Goal: Task Accomplishment & Management: Manage account settings

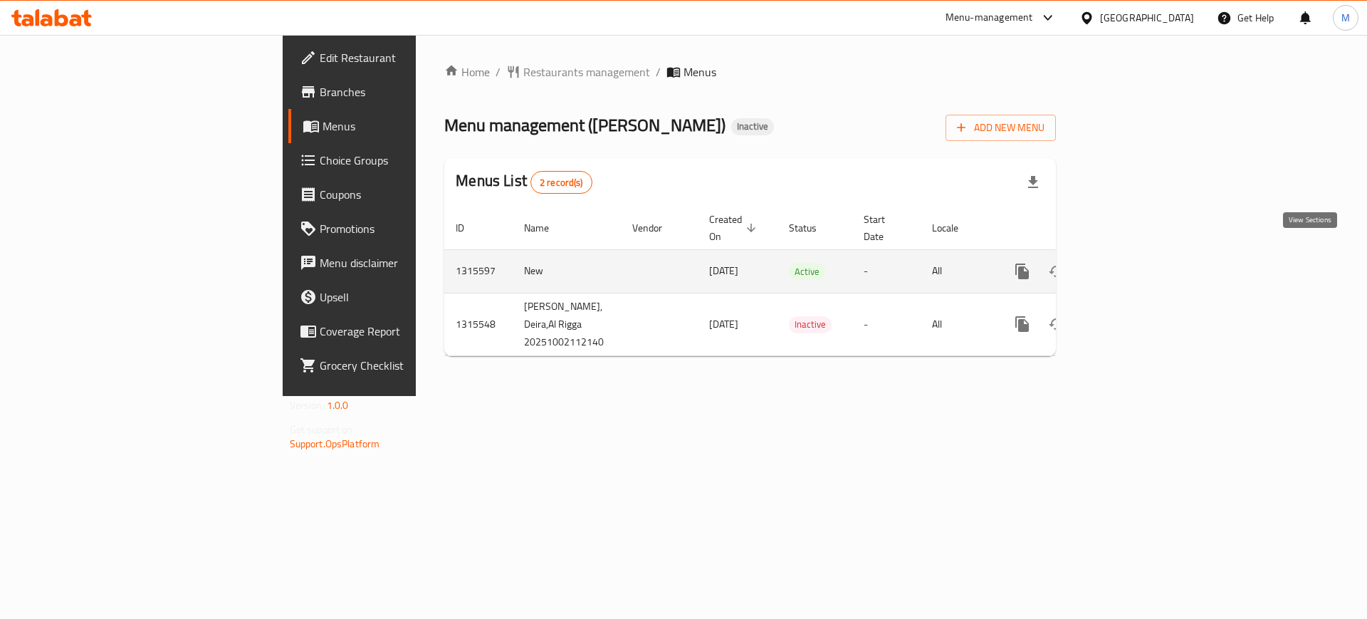
click at [1133, 263] on icon "enhanced table" at bounding box center [1124, 271] width 17 height 17
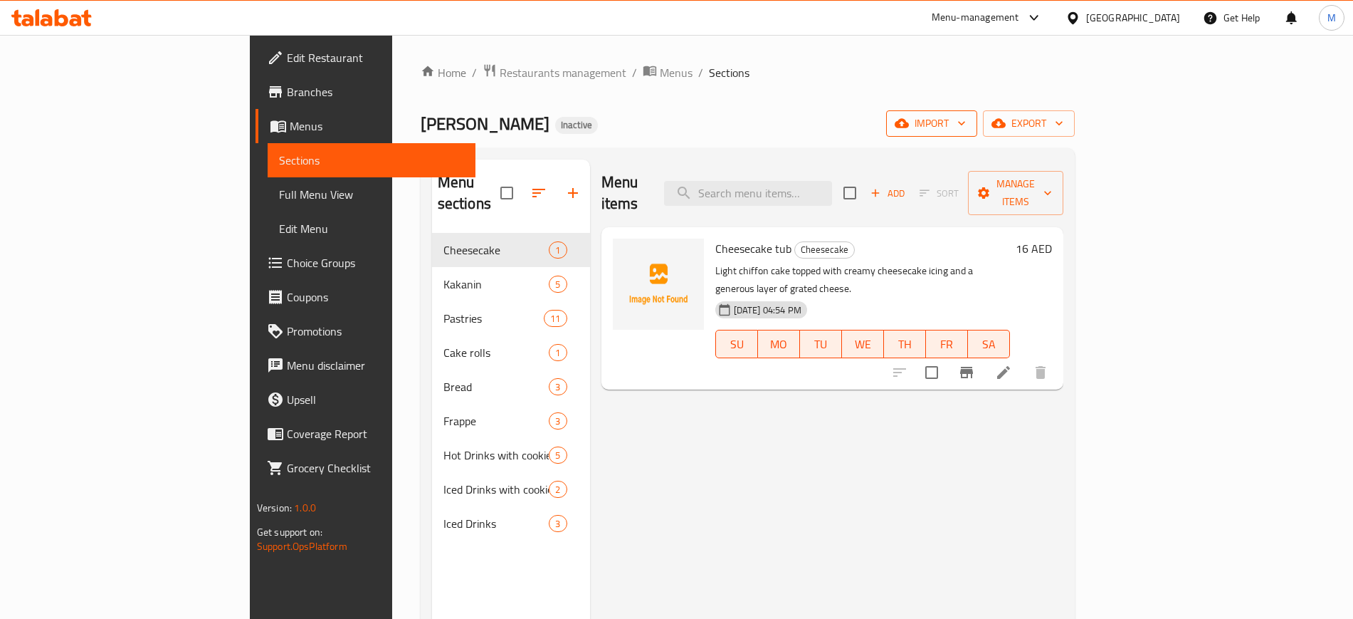
click at [966, 132] on span "import" at bounding box center [932, 124] width 68 height 18
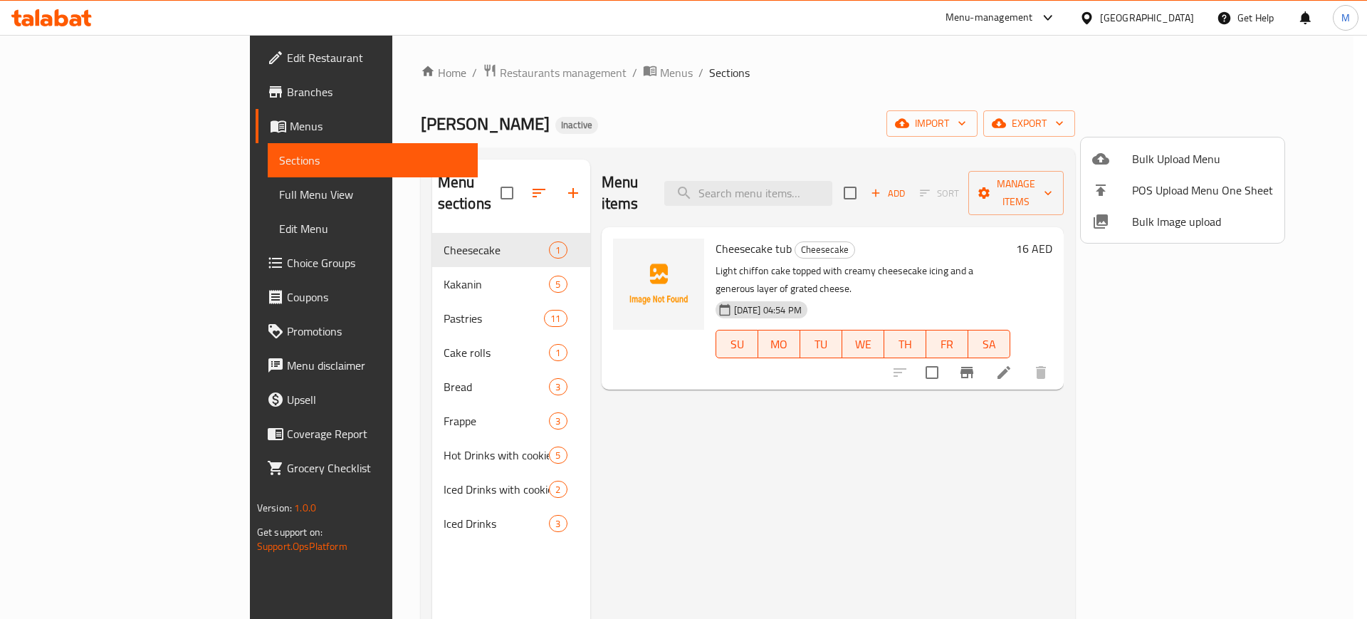
click at [1167, 219] on span "Bulk Image upload" at bounding box center [1202, 221] width 141 height 17
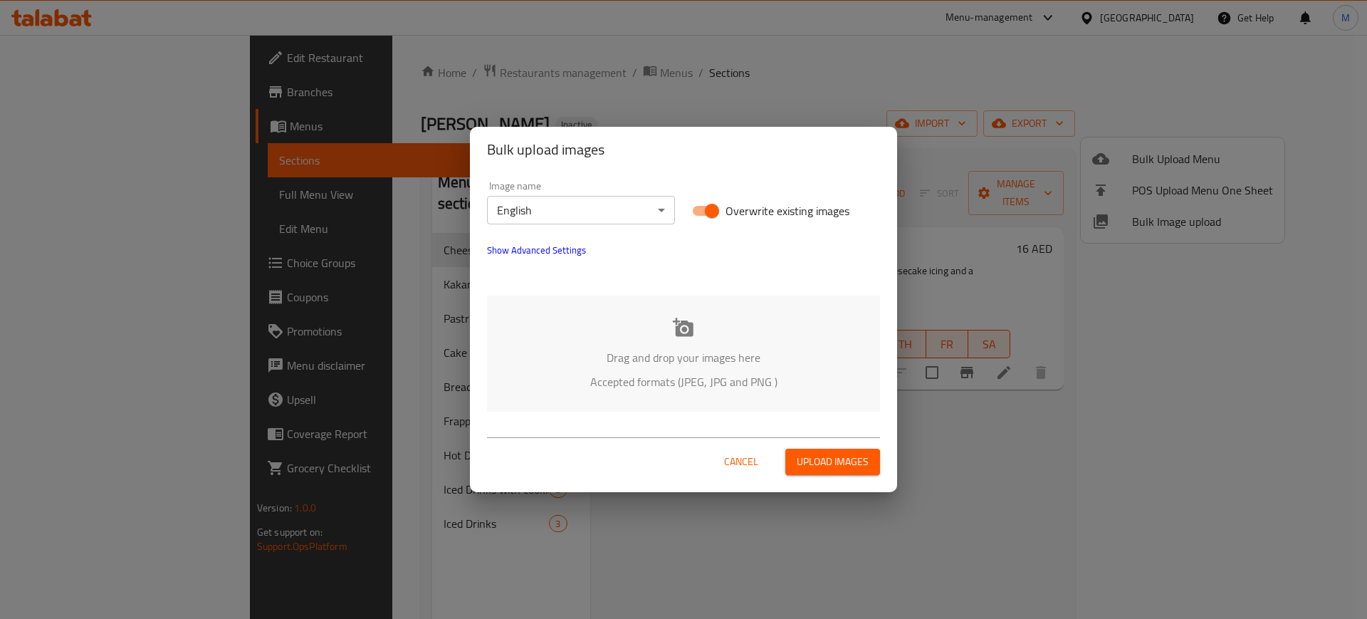
click at [632, 350] on p "Drag and drop your images here" at bounding box center [683, 357] width 350 height 17
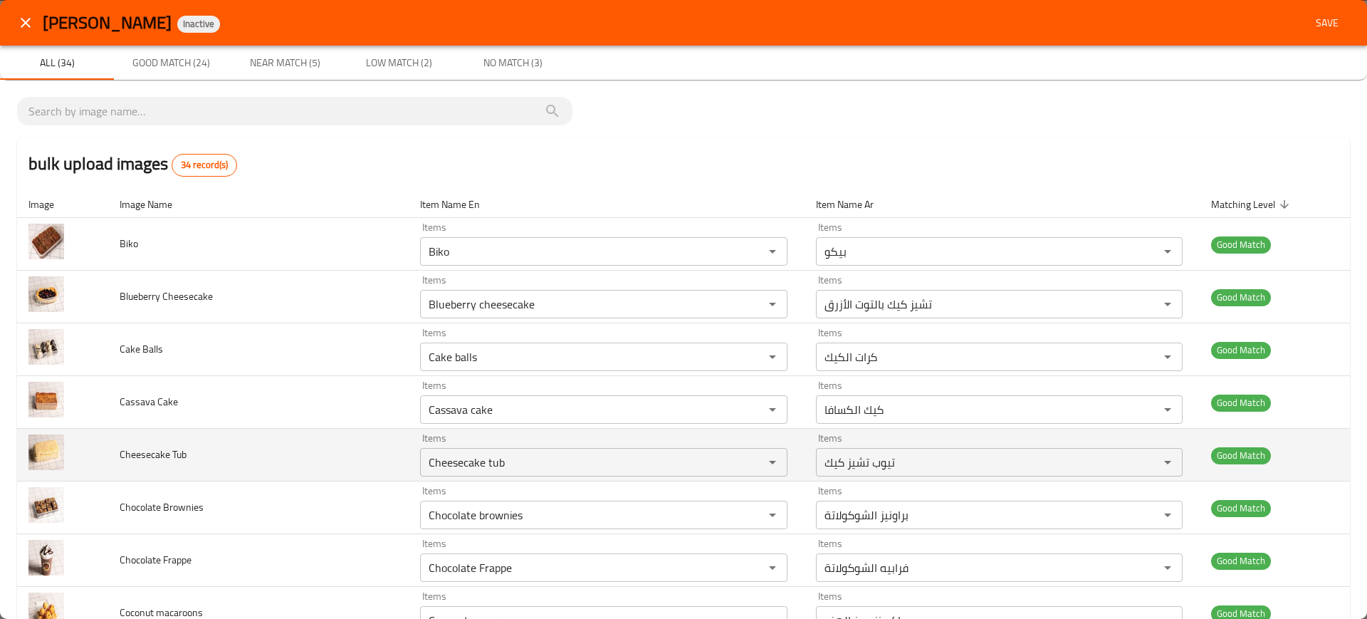
click at [208, 441] on td "Cheesecake Tub" at bounding box center [258, 455] width 300 height 53
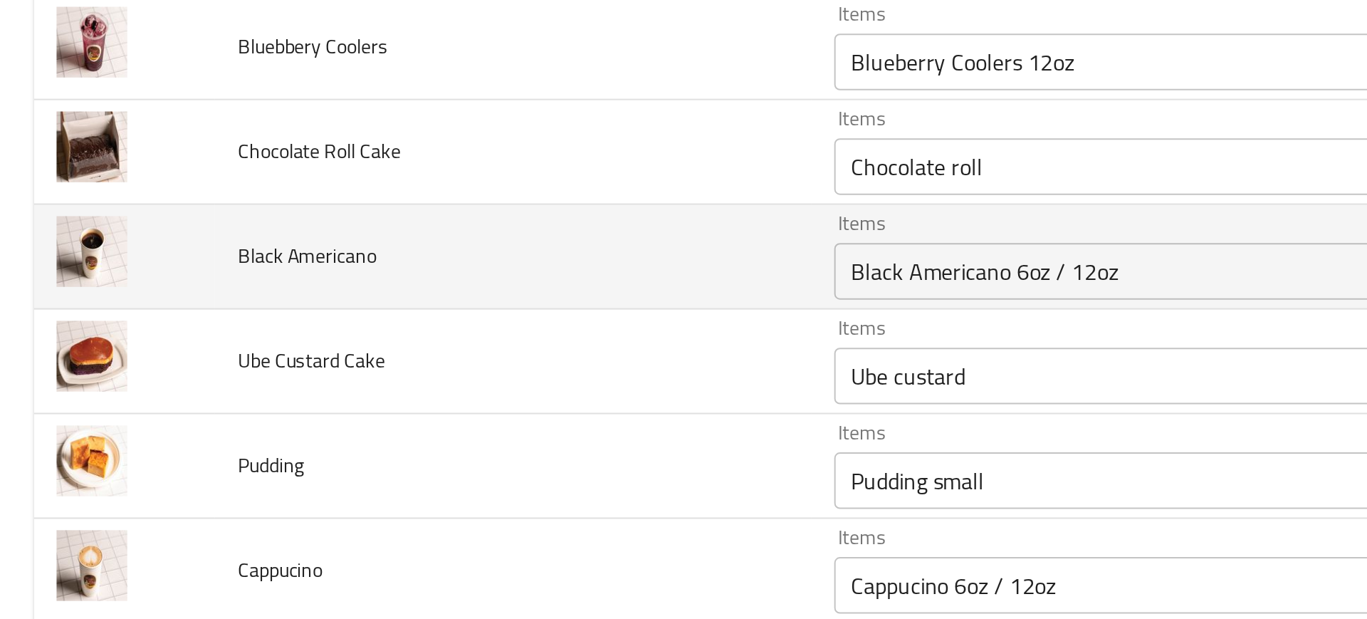
scroll to position [1356, 0]
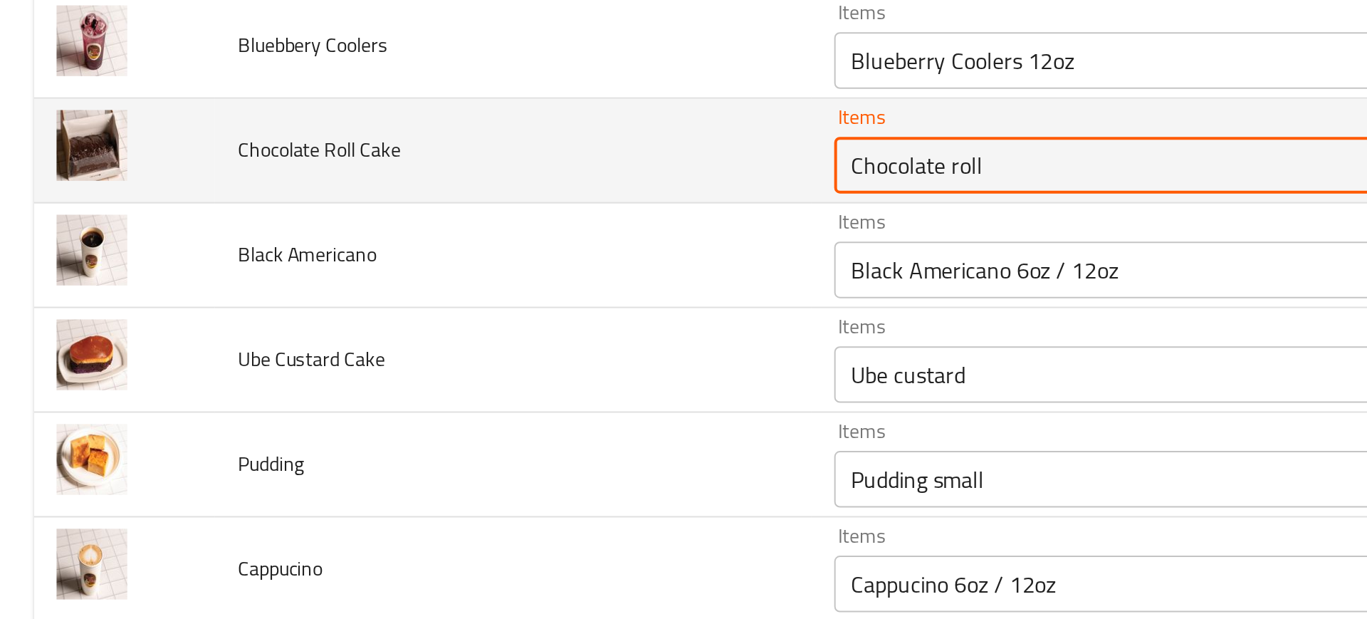
click at [424, 166] on Cake "Chocolate roll" at bounding box center [582, 160] width 317 height 20
click at [424, 161] on Cake "Chocolate roll" at bounding box center [582, 160] width 317 height 20
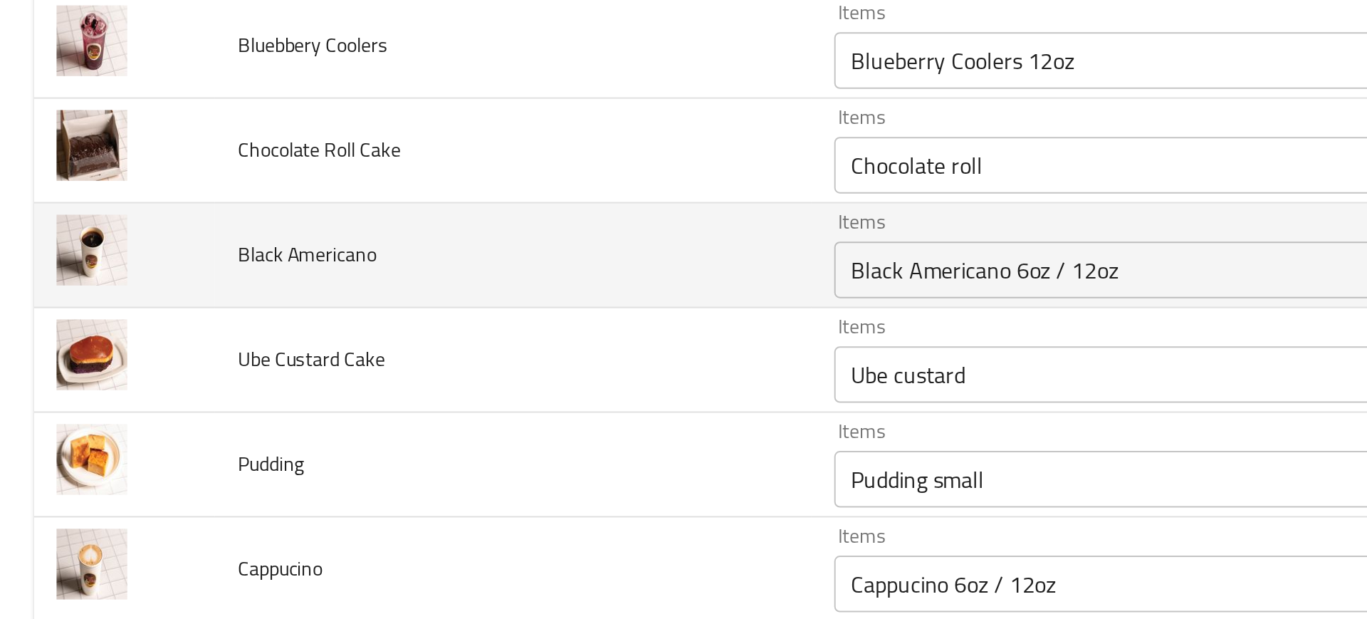
click at [294, 202] on td "Black Americano" at bounding box center [258, 205] width 300 height 53
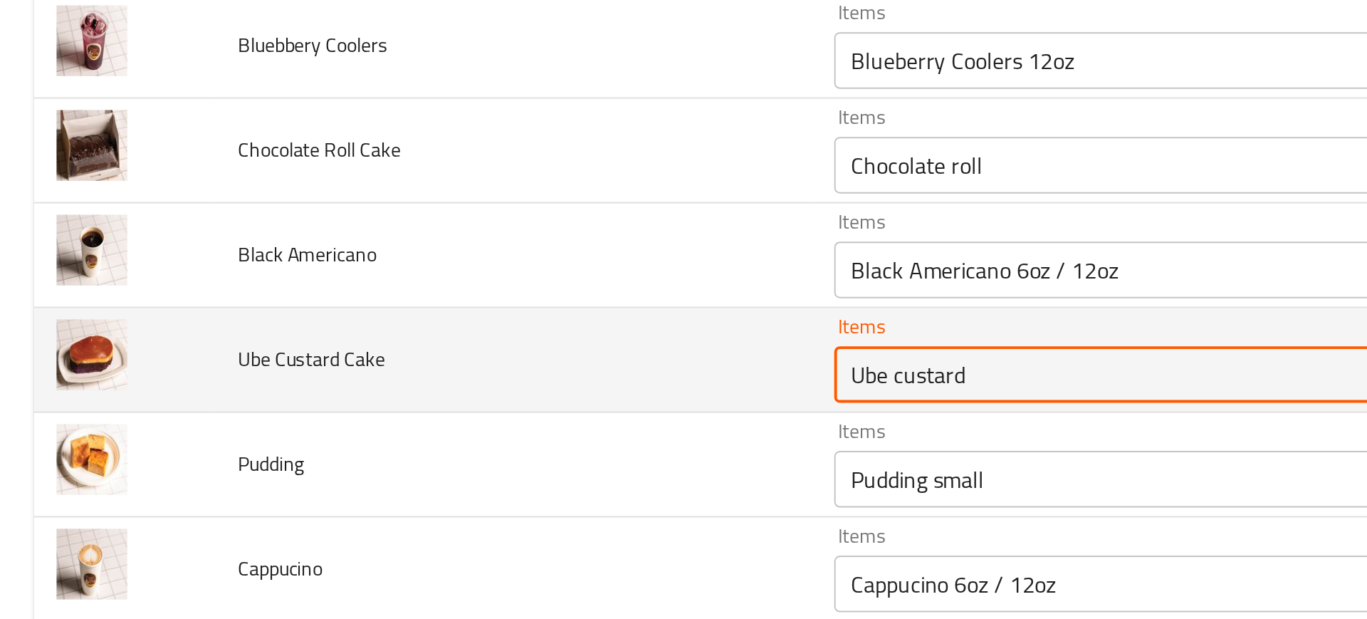
click at [426, 267] on Cake "Ube custard" at bounding box center [582, 265] width 317 height 20
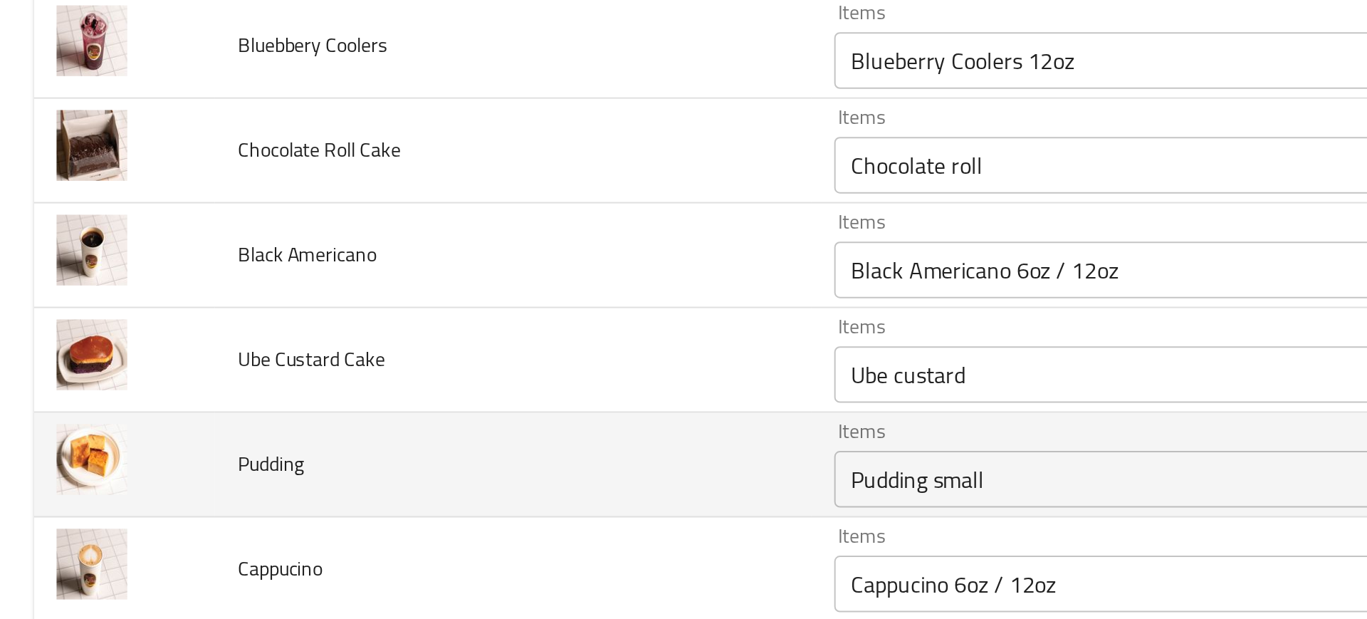
click at [355, 286] on td "Pudding" at bounding box center [258, 310] width 300 height 53
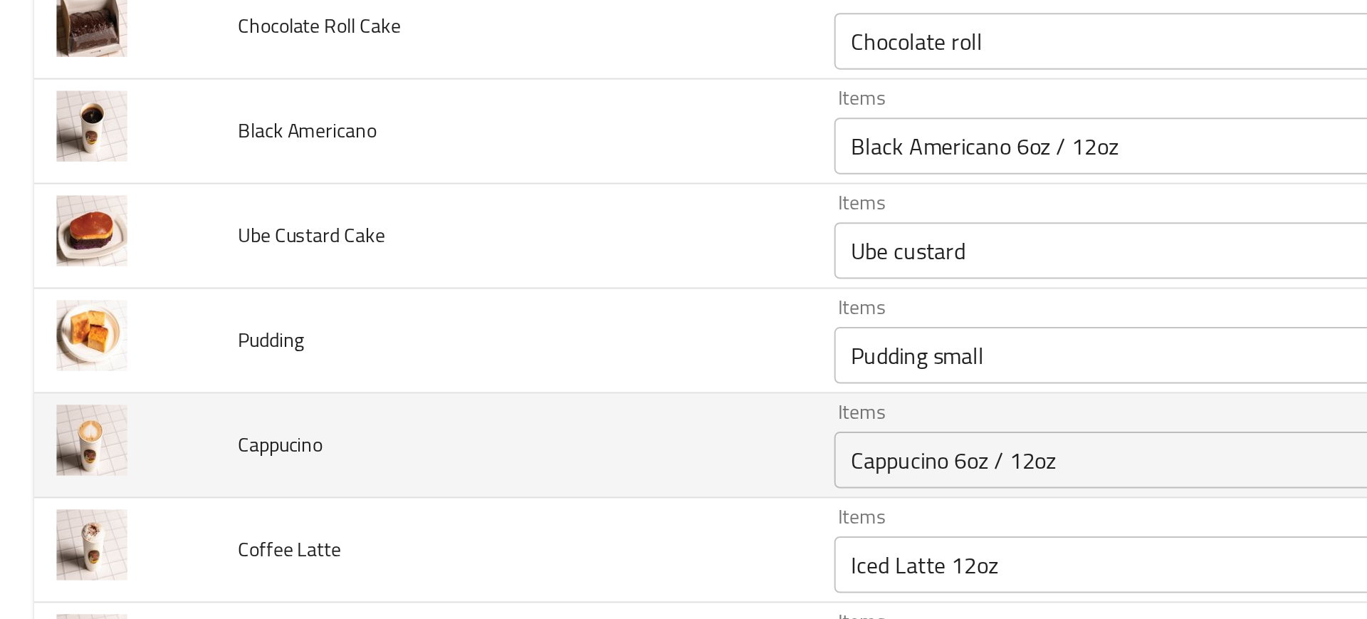
click at [334, 288] on td "Cappucino" at bounding box center [258, 300] width 300 height 53
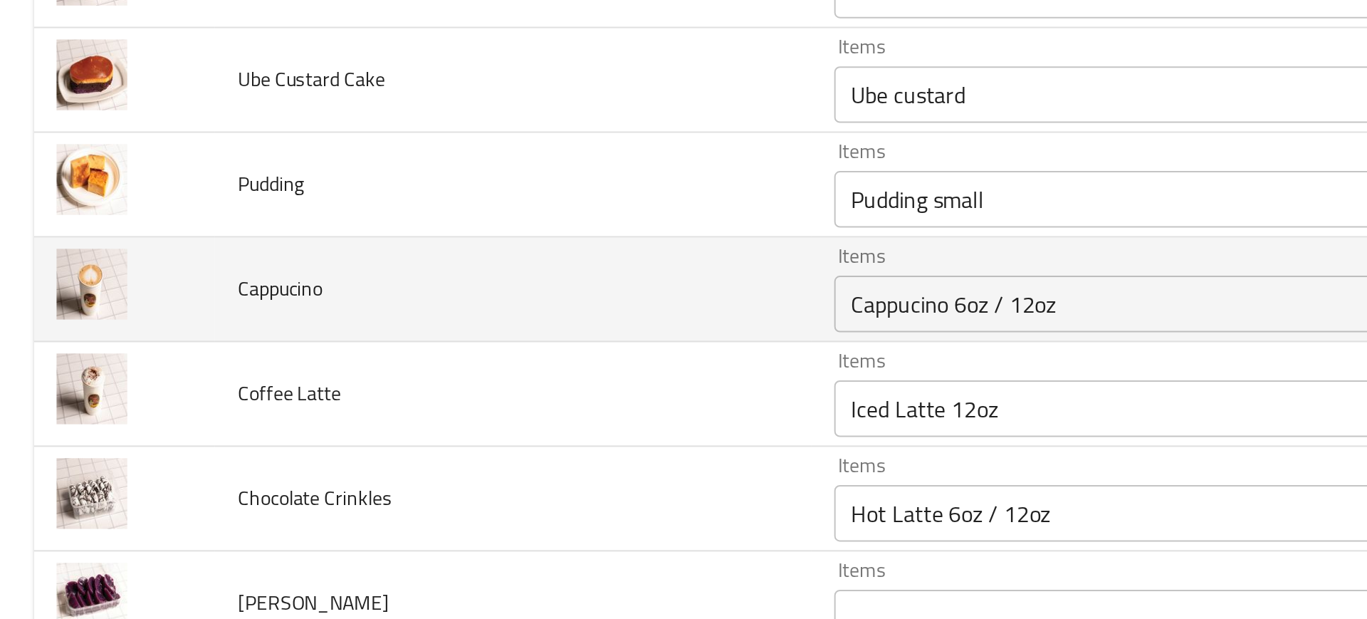
click at [334, 367] on td "Coffee Latte" at bounding box center [258, 353] width 300 height 53
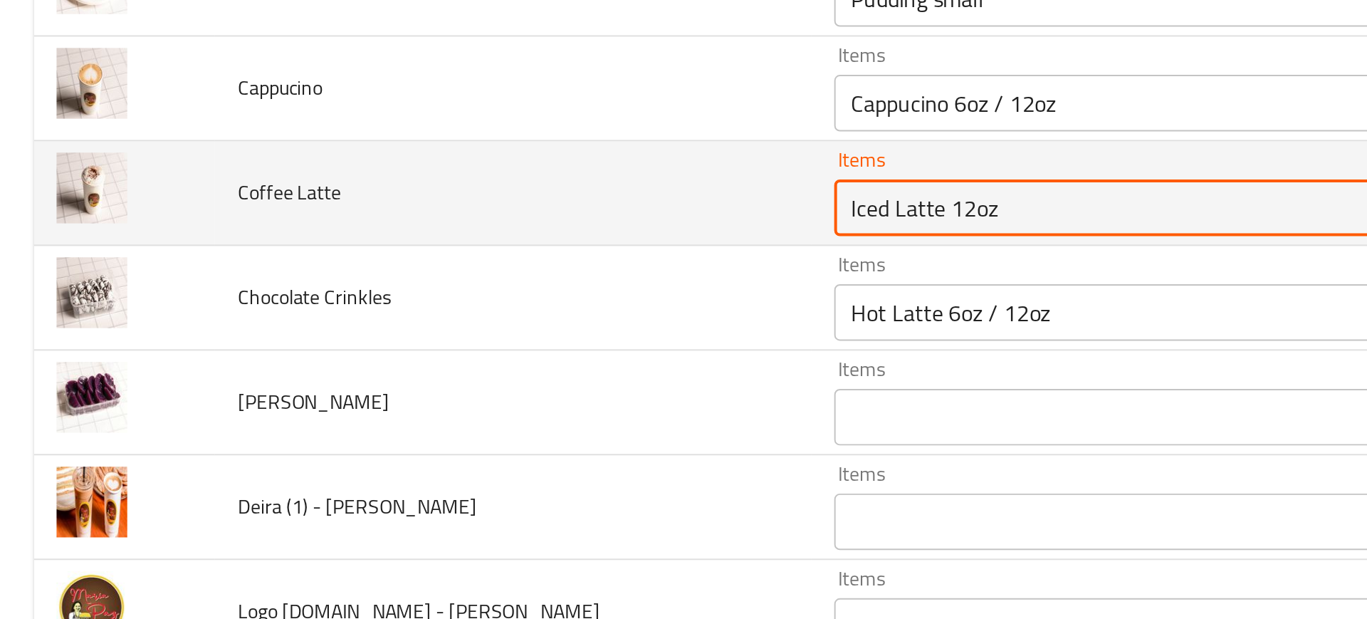
click at [424, 368] on Latte "Iced Latte 12oz" at bounding box center [582, 360] width 317 height 20
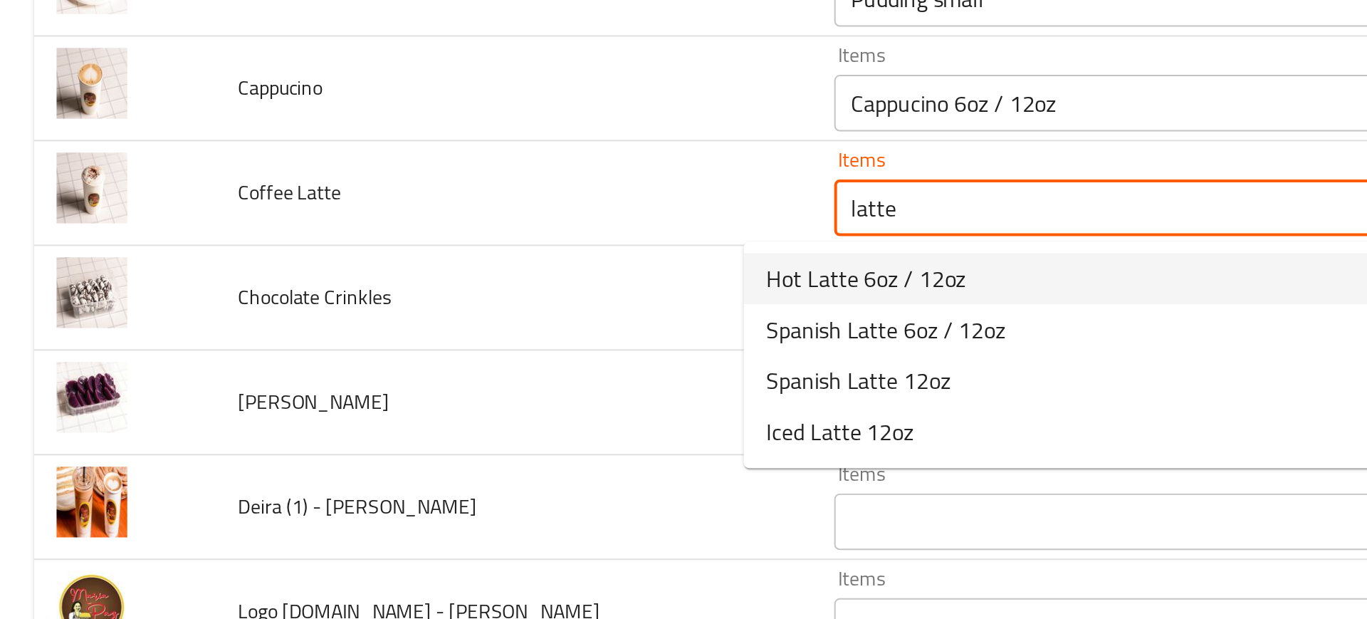
click at [435, 389] on span "Hot Latte 6oz / 12oz" at bounding box center [436, 395] width 100 height 17
type Latte "Hot Latte 6oz / 12oz"
type Latte-ar "لاتيه ساخن 6 اونصة / 12 اونصة"
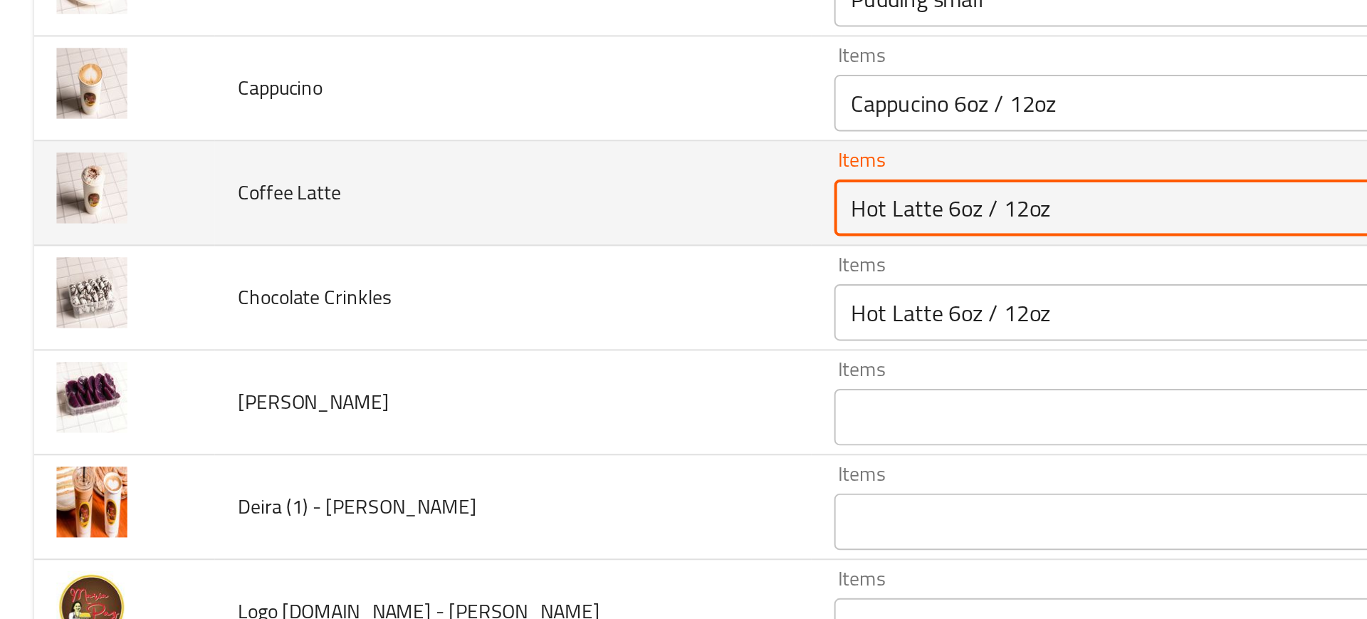
type Latte "Hot Latte 6oz / 12oz"
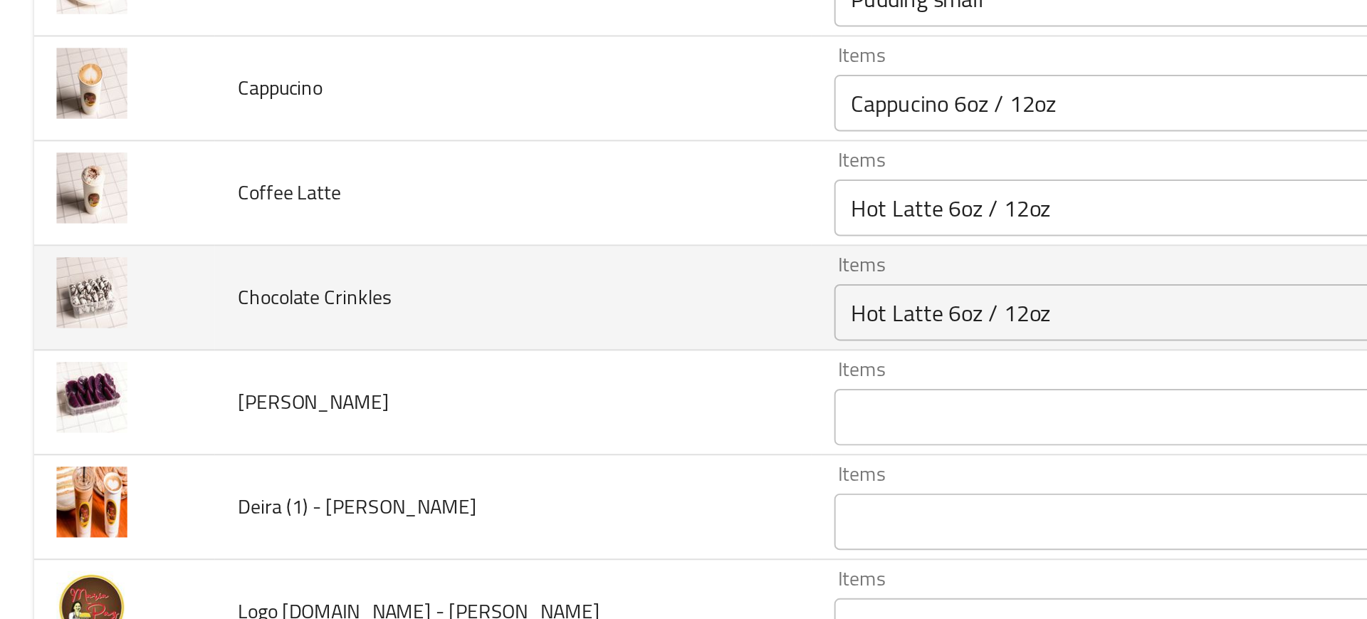
click at [409, 427] on td "Items Hot Latte 6oz / 12oz Items" at bounding box center [607, 405] width 396 height 53
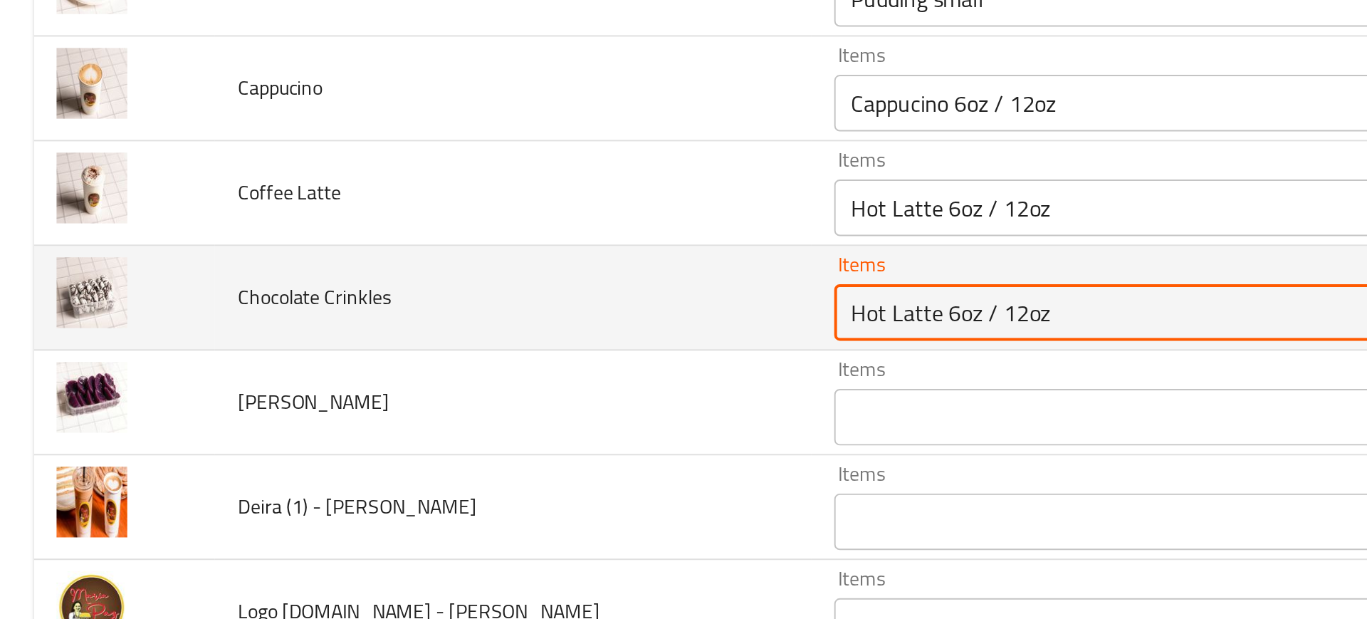
click at [424, 420] on Crinkles "Hot Latte 6oz / 12oz" at bounding box center [582, 413] width 317 height 20
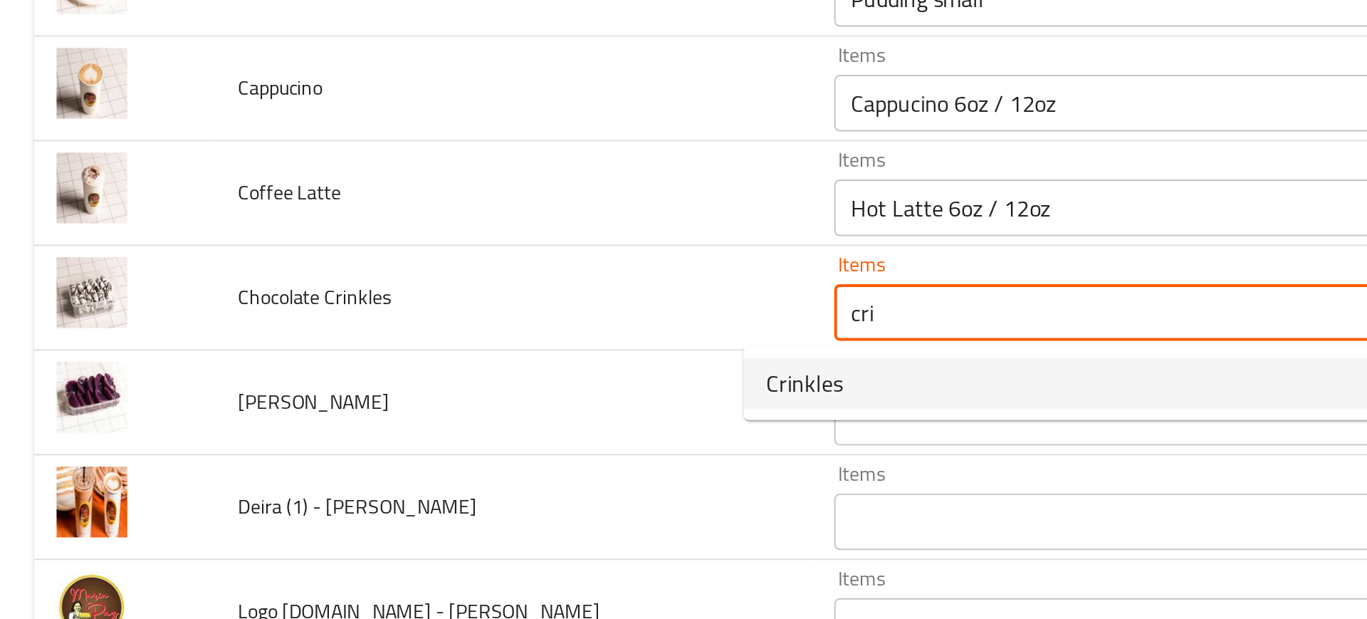
click at [402, 446] on span "Crinkles" at bounding box center [405, 448] width 38 height 17
type Crinkles "Crinkles"
type Crinkles-ar "كرينكلز"
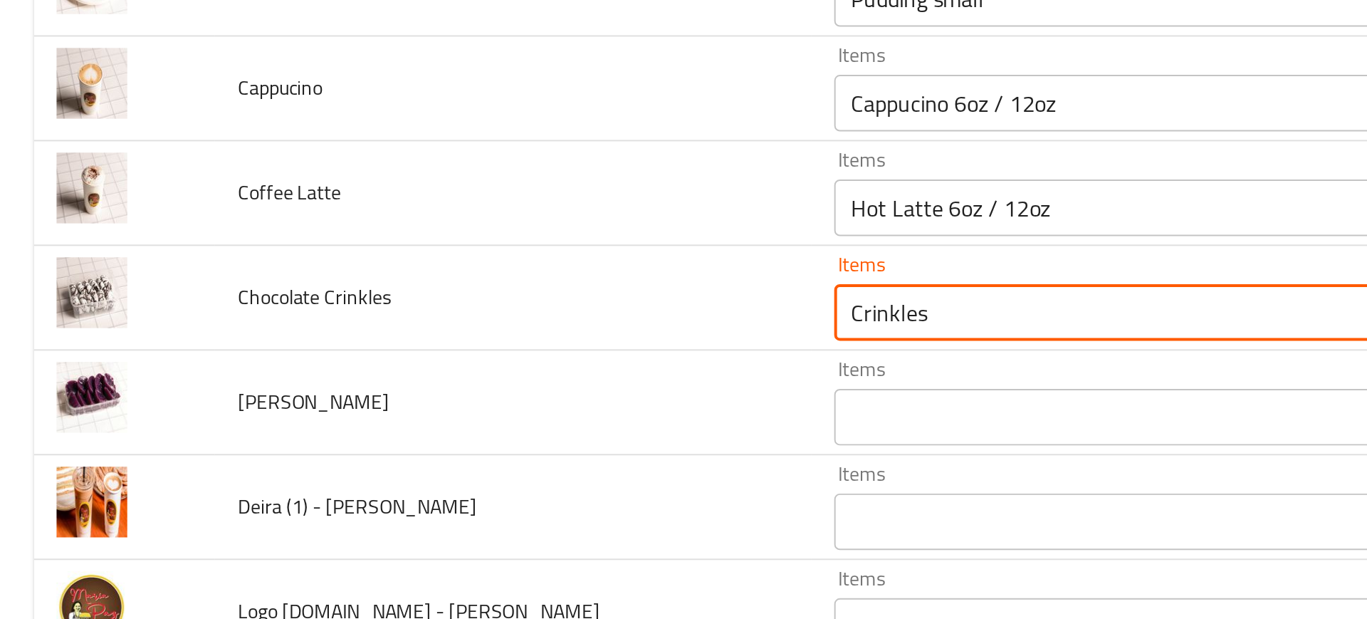
type Crinkles "Crinkles"
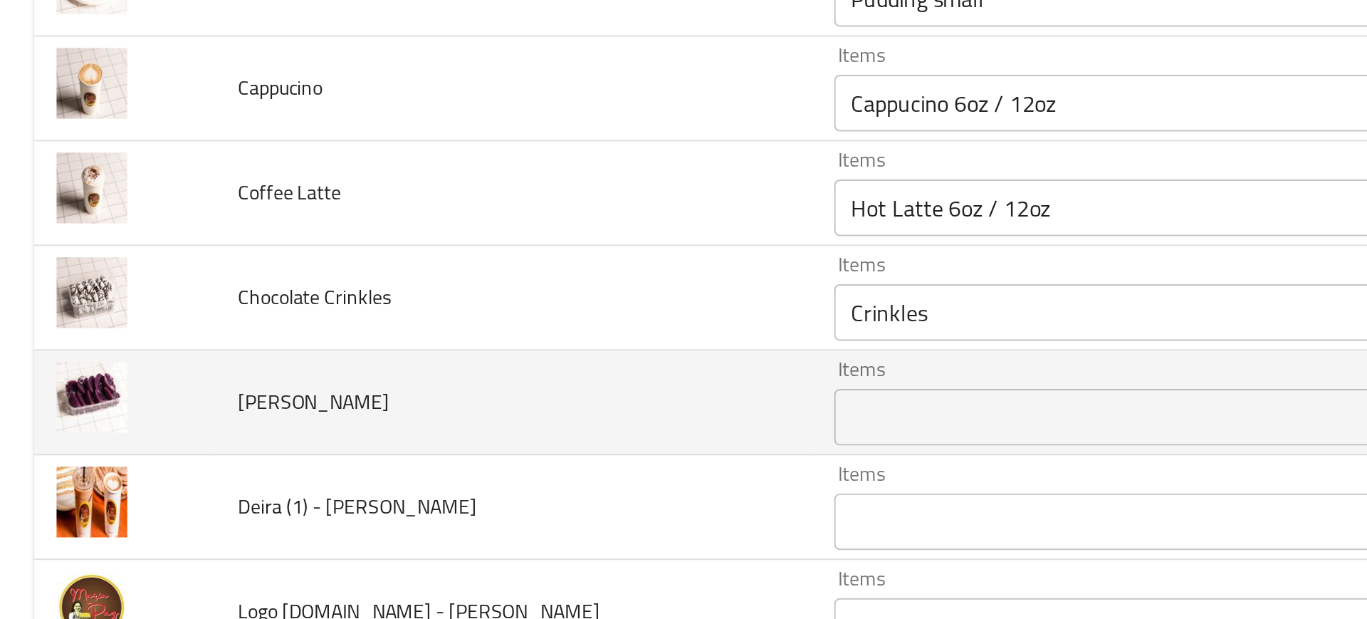
click at [270, 461] on td "Ube Kutsinta" at bounding box center [258, 458] width 300 height 53
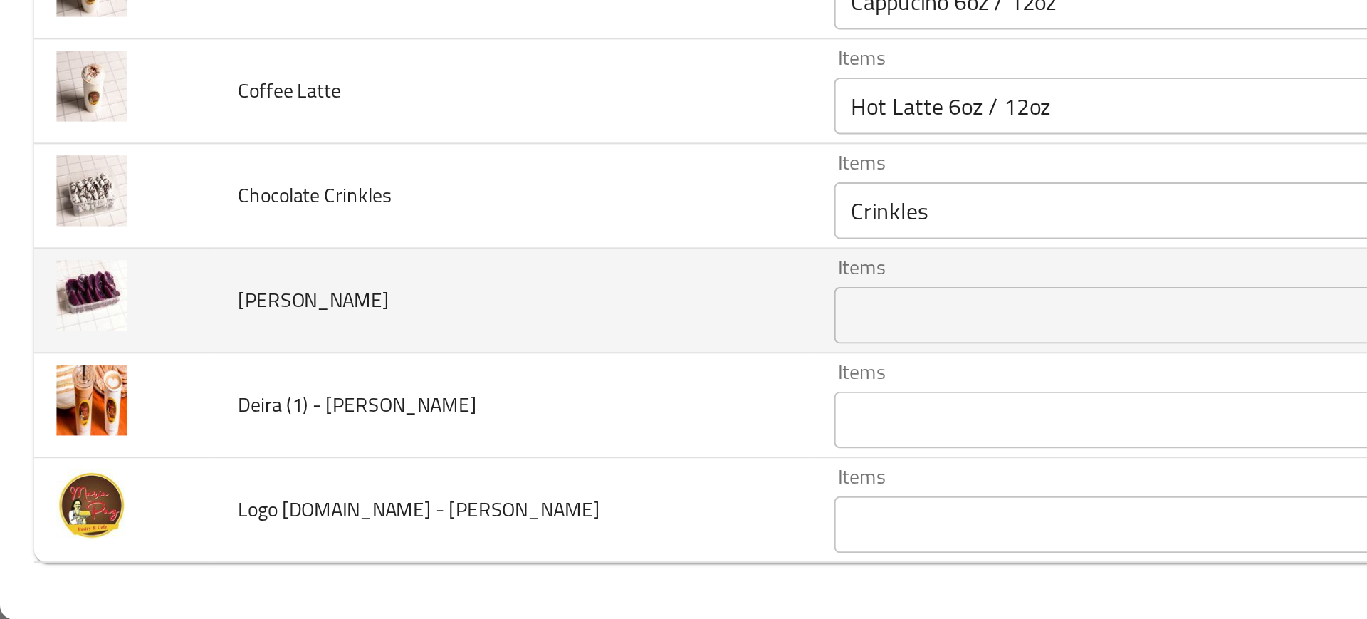
click at [153, 452] on span "Ube Kutsinta" at bounding box center [158, 458] width 76 height 19
copy span "Kutsinta"
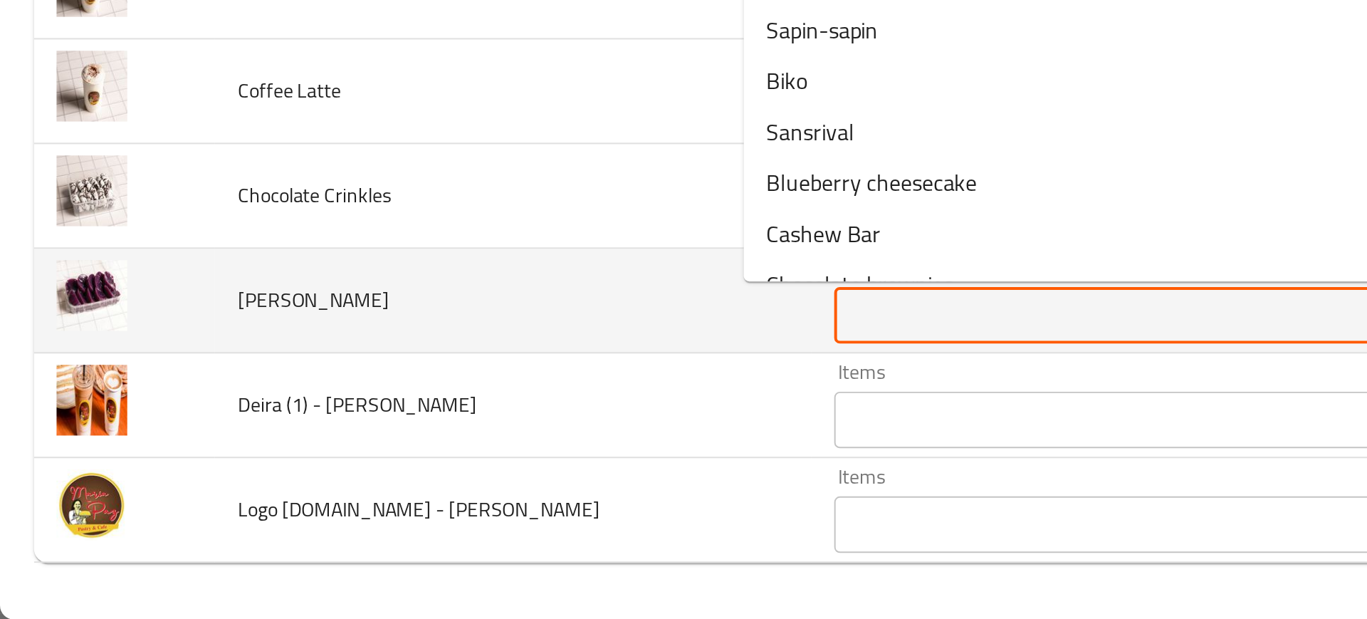
click at [424, 463] on Kutsinta "Items" at bounding box center [582, 466] width 317 height 20
paste Kutsinta "Kutsinta"
type Kutsinta "Kutsinta"
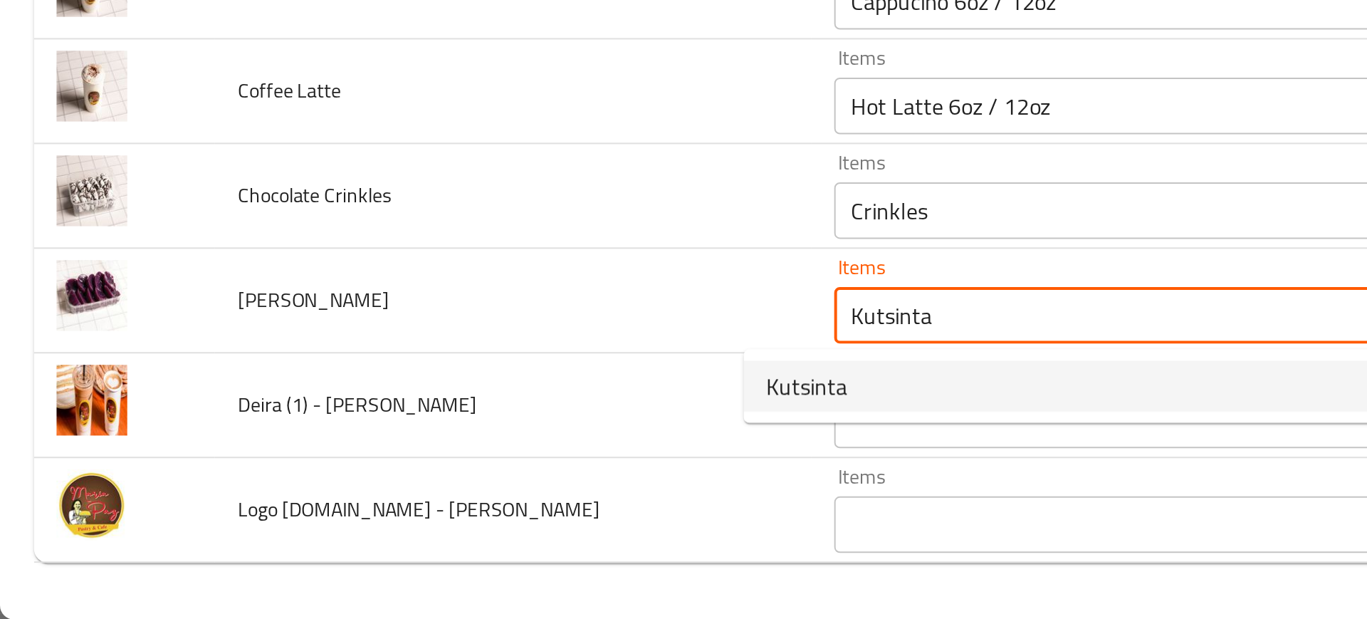
click at [410, 493] on span "Kutsinta" at bounding box center [406, 501] width 41 height 17
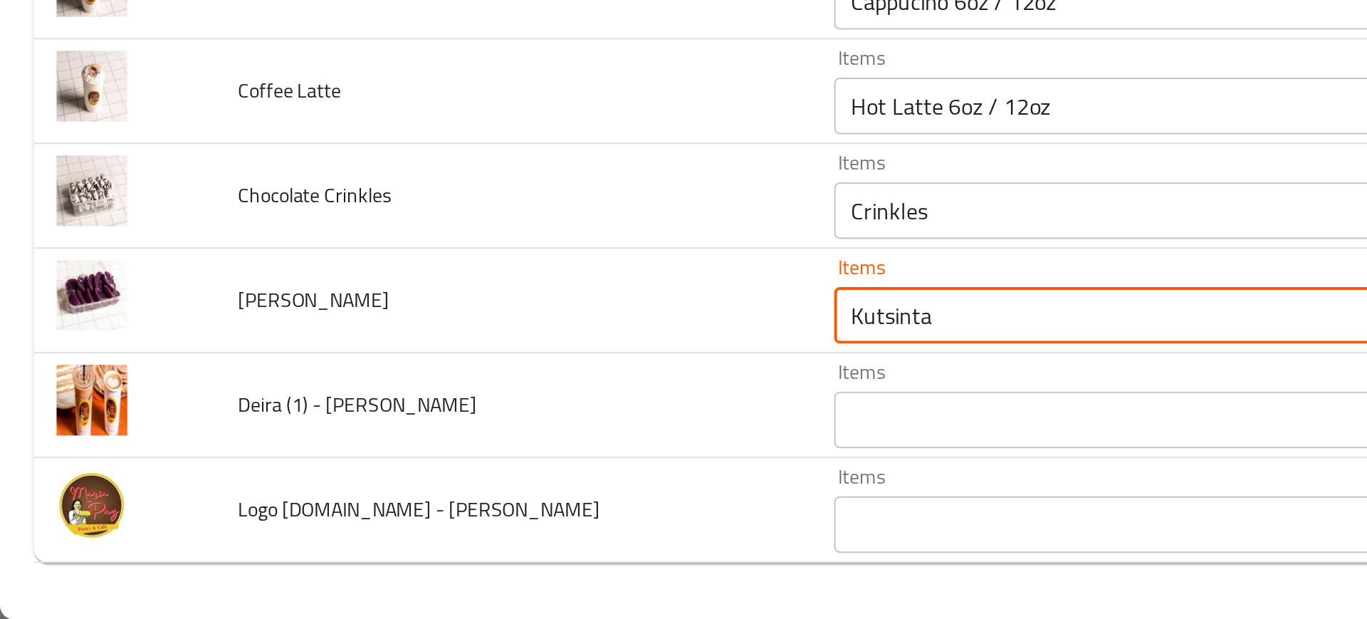
type Kutsinta-ar "كوتسينتا"
type Kutsinta "Kutsinta"
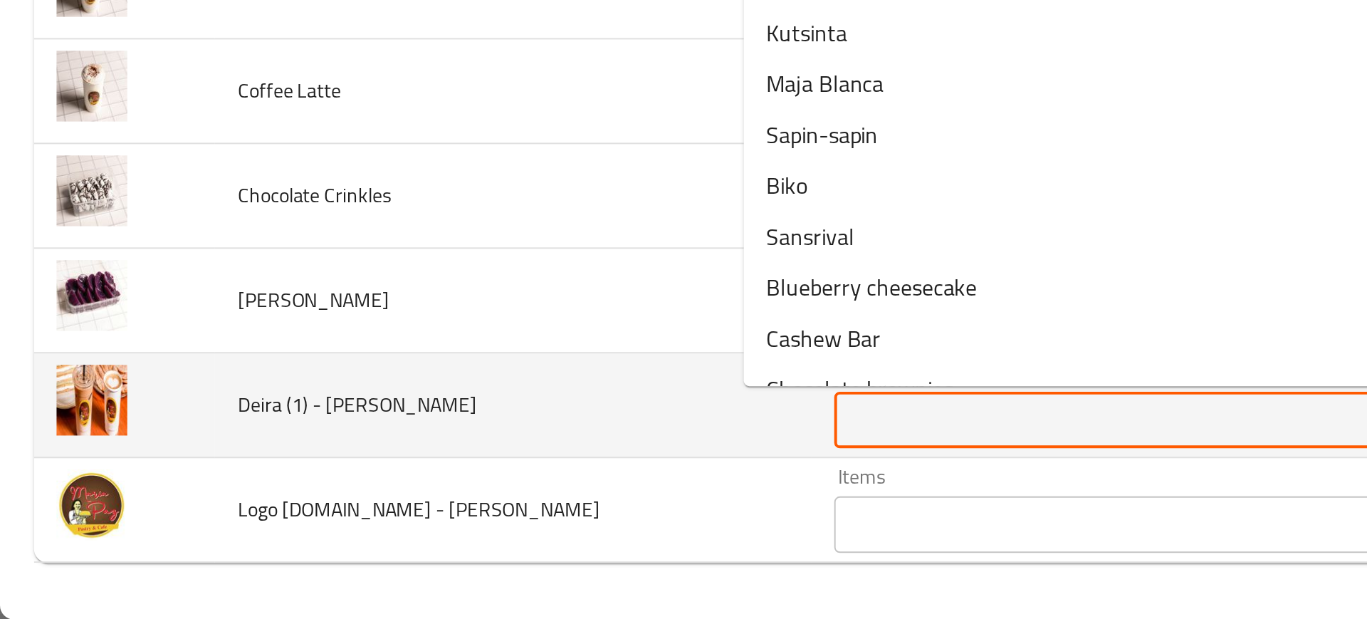
click at [424, 525] on Connell "Items" at bounding box center [582, 518] width 317 height 20
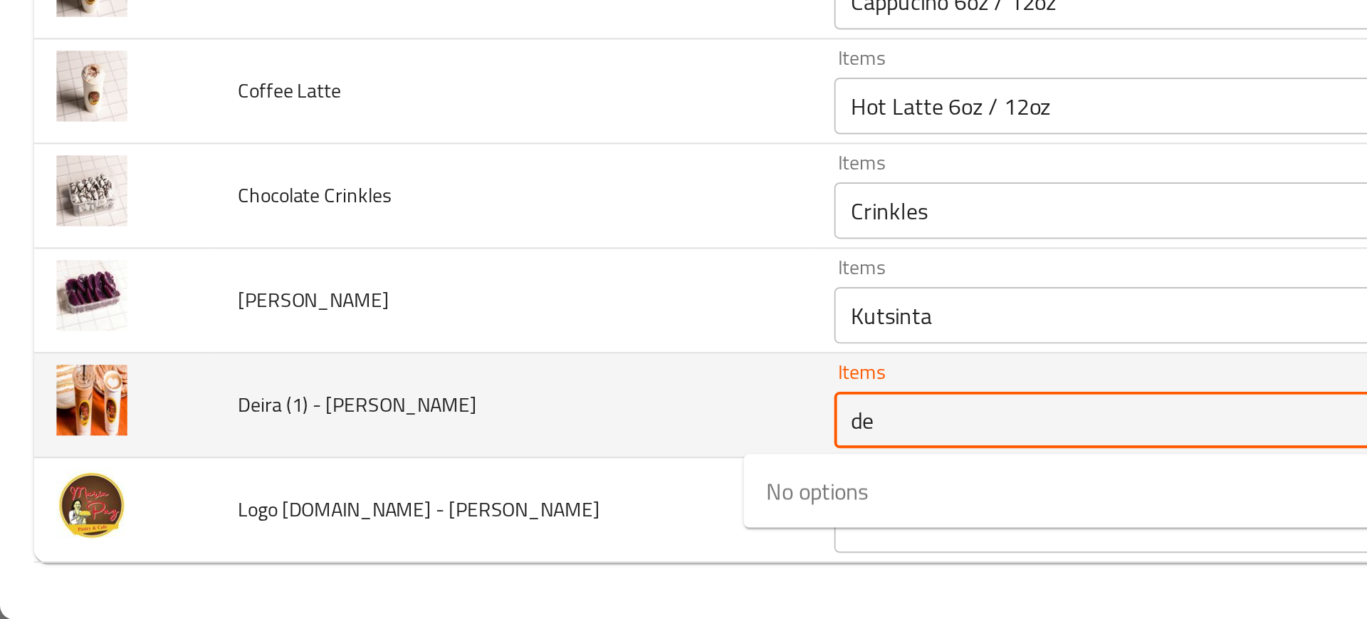
type Connell "d"
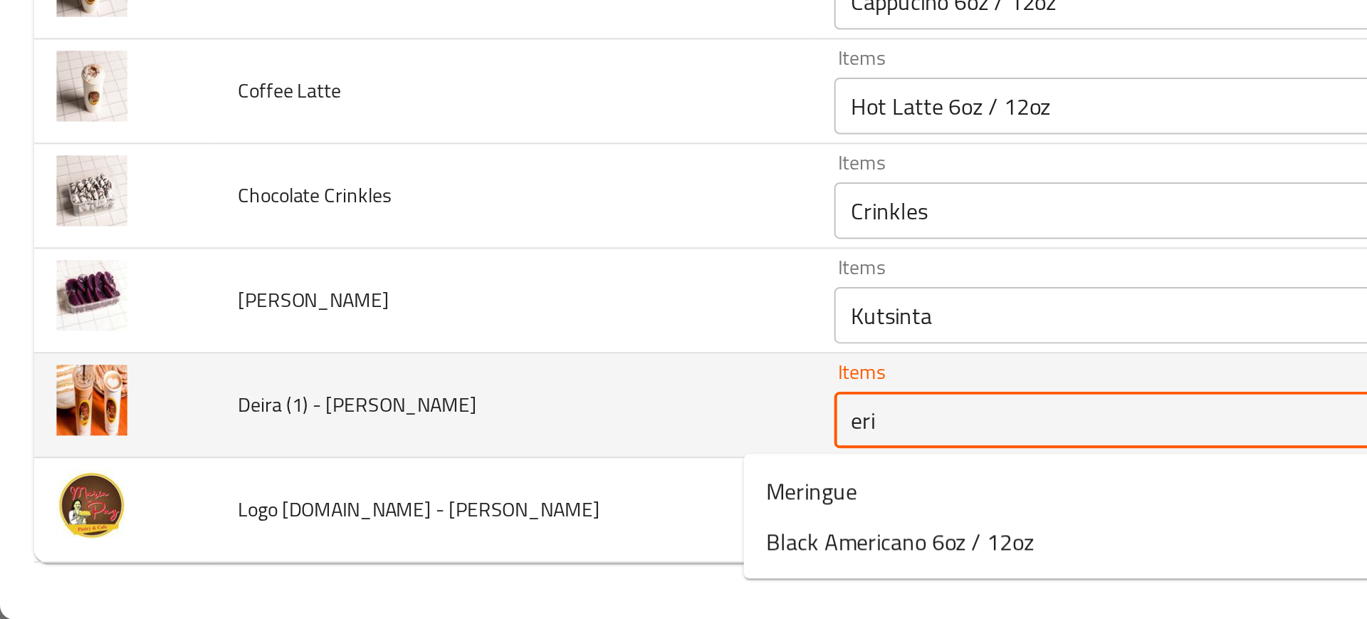
type Connell "erin"
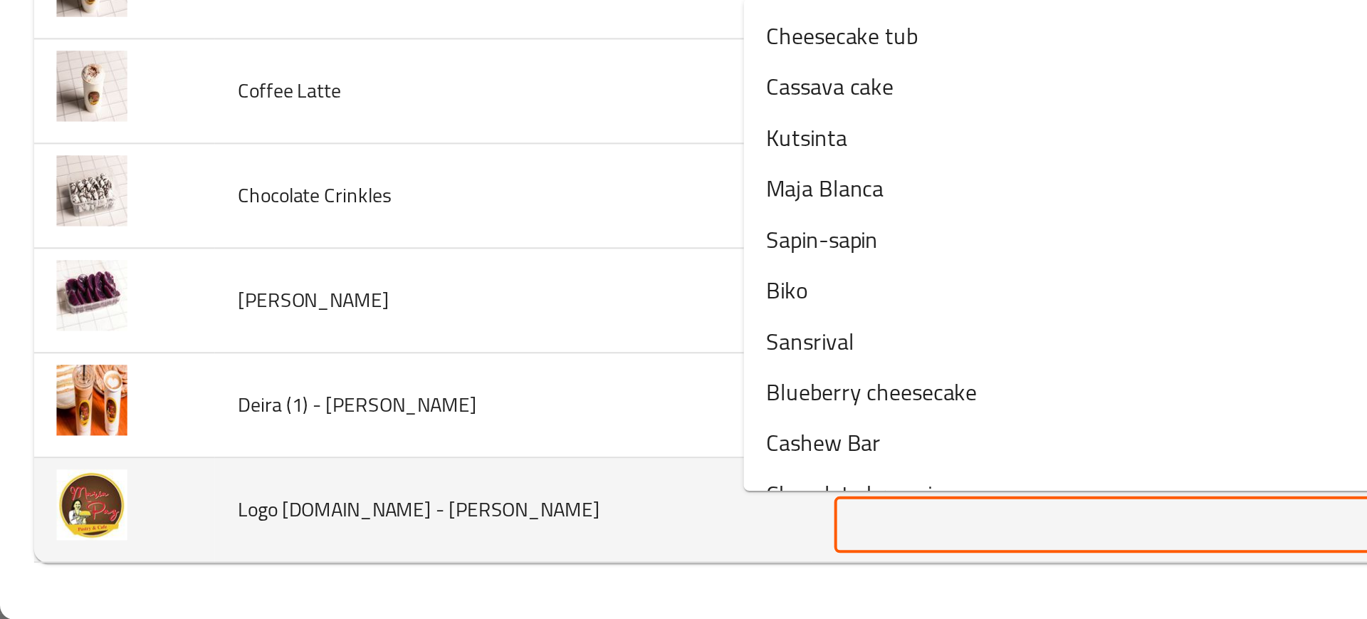
click at [424, 561] on Connell "Items" at bounding box center [582, 571] width 317 height 20
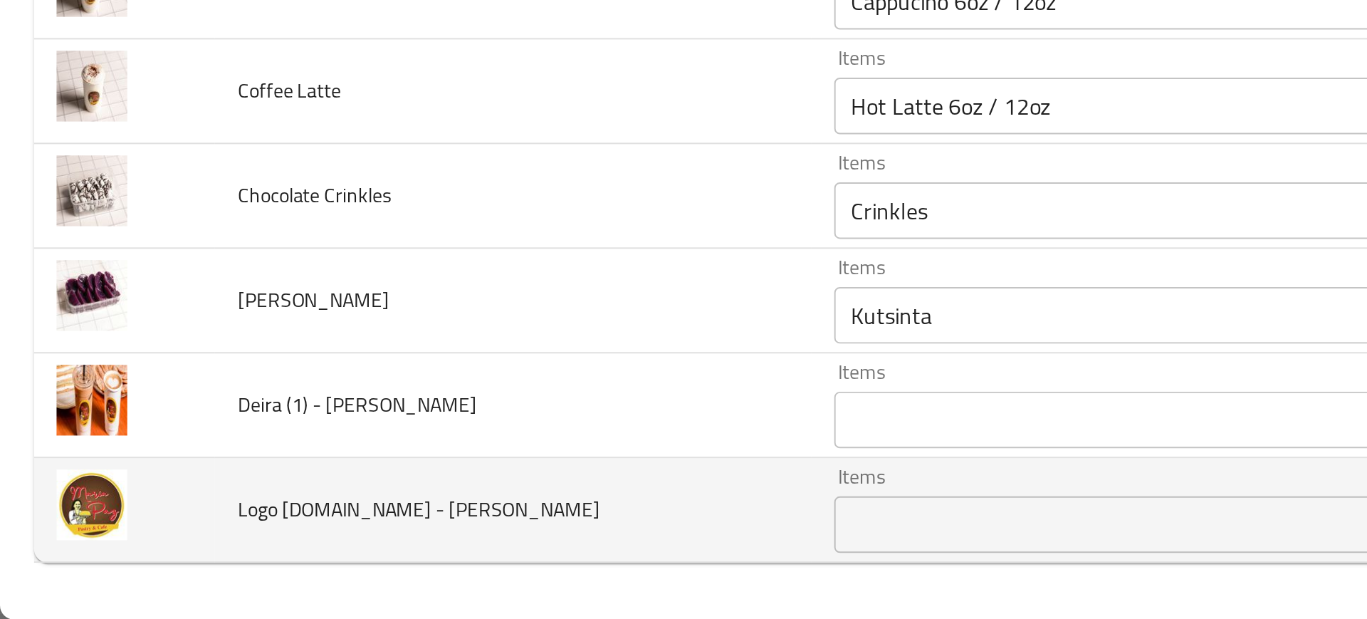
click at [310, 552] on td "Logo white.circle - Erin Mc Connell" at bounding box center [258, 563] width 300 height 53
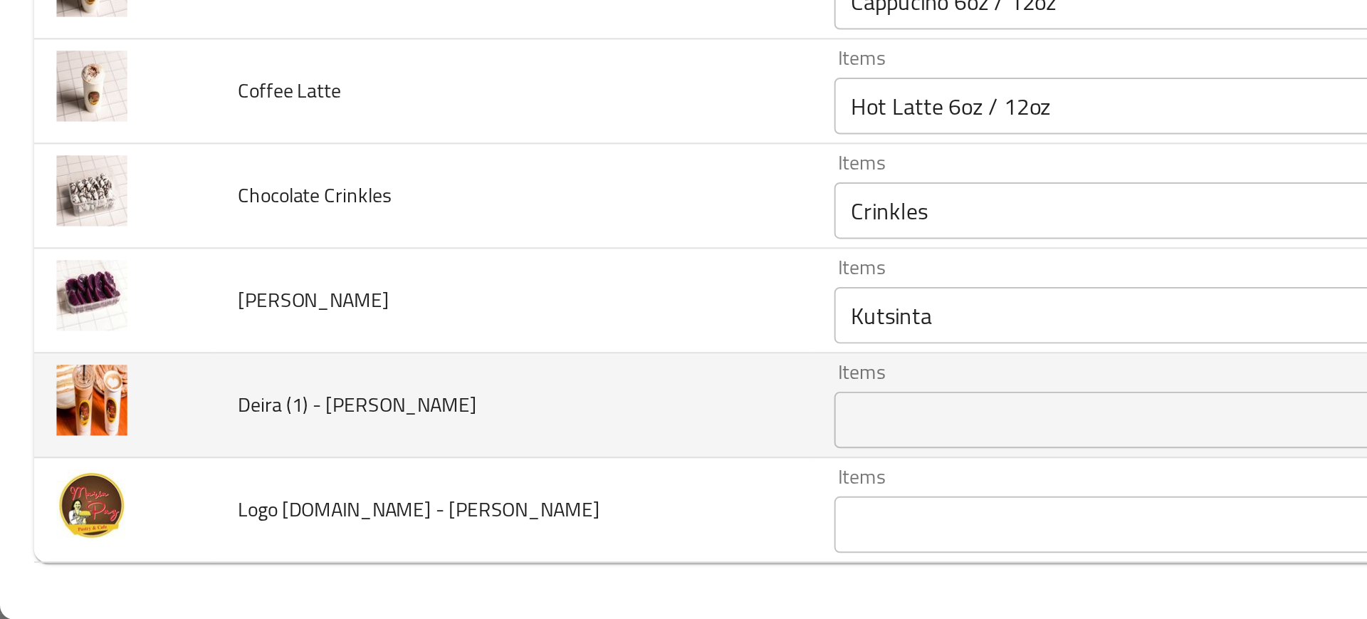
click at [132, 507] on span "Deira (1) - Erin Mc Connell" at bounding box center [180, 510] width 120 height 19
copy span "Deira"
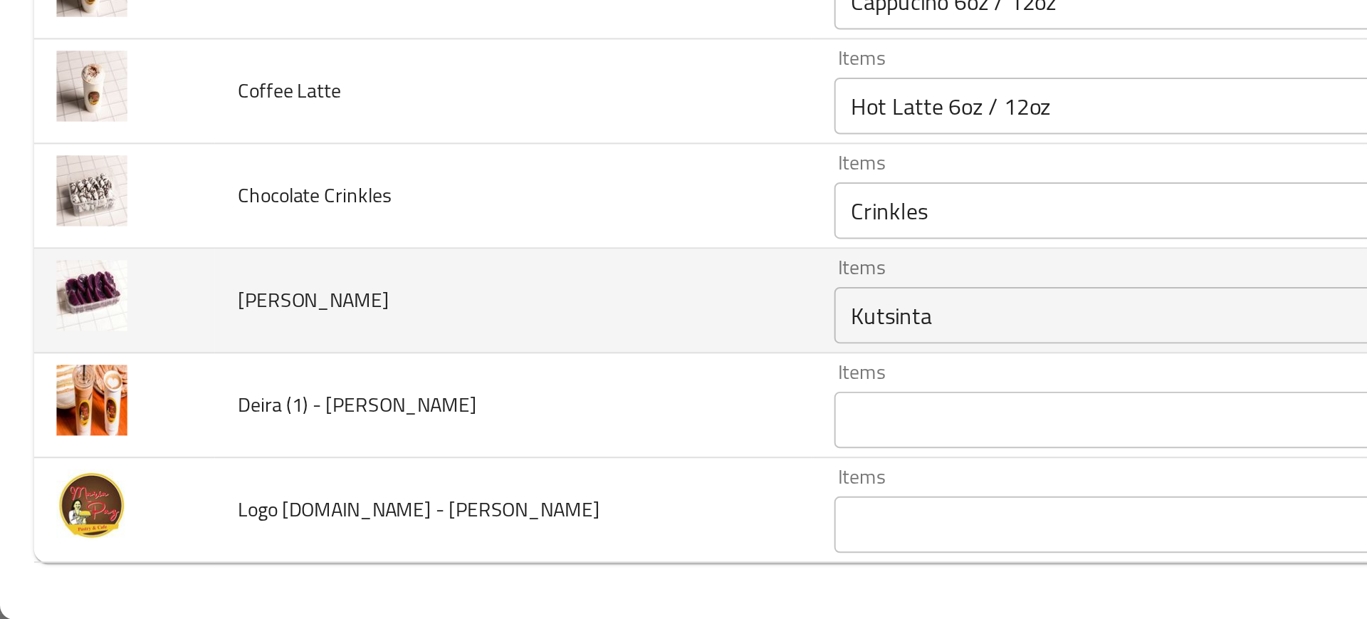
click at [229, 482] on td "Ube Kutsinta" at bounding box center [258, 458] width 300 height 53
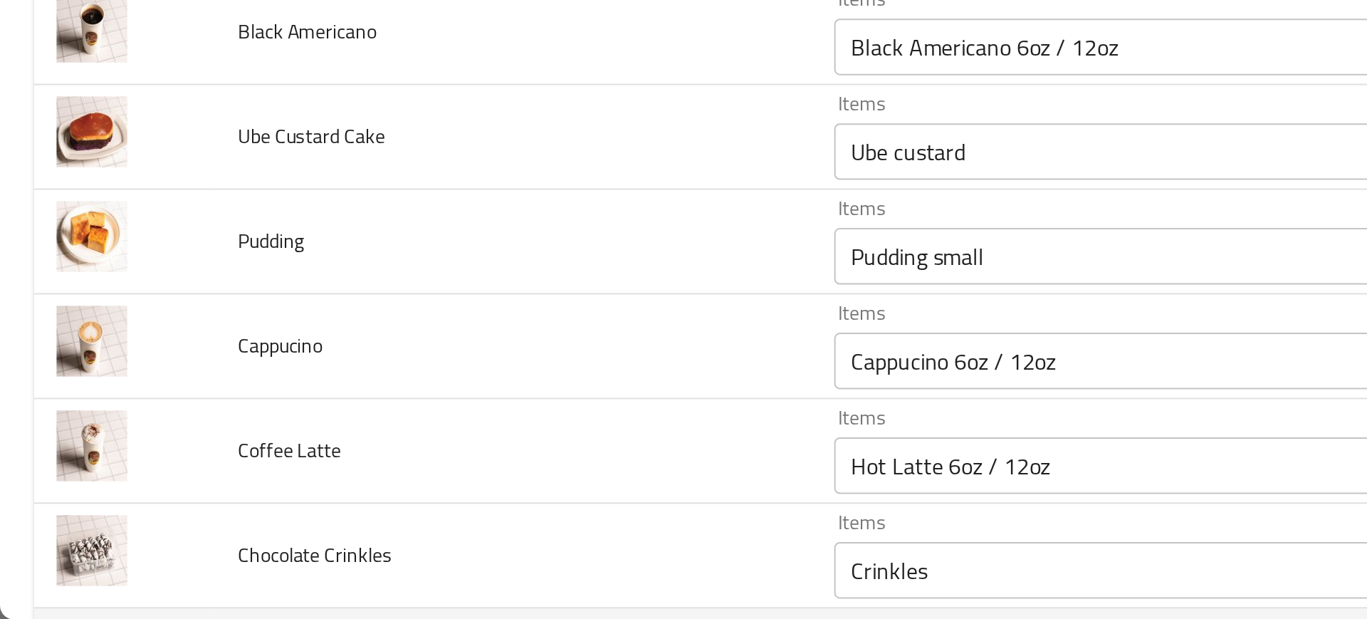
scroll to position [1236, 0]
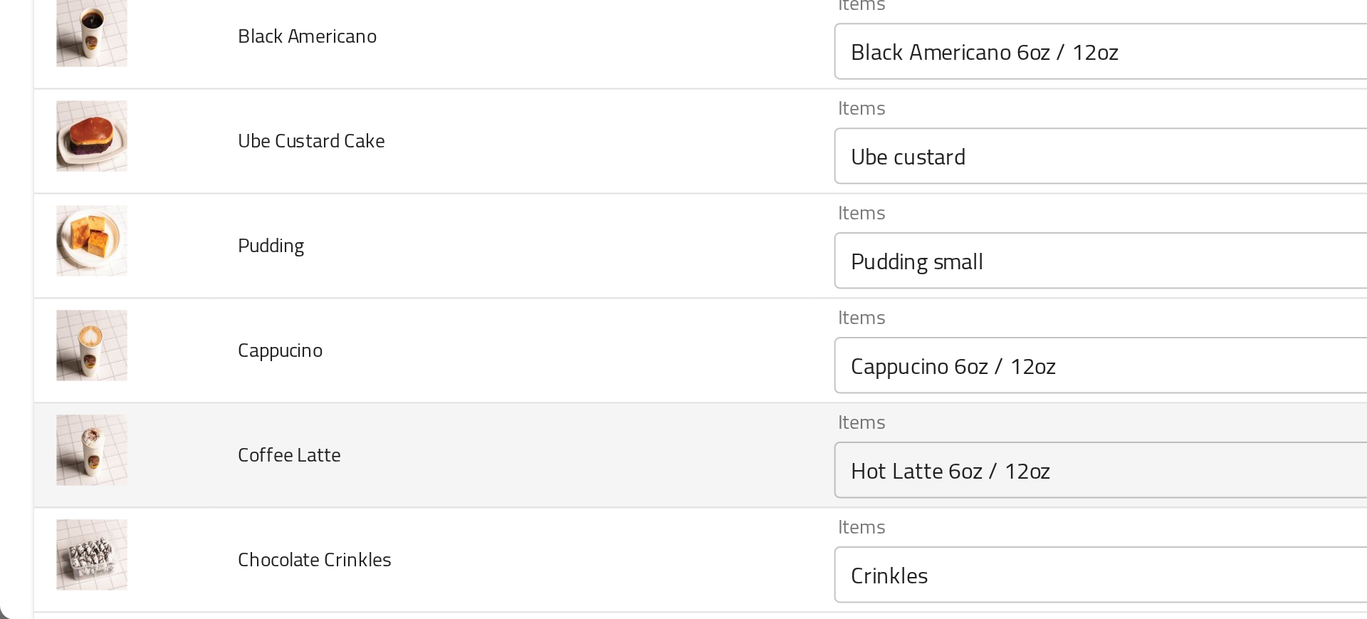
click at [424, 546] on Latte "Hot Latte 6oz / 12oz" at bounding box center [582, 543] width 317 height 20
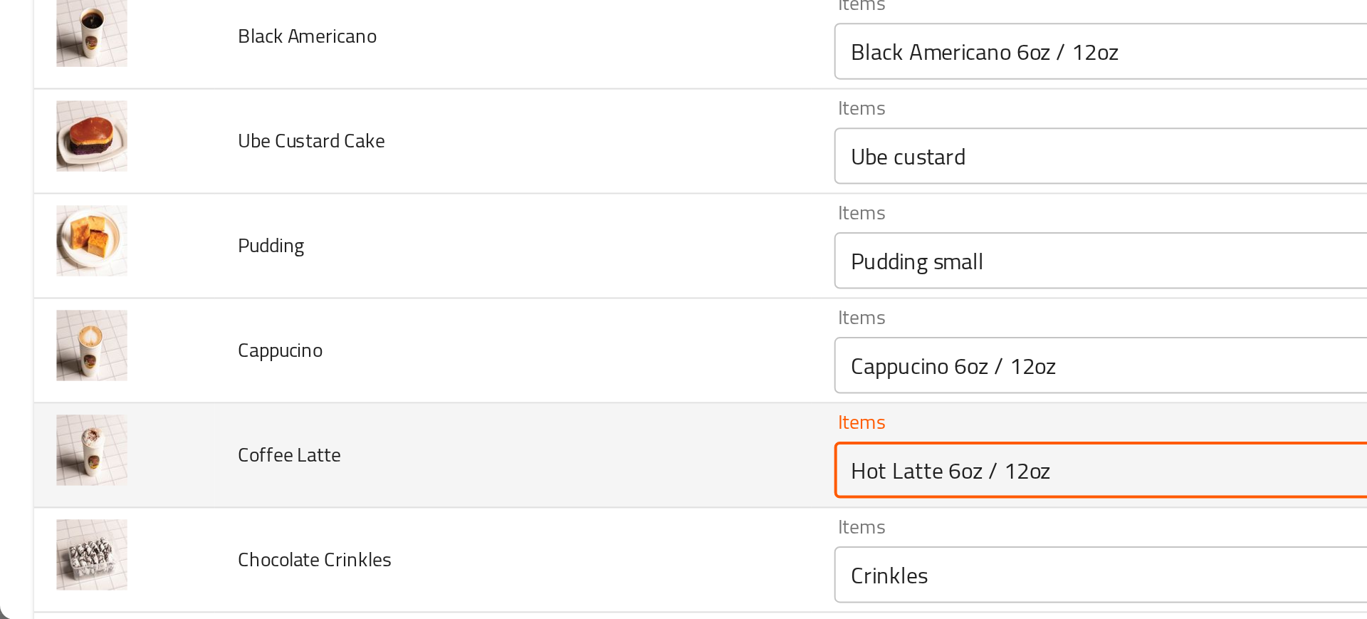
click at [424, 546] on Latte "Hot Latte 6oz / 12oz" at bounding box center [582, 543] width 317 height 20
click at [424, 545] on Latte "Hot Latte 6oz / 12oz" at bounding box center [582, 543] width 317 height 20
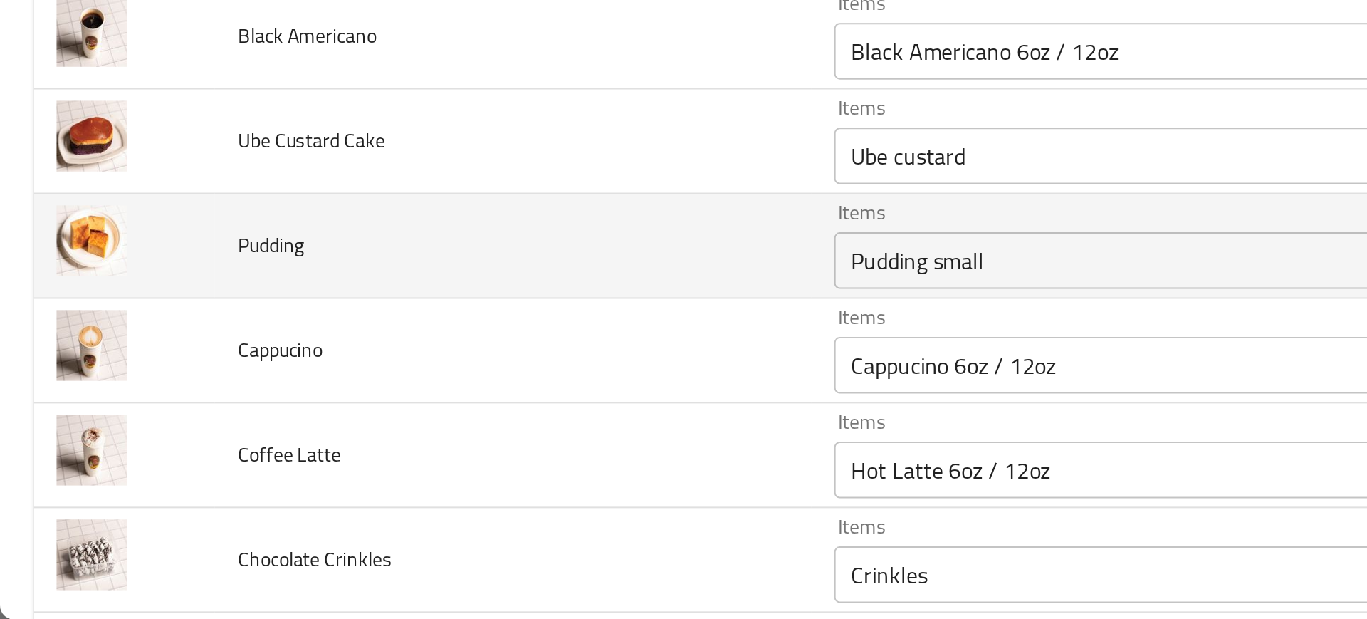
click at [332, 443] on td "Pudding" at bounding box center [258, 430] width 300 height 53
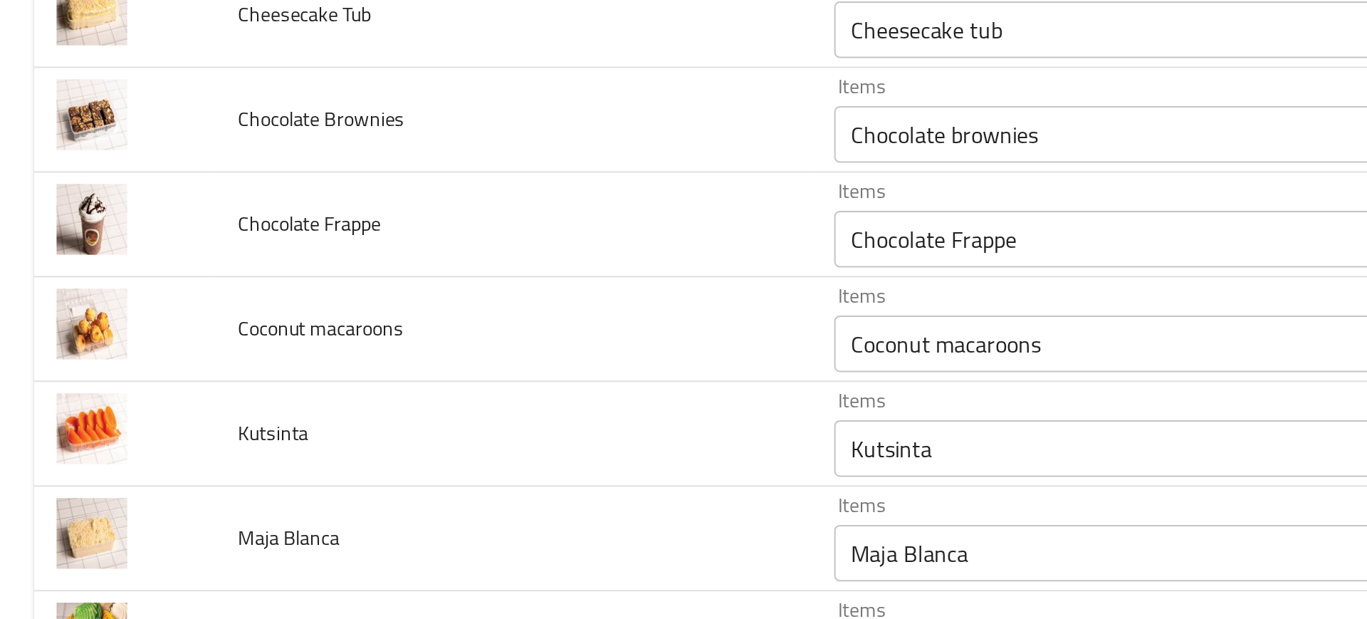
scroll to position [236, 0]
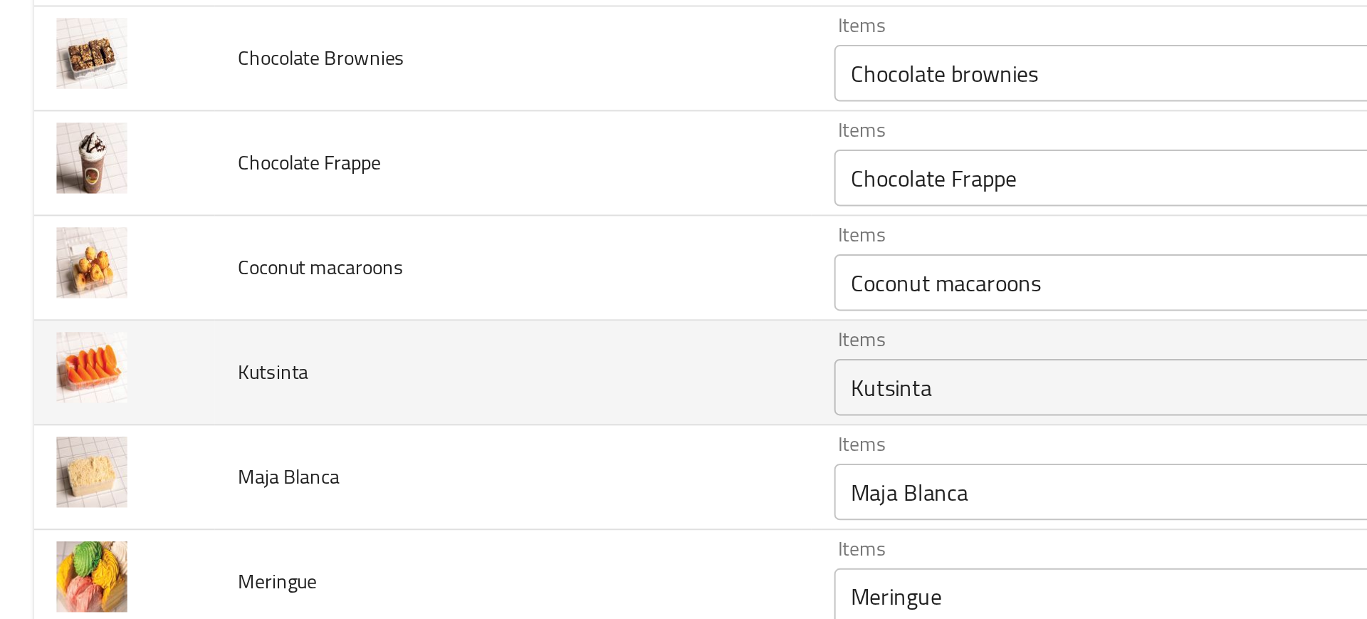
click at [424, 431] on input "Kutsinta" at bounding box center [582, 437] width 317 height 20
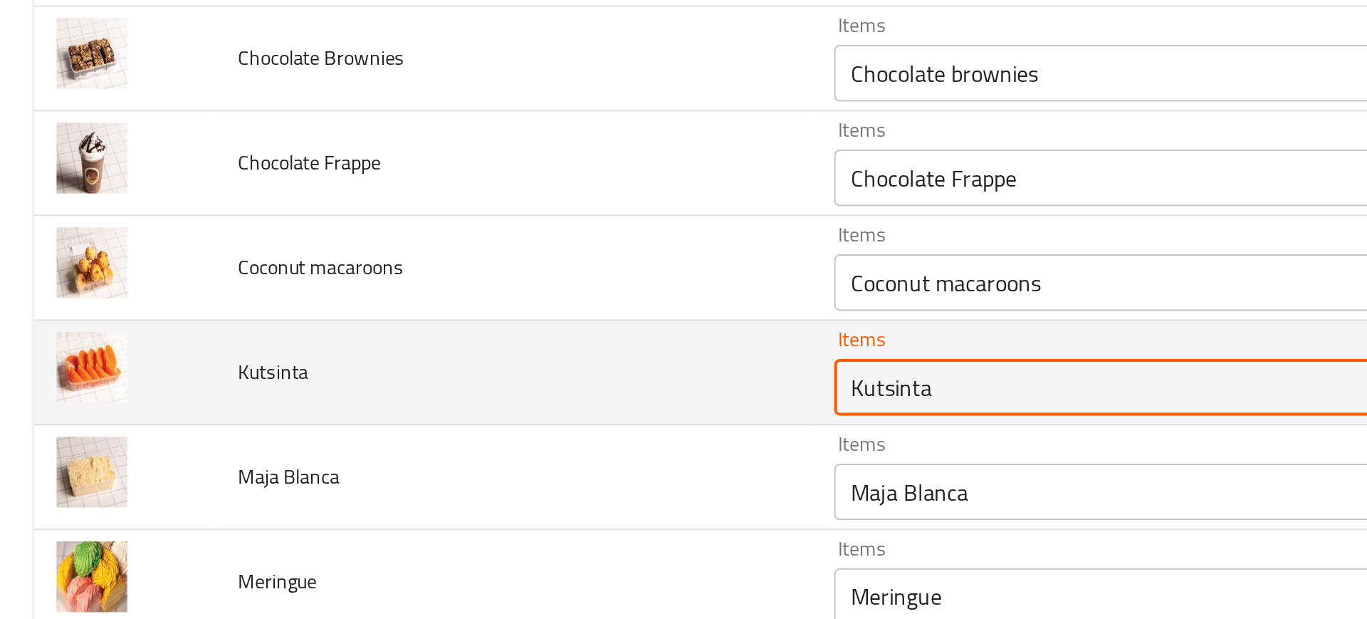
click at [424, 431] on input "Kutsinta" at bounding box center [582, 437] width 317 height 20
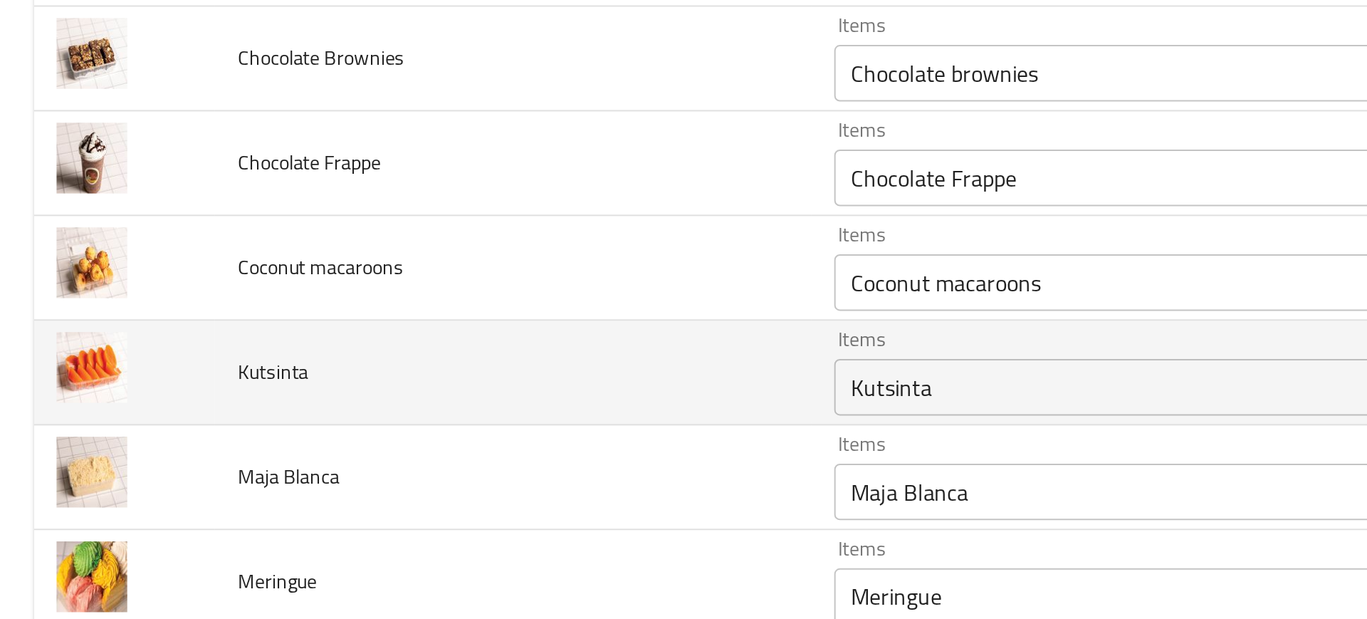
scroll to position [1419, 0]
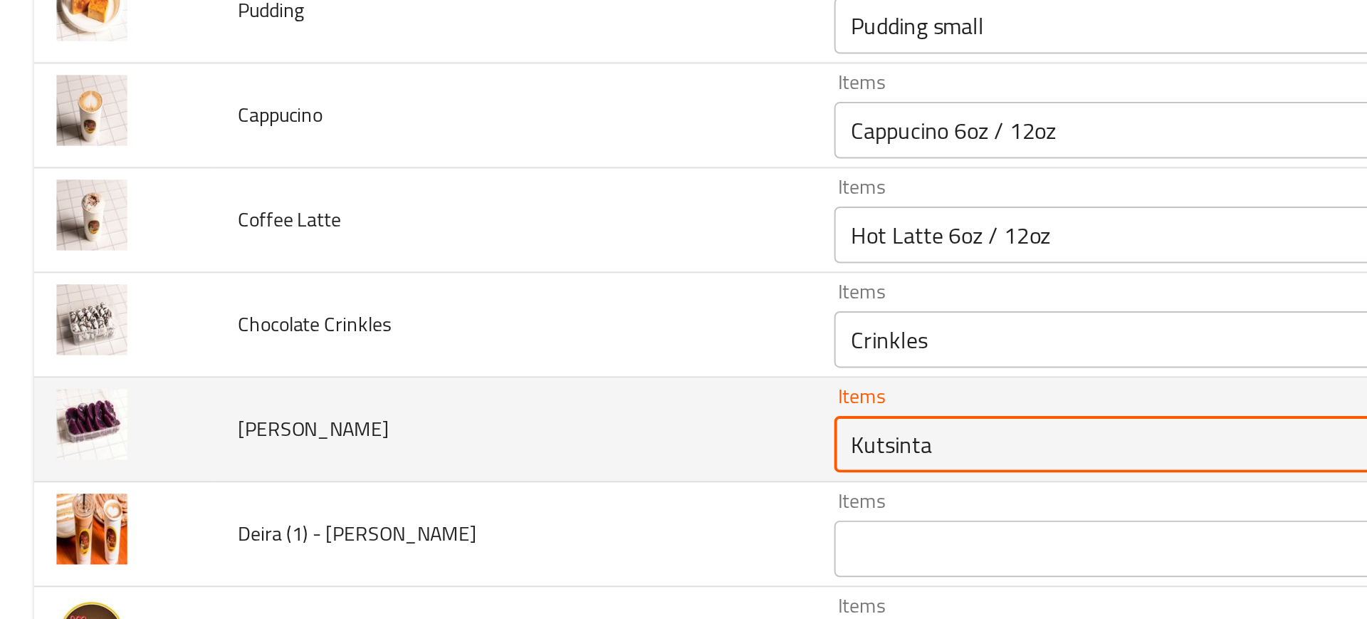
click at [435, 475] on Kutsinta "Kutsinta" at bounding box center [582, 466] width 317 height 20
click at [444, 467] on Kutsinta "Kutsinta" at bounding box center [582, 466] width 317 height 20
type Kutsinta "ube"
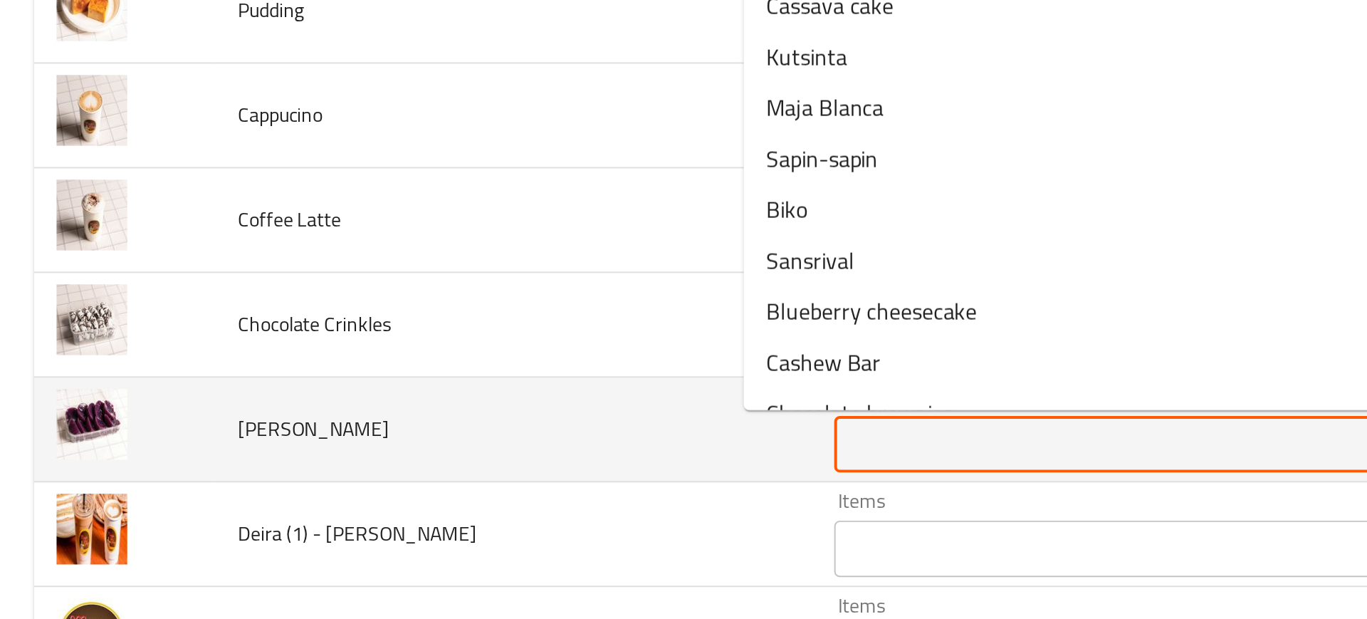
click at [142, 458] on span "Ube Kutsinta" at bounding box center [158, 458] width 76 height 19
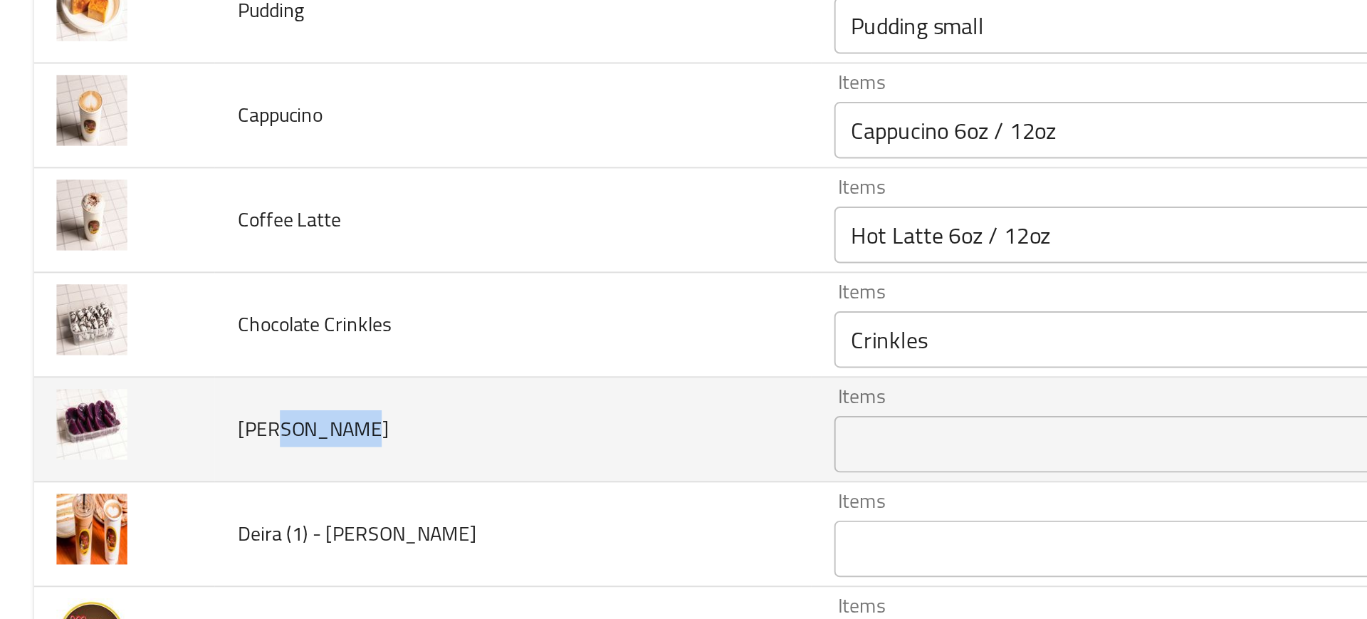
click at [142, 458] on span "Ube Kutsinta" at bounding box center [158, 458] width 76 height 19
copy span "Ube Kutsinta"
click at [278, 441] on td "Ube Kutsinta" at bounding box center [258, 458] width 300 height 53
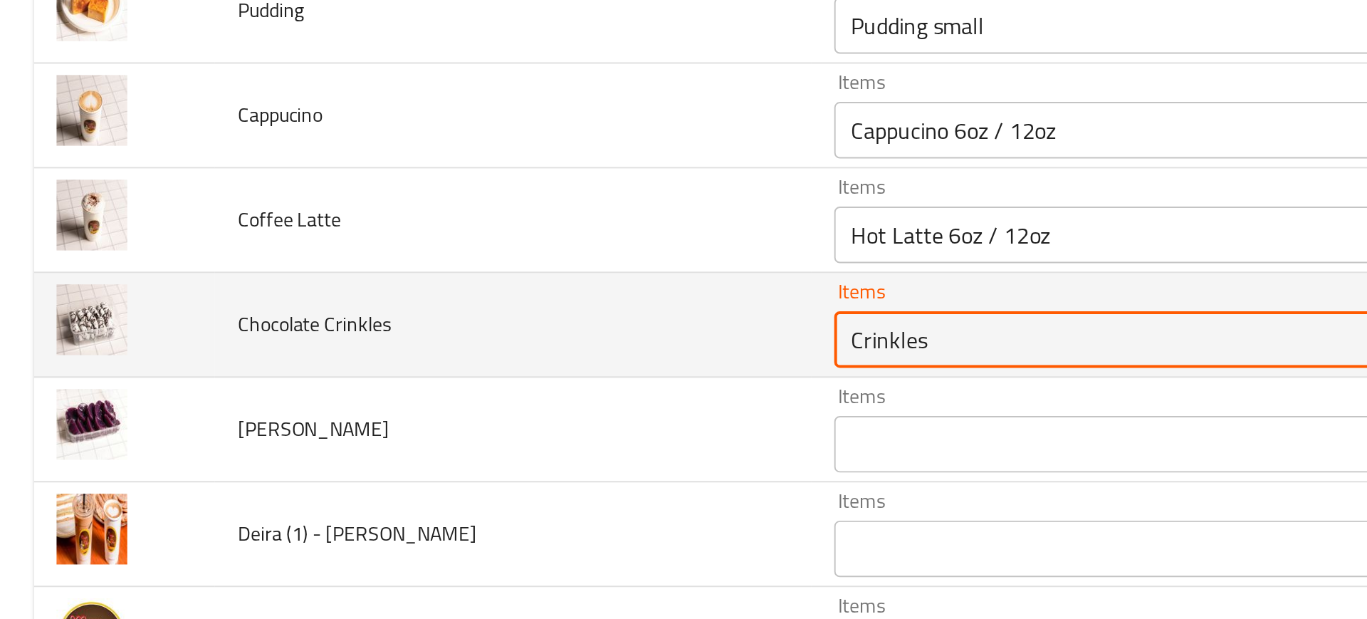
click at [424, 416] on Crinkles "Crinkles" at bounding box center [582, 413] width 317 height 20
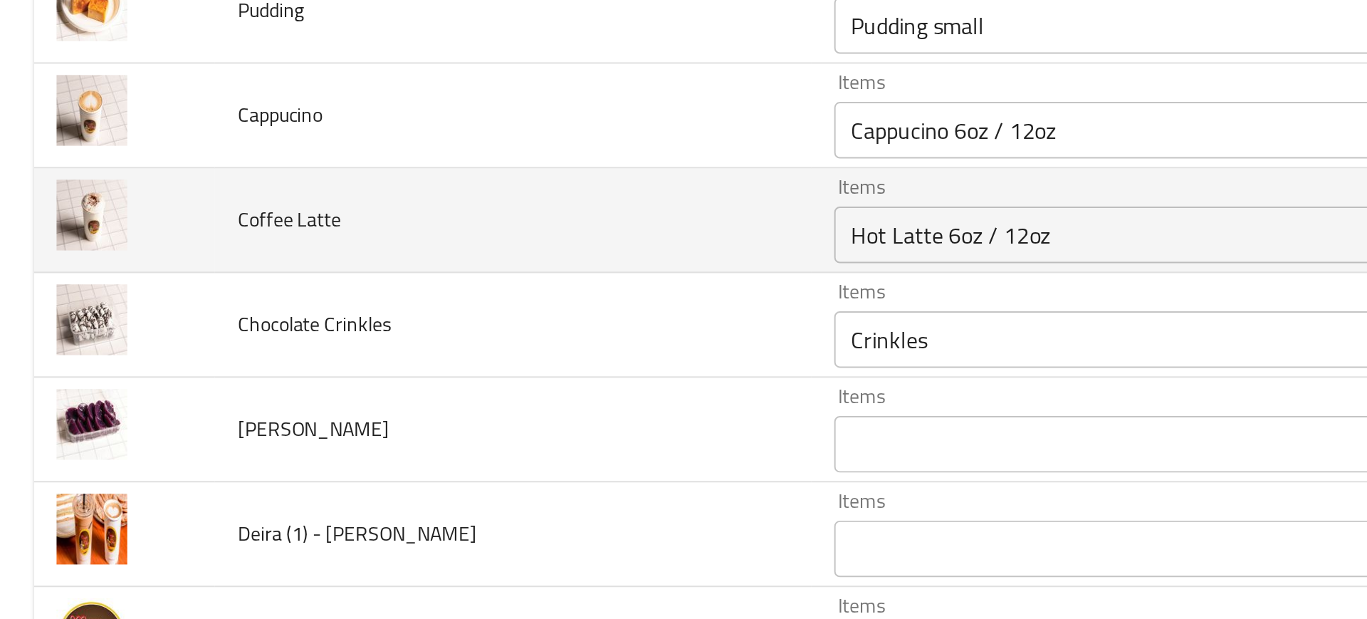
click at [428, 358] on Latte "Hot Latte 6oz / 12oz" at bounding box center [582, 360] width 317 height 20
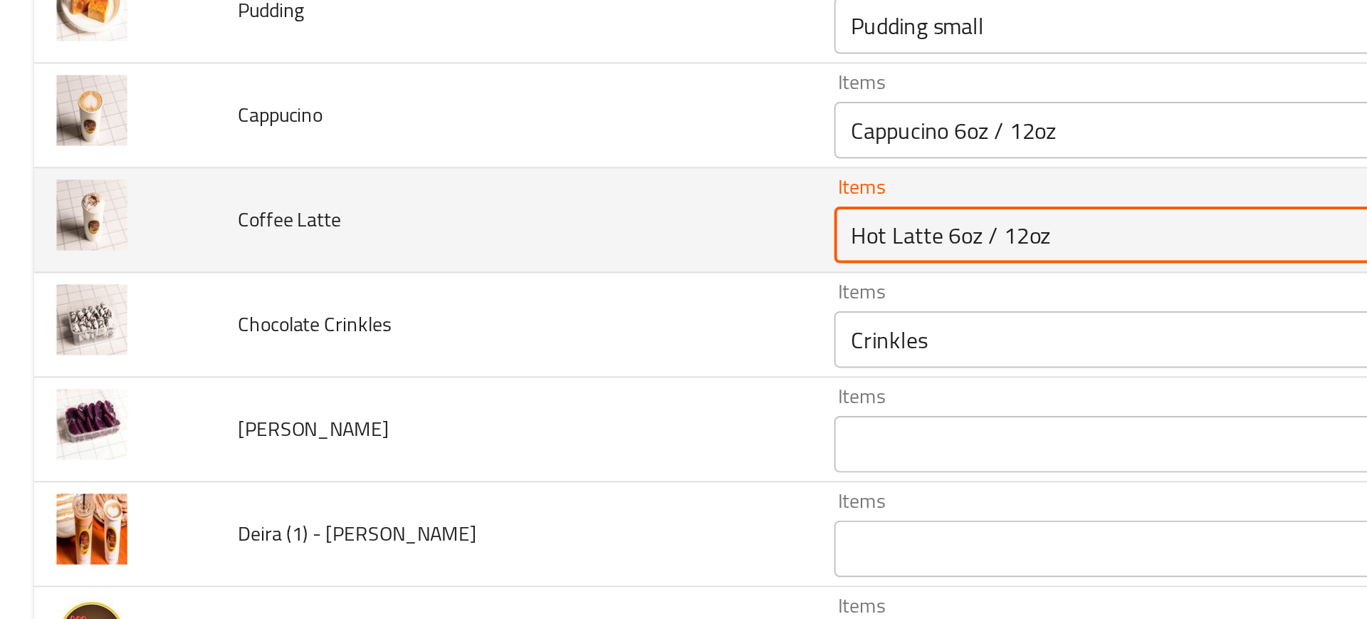
click at [428, 358] on Latte "Hot Latte 6oz / 12oz" at bounding box center [582, 360] width 317 height 20
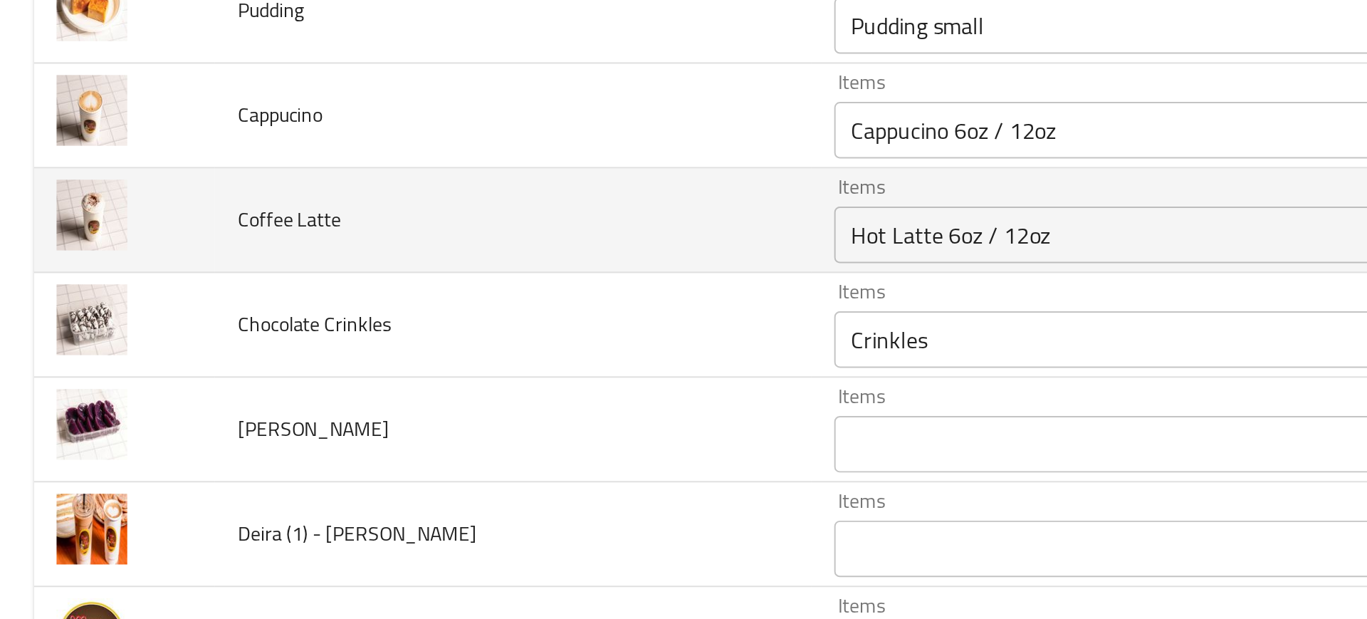
scroll to position [1311, 0]
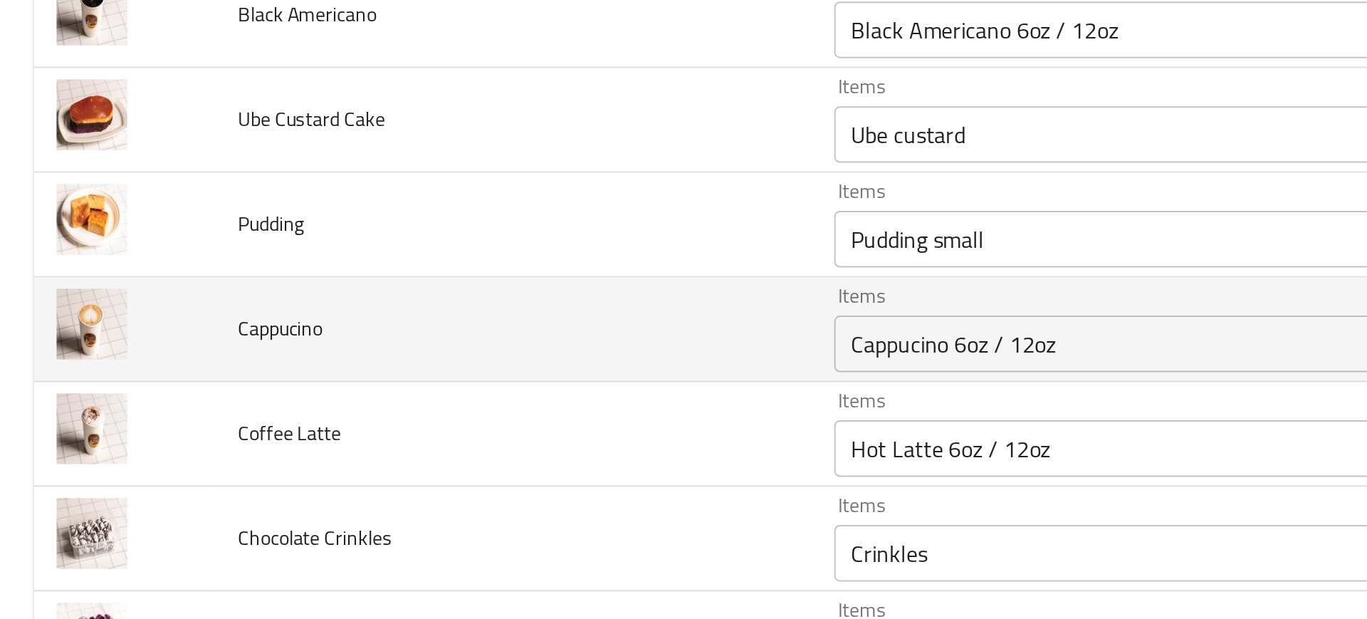
click at [436, 406] on input "Cappucino 6oz / 12oz" at bounding box center [582, 415] width 317 height 20
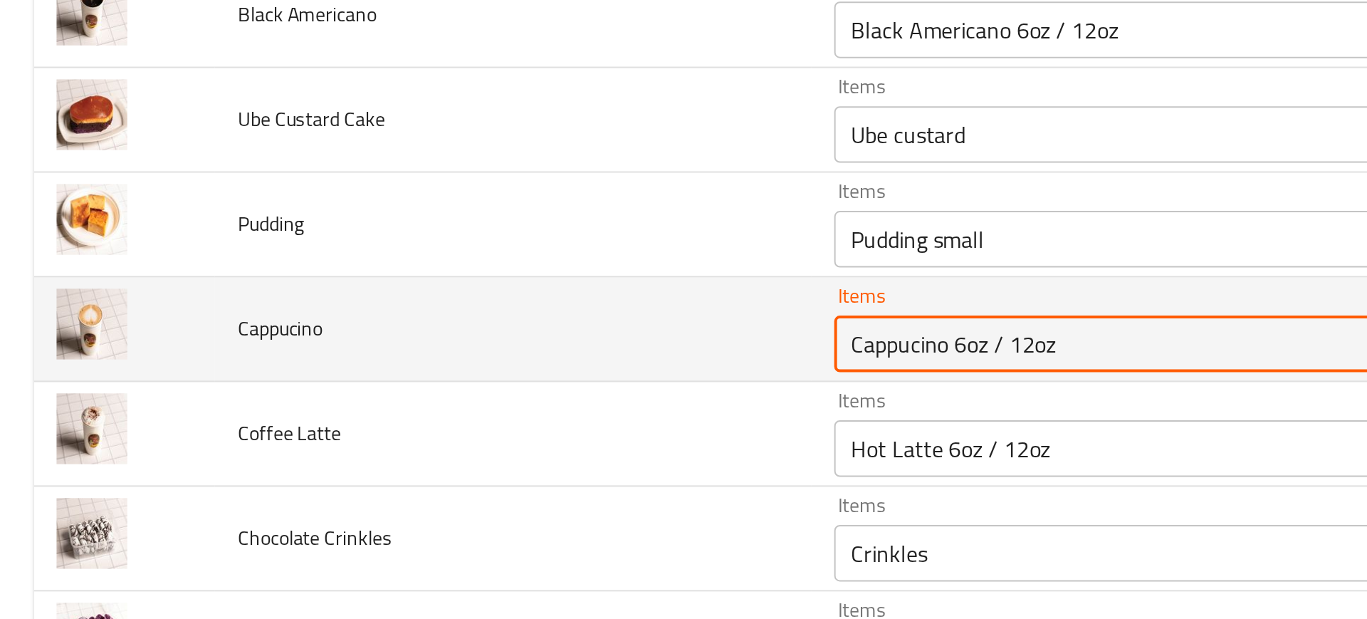
click at [436, 406] on input "Cappucino 6oz / 12oz" at bounding box center [582, 415] width 317 height 20
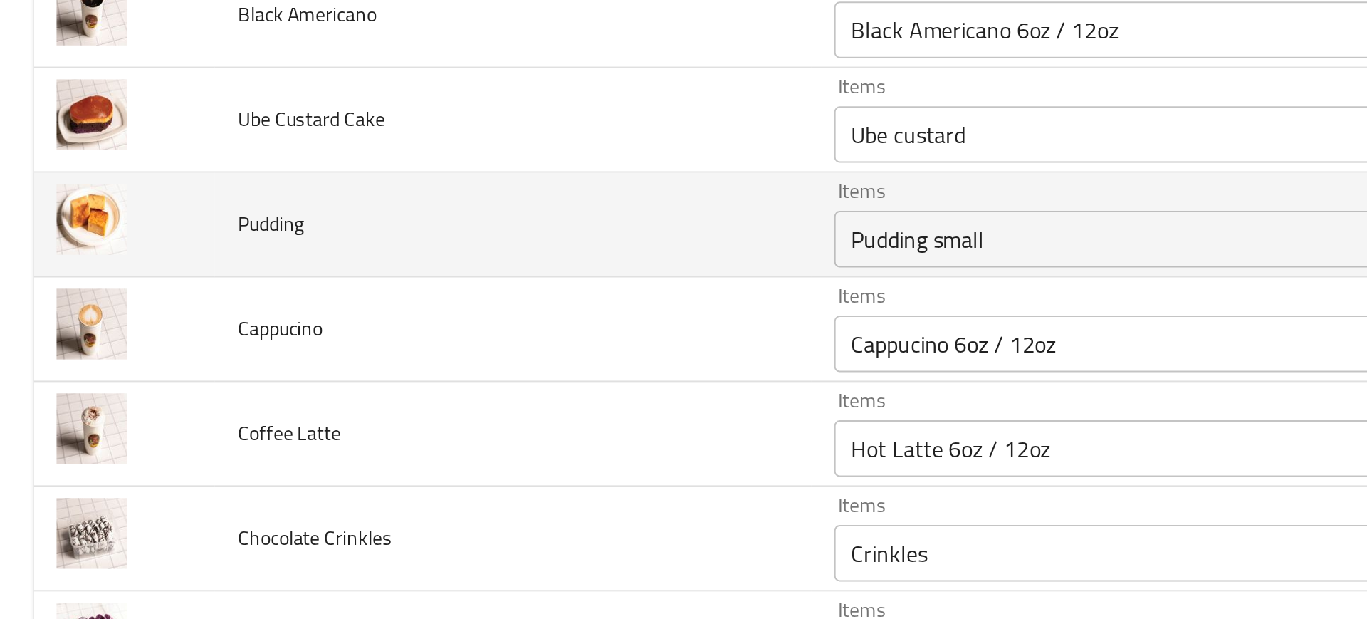
click at [424, 371] on input "Pudding small" at bounding box center [582, 362] width 317 height 20
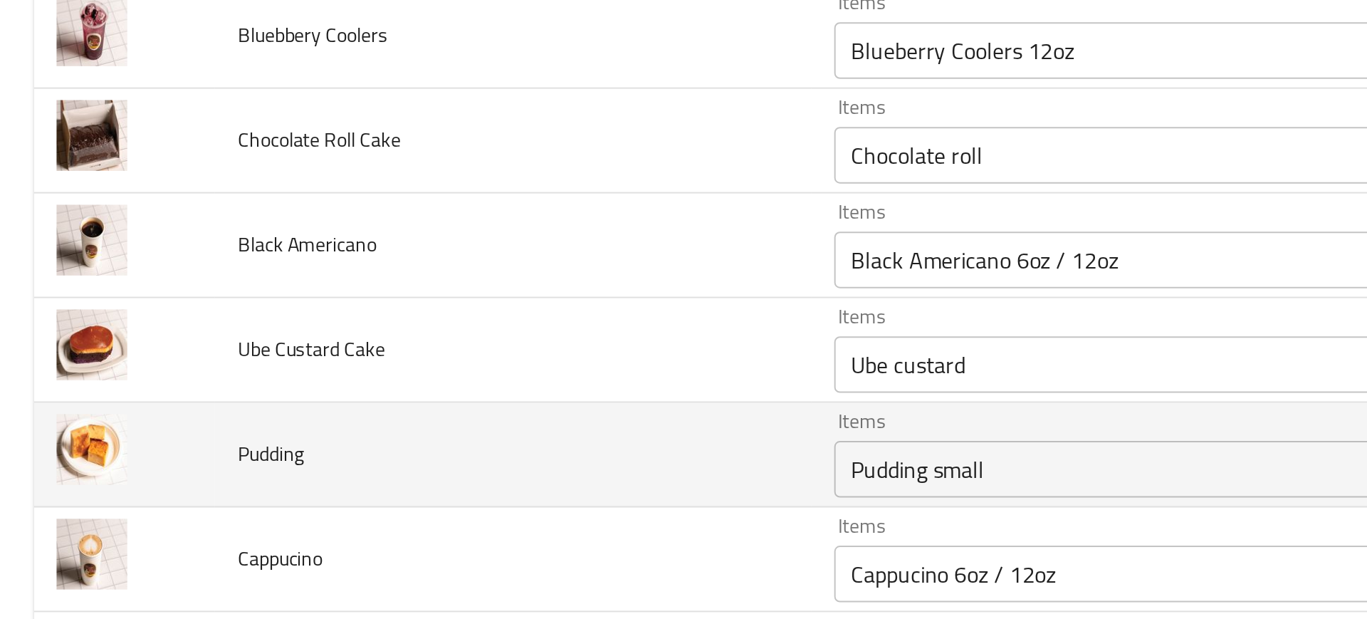
scroll to position [1195, 0]
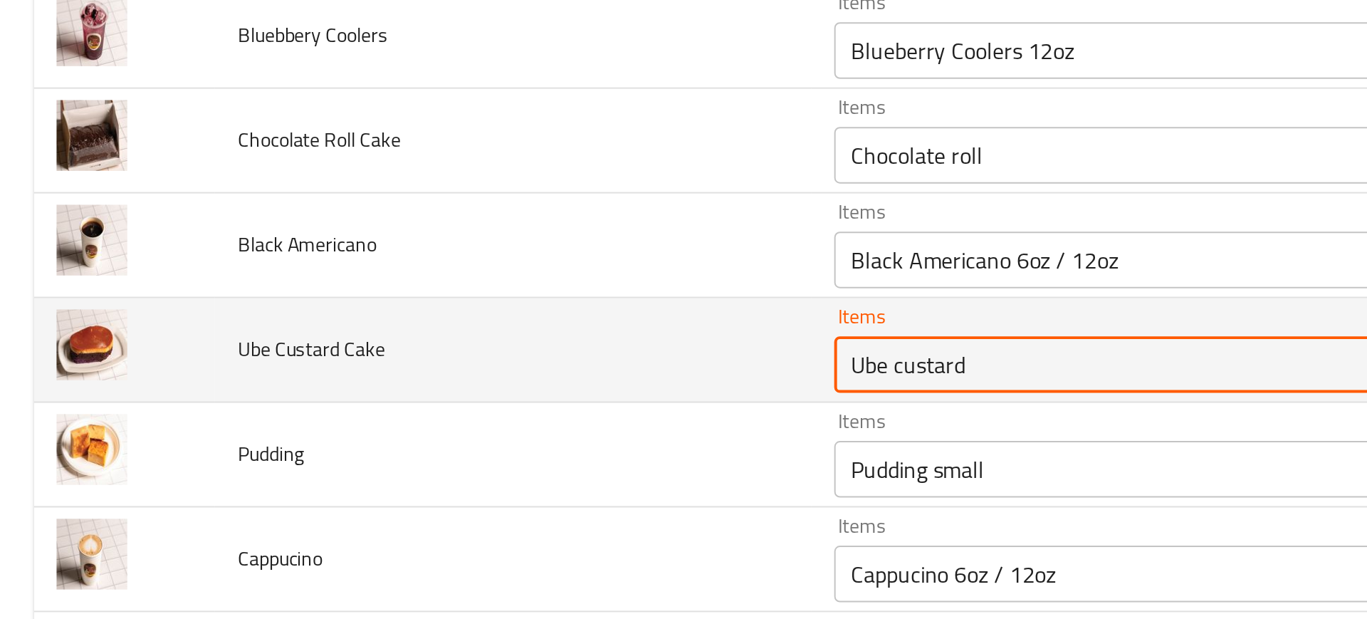
click at [424, 426] on Cake "Ube custard" at bounding box center [582, 426] width 317 height 20
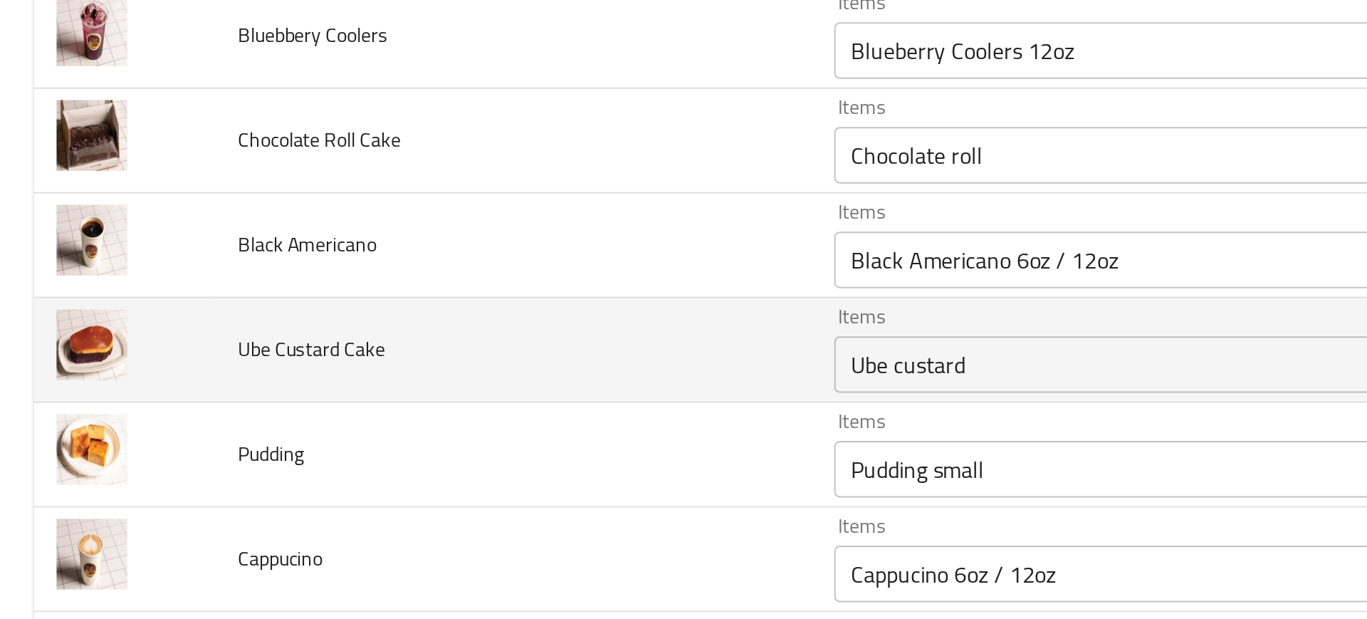
scroll to position [1118, 0]
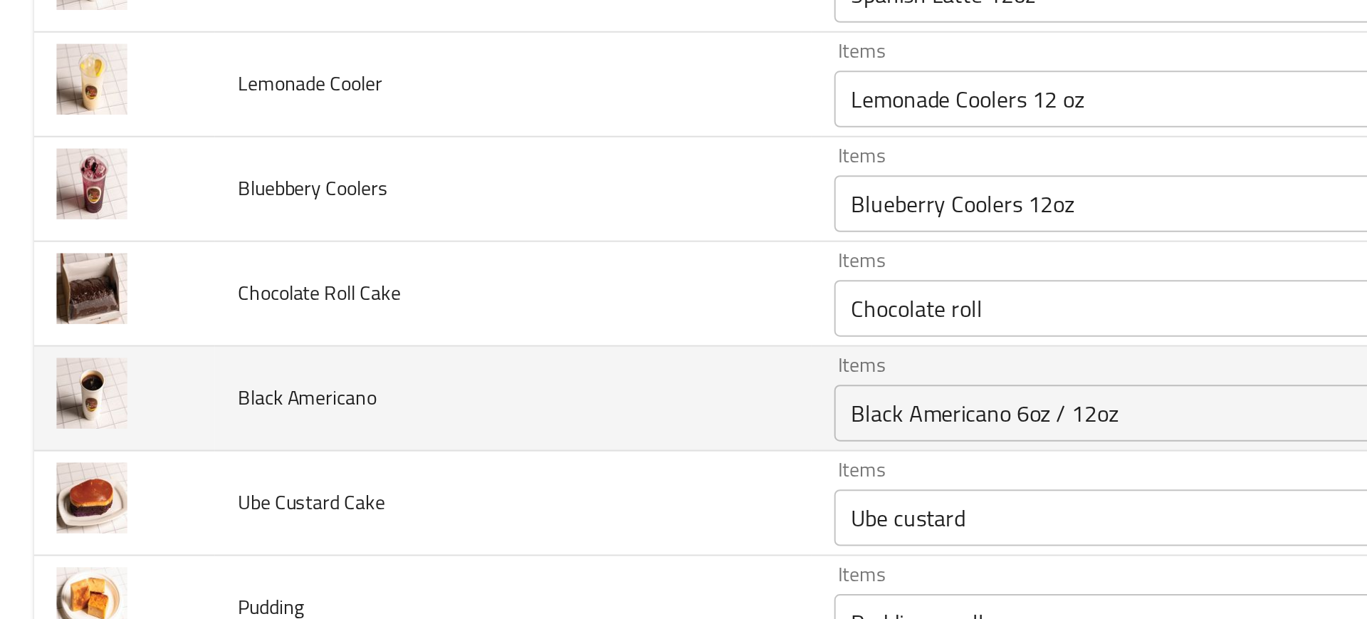
click at [420, 461] on div "Black Americano 6oz / 12oz Items" at bounding box center [603, 450] width 367 height 28
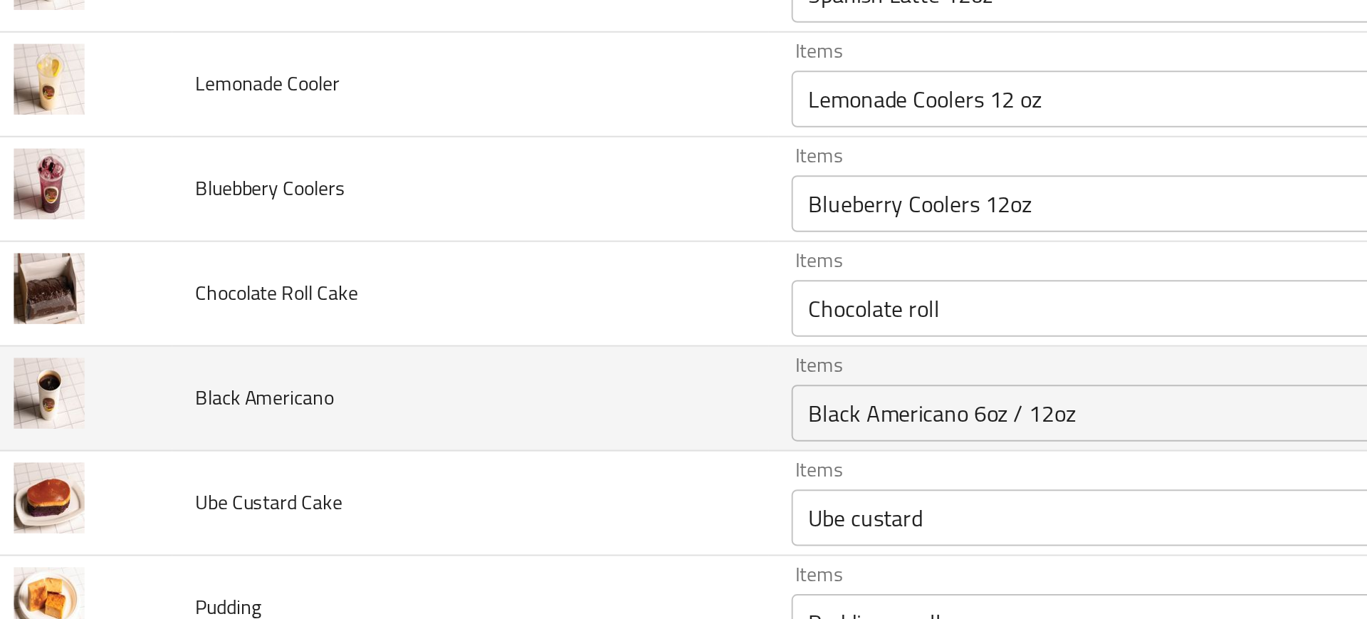
scroll to position [1081, 0]
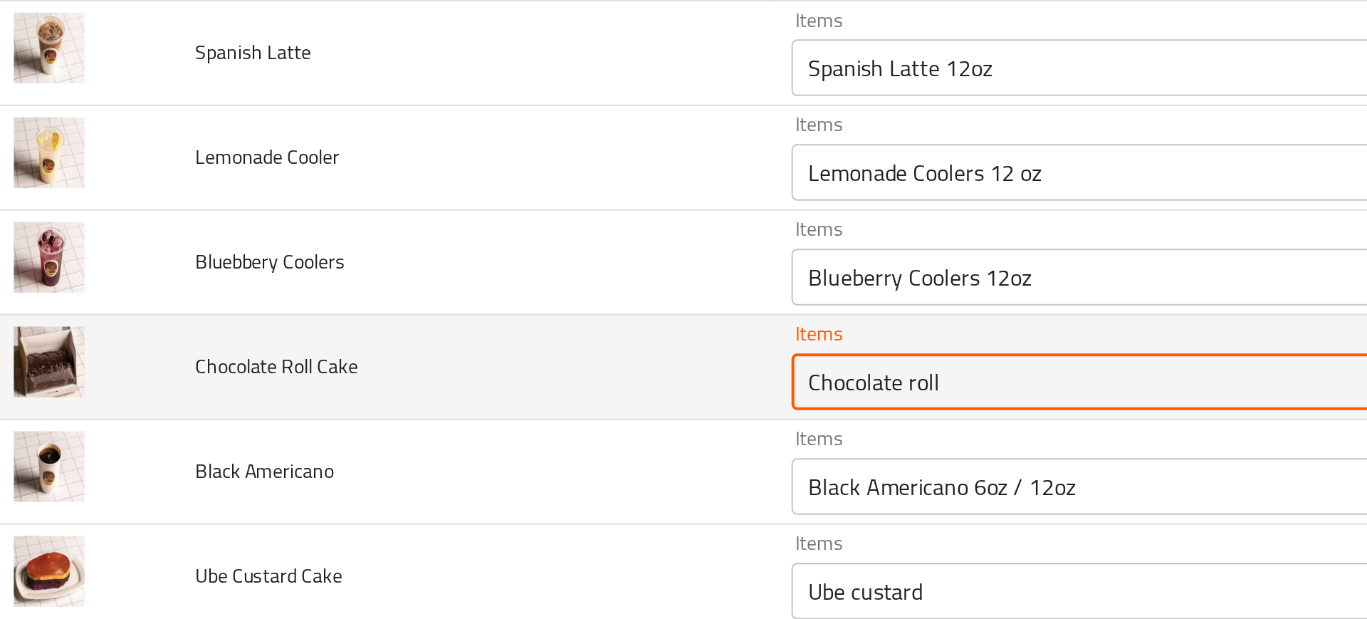
click at [424, 436] on Cake "Chocolate roll" at bounding box center [582, 434] width 317 height 20
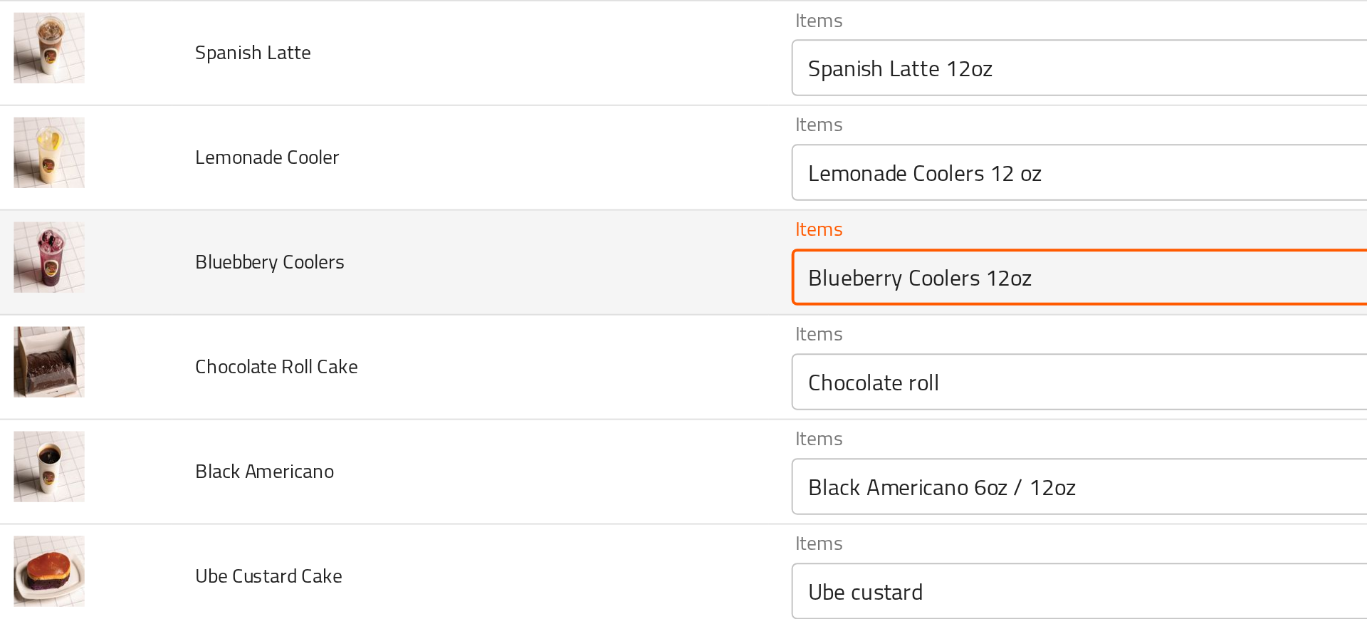
click at [424, 385] on Coolers "Blueberry Coolers 12oz" at bounding box center [582, 382] width 317 height 20
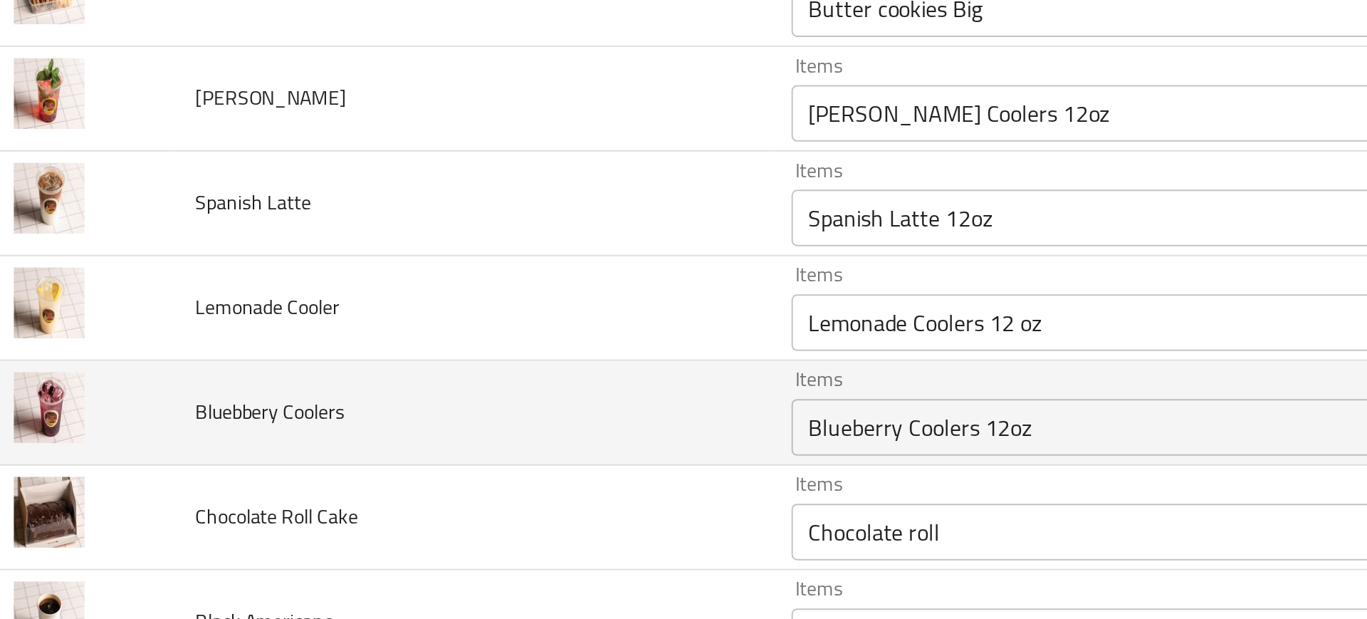
scroll to position [1005, 0]
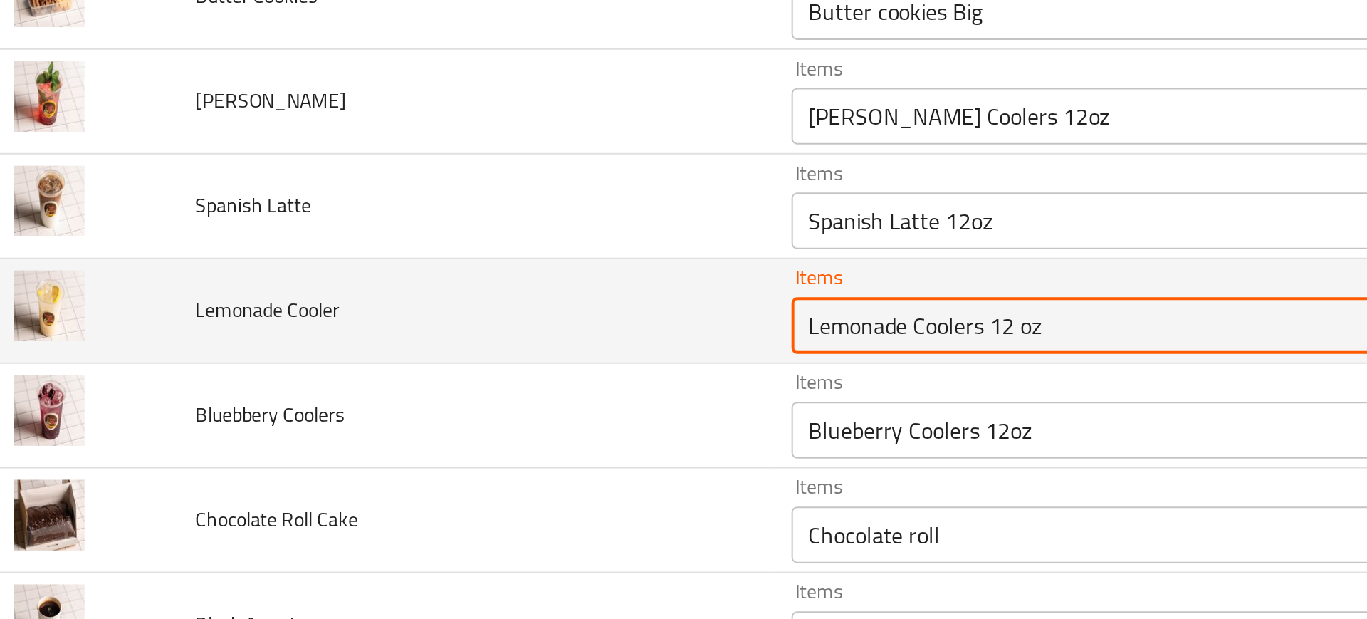
click at [424, 407] on Cooler "Lemonade Coolers 12 oz" at bounding box center [582, 406] width 317 height 20
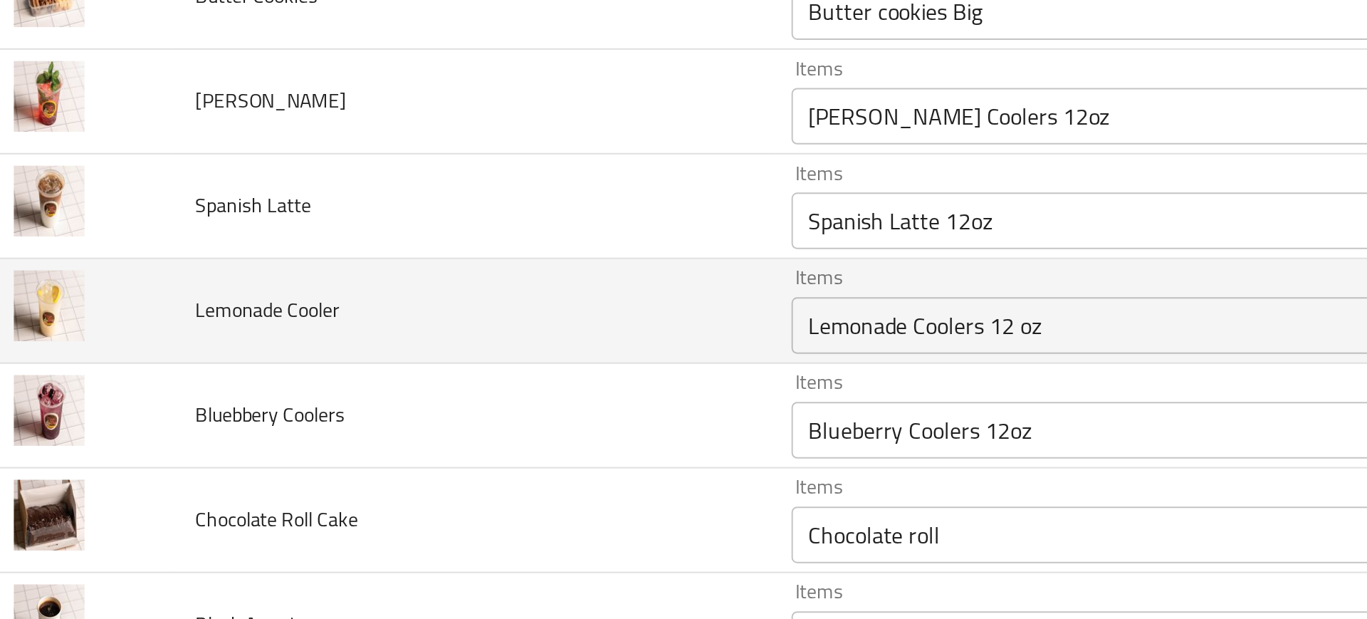
scroll to position [959, 0]
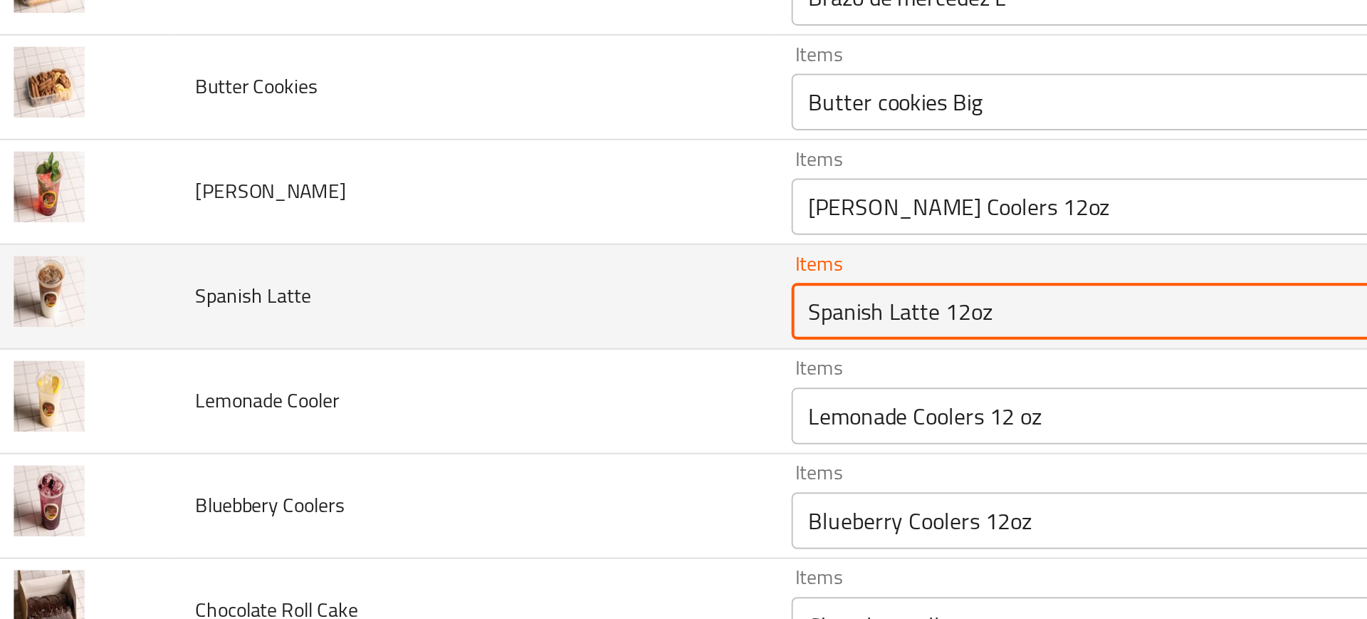
click at [424, 407] on Latte "Spanish Latte 12oz" at bounding box center [582, 399] width 317 height 20
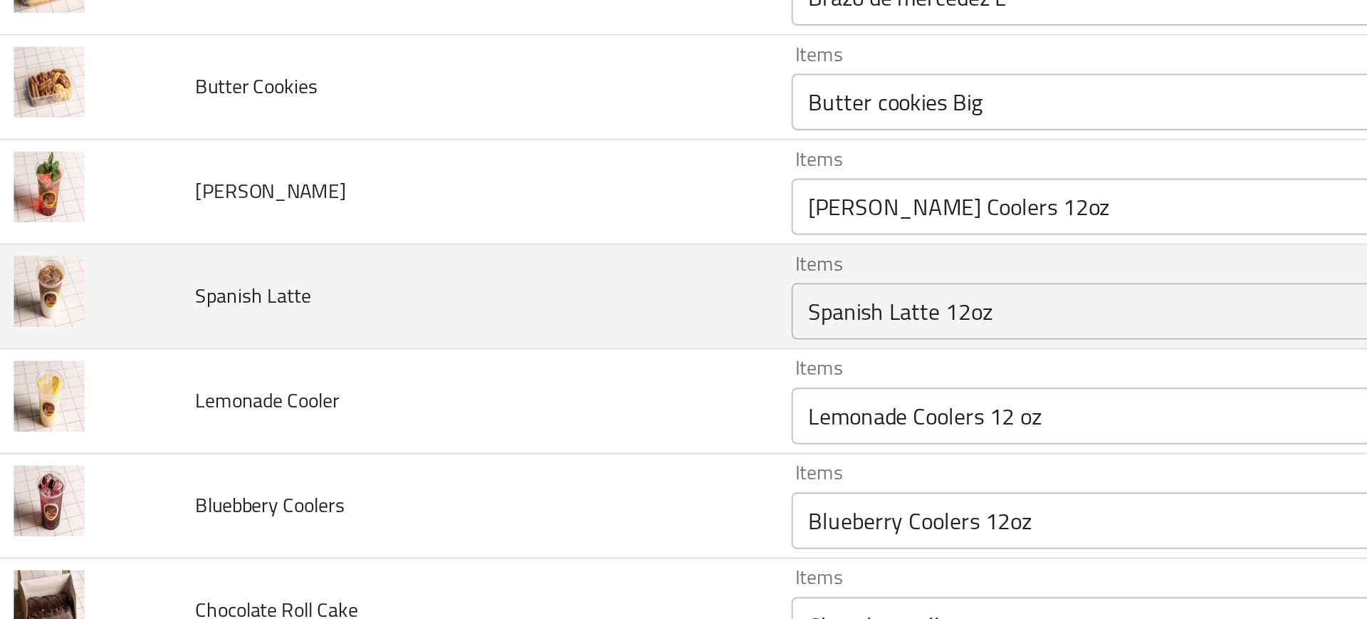
scroll to position [916, 0]
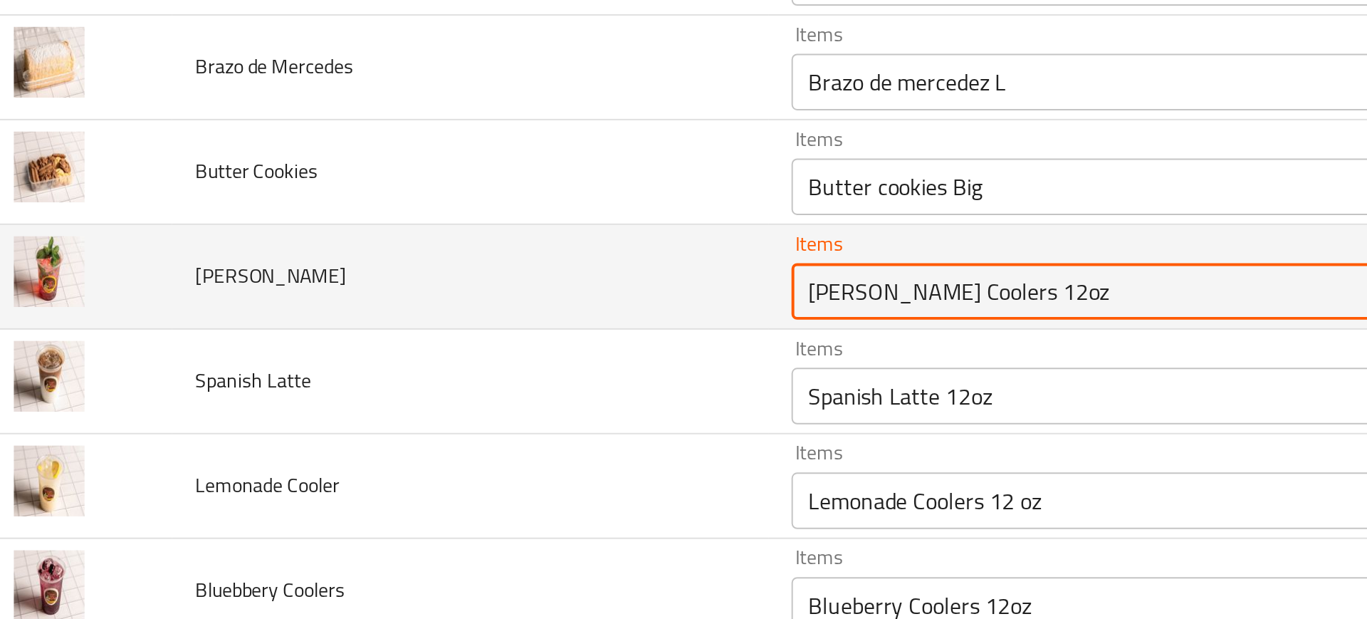
click at [424, 386] on Cooler "Shirley Temple Coolers 12oz" at bounding box center [582, 389] width 317 height 20
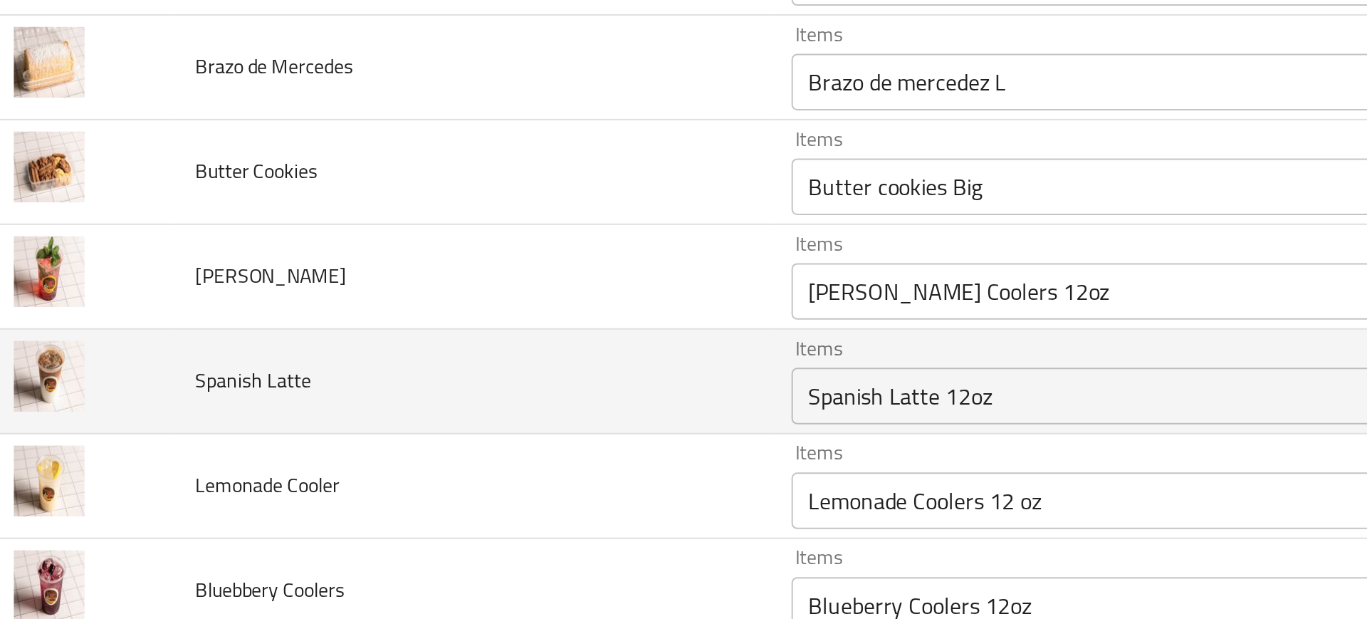
click at [308, 411] on td "Spanish Latte" at bounding box center [258, 434] width 300 height 53
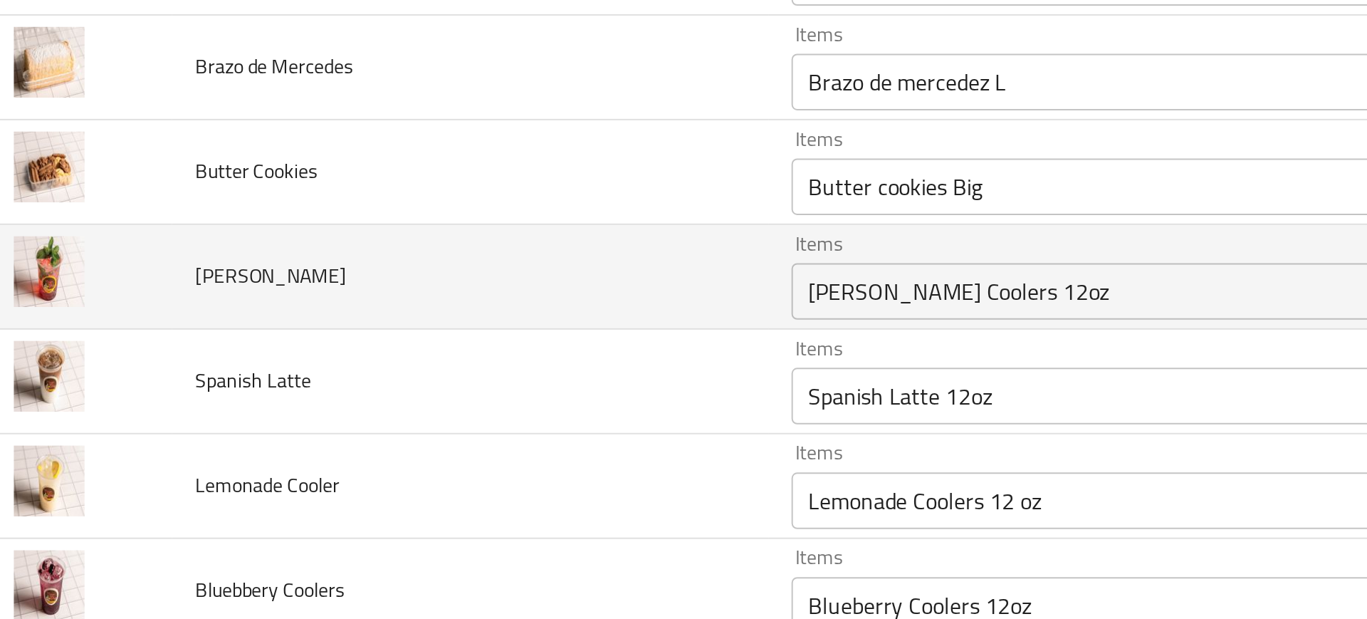
click at [274, 403] on td "Shirley Temple Cooler" at bounding box center [258, 381] width 300 height 53
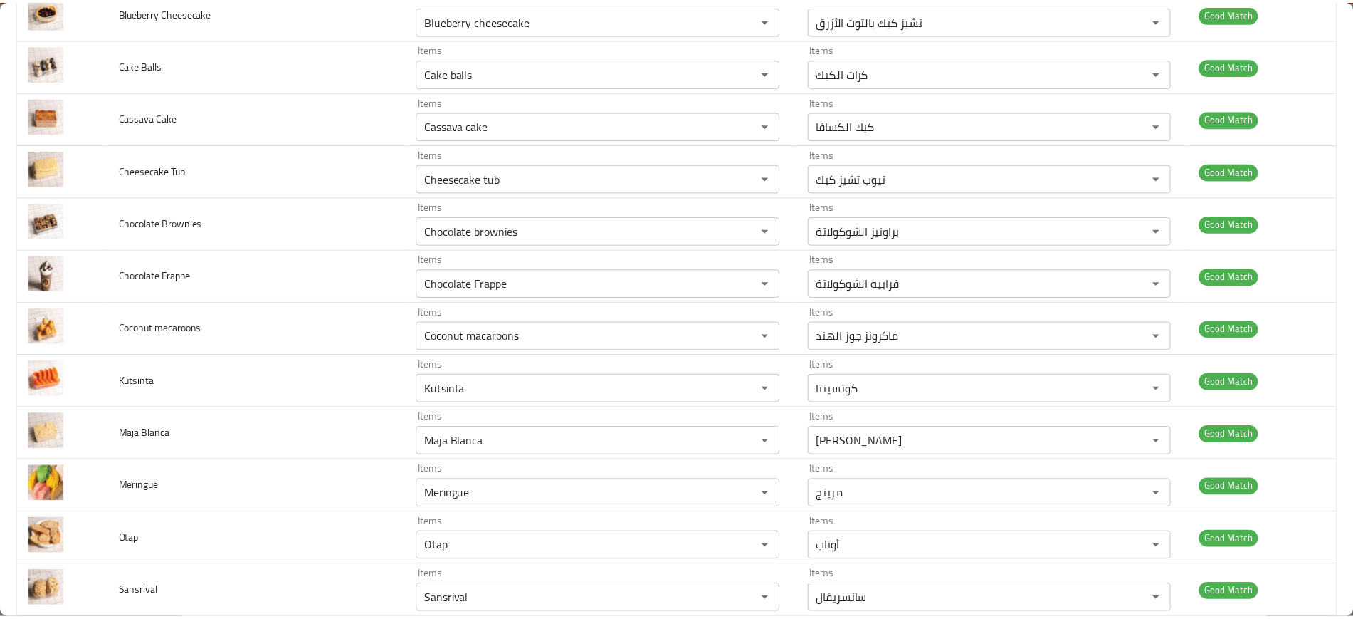
scroll to position [0, 0]
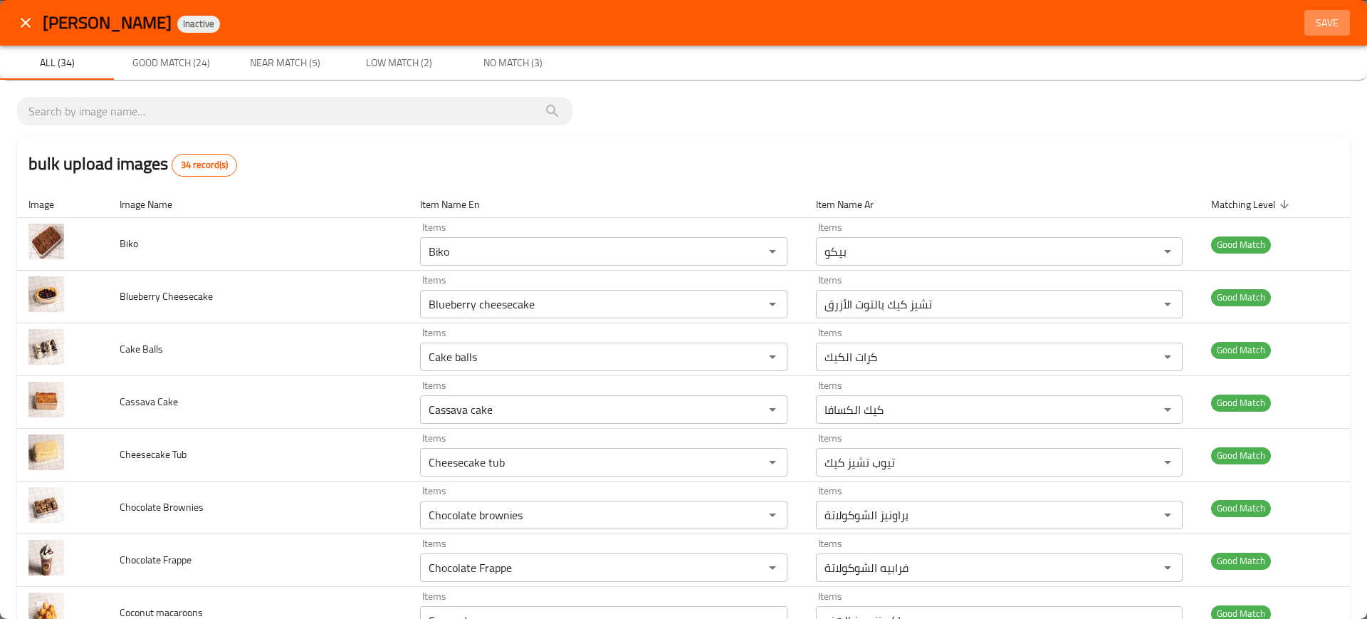
click at [1310, 22] on span "Save" at bounding box center [1327, 23] width 34 height 18
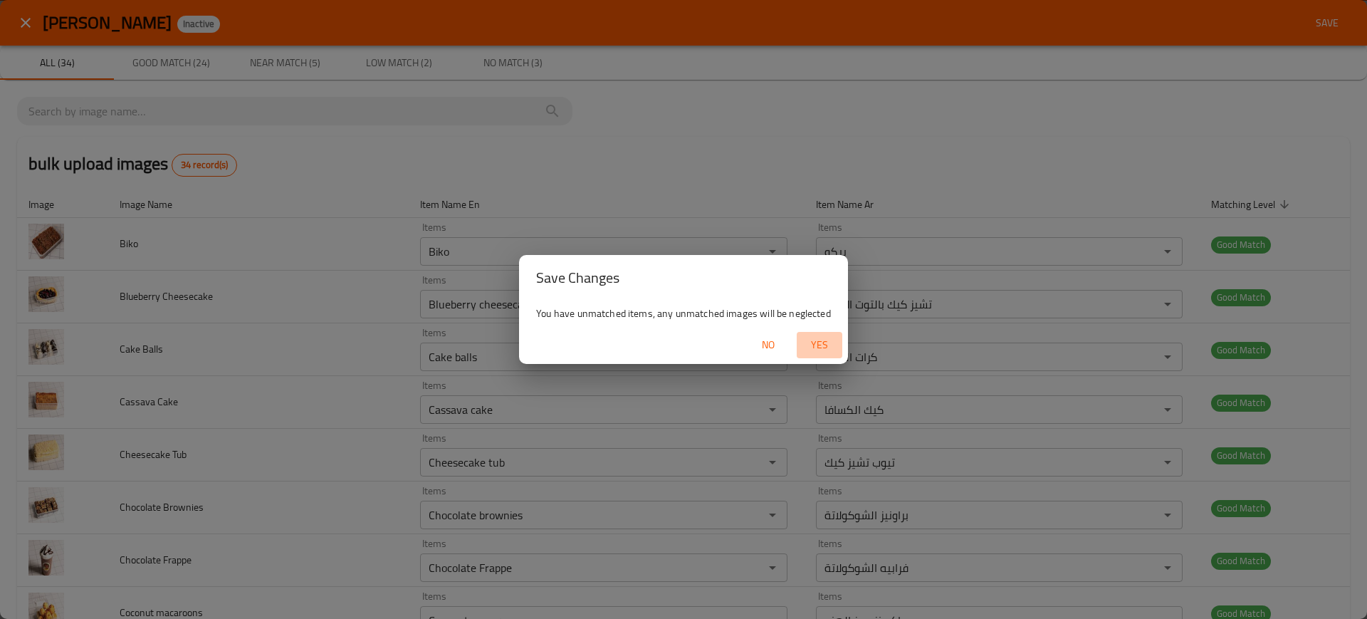
click at [822, 340] on span "Yes" at bounding box center [819, 345] width 34 height 18
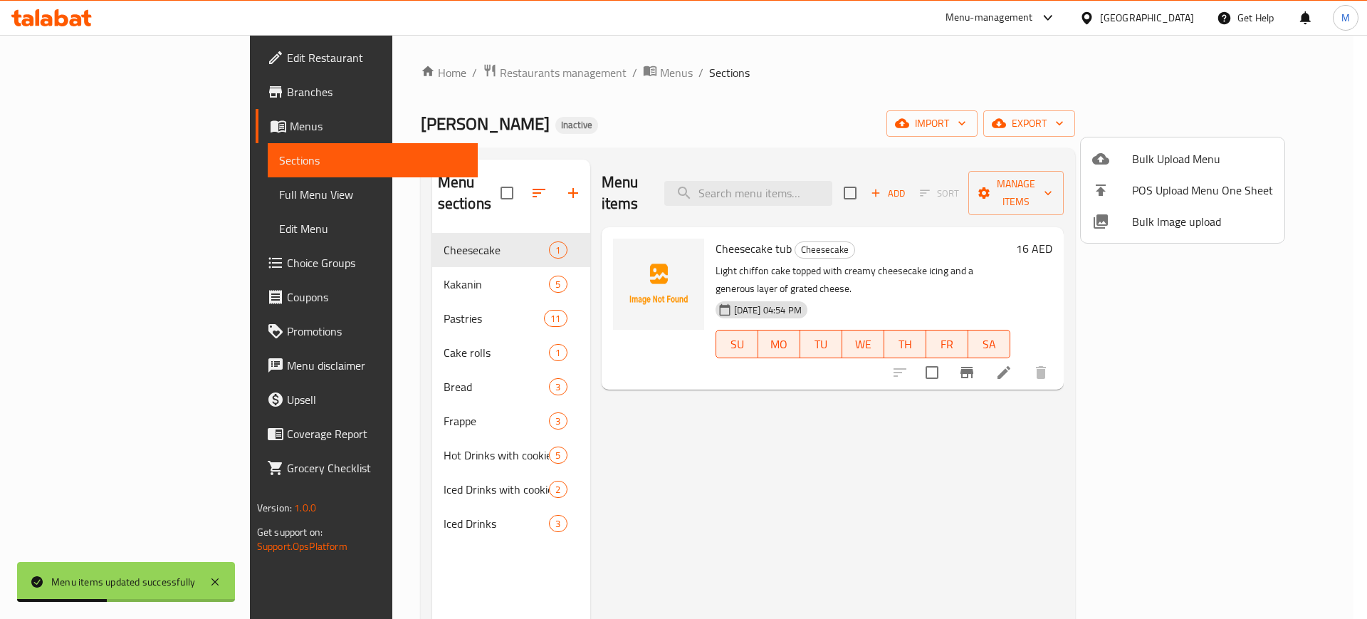
click at [1264, 124] on div at bounding box center [683, 309] width 1367 height 619
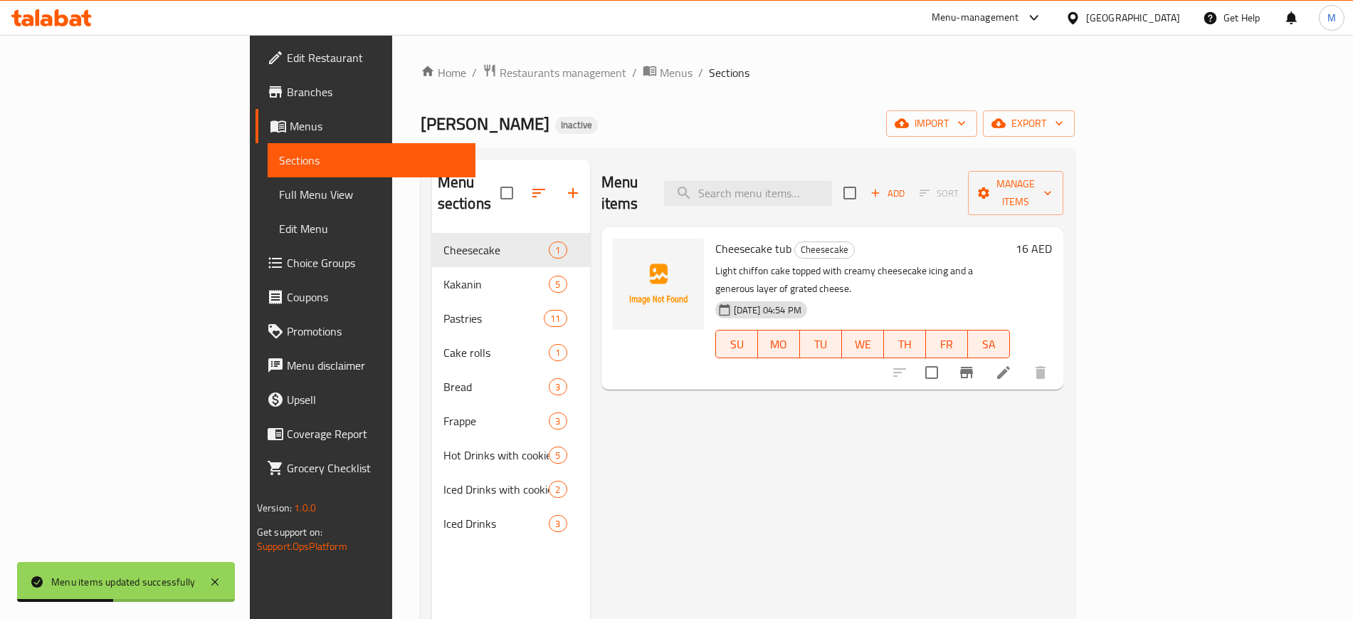
click at [1064, 124] on span "export" at bounding box center [1029, 124] width 69 height 18
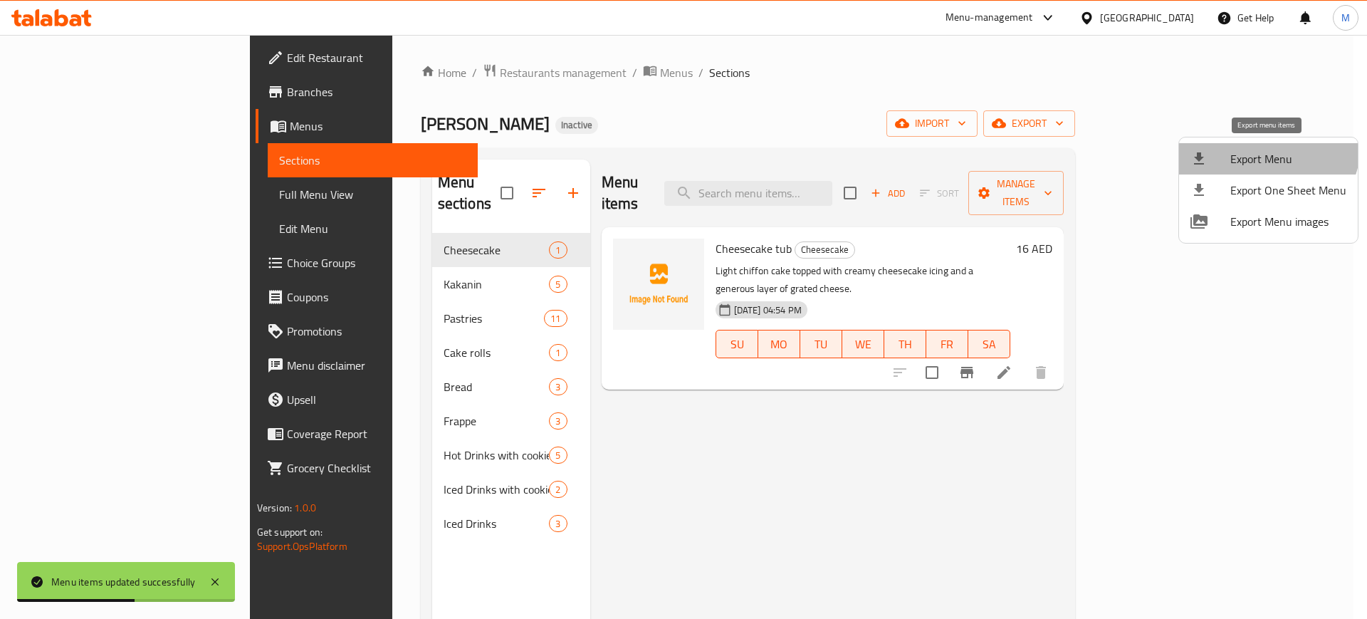
click at [1264, 145] on li "Export Menu" at bounding box center [1268, 158] width 179 height 31
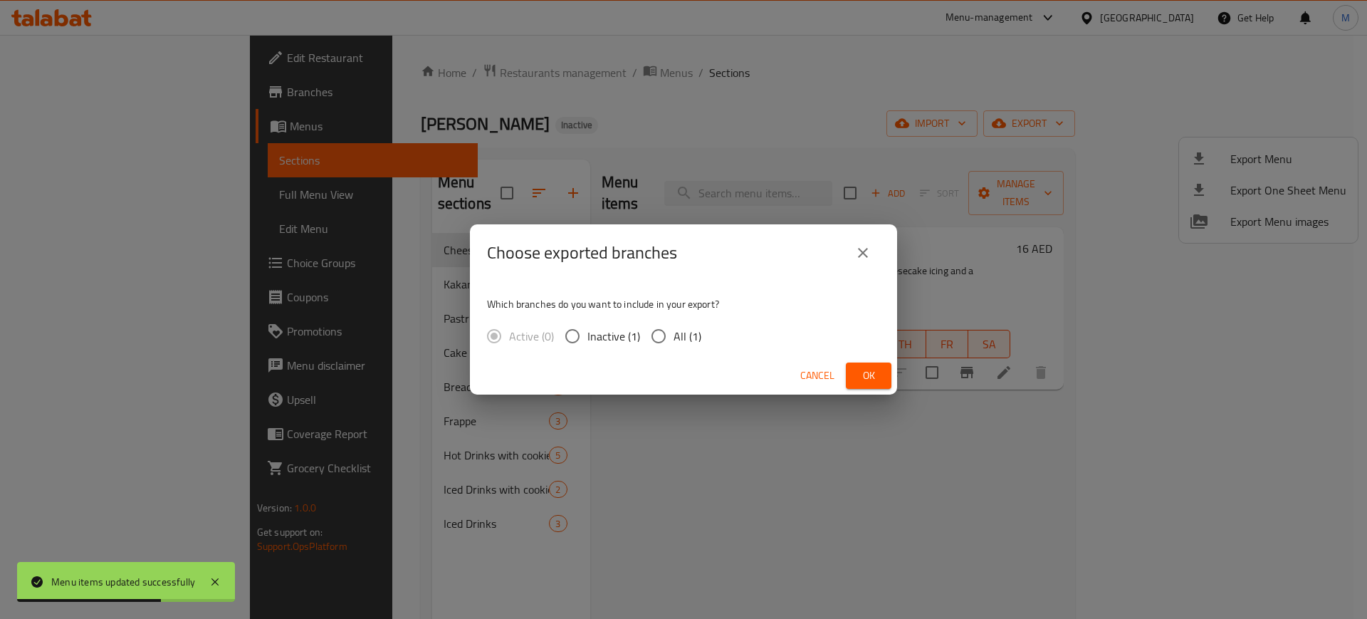
click at [704, 349] on div "Active (0) Inactive (1) All (1)" at bounding box center [600, 336] width 226 height 30
click at [688, 342] on span "All (1)" at bounding box center [687, 335] width 28 height 17
click at [673, 342] on input "All (1)" at bounding box center [659, 336] width 30 height 30
radio input "true"
click at [879, 379] on span "Ok" at bounding box center [868, 376] width 23 height 18
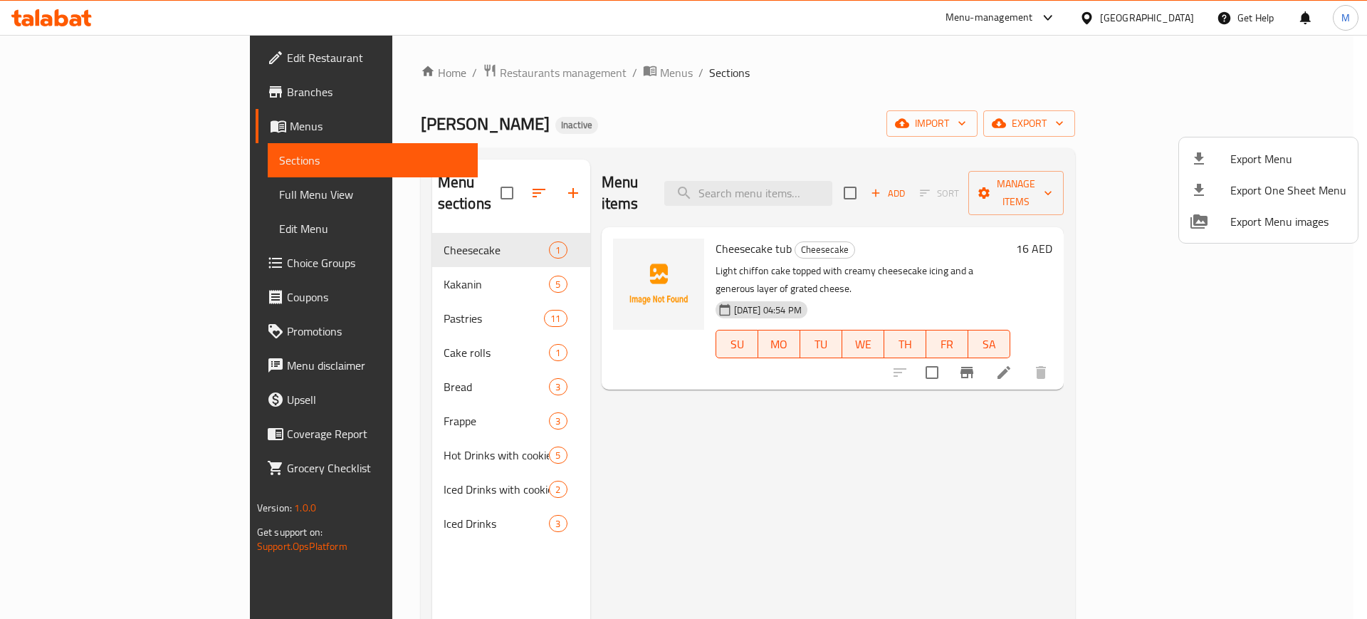
click at [409, 220] on div at bounding box center [683, 309] width 1367 height 619
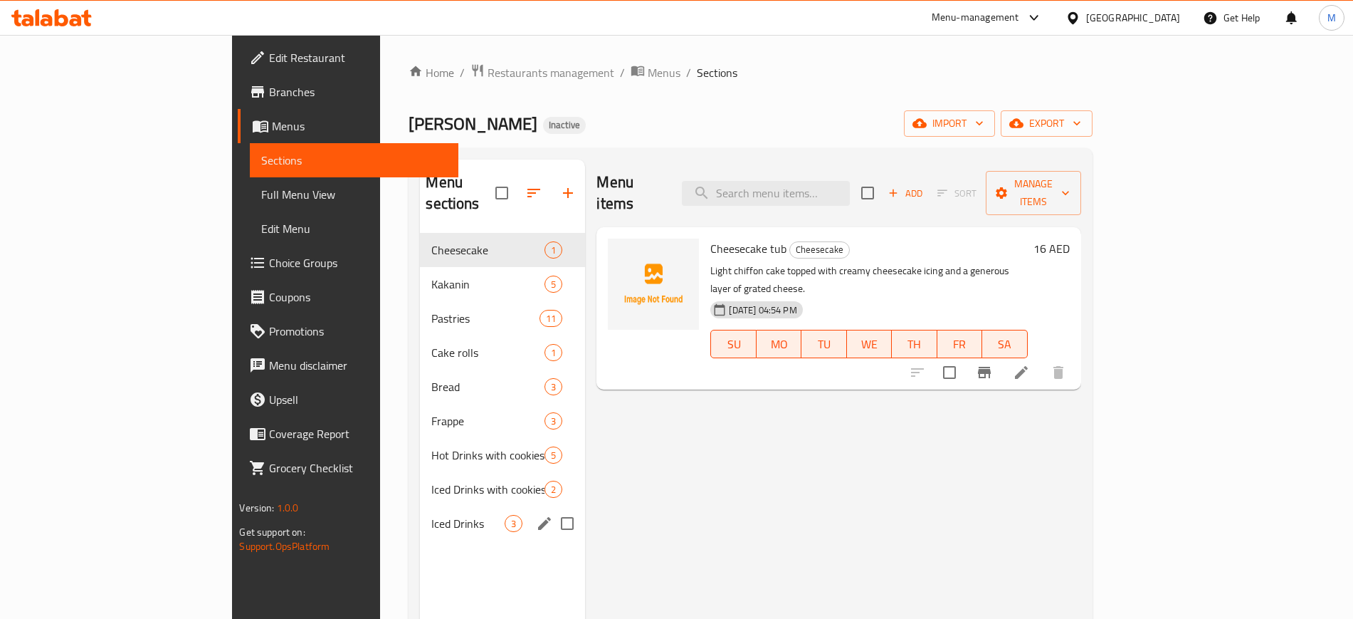
click at [434, 506] on div "Iced Drinks 3" at bounding box center [502, 523] width 165 height 34
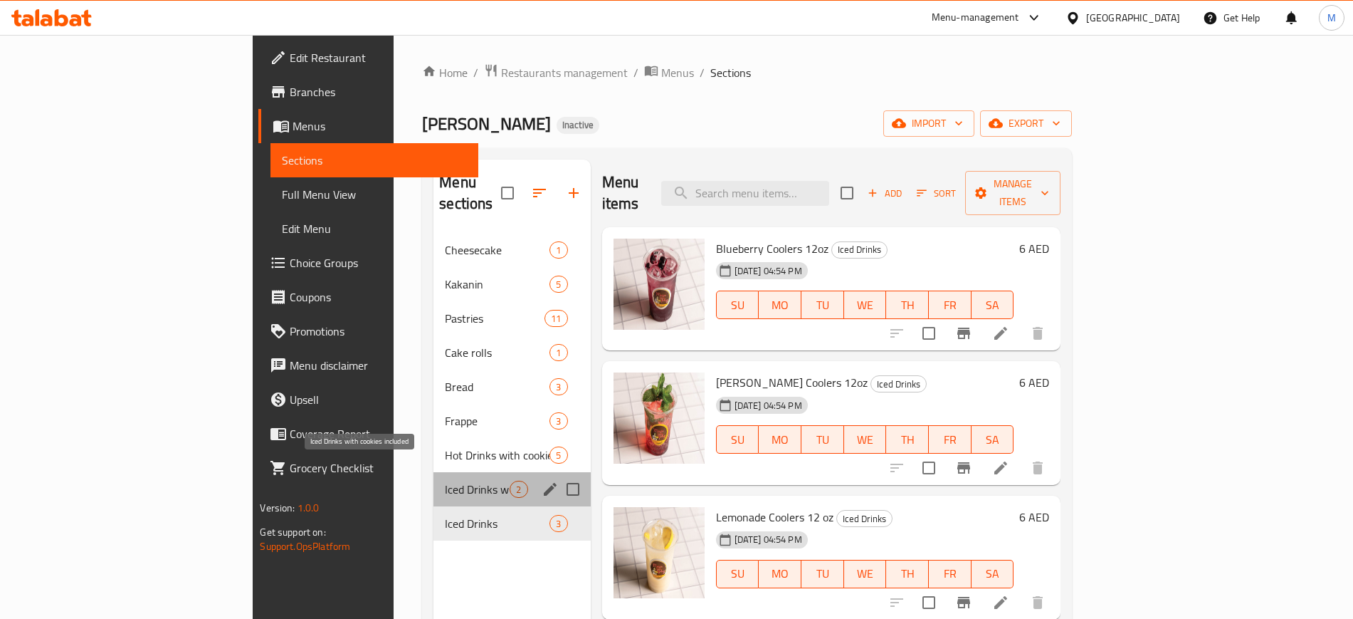
click at [445, 481] on span "Iced Drinks with cookies included" at bounding box center [477, 489] width 65 height 17
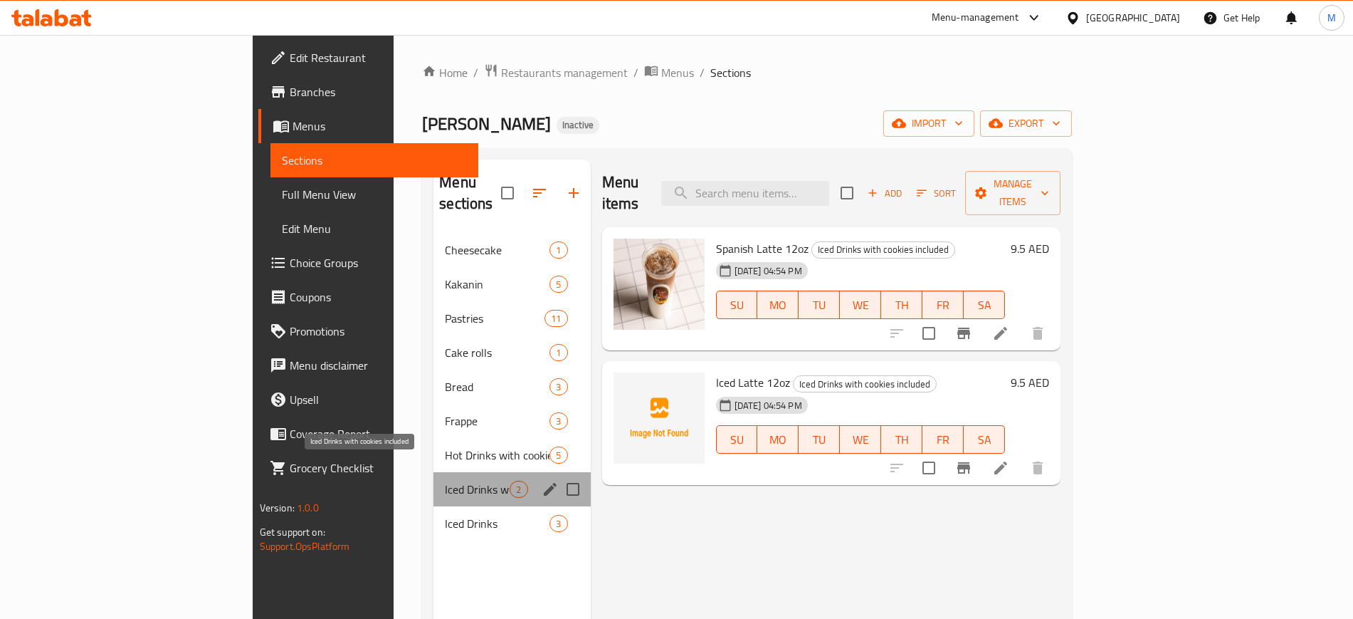
click at [445, 481] on span "Iced Drinks with cookies included" at bounding box center [477, 489] width 65 height 17
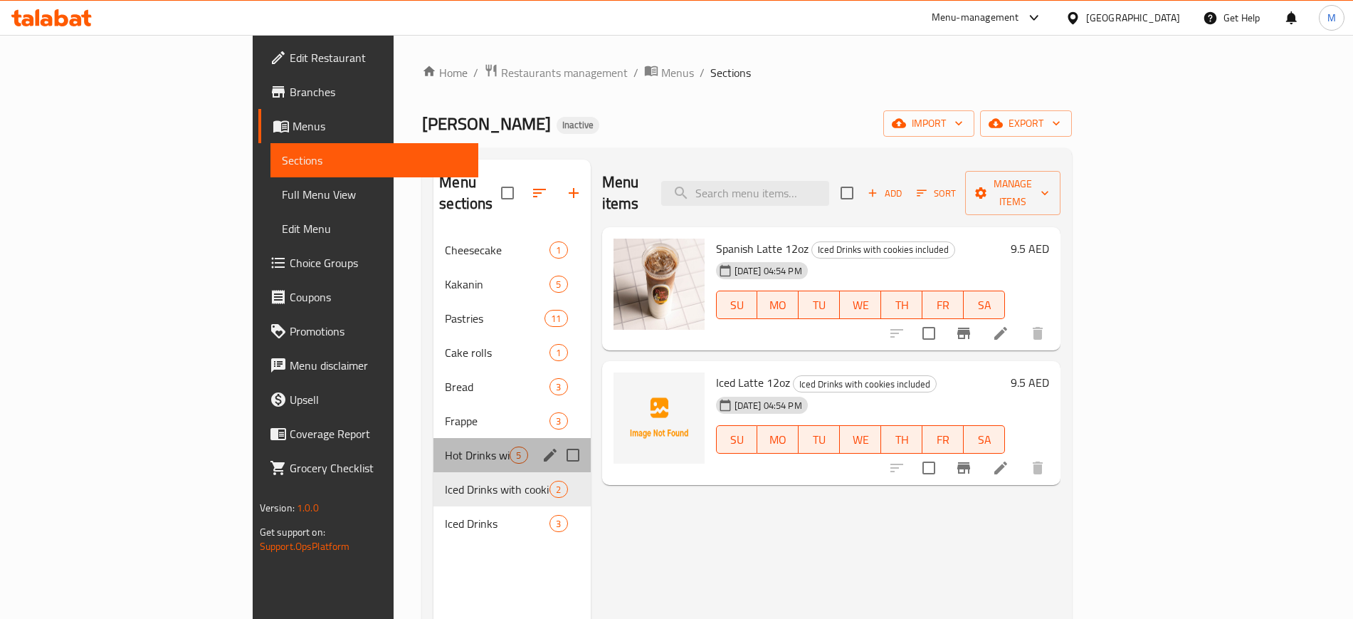
click at [434, 438] on div "Hot Drinks with cookies included 5" at bounding box center [512, 455] width 157 height 34
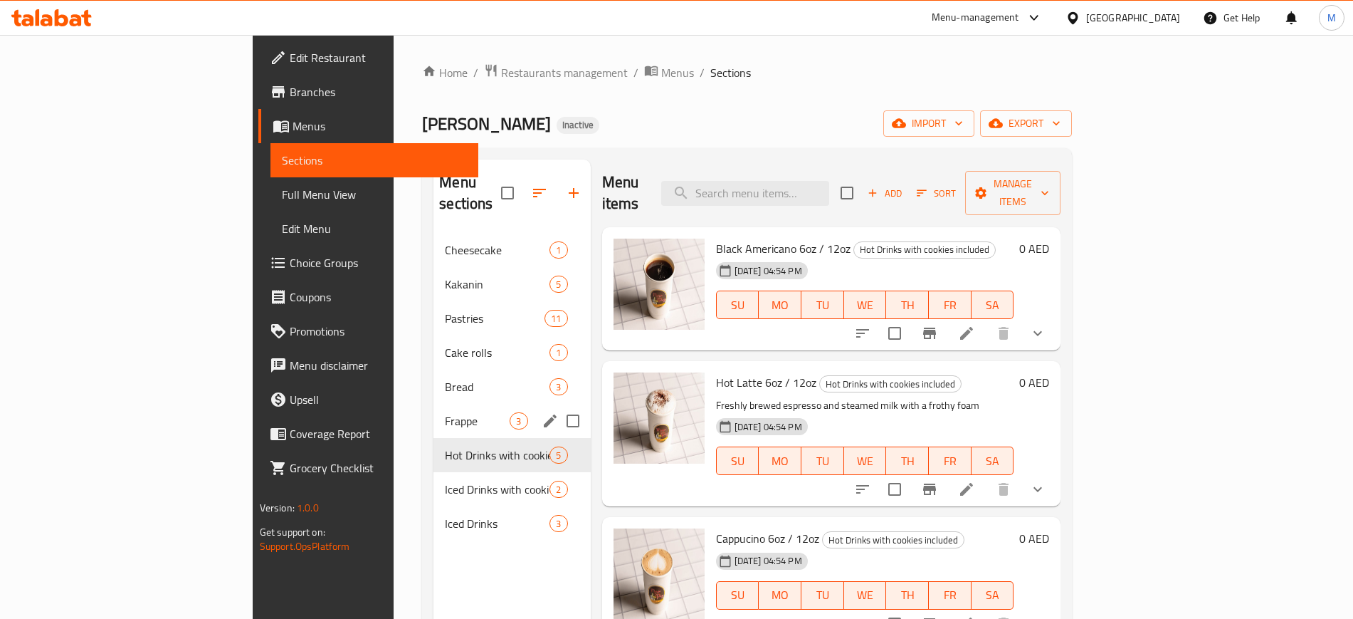
click at [434, 404] on div "Frappe 3" at bounding box center [512, 421] width 157 height 34
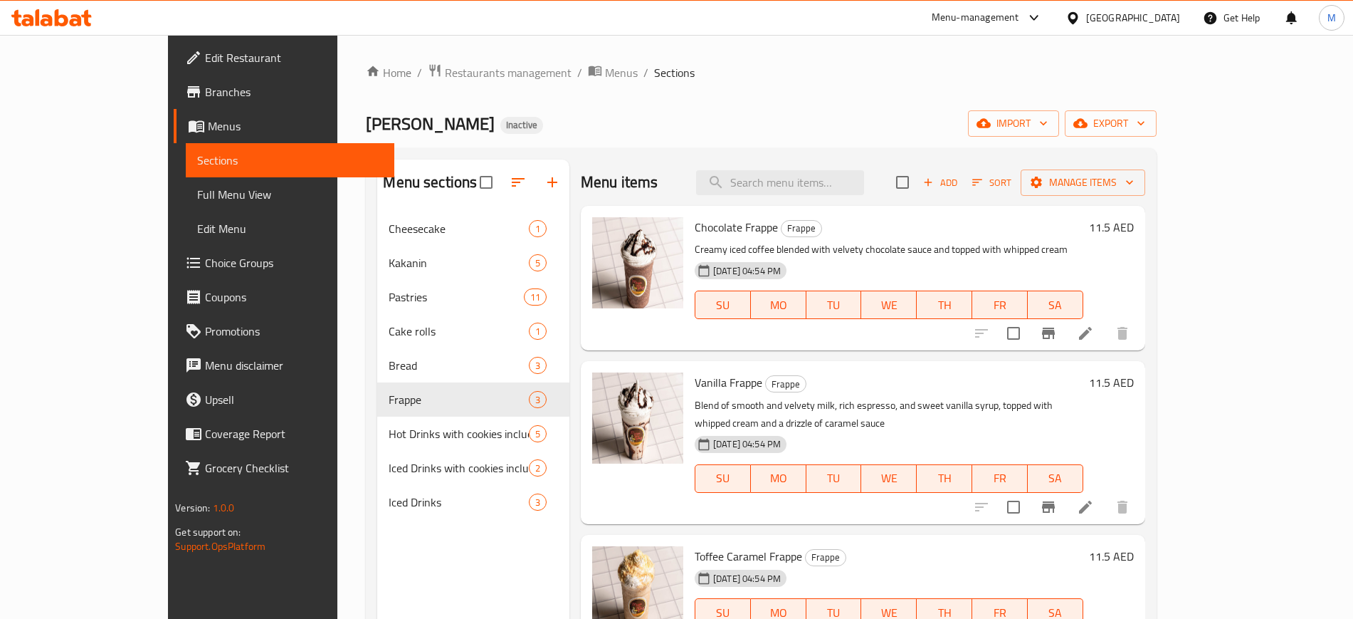
scroll to position [1, 0]
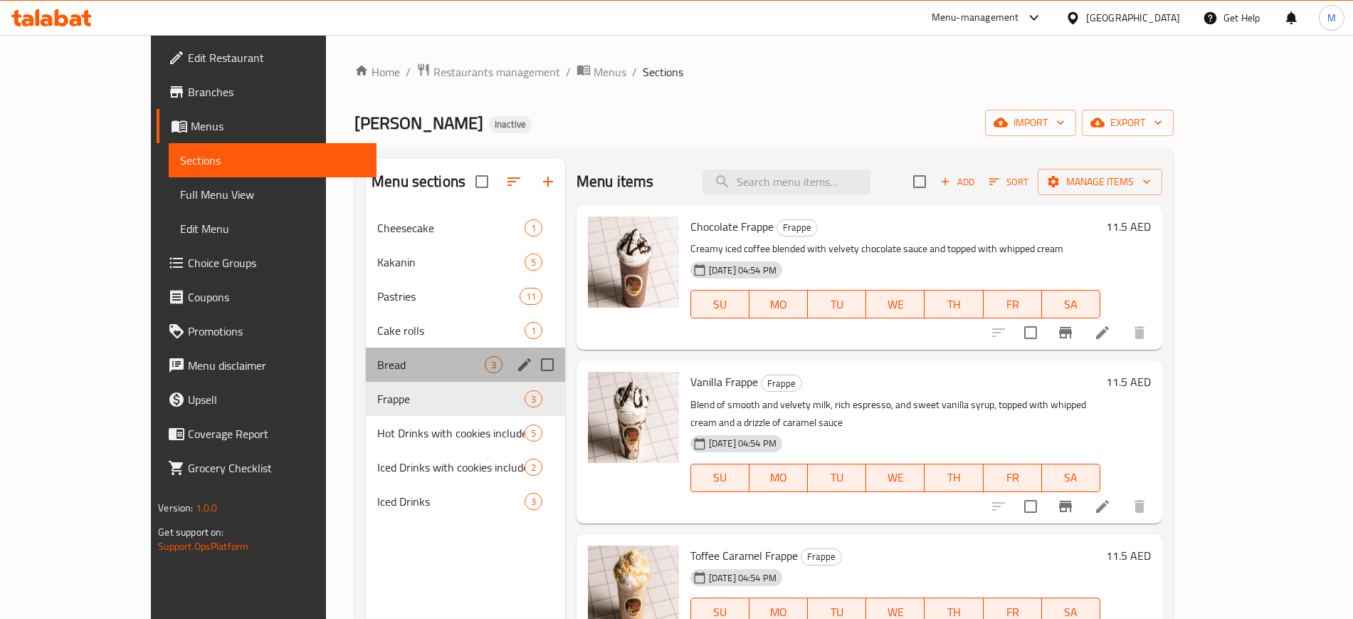
click at [432, 354] on div "Bread 3" at bounding box center [465, 364] width 199 height 34
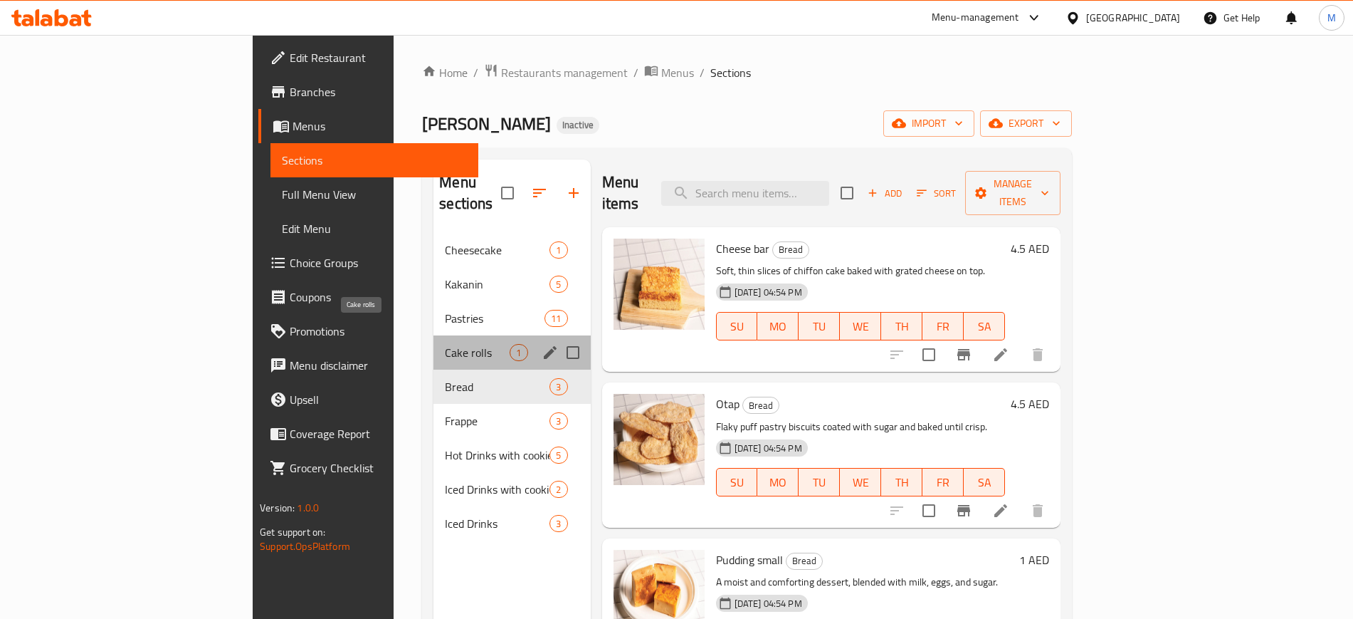
click at [445, 344] on span "Cake rolls" at bounding box center [477, 352] width 65 height 17
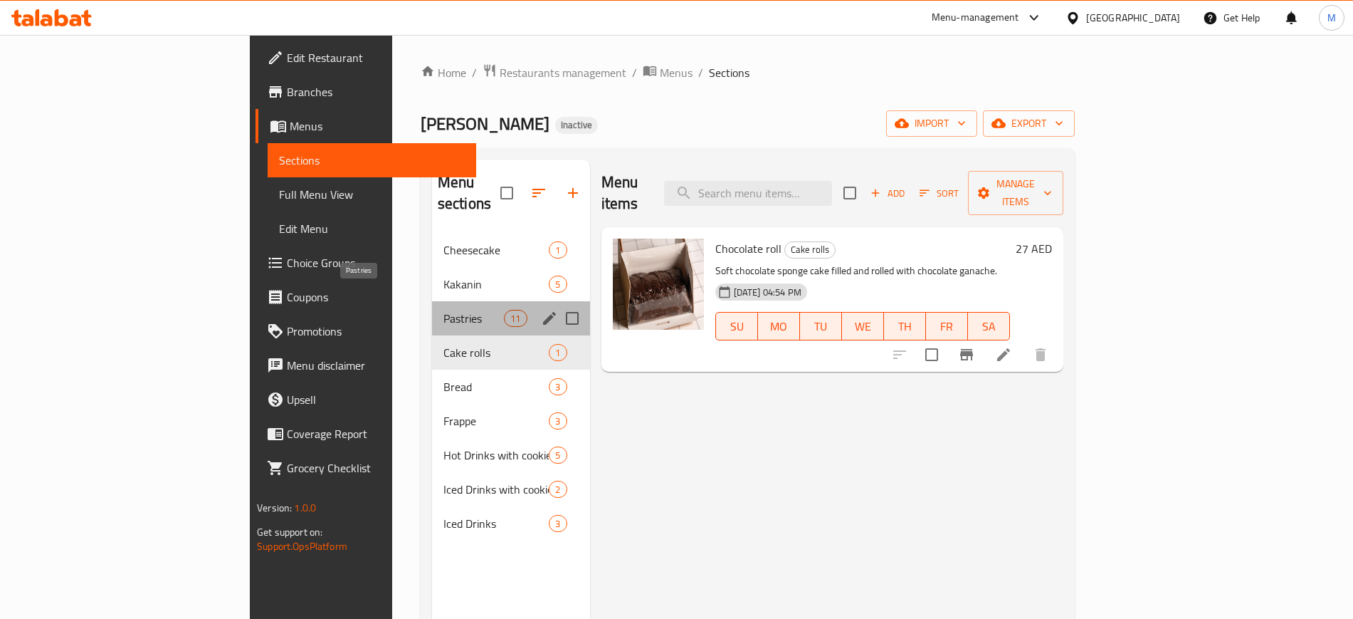
click at [444, 310] on span "Pastries" at bounding box center [474, 318] width 61 height 17
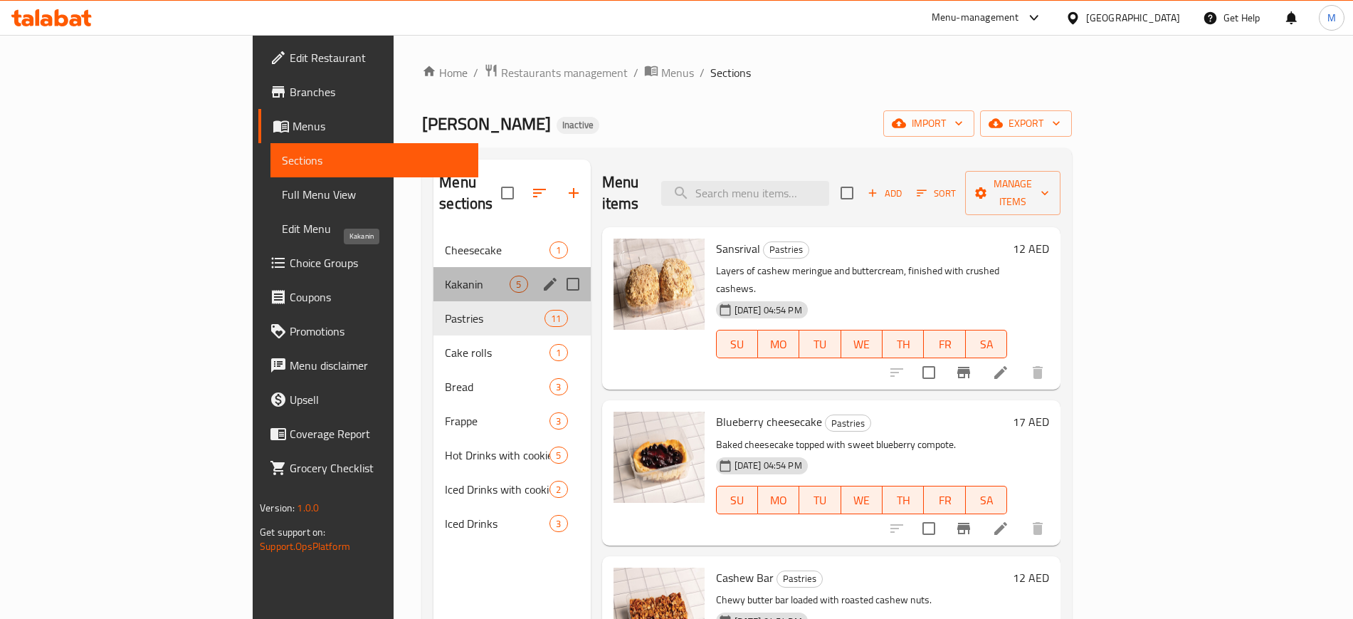
click at [445, 276] on span "Kakanin" at bounding box center [477, 284] width 65 height 17
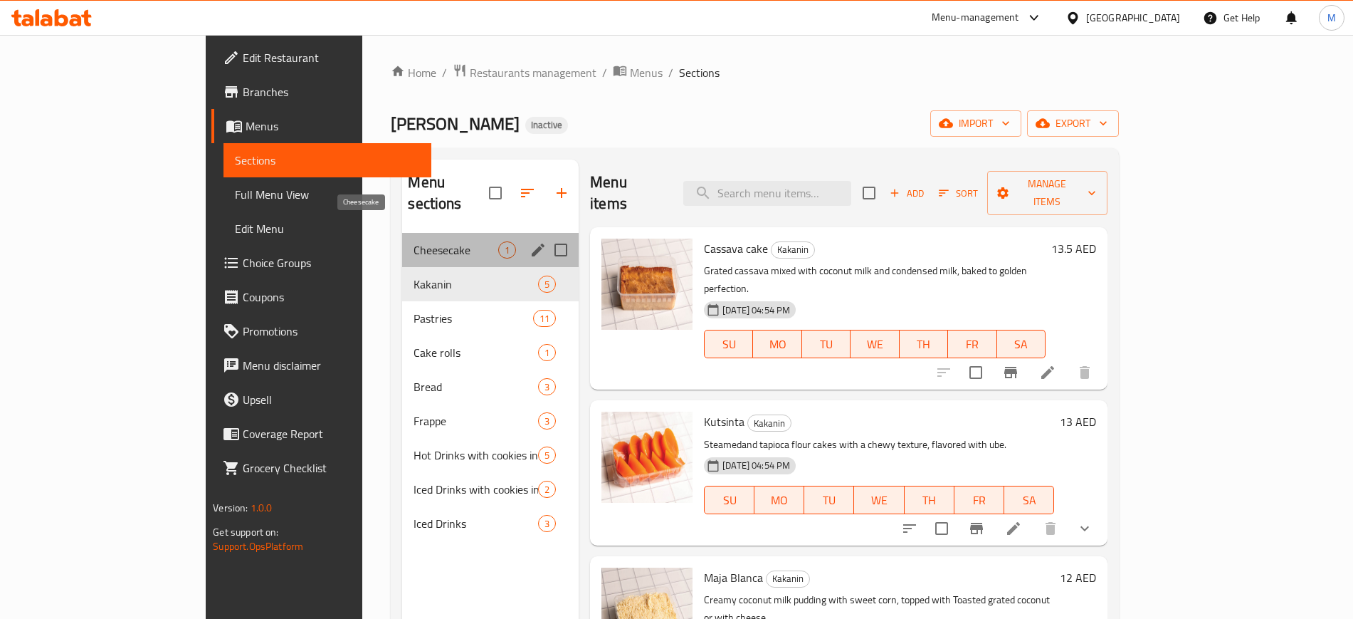
click at [414, 241] on span "Cheesecake" at bounding box center [456, 249] width 85 height 17
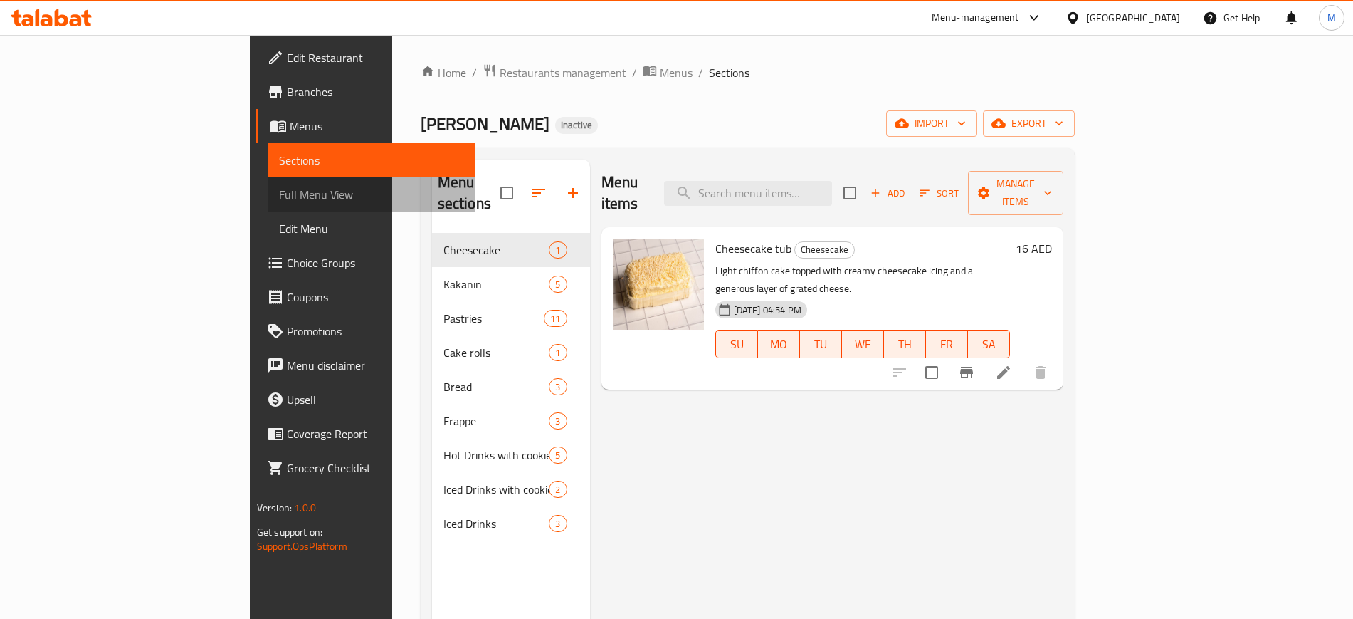
click at [279, 191] on span "Full Menu View" at bounding box center [371, 194] width 185 height 17
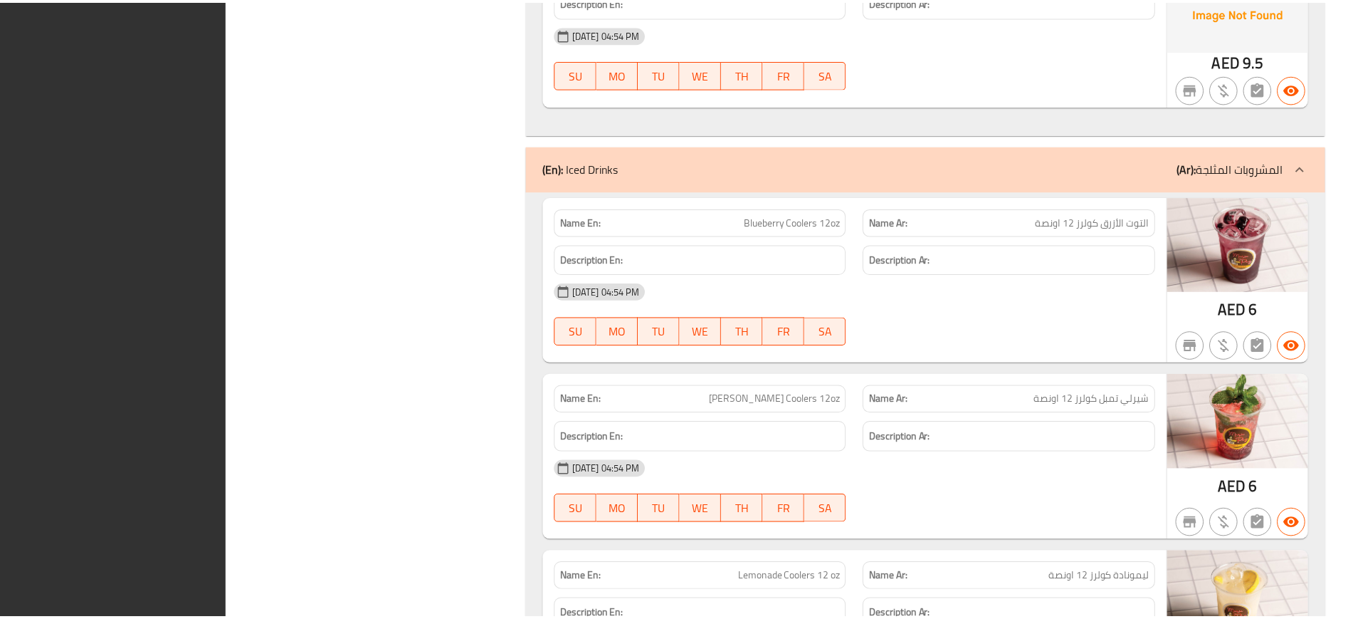
scroll to position [7290, 0]
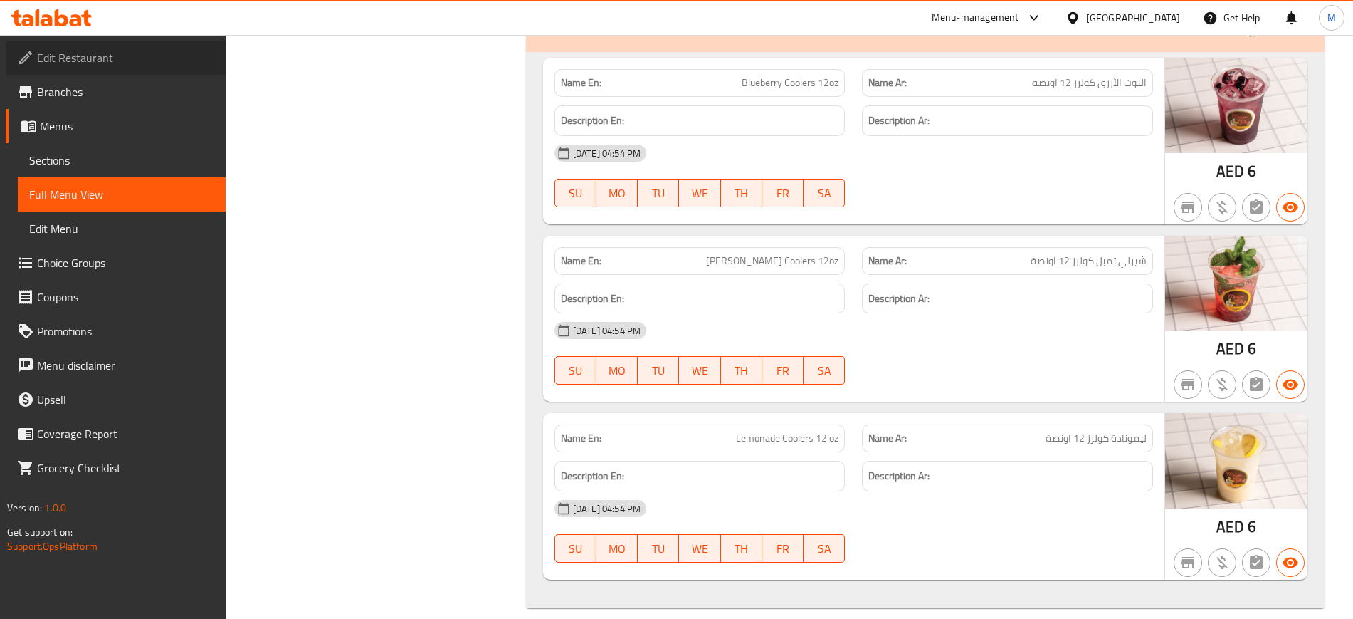
click at [121, 67] on link "Edit Restaurant" at bounding box center [116, 58] width 220 height 34
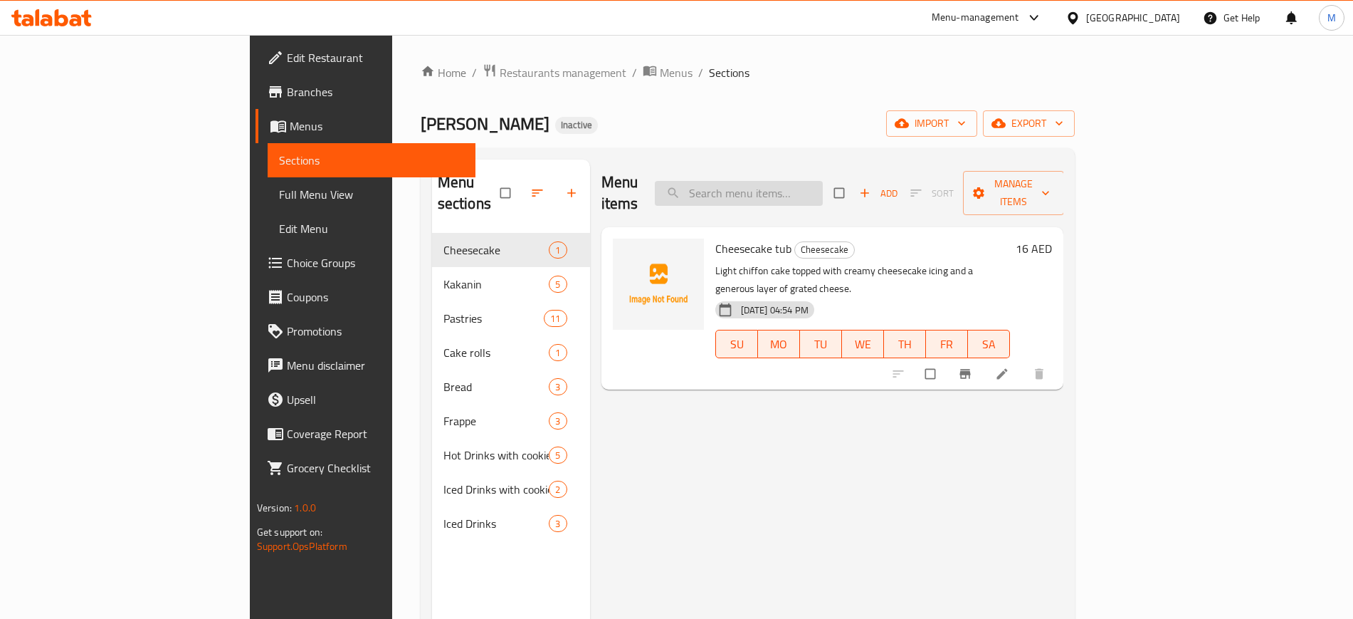
click at [789, 189] on input "search" at bounding box center [739, 193] width 168 height 25
paste input "Chocolate roll"
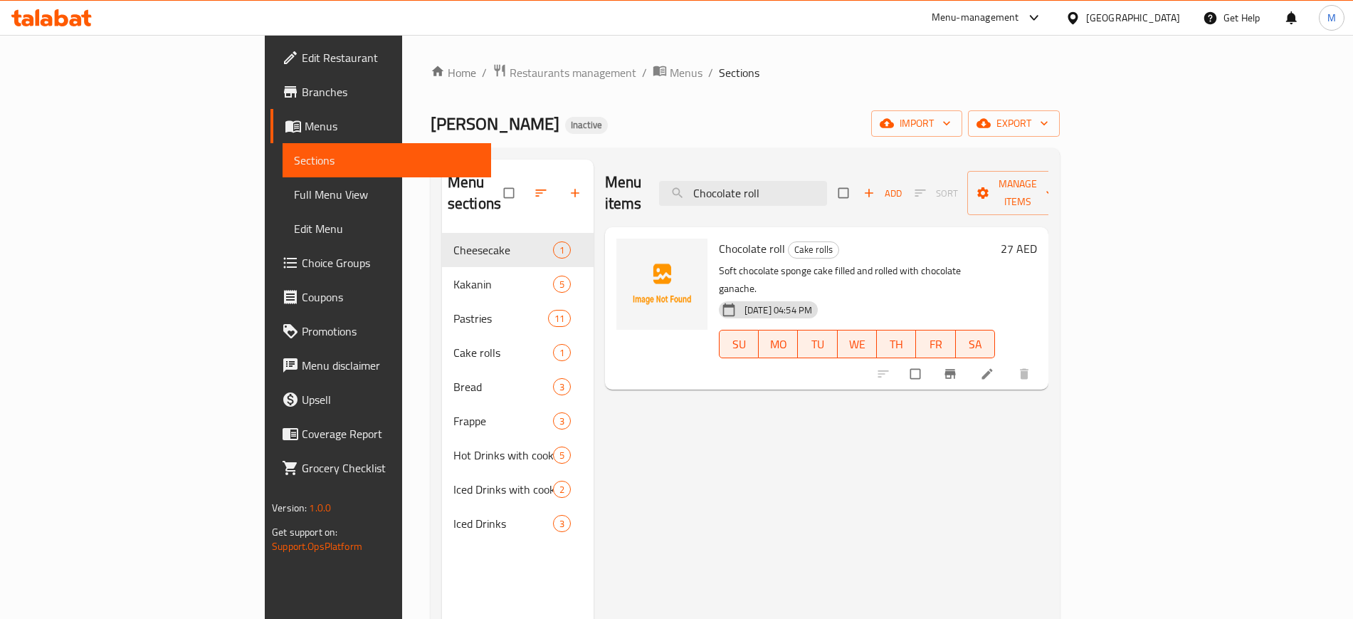
paste input "Ube custard"
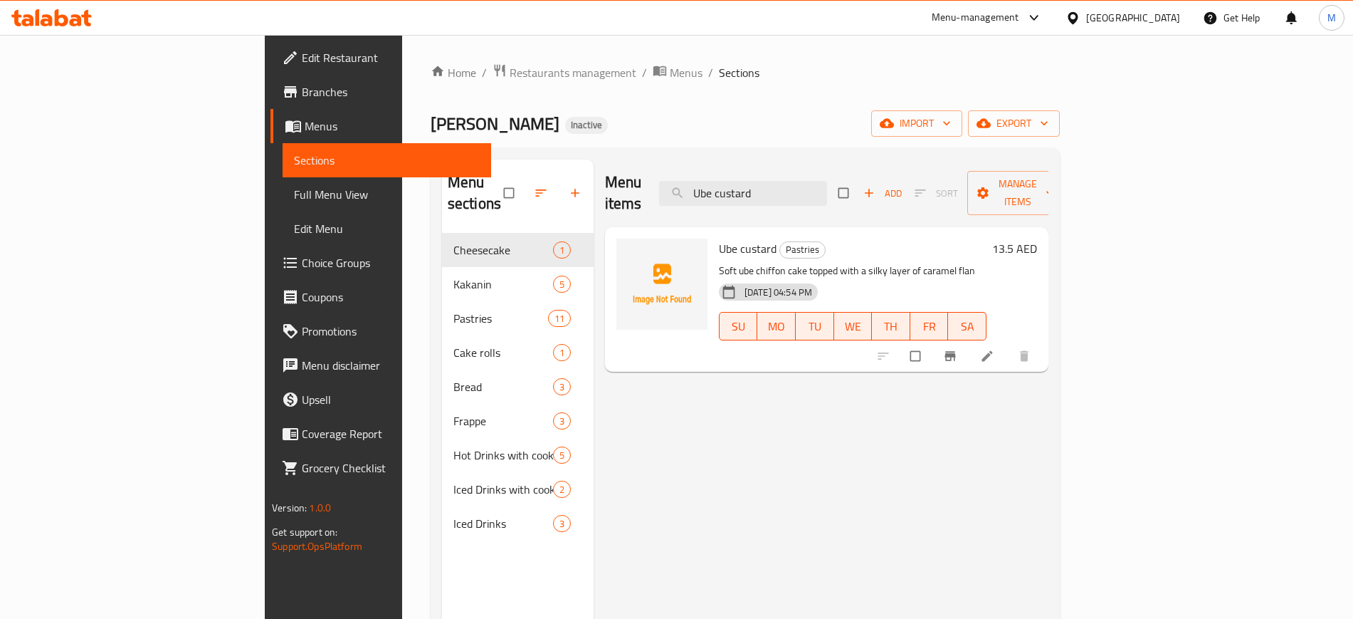
paste input "Crinkles"
paste input "Kutsinta"
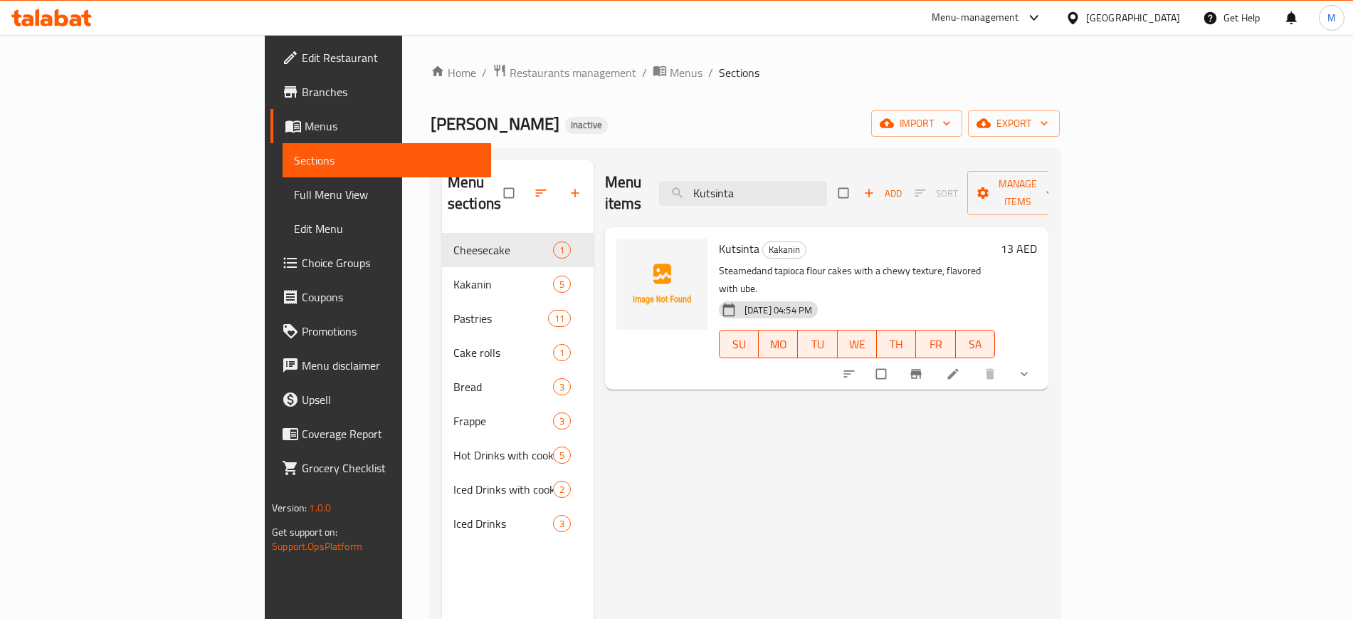
type input "Kutsinta"
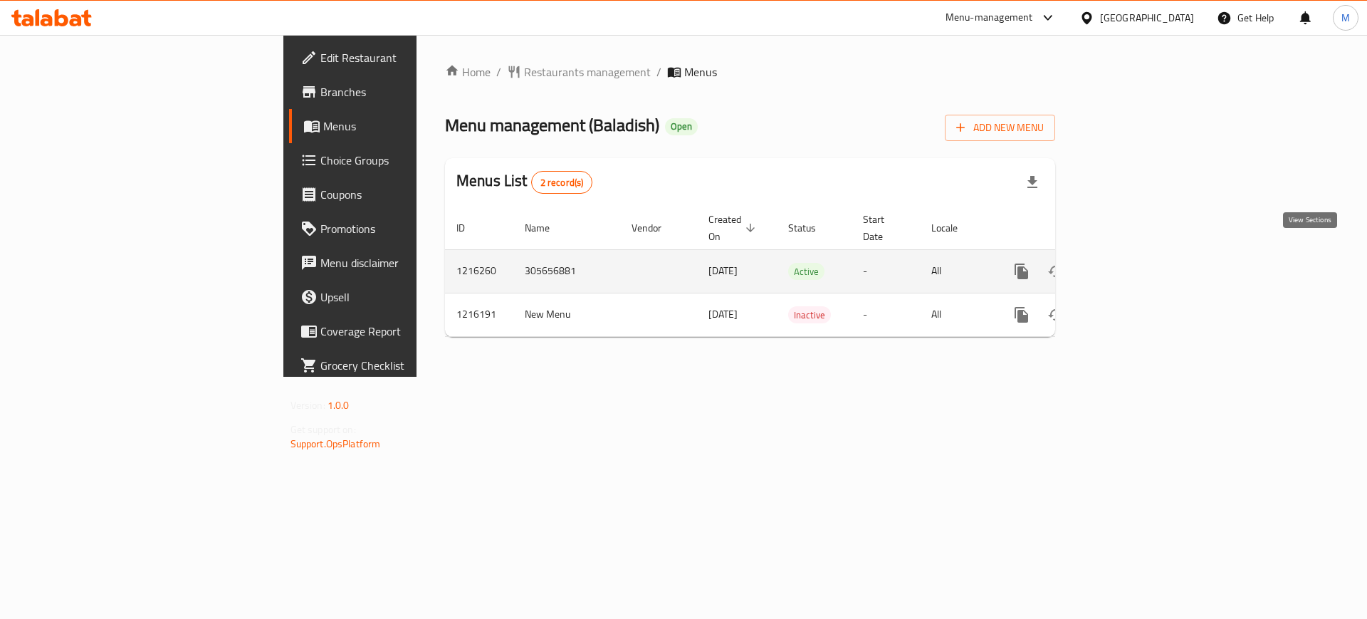
click at [1133, 263] on icon "enhanced table" at bounding box center [1124, 271] width 17 height 17
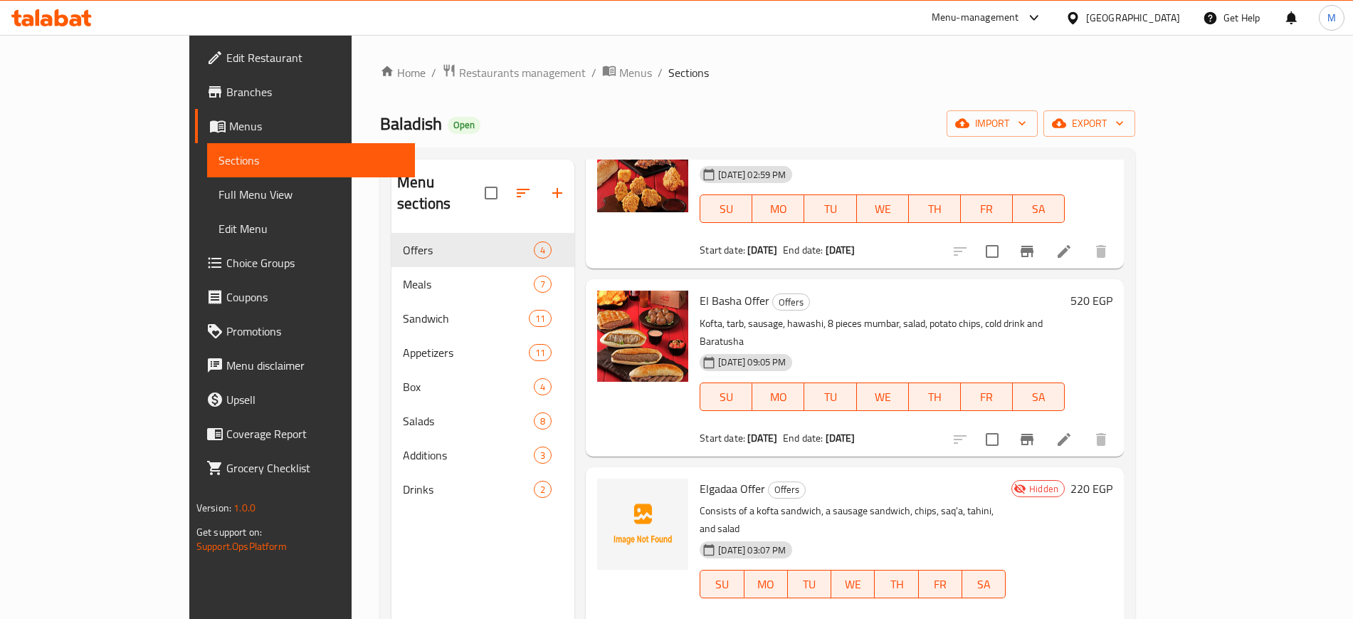
scroll to position [199, 0]
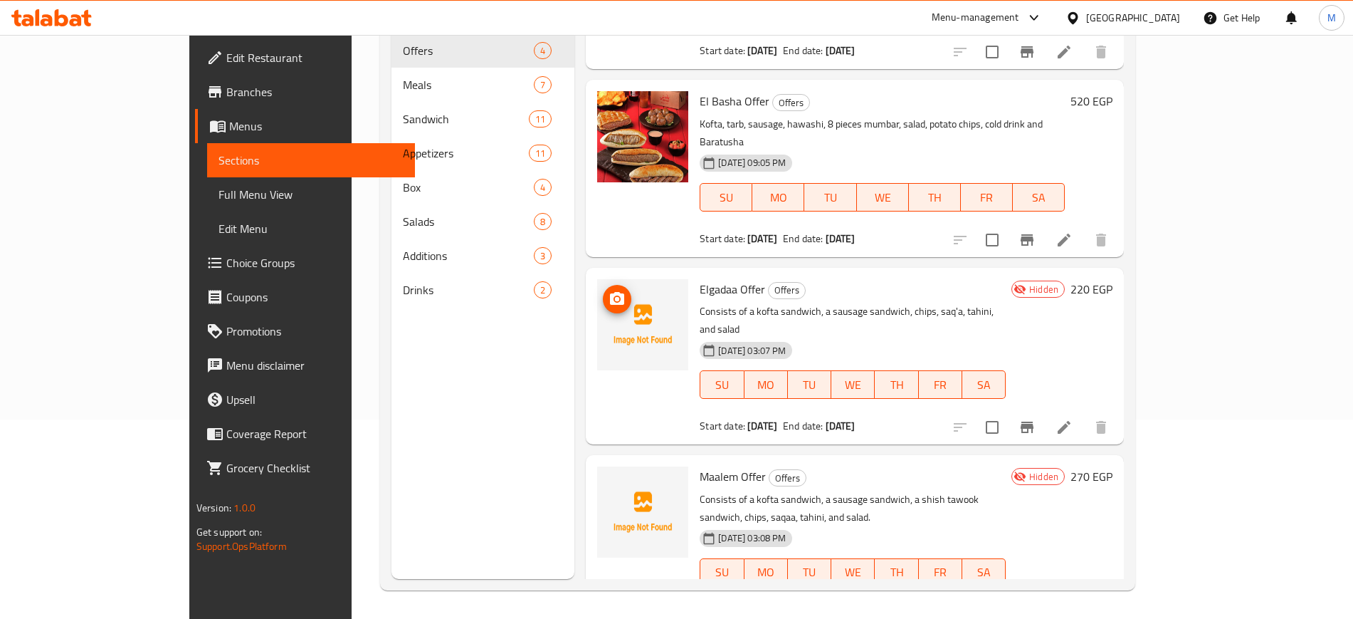
click at [597, 289] on img at bounding box center [642, 324] width 91 height 91
click at [609, 290] on icon "upload picture" at bounding box center [617, 298] width 17 height 17
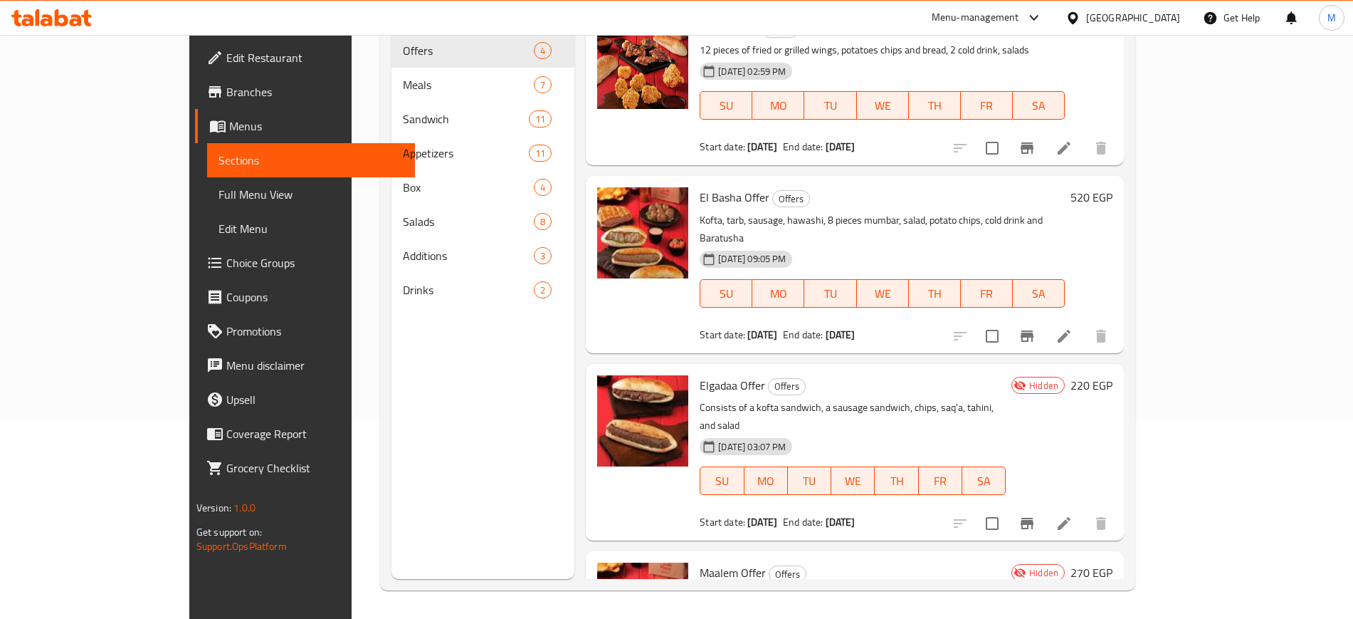
scroll to position [96, 0]
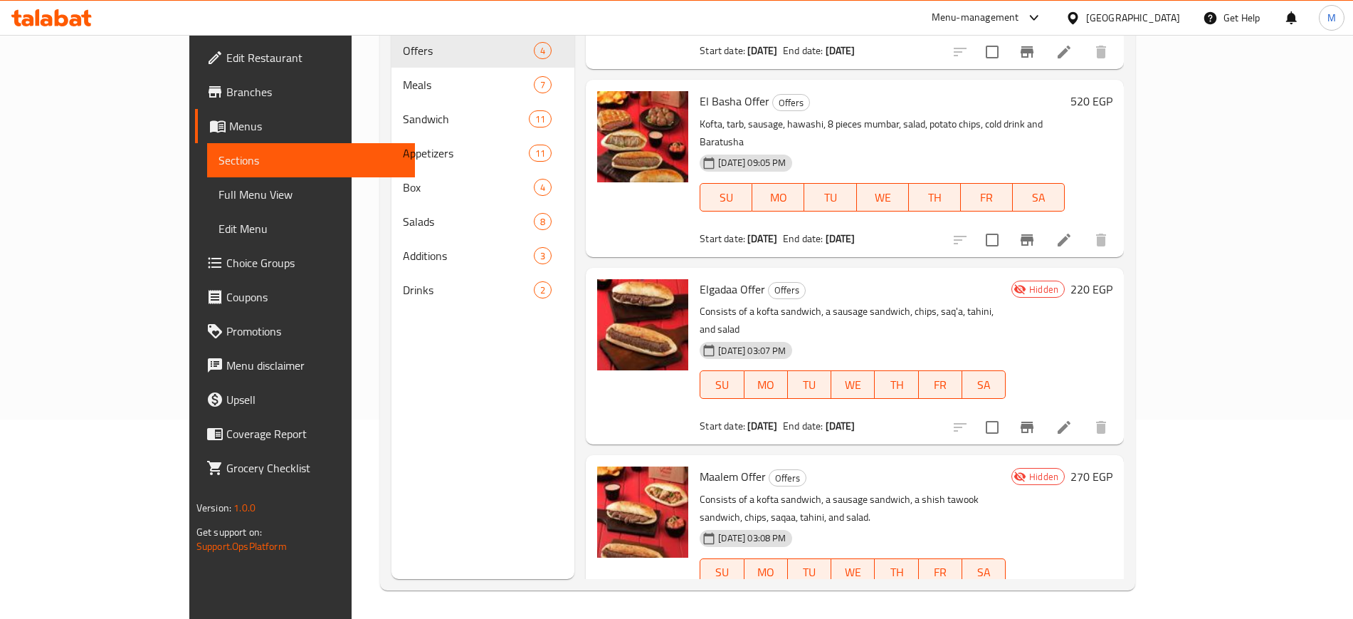
click at [509, 343] on div "Menu sections Offers 4 Meals 7 Sandwich 11 Appetizers 11 Box 4 Salads 8 Additio…" at bounding box center [483, 269] width 183 height 619
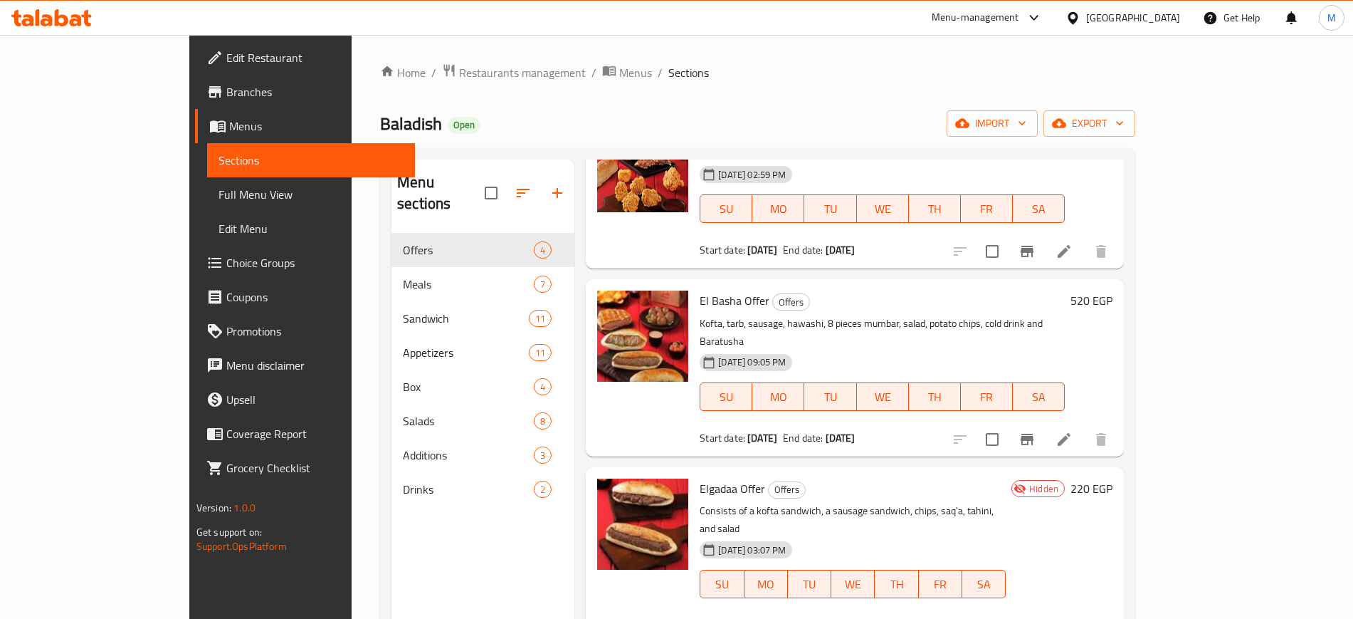
scroll to position [199, 0]
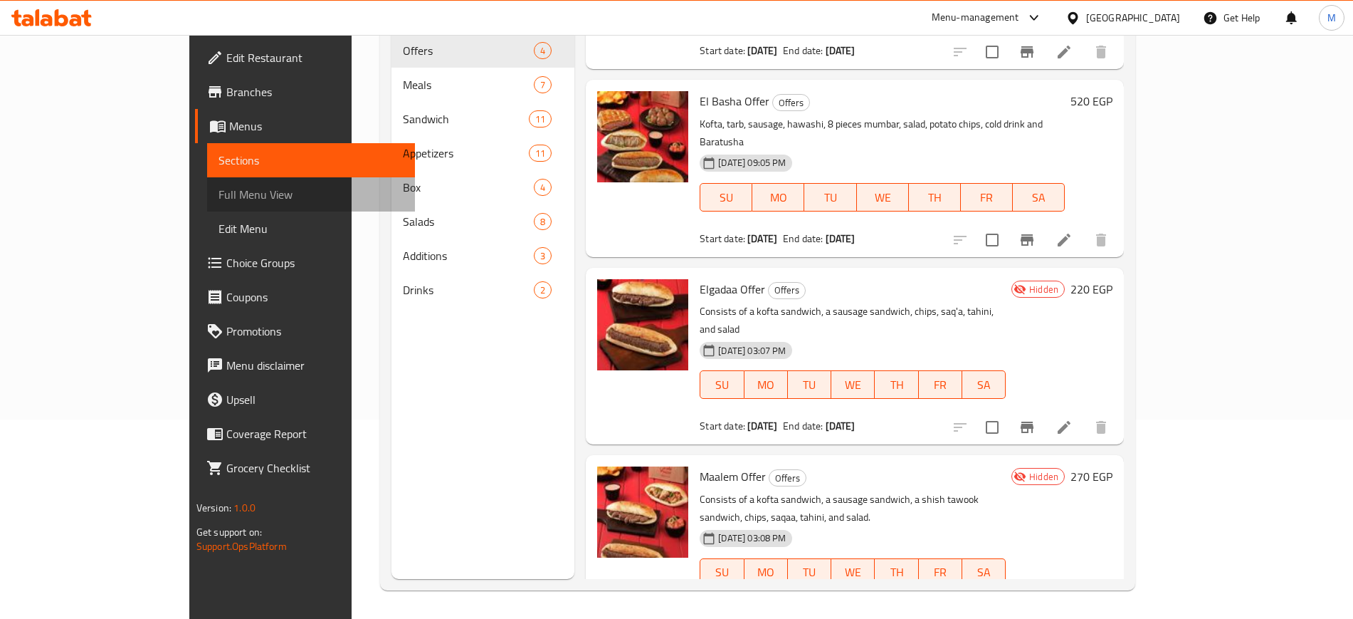
click at [219, 199] on span "Full Menu View" at bounding box center [311, 194] width 185 height 17
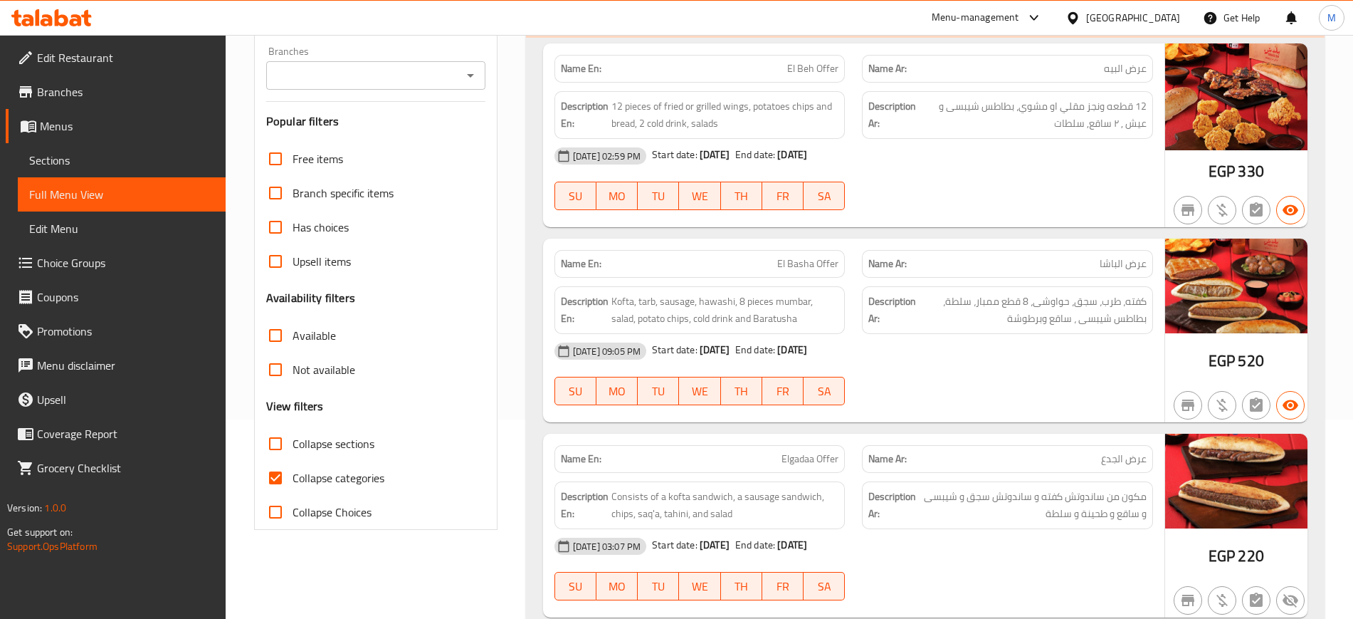
click at [319, 446] on span "Collapse sections" at bounding box center [334, 443] width 82 height 17
click at [293, 446] on input "Collapse sections" at bounding box center [275, 443] width 34 height 34
checkbox input "true"
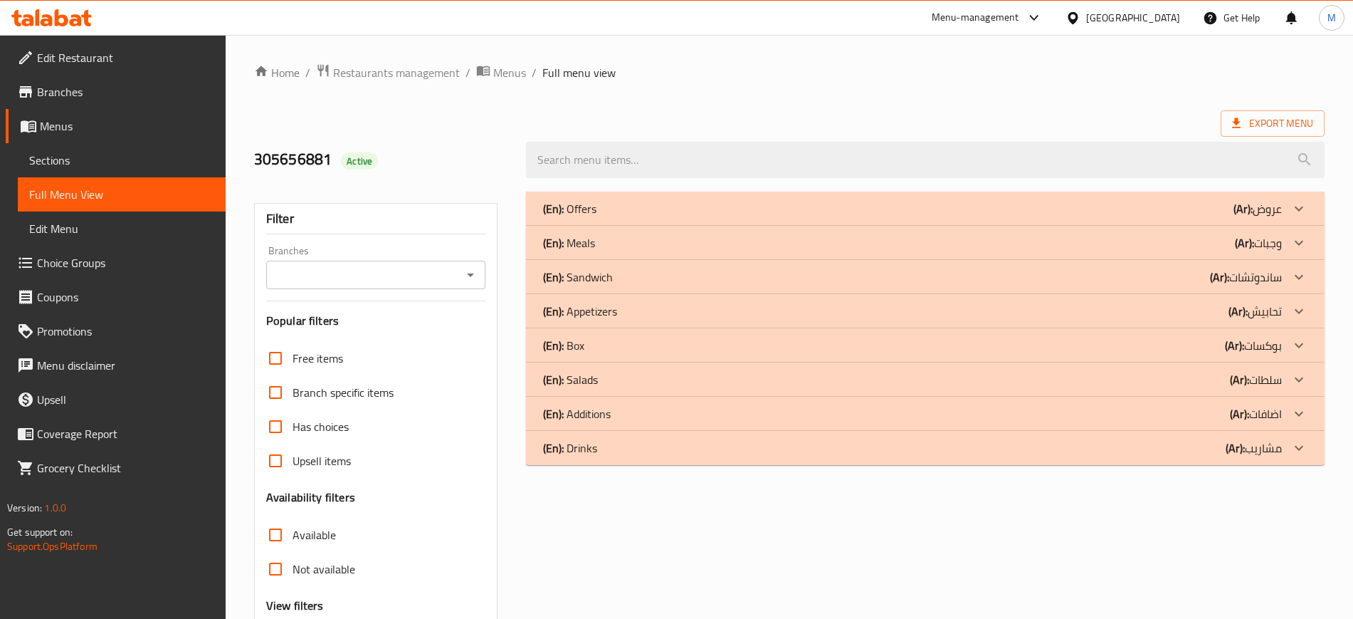
click at [1008, 194] on div "(En): Offers (Ar): عروض" at bounding box center [925, 209] width 799 height 34
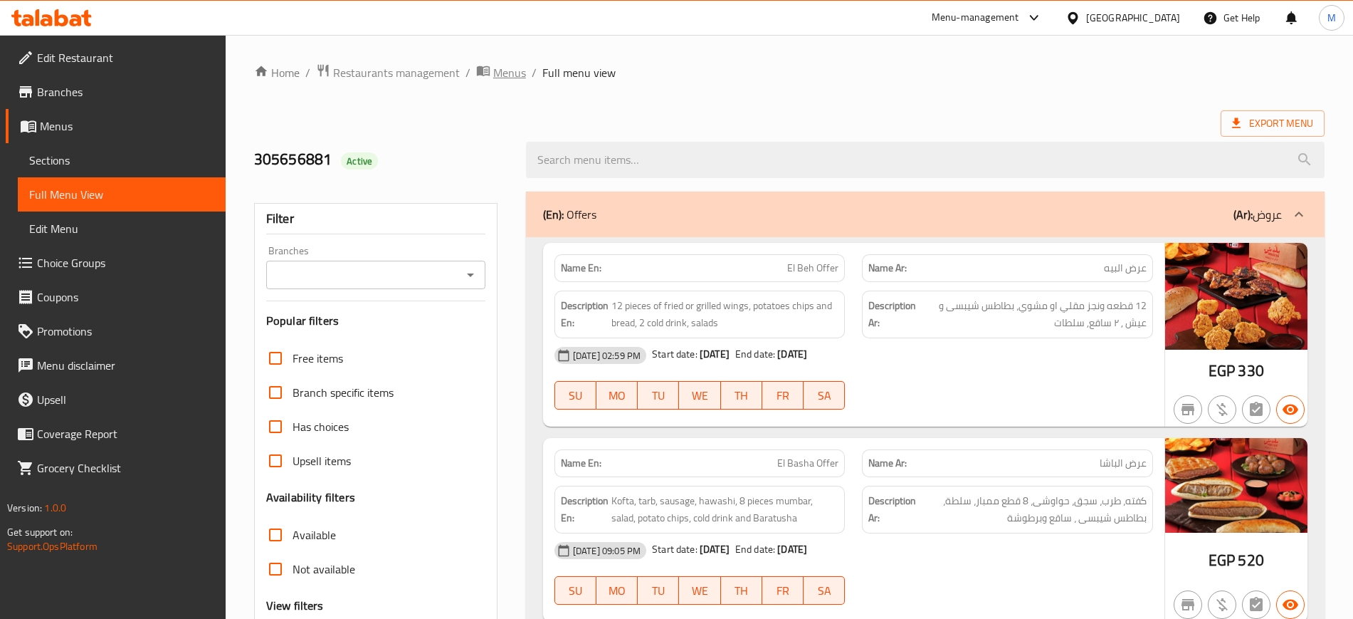
click at [502, 73] on span "Menus" at bounding box center [509, 72] width 33 height 17
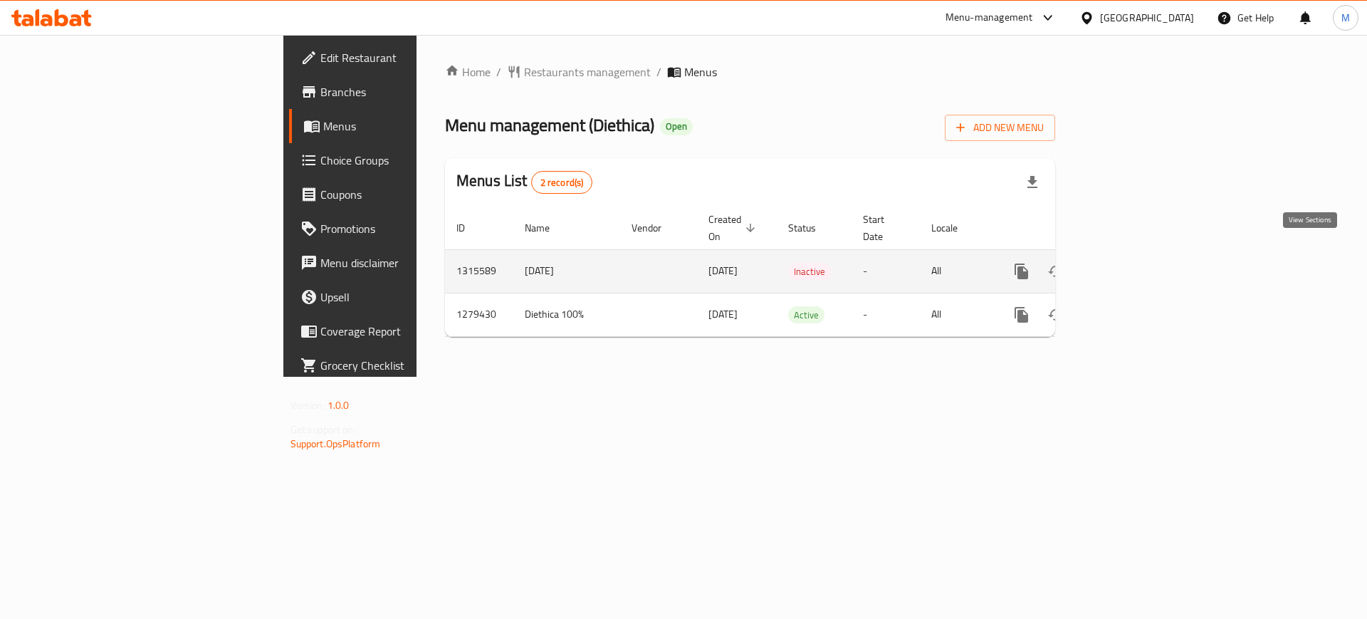
click at [1133, 263] on icon "enhanced table" at bounding box center [1124, 271] width 17 height 17
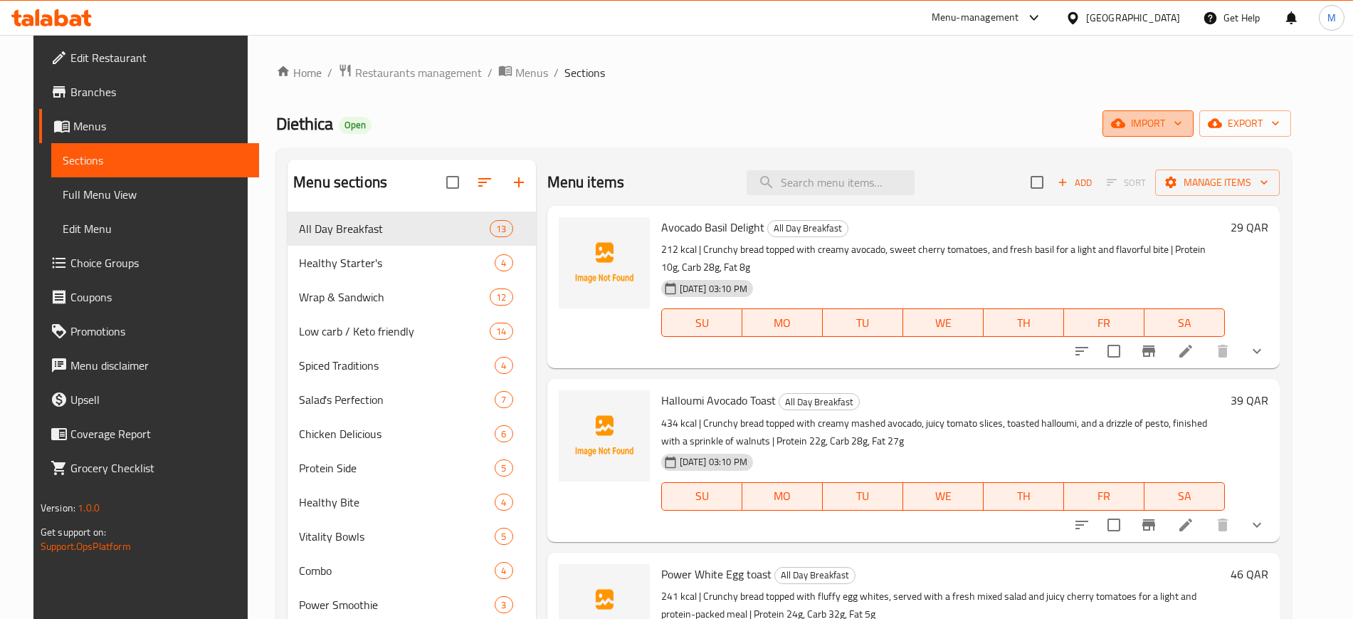
click at [1126, 119] on icon "button" at bounding box center [1118, 123] width 14 height 14
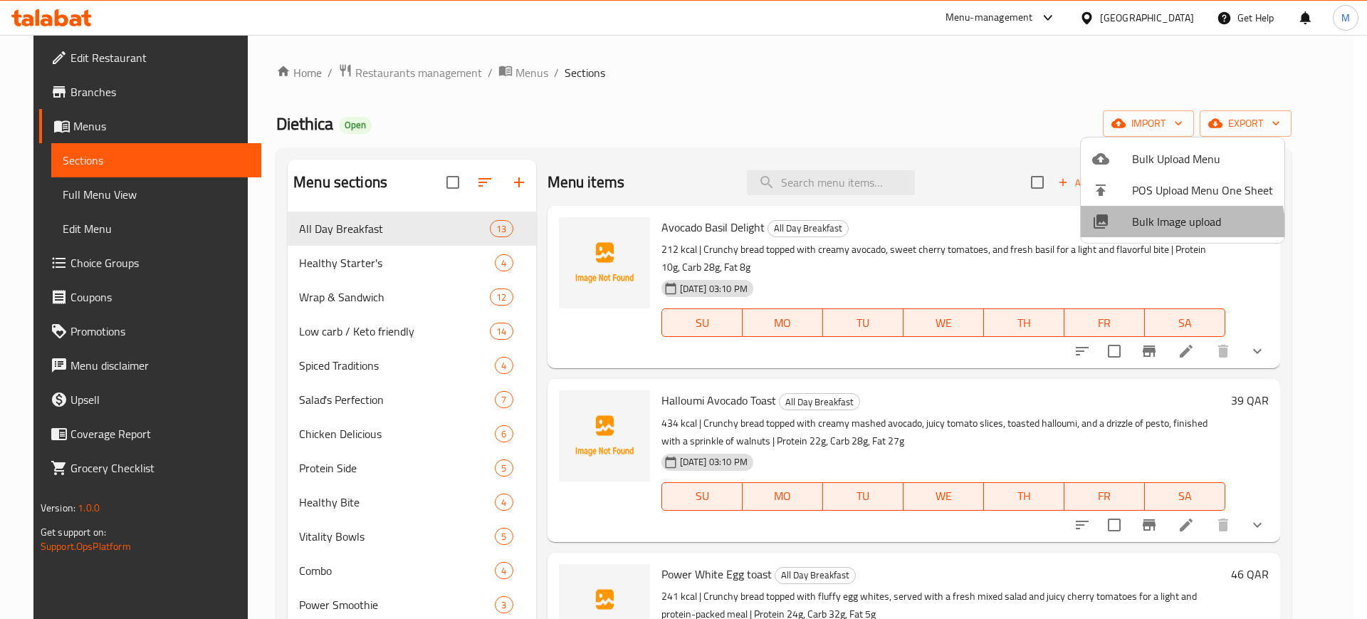
click at [1140, 235] on li "Bulk Image upload" at bounding box center [1183, 221] width 204 height 31
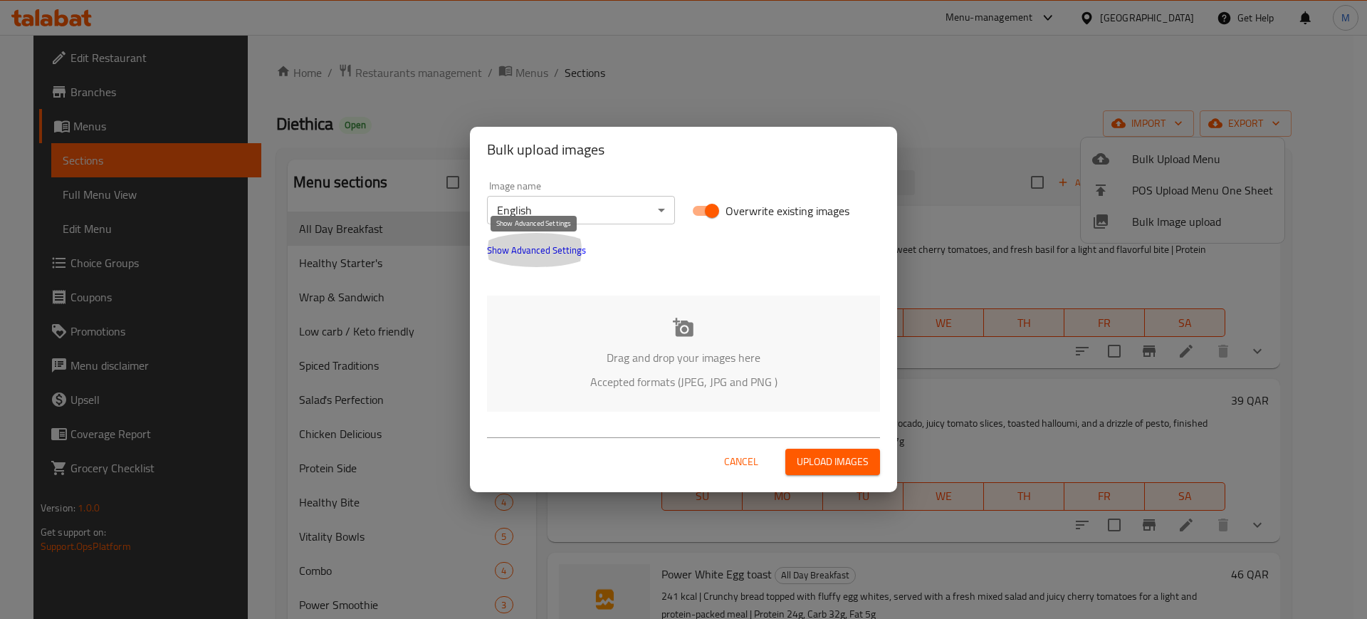
click at [565, 241] on span "Show Advanced Settings" at bounding box center [536, 249] width 99 height 17
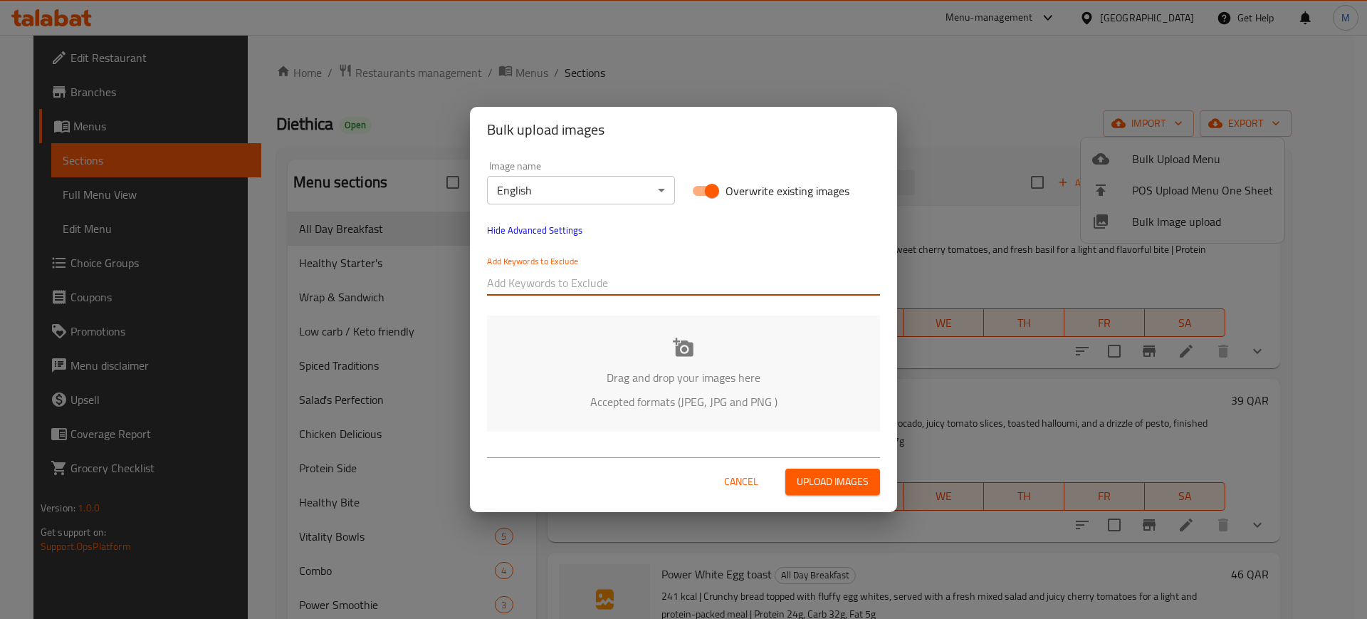
click at [580, 278] on input "text" at bounding box center [683, 282] width 393 height 23
paste input "01-"
type input "01-"
click at [585, 295] on div at bounding box center [709, 282] width 341 height 28
paste input "01-"
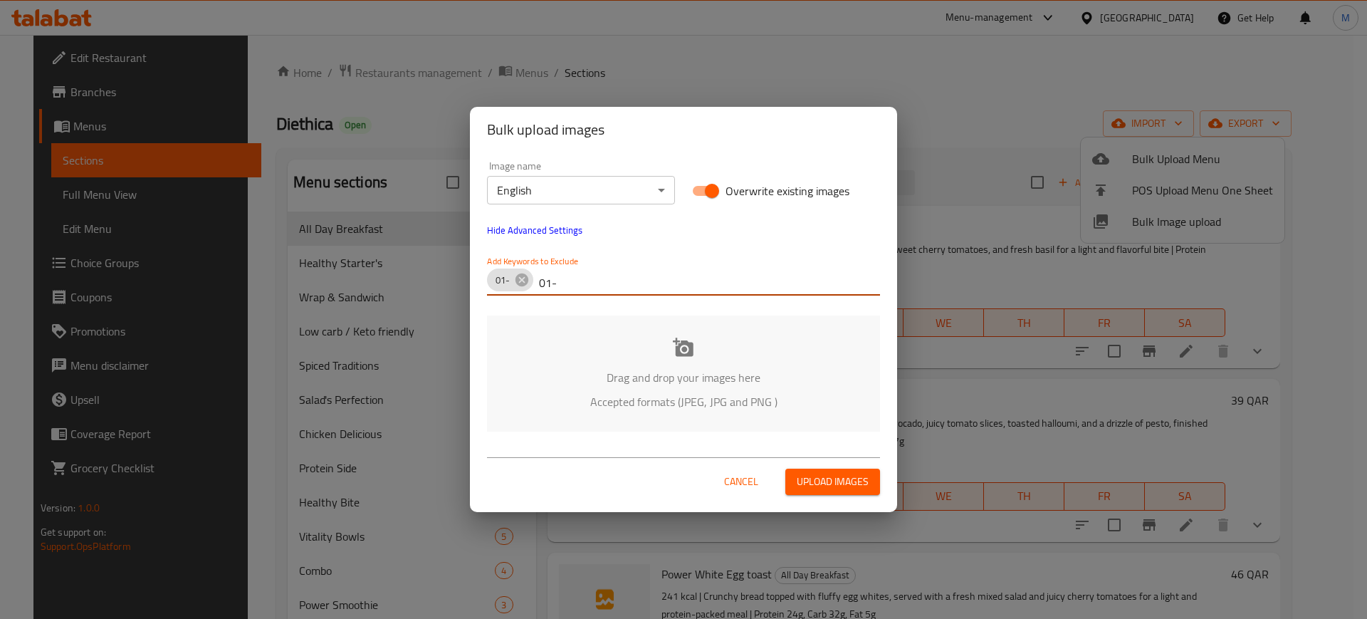
click at [606, 284] on input "01-" at bounding box center [709, 282] width 341 height 23
type input "02-"
click at [611, 305] on div "Image name English ​ Overwrite existing images Hide Advanced Settings Add Keywo…" at bounding box center [683, 296] width 427 height 288
click at [629, 289] on input "text" at bounding box center [736, 282] width 288 height 23
paste input "01-"
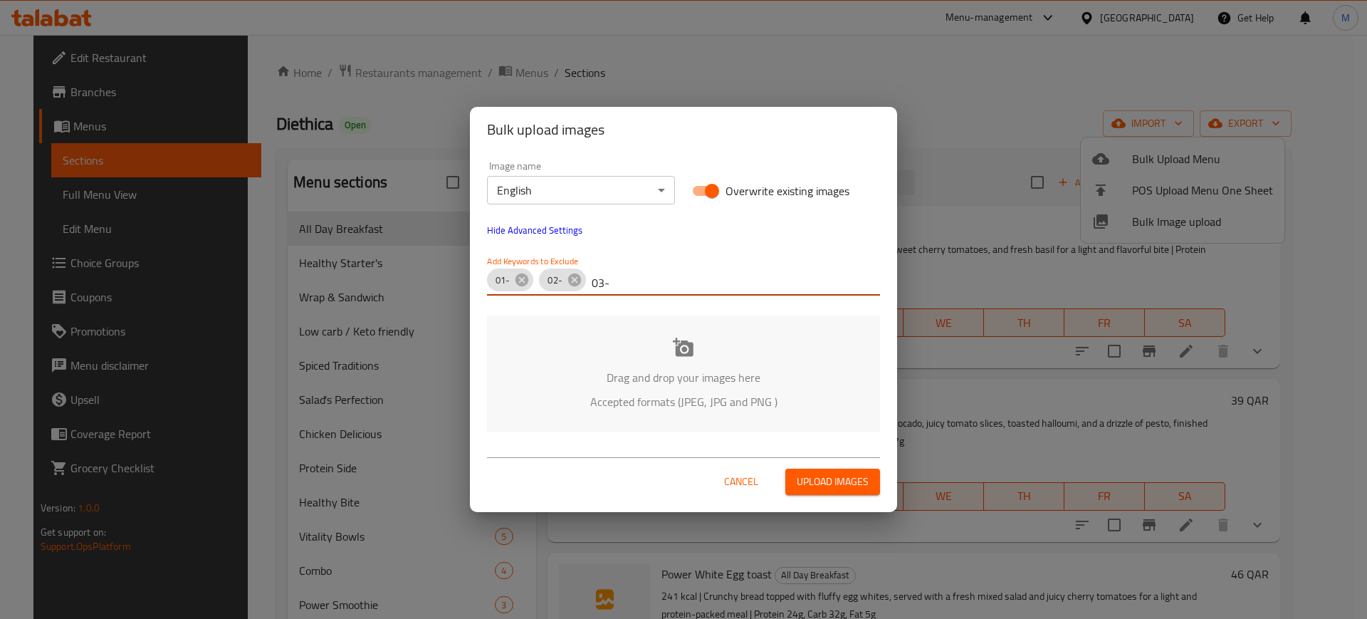
type input "03-"
click at [644, 295] on div at bounding box center [762, 282] width 236 height 28
click at [662, 285] on input "text" at bounding box center [762, 282] width 236 height 23
paste input "01-"
type input "04-"
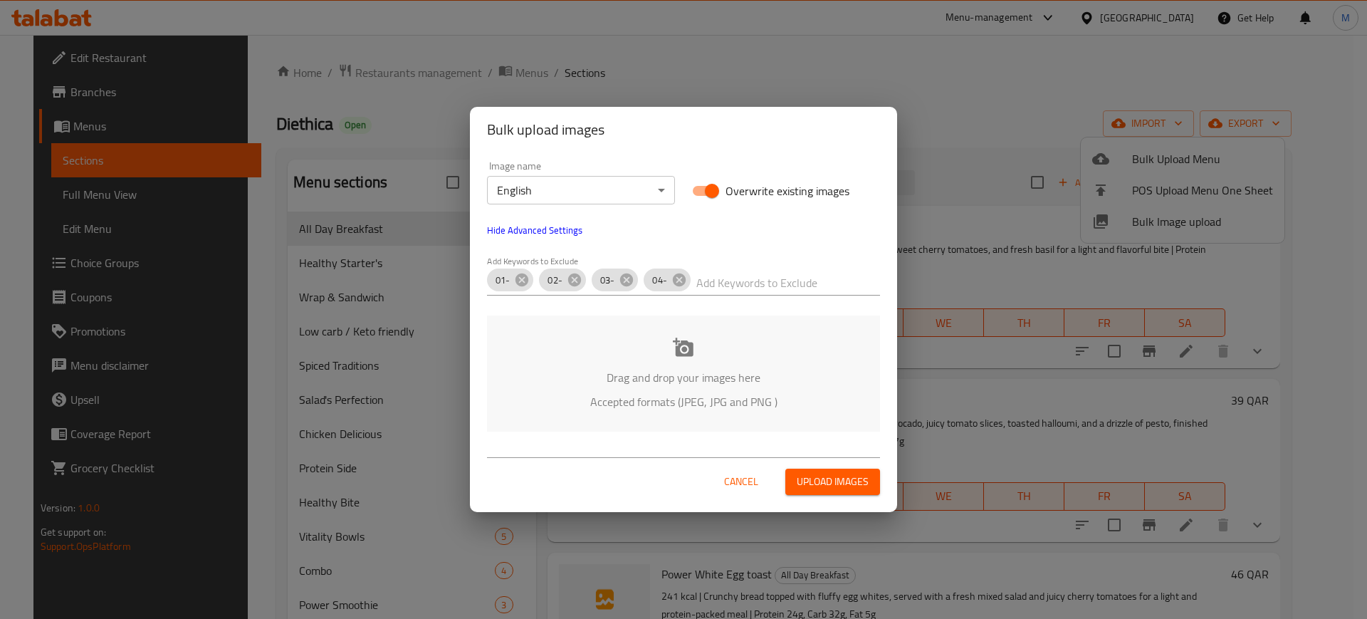
click at [693, 305] on div "Image name English ​ Overwrite existing images Hide Advanced Settings Add Keywo…" at bounding box center [683, 296] width 427 height 288
click at [728, 271] on input "text" at bounding box center [788, 282] width 184 height 23
paste input "01-"
type input "05-"
click at [771, 309] on div "Image name English ​ Overwrite existing images Hide Advanced Settings Add Keywo…" at bounding box center [683, 296] width 427 height 288
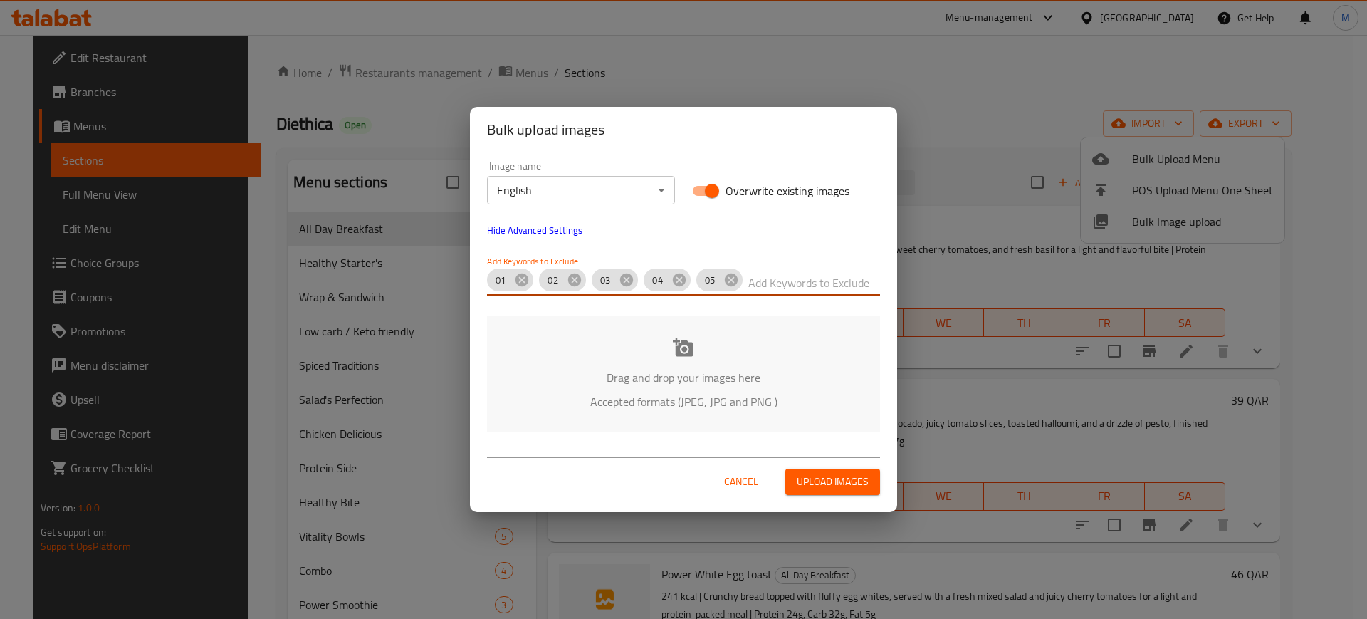
click at [754, 285] on input "text" at bounding box center [814, 282] width 132 height 23
paste input "01-"
type input "06-"
drag, startPoint x: 780, startPoint y: 300, endPoint x: 819, endPoint y: 274, distance: 47.4
click at [819, 274] on div "Add Keywords to Exclude 01- 02- 03- 04- 05- 06-" at bounding box center [683, 275] width 410 height 57
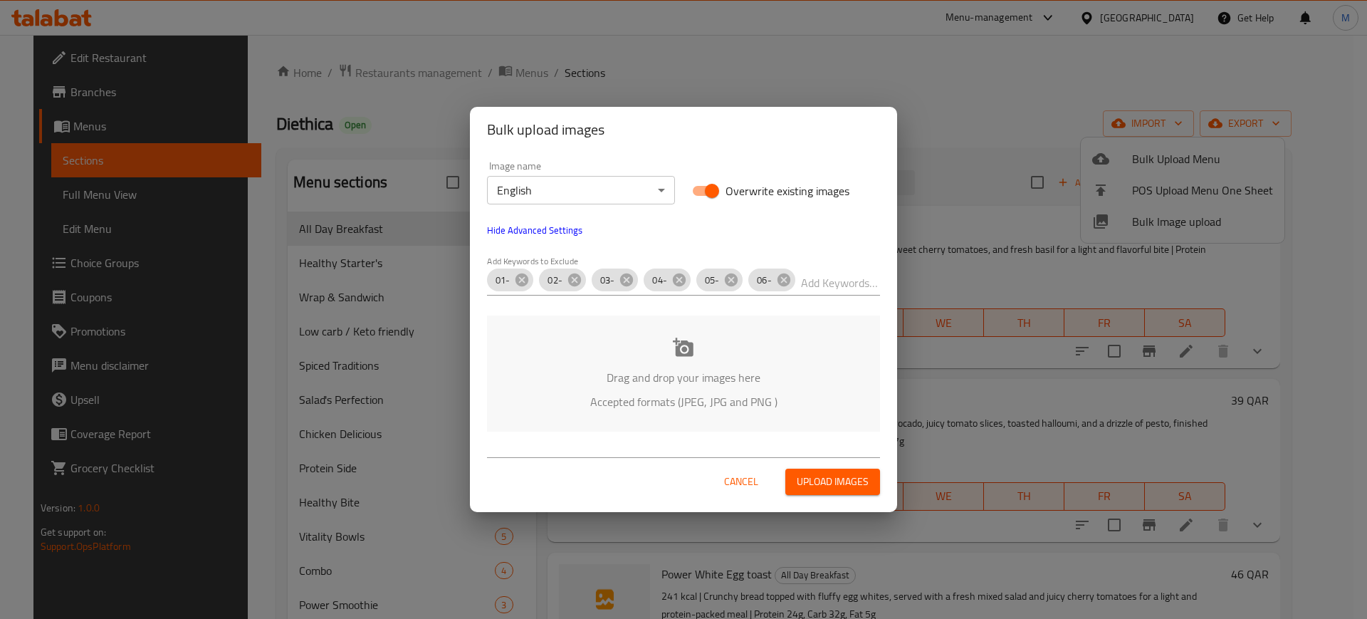
click at [819, 274] on input "text" at bounding box center [840, 282] width 79 height 23
paste input "01-"
type input "07-"
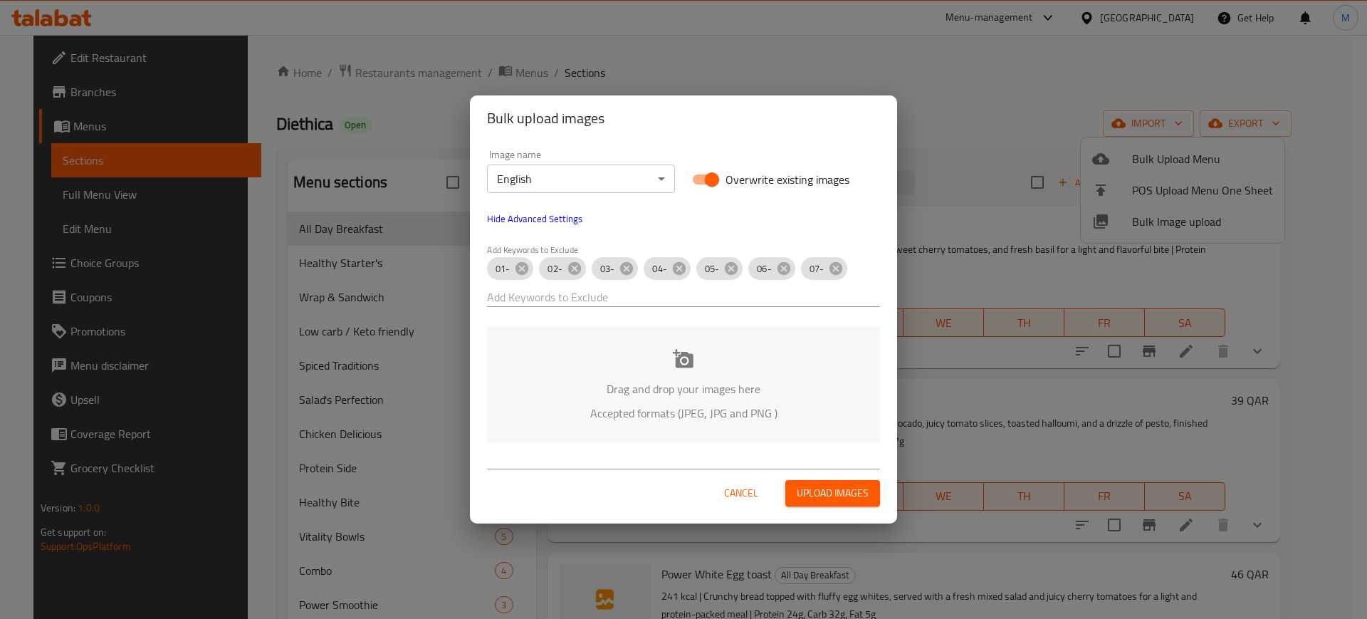
click at [837, 302] on div "Add Keywords to Exclude 01- 02- 03- 04- 05- 06- 07-" at bounding box center [683, 276] width 410 height 80
click at [825, 291] on input "text" at bounding box center [683, 296] width 393 height 23
paste input "01-"
click at [832, 306] on input "08-" at bounding box center [683, 296] width 393 height 23
type input "08-"
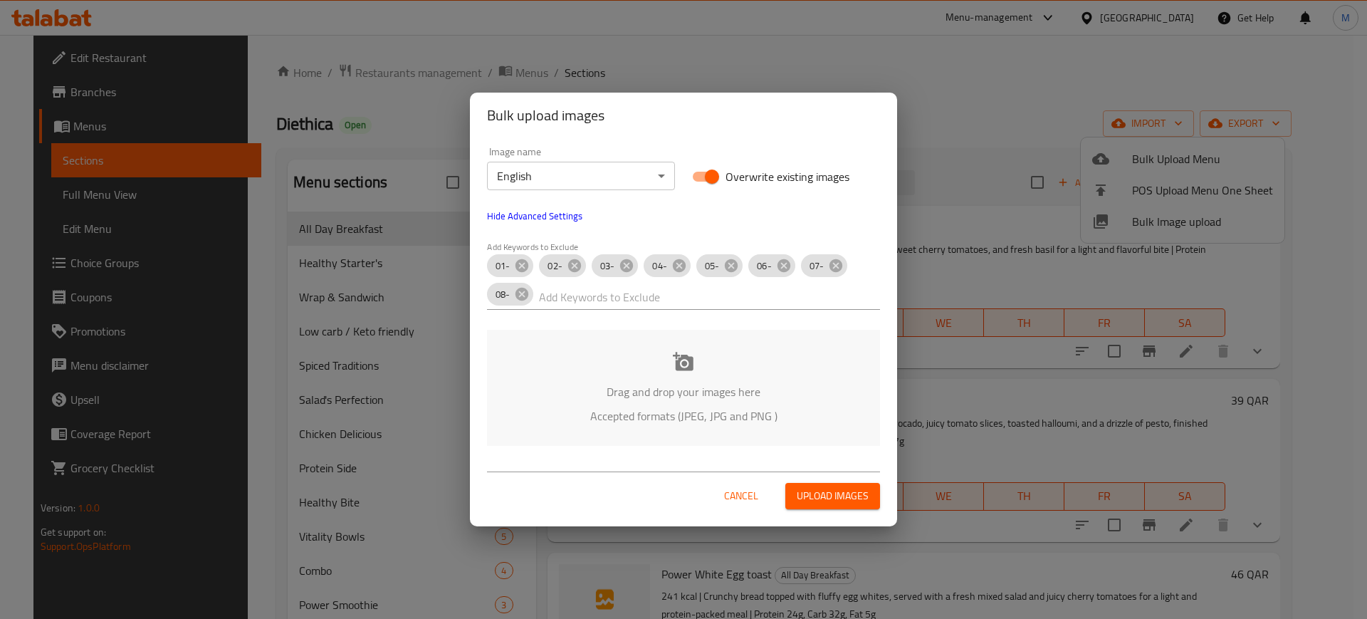
click at [809, 315] on div "Image name English ​ Overwrite existing images Hide Advanced Settings Add Keywo…" at bounding box center [683, 296] width 427 height 316
click at [773, 303] on input "text" at bounding box center [709, 296] width 341 height 23
paste input "01-"
type input "09-"
click at [738, 316] on div "Add Keywords to Exclude 01- 02- 03- 04- 05- 06- 07- 08- 09-" at bounding box center [683, 275] width 410 height 85
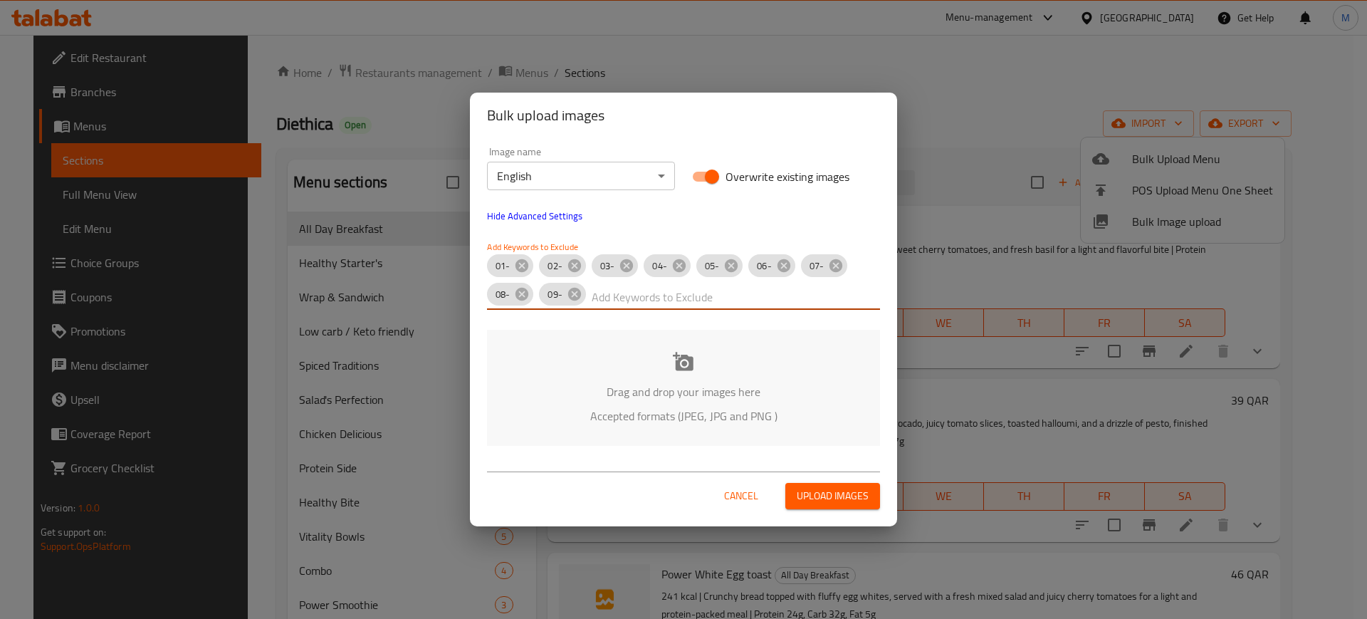
click at [711, 285] on input "text" at bounding box center [736, 296] width 288 height 23
paste input "01-"
type input "10-"
click at [740, 316] on div "Add Keywords to Exclude 01- 02- 03- 04- 05- 06- 07- 08- 09-" at bounding box center [683, 275] width 410 height 85
click at [720, 303] on input "text" at bounding box center [762, 296] width 236 height 23
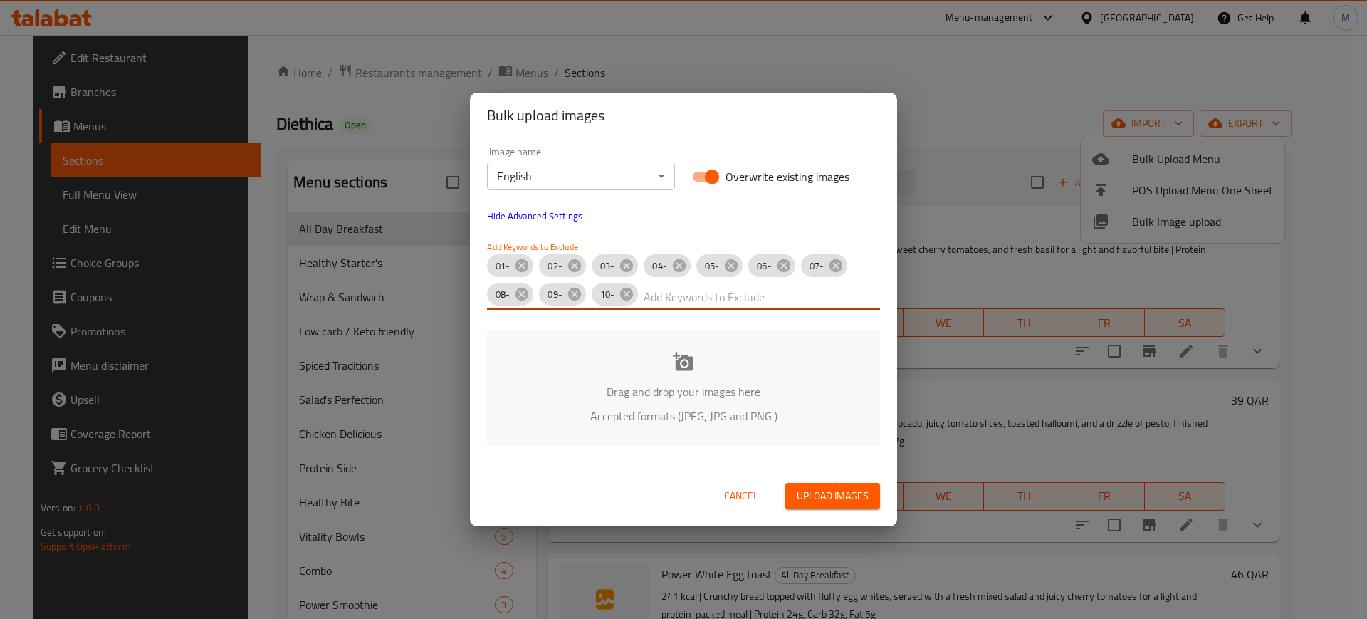
paste input "01-"
click at [720, 303] on input "11-" at bounding box center [762, 296] width 236 height 23
type input "11-"
click at [701, 308] on div at bounding box center [788, 297] width 184 height 28
click at [626, 337] on div "Drag and drop your images here Accepted formats (JPEG, JPG and PNG )" at bounding box center [683, 388] width 393 height 116
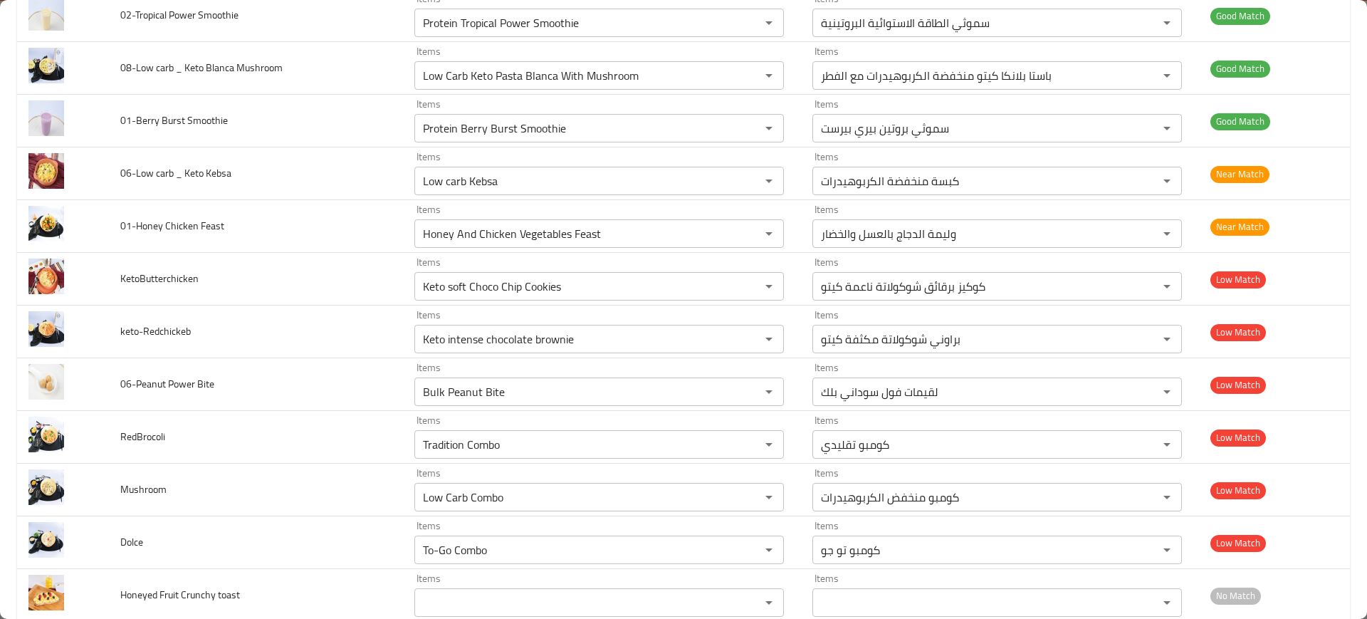
scroll to position [4655, 0]
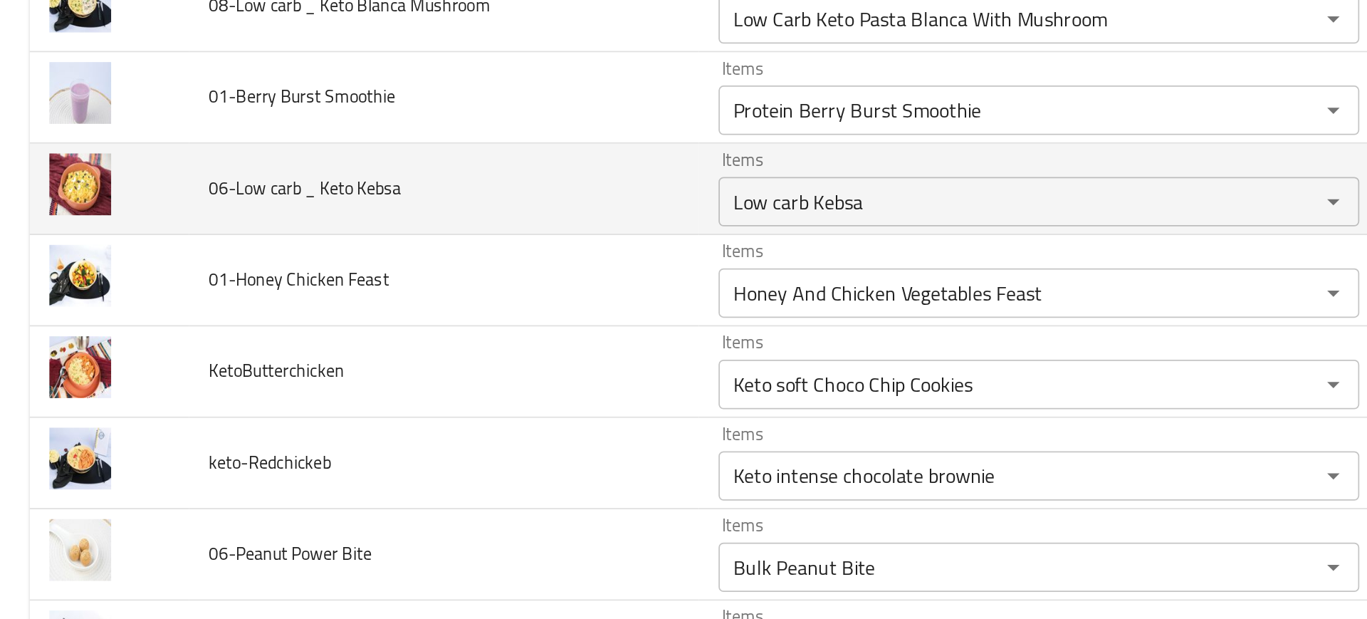
click at [334, 186] on td "06-Low carb _ Keto Kebsa" at bounding box center [256, 173] width 294 height 53
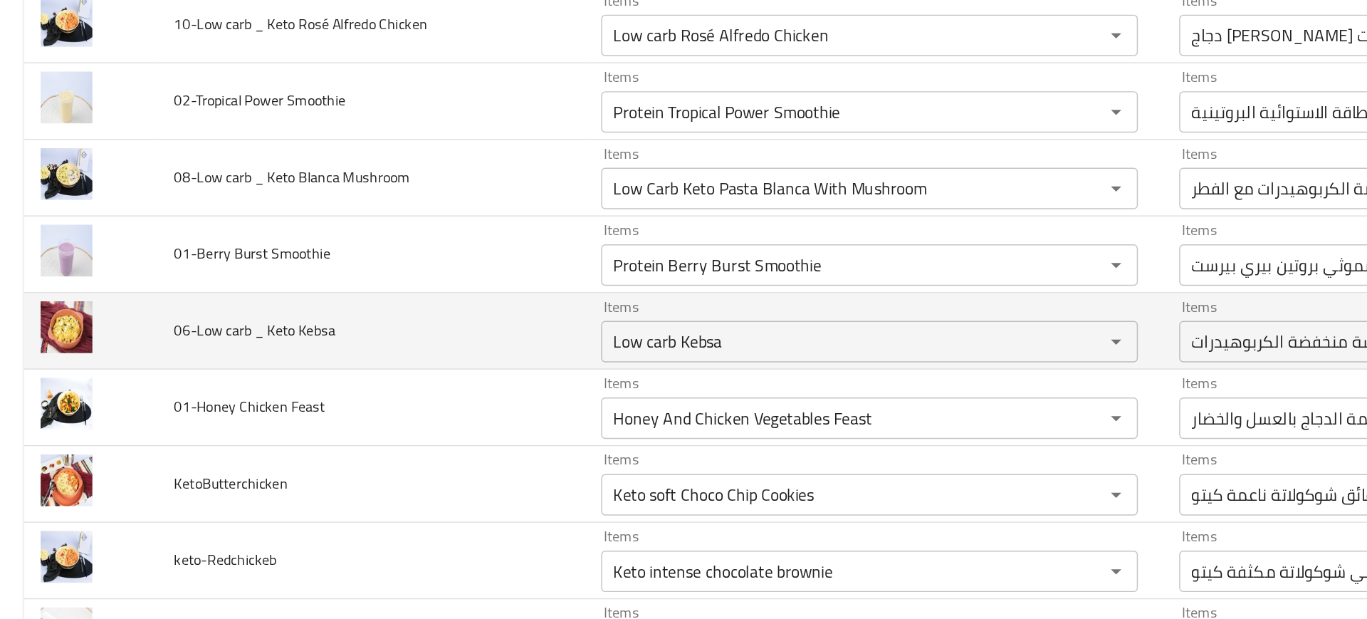
scroll to position [4558, 0]
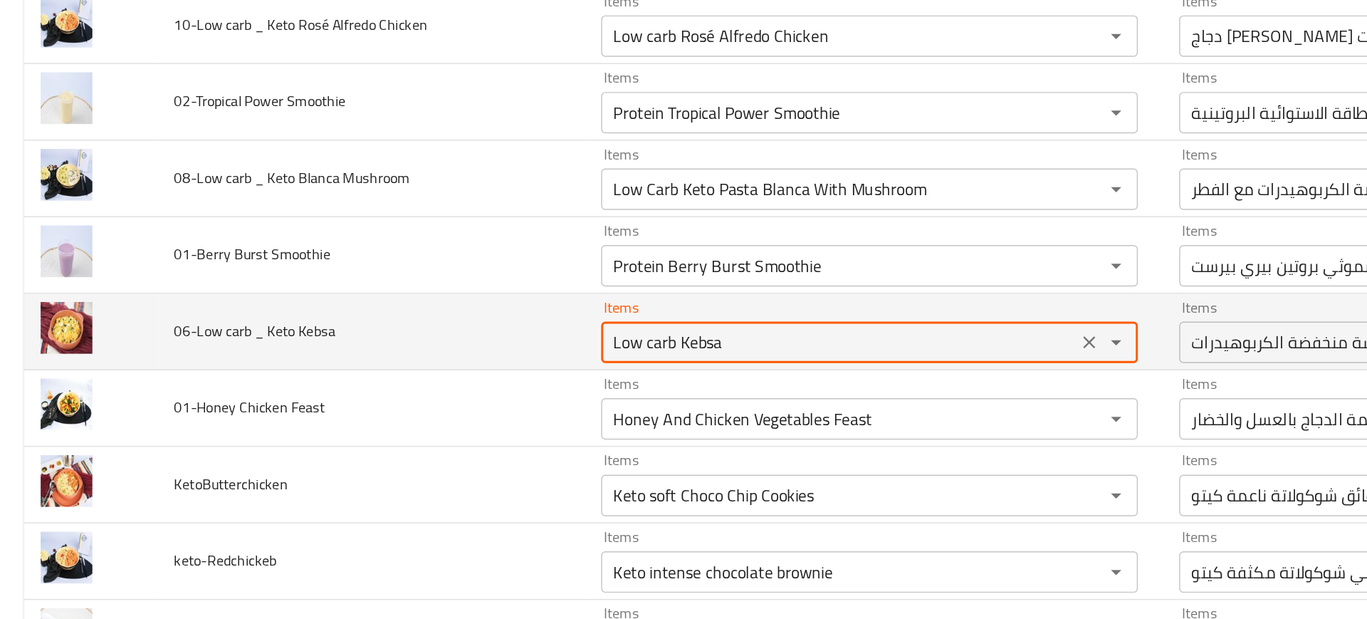
click at [475, 281] on Kebsa "Low carb Kebsa" at bounding box center [578, 276] width 319 height 20
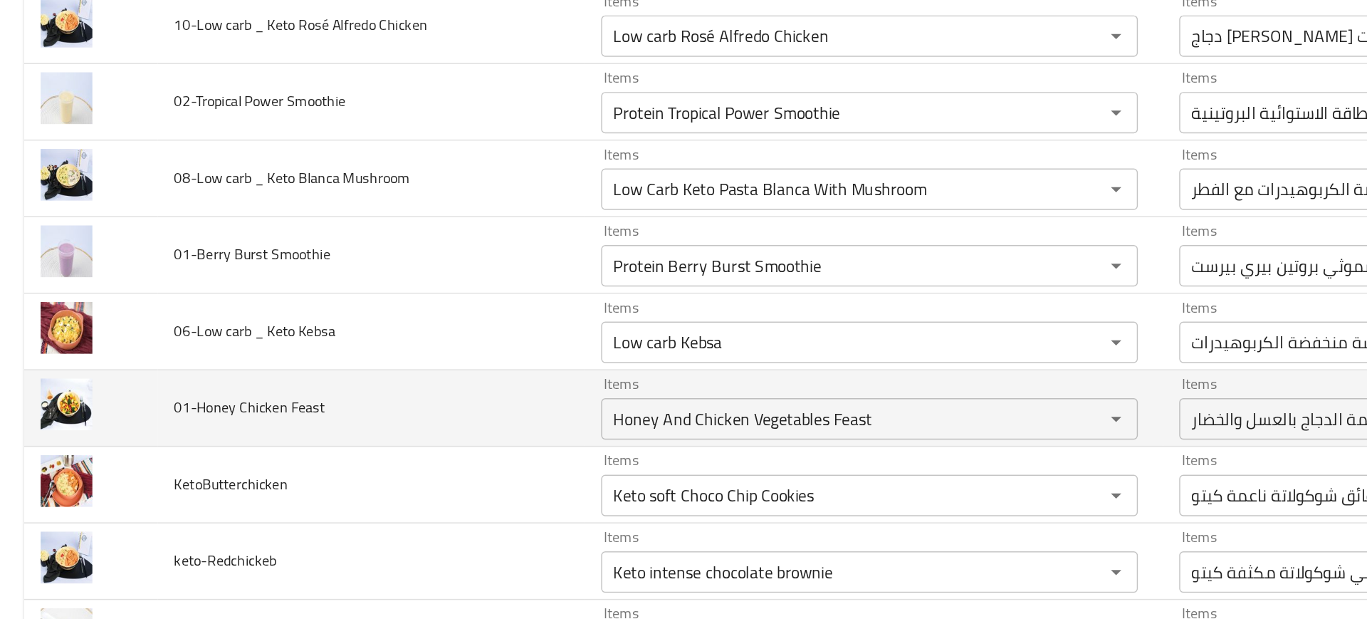
click at [372, 302] on td "01-Honey Chicken Feast" at bounding box center [256, 321] width 294 height 53
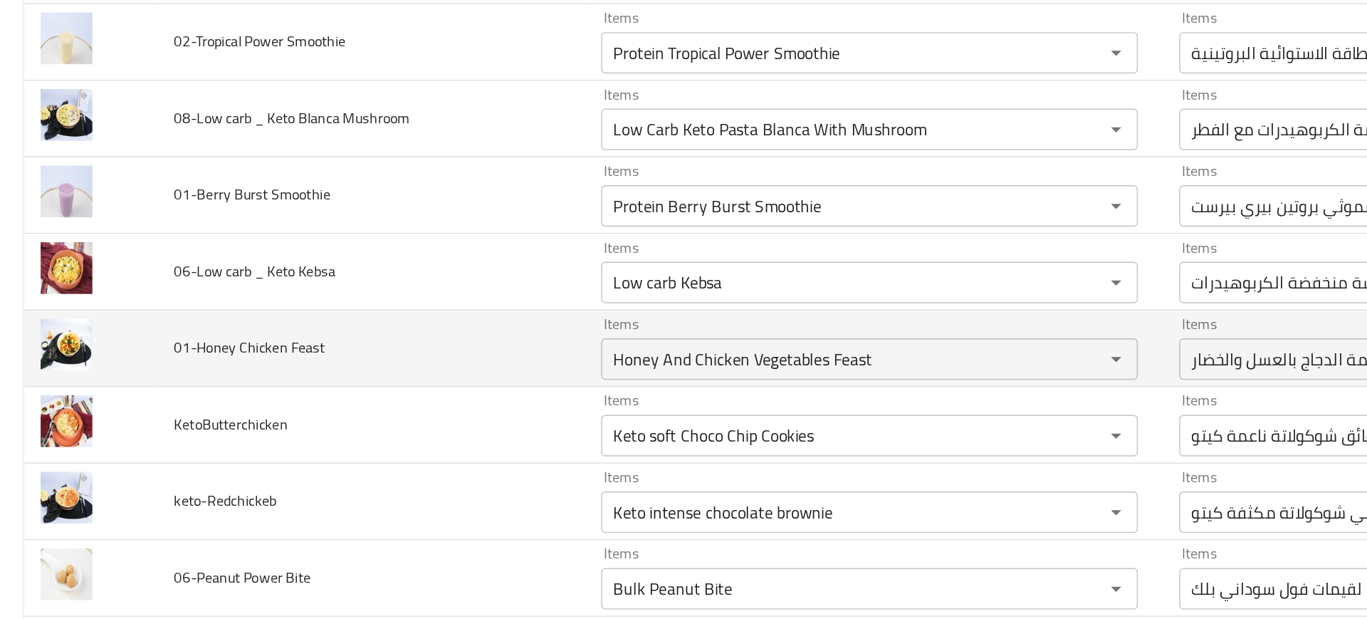
scroll to position [4605, 0]
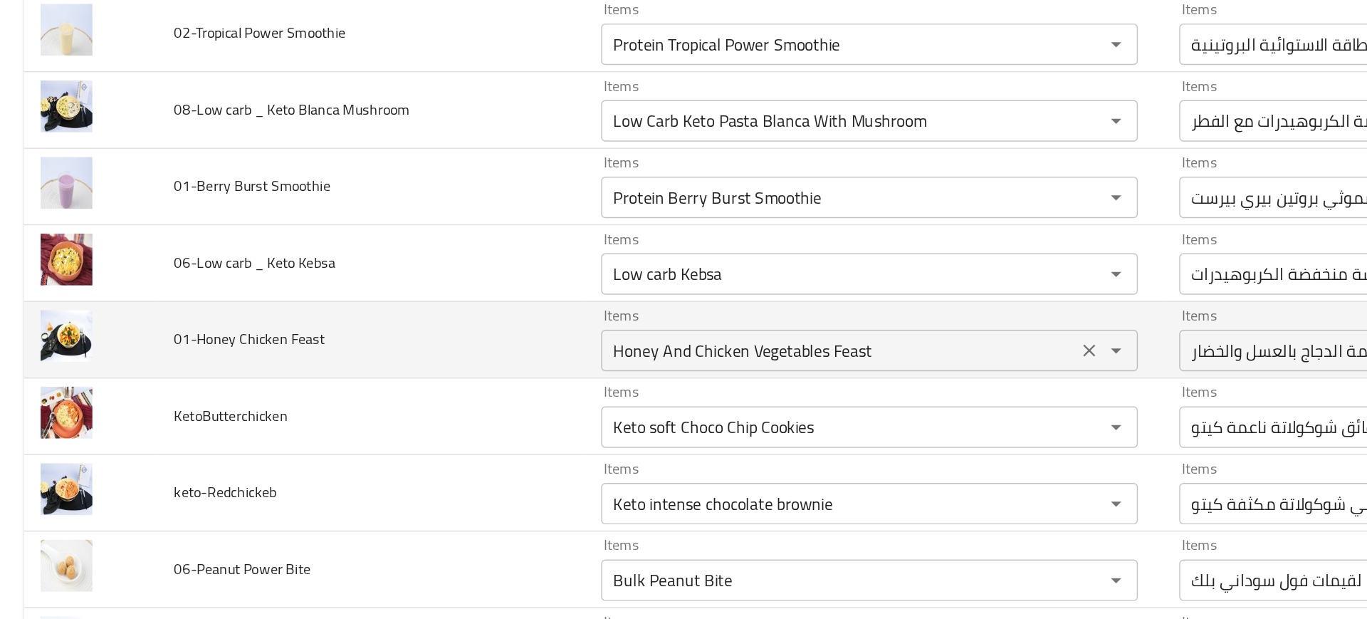
click at [469, 292] on Feast "Honey And Chicken Vegetables Feast" at bounding box center [578, 282] width 319 height 20
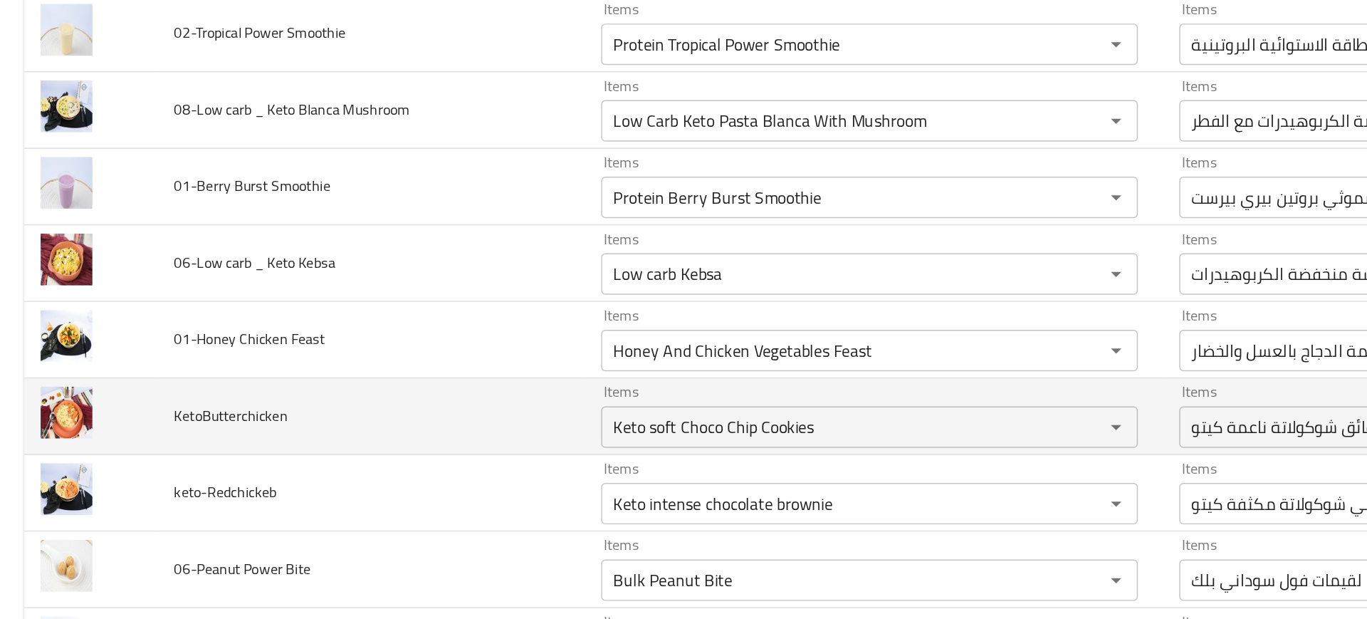
click at [327, 323] on td "KetoButterchicken" at bounding box center [256, 327] width 294 height 53
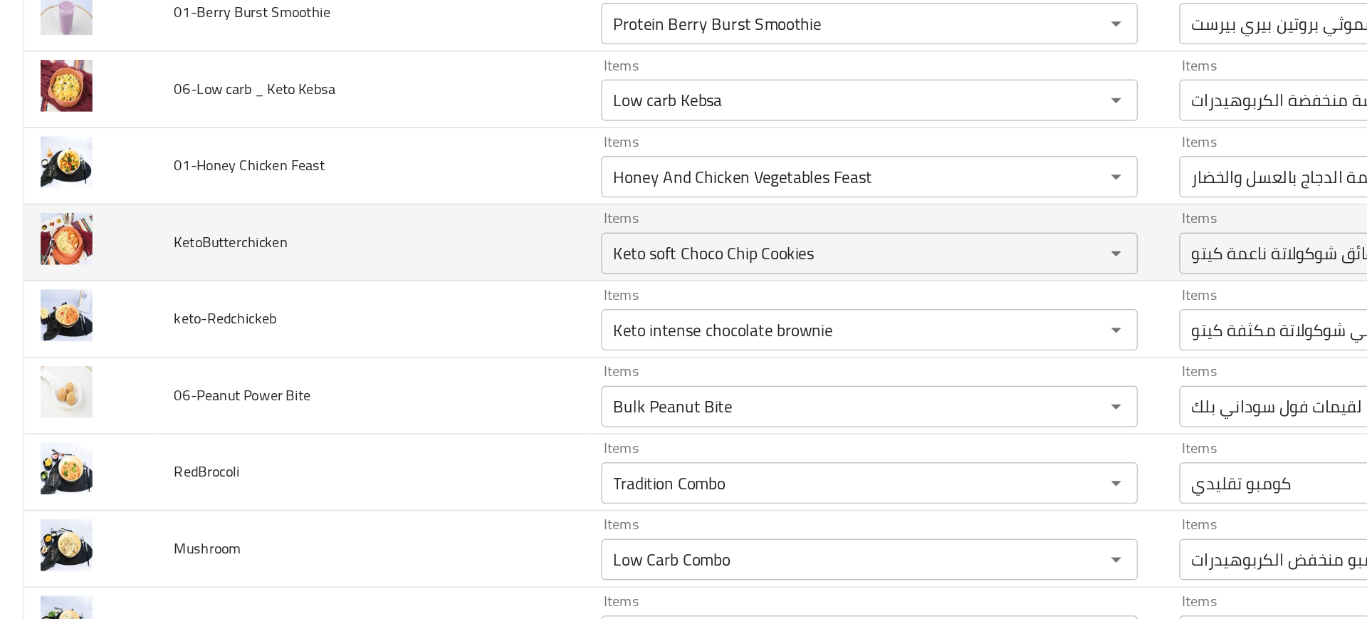
scroll to position [4724, 0]
click at [303, 229] on td "KetoButterchicken" at bounding box center [256, 208] width 294 height 53
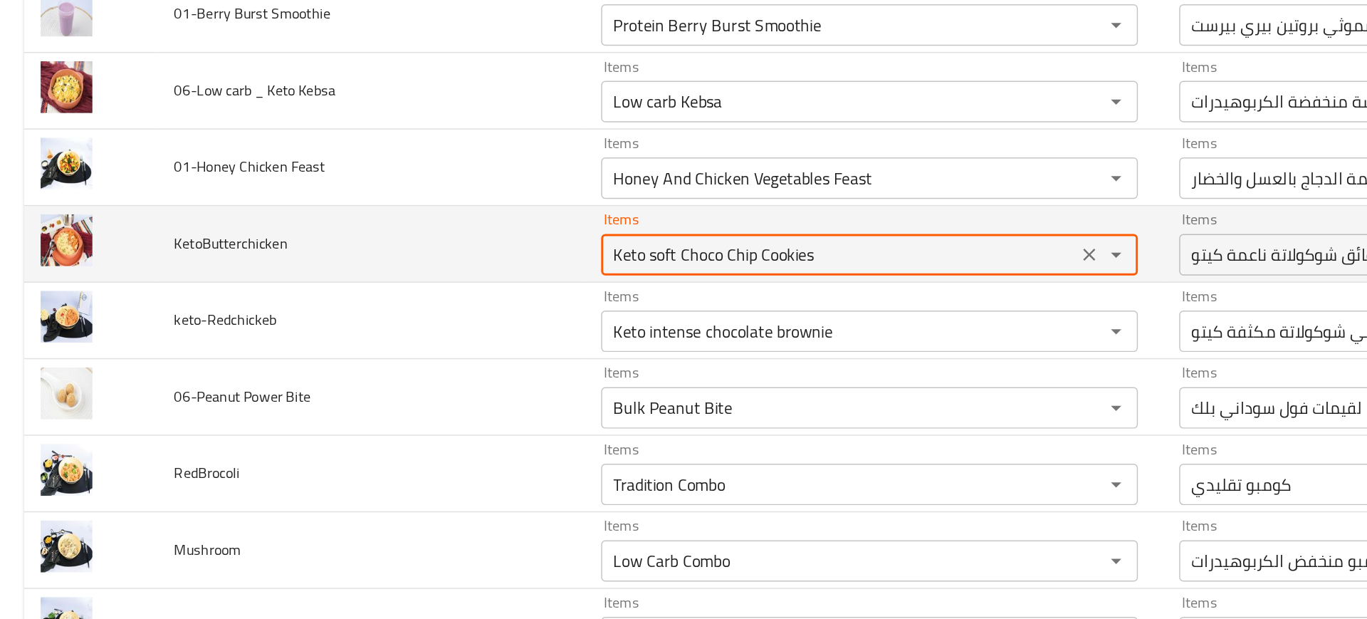
click at [452, 221] on input "Keto soft Choco Chip Cookies" at bounding box center [578, 216] width 319 height 20
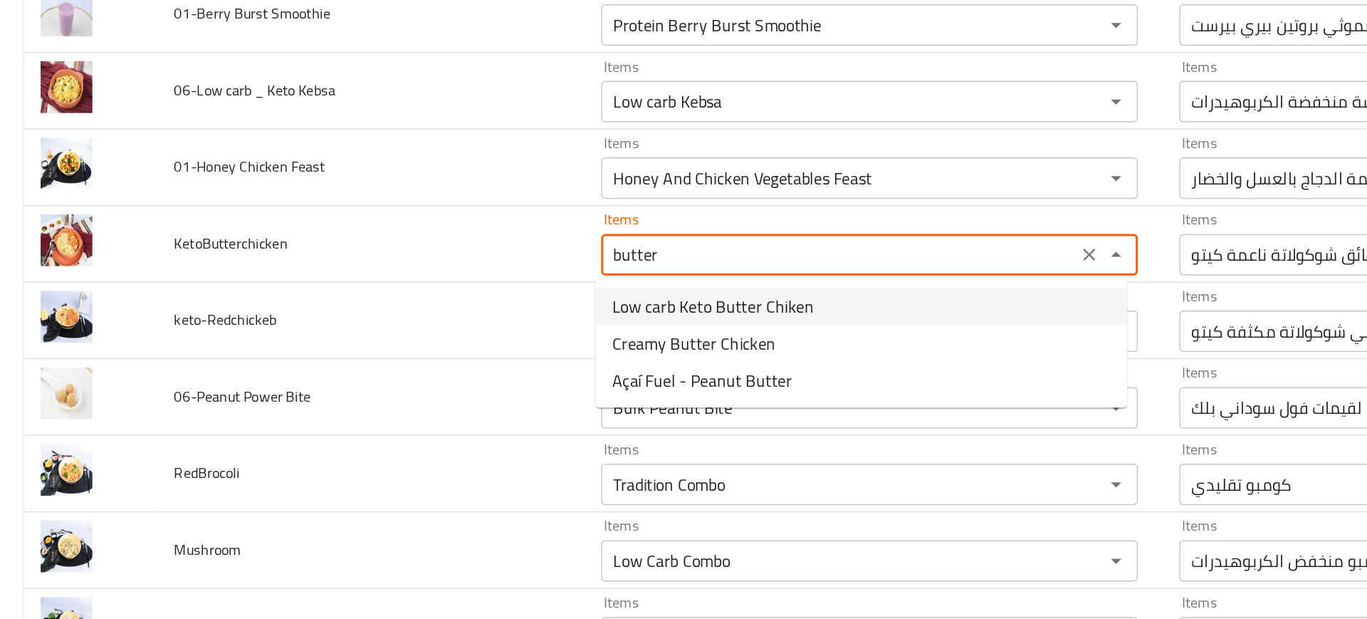
click at [505, 254] on span "Low carb Keto Butter Chiken" at bounding box center [491, 251] width 139 height 17
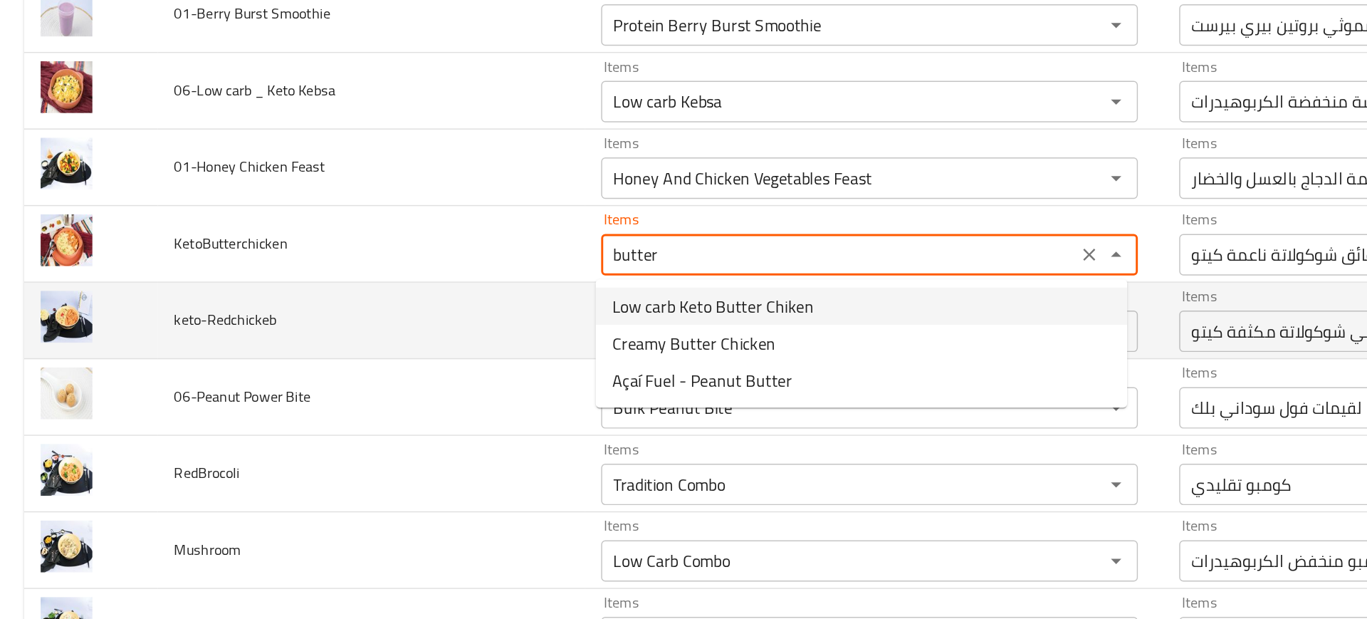
type input "Low carb Keto Butter Chiken"
type input "دجاج بالزبدة كيتو منخفض الكربوهيدرات"
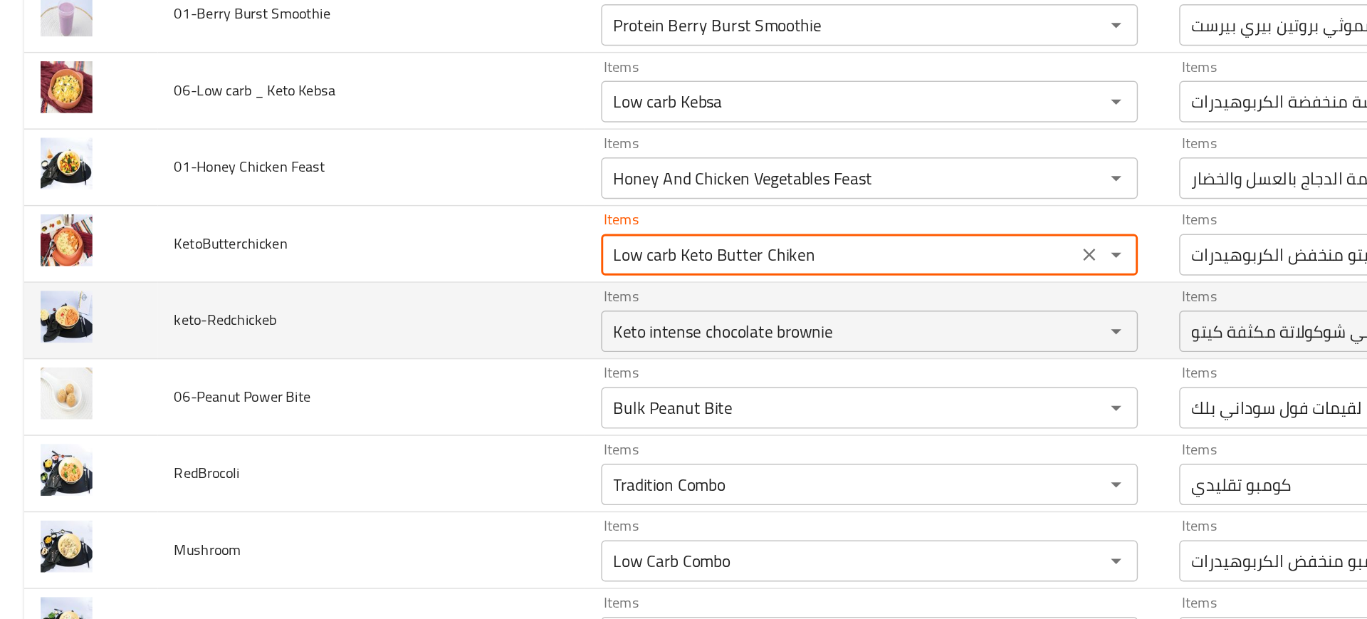
type input "Low carb Keto Butter Chiken"
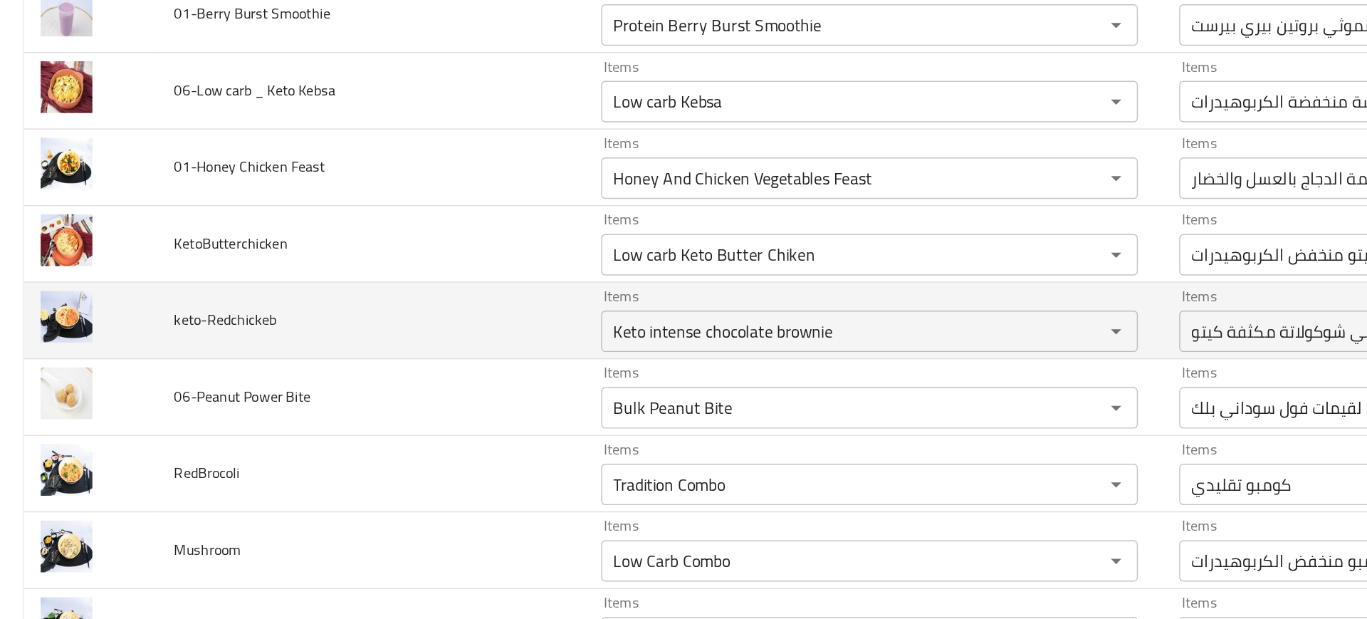
click at [372, 263] on td "keto-Redchickeb" at bounding box center [256, 261] width 294 height 53
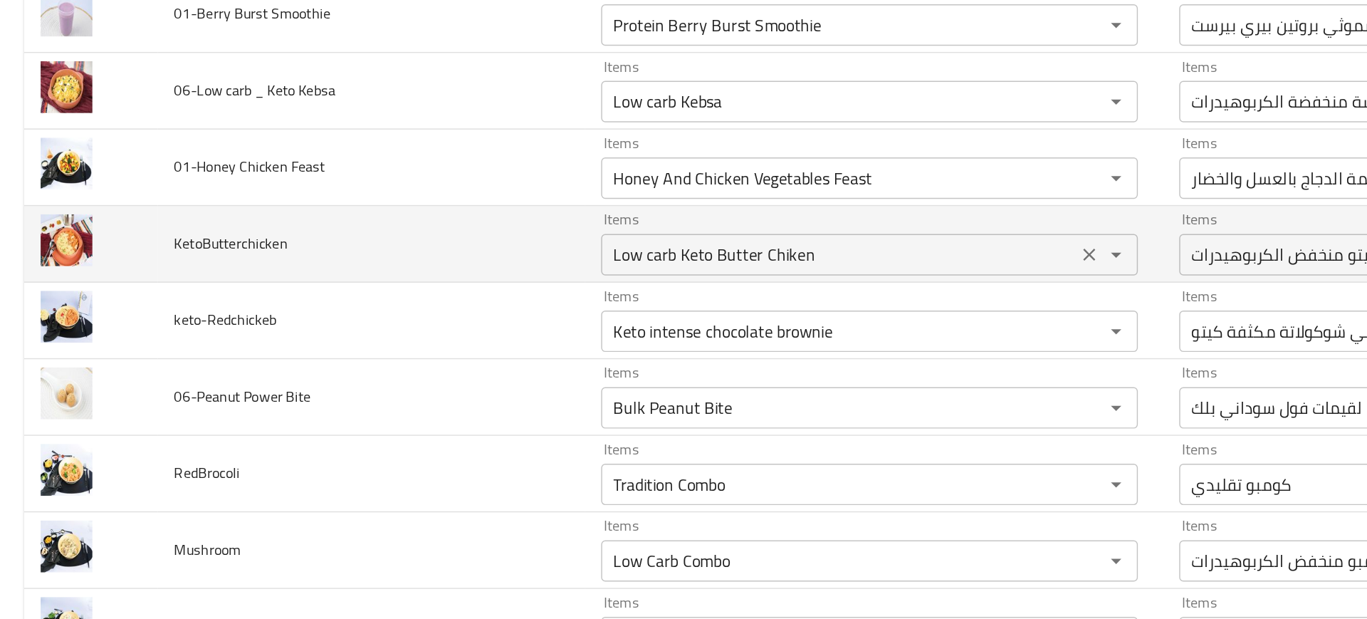
click at [437, 229] on div "Low carb Keto Butter Chiken Items" at bounding box center [598, 215] width 369 height 28
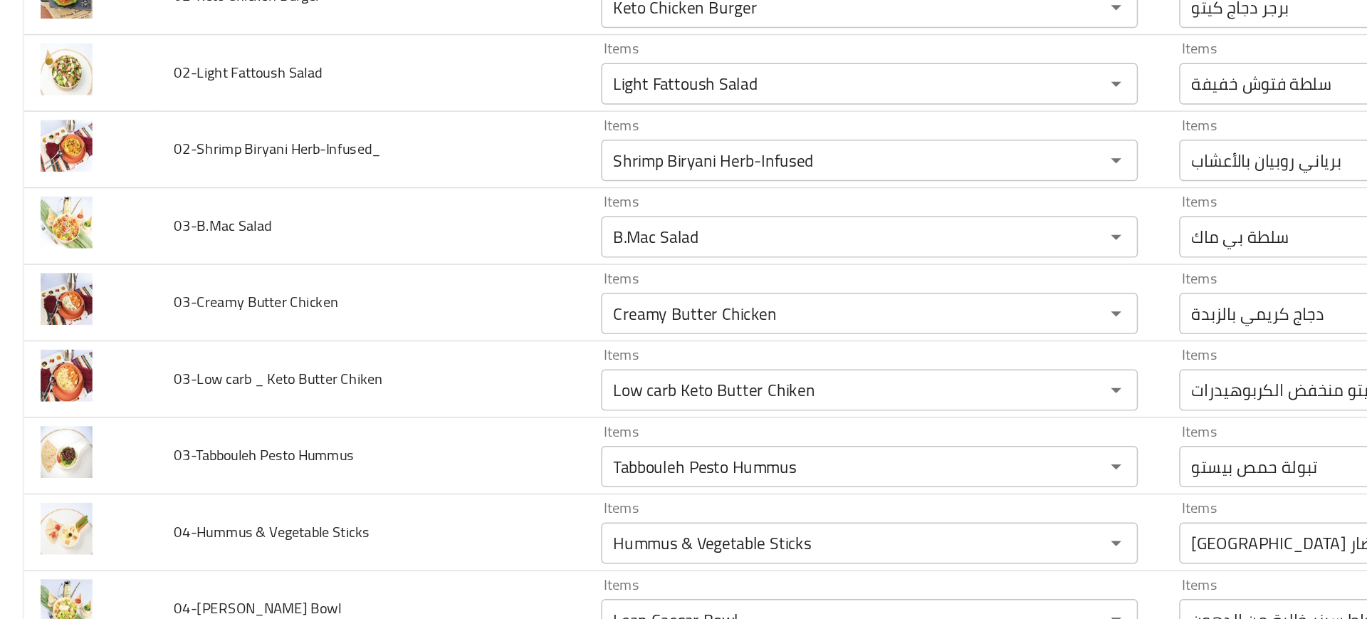
scroll to position [4631, 0]
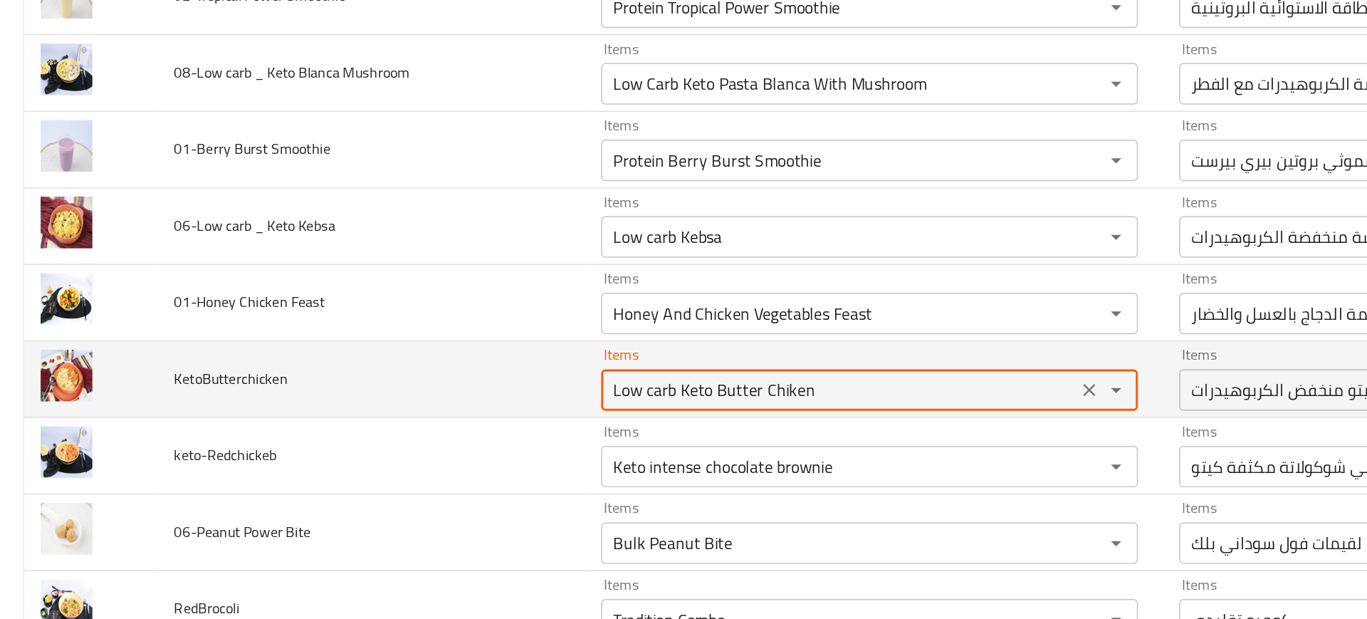
click at [478, 304] on input "Low carb Keto Butter Chiken" at bounding box center [578, 309] width 319 height 20
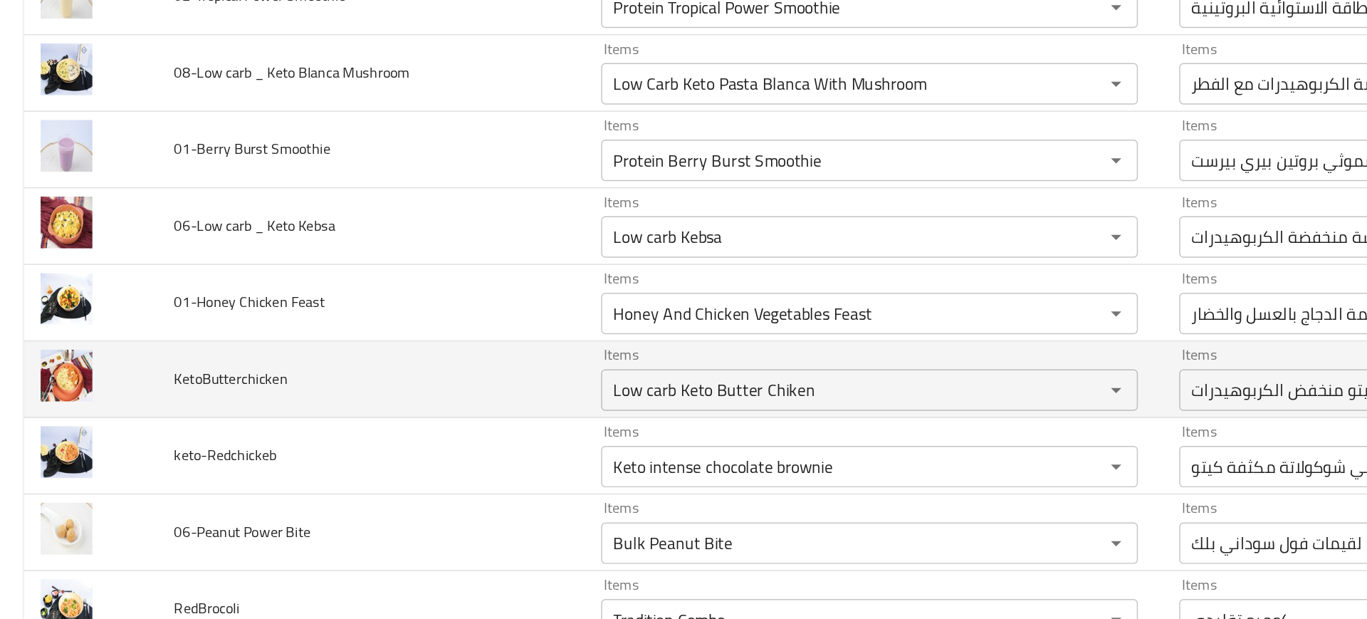
scroll to position [469, 0]
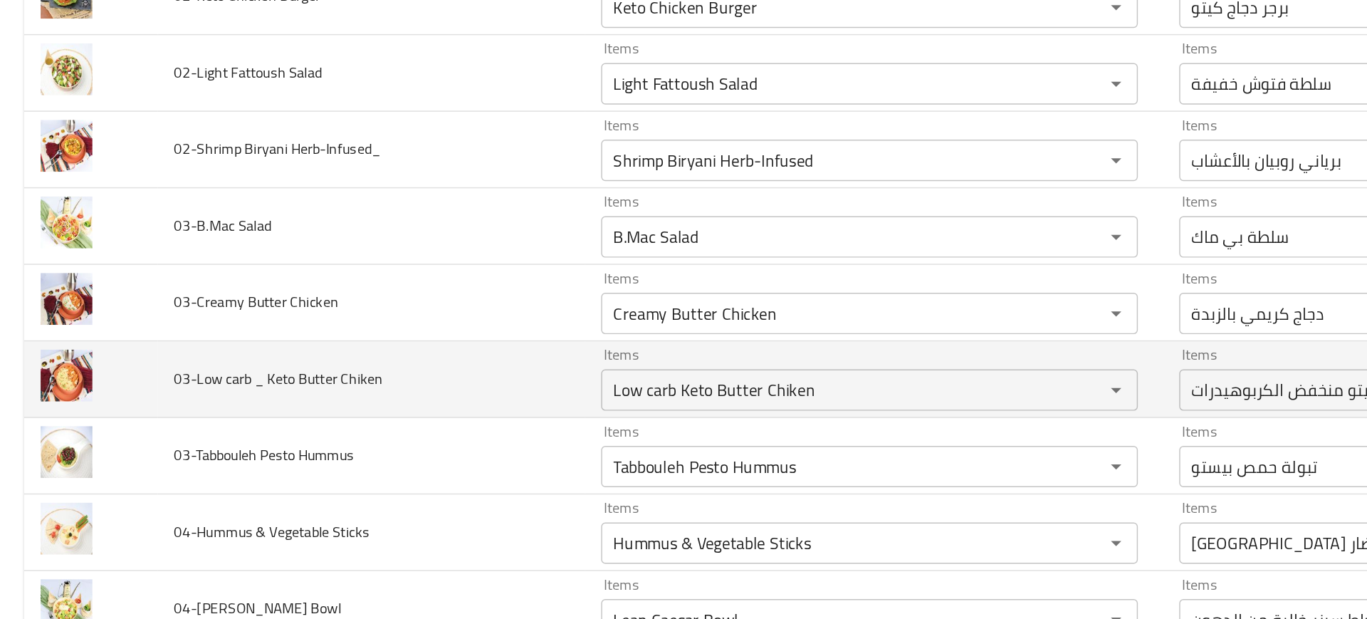
click at [357, 326] on td "03-Low carb _ Keto Butter Chiken" at bounding box center [256, 302] width 294 height 53
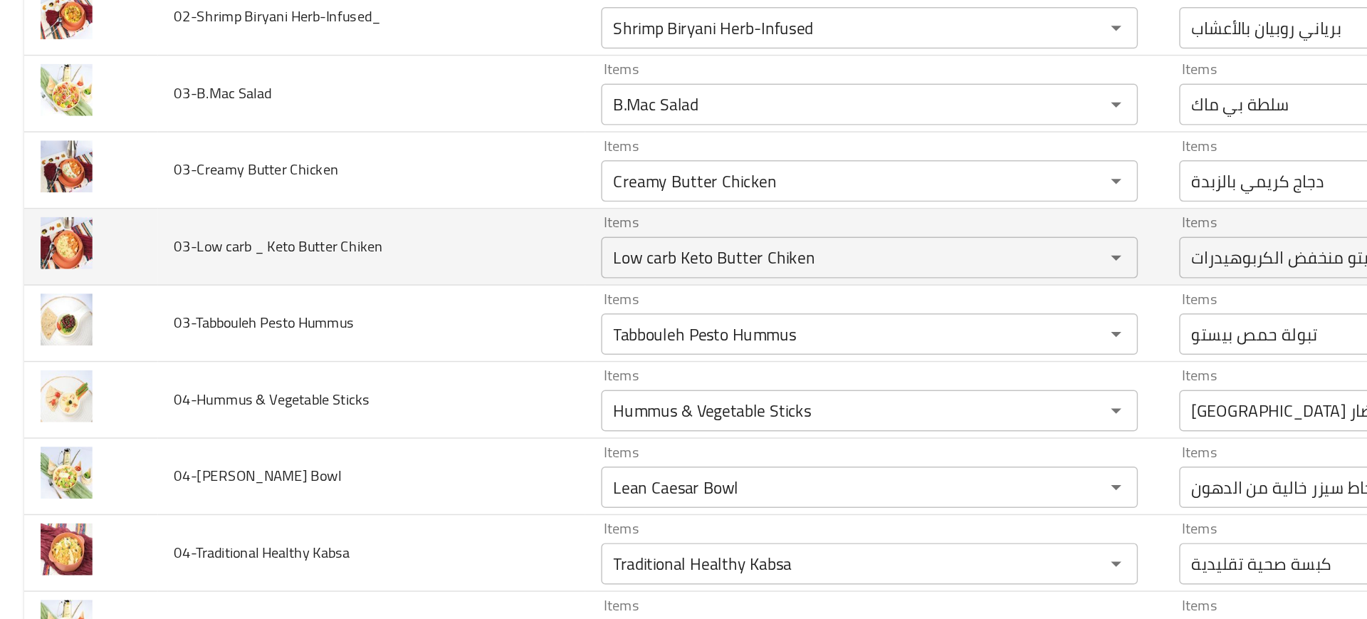
scroll to position [567, 0]
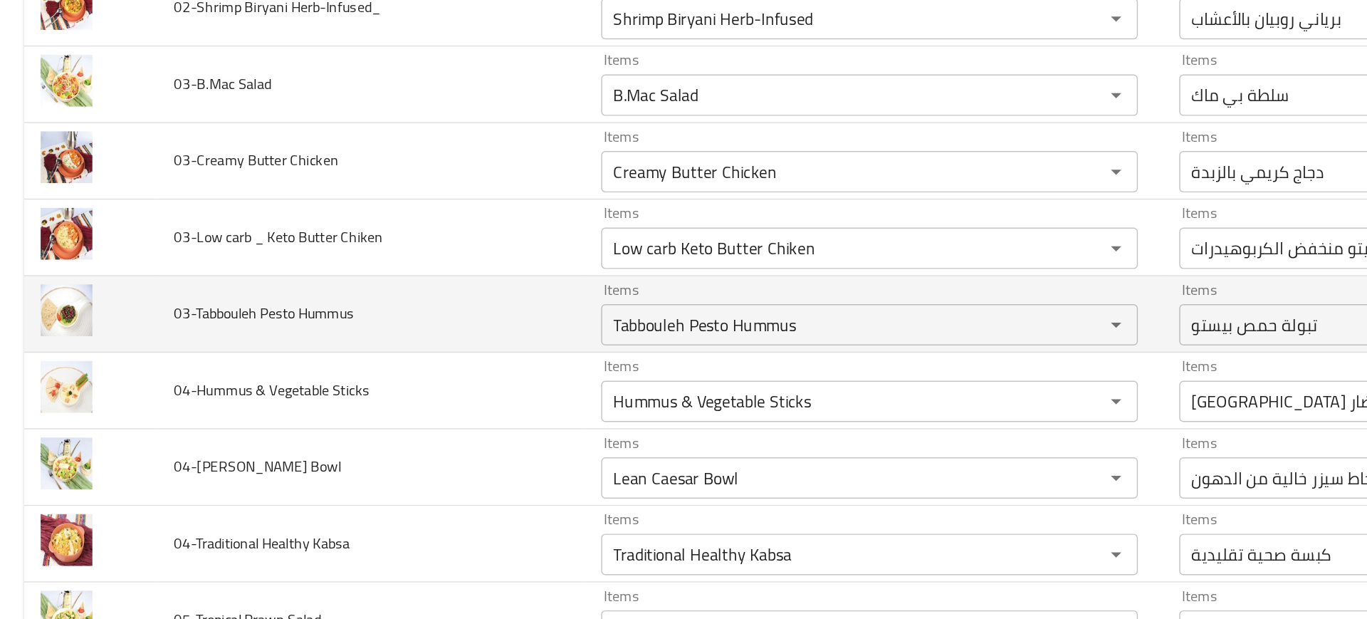
click at [301, 251] on td "03-Tabbouleh Pesto Hummus" at bounding box center [256, 257] width 294 height 53
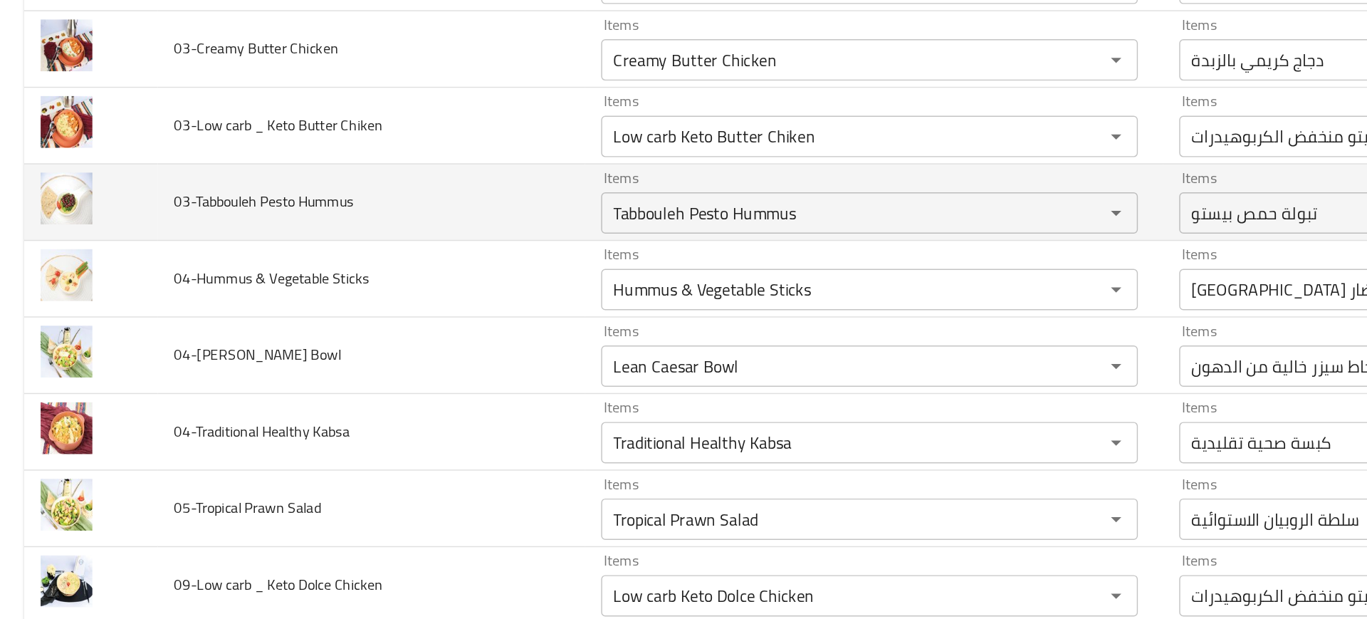
scroll to position [644, 0]
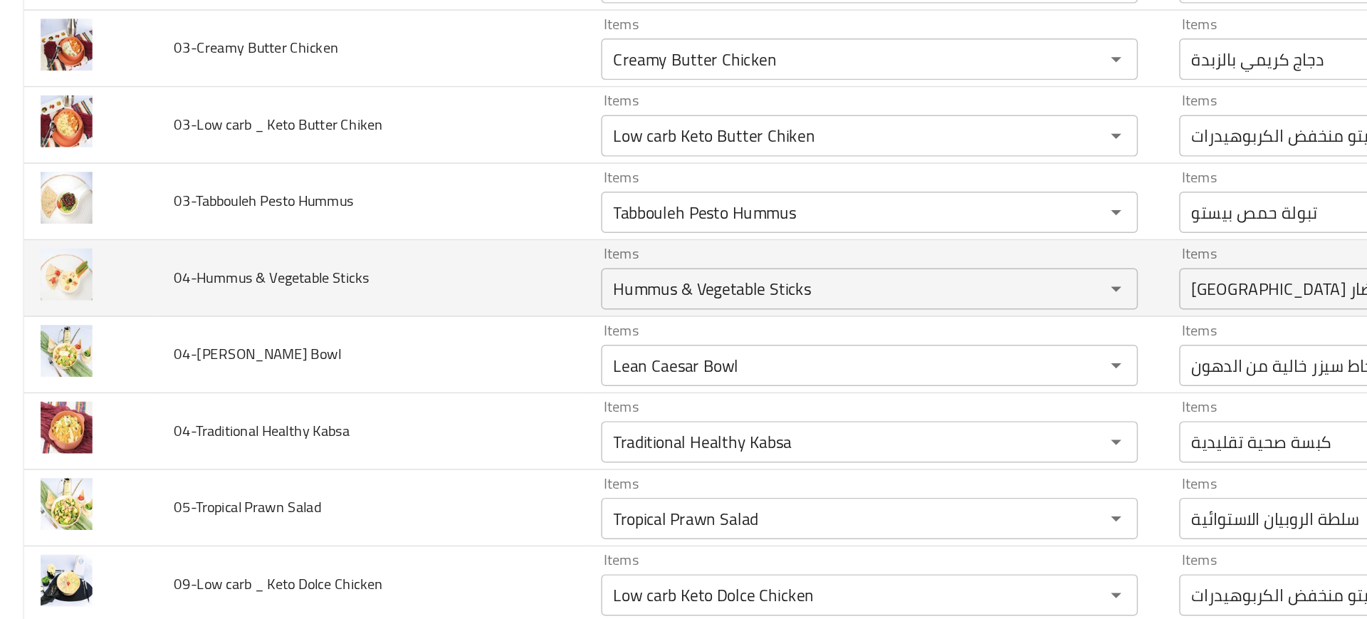
click at [367, 254] on td "04-Hummus & Vegetable Sticks" at bounding box center [256, 232] width 294 height 53
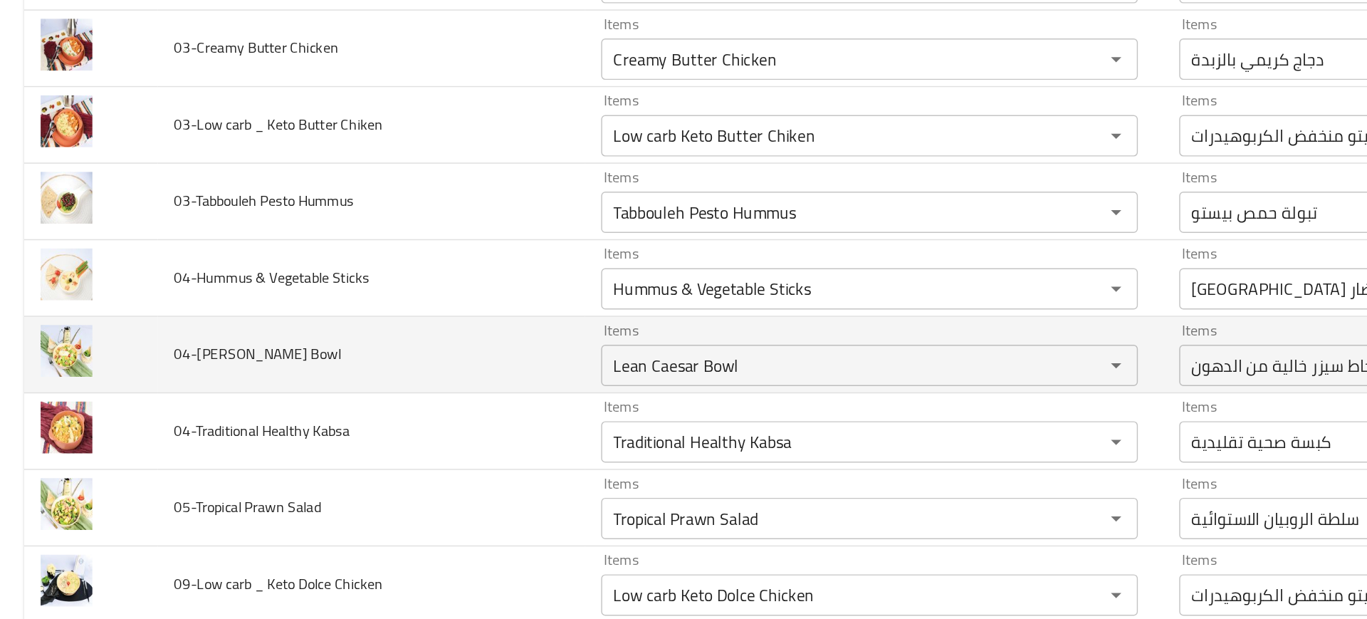
click at [371, 295] on td "04-Lean Caesar Bowl" at bounding box center [256, 284] width 294 height 53
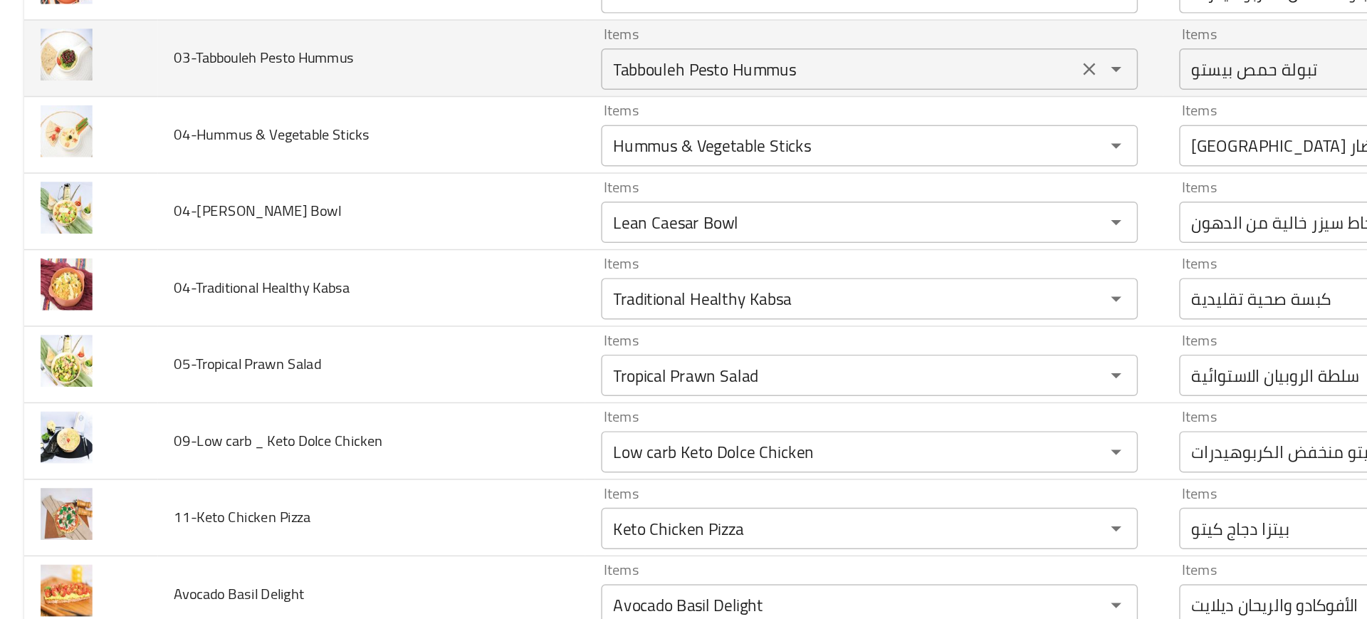
scroll to position [4631, 0]
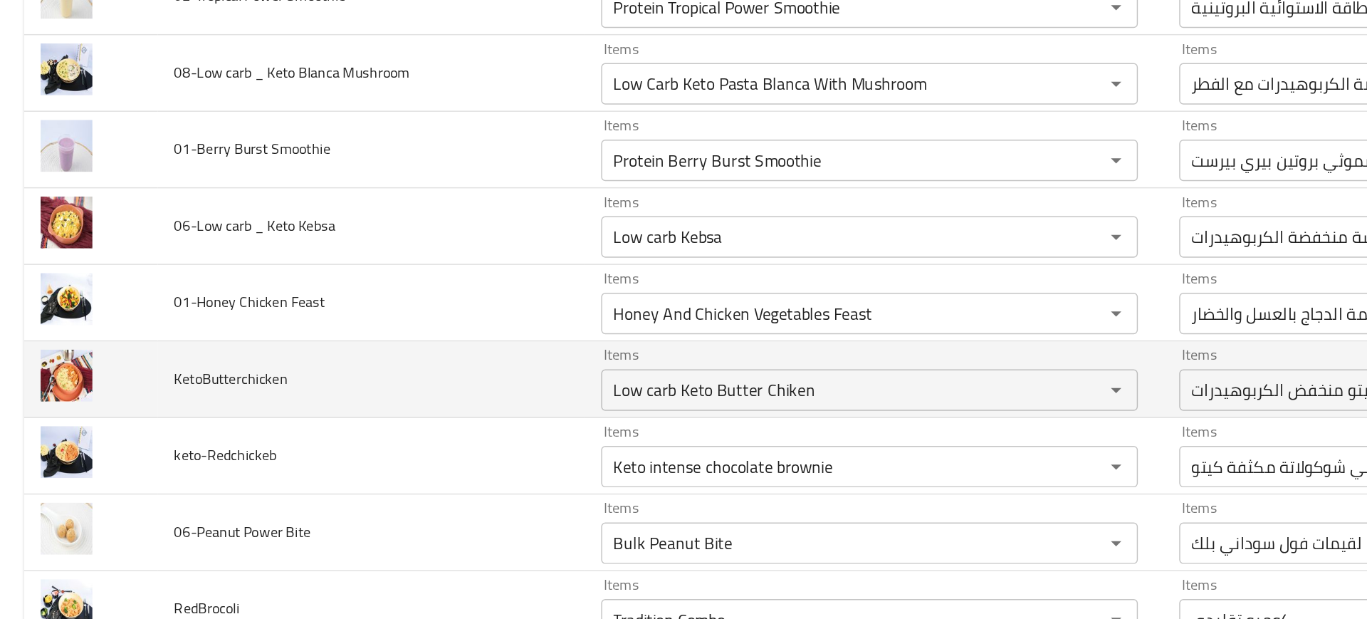
click at [335, 321] on td "KetoButterchicken" at bounding box center [256, 302] width 294 height 53
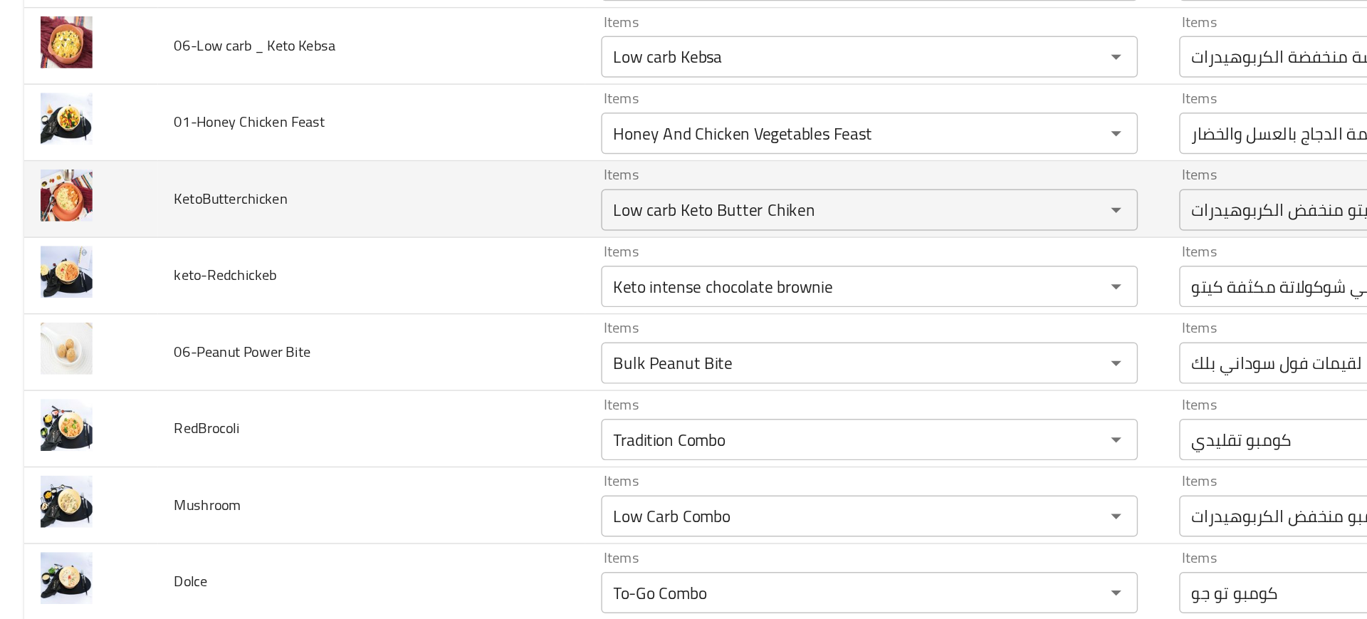
scroll to position [4763, 0]
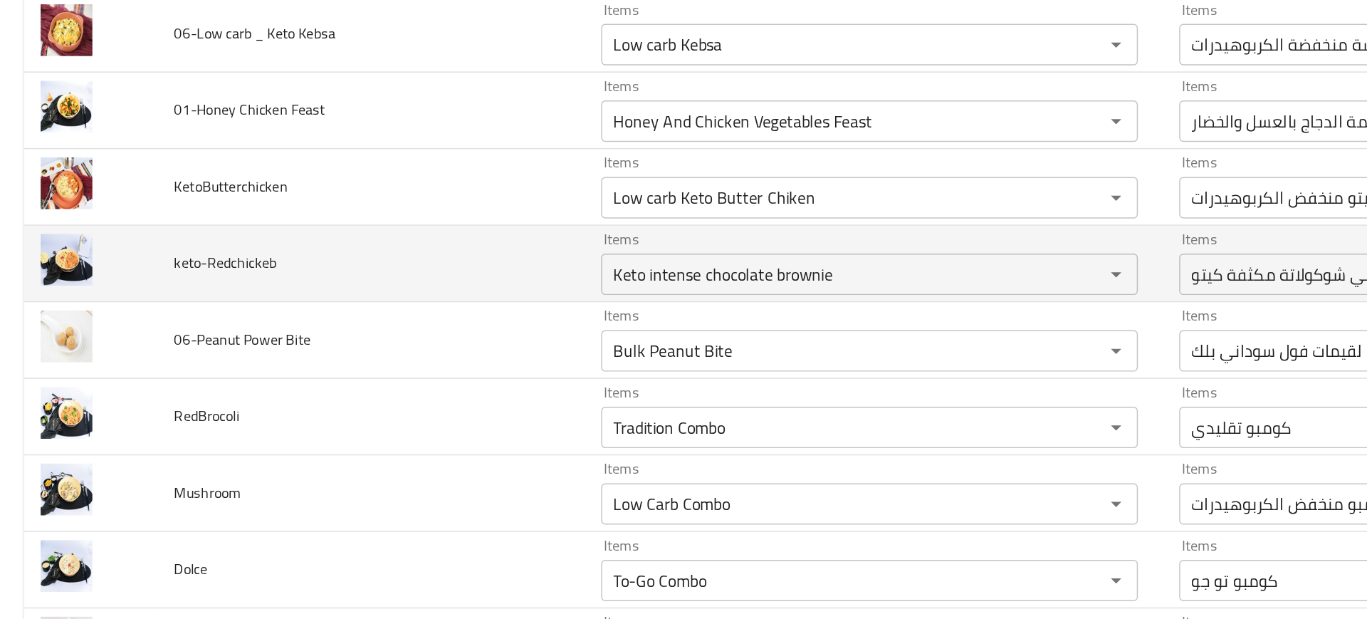
click at [370, 206] on td "keto-Redchickeb" at bounding box center [256, 222] width 294 height 53
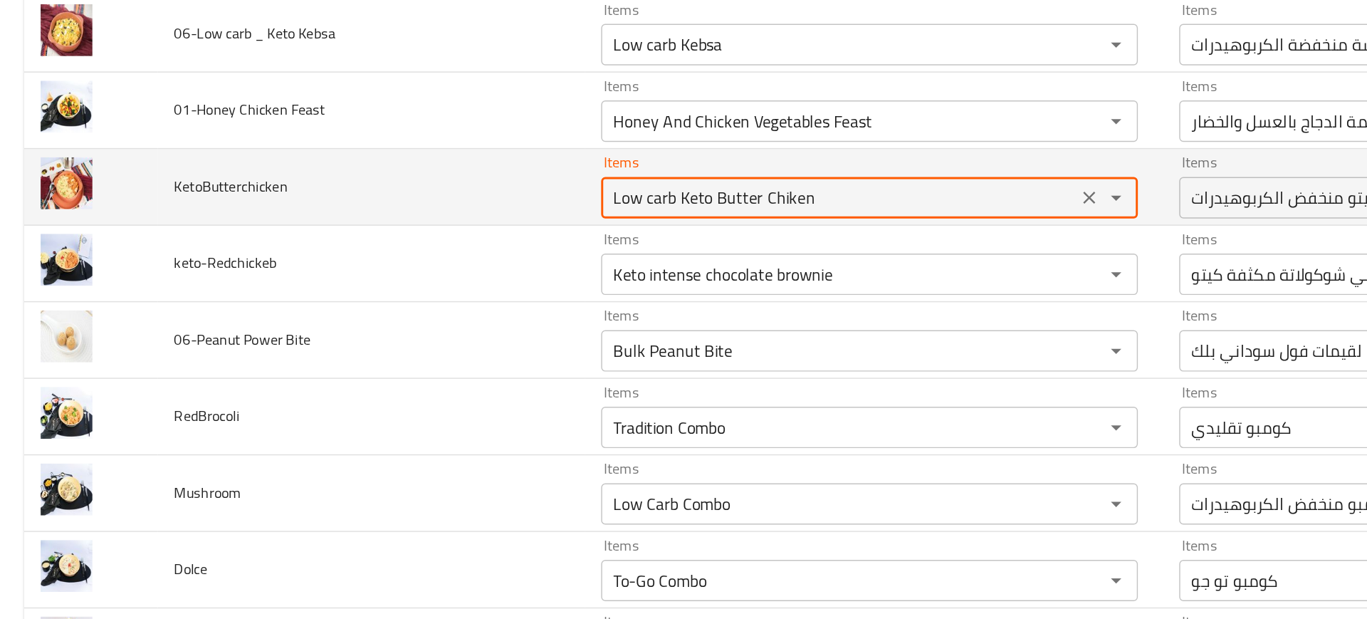
click at [504, 173] on input "Low carb Keto Butter Chiken" at bounding box center [578, 177] width 319 height 20
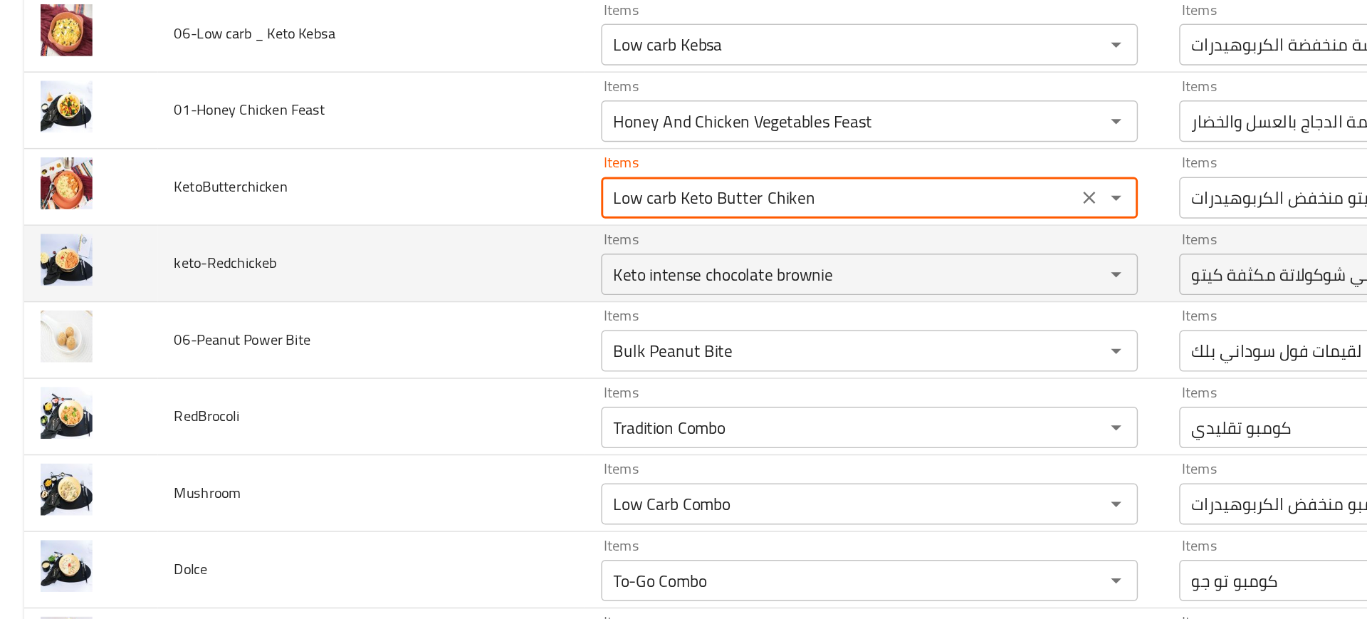
click at [369, 206] on td "keto-Redchickeb" at bounding box center [256, 222] width 294 height 53
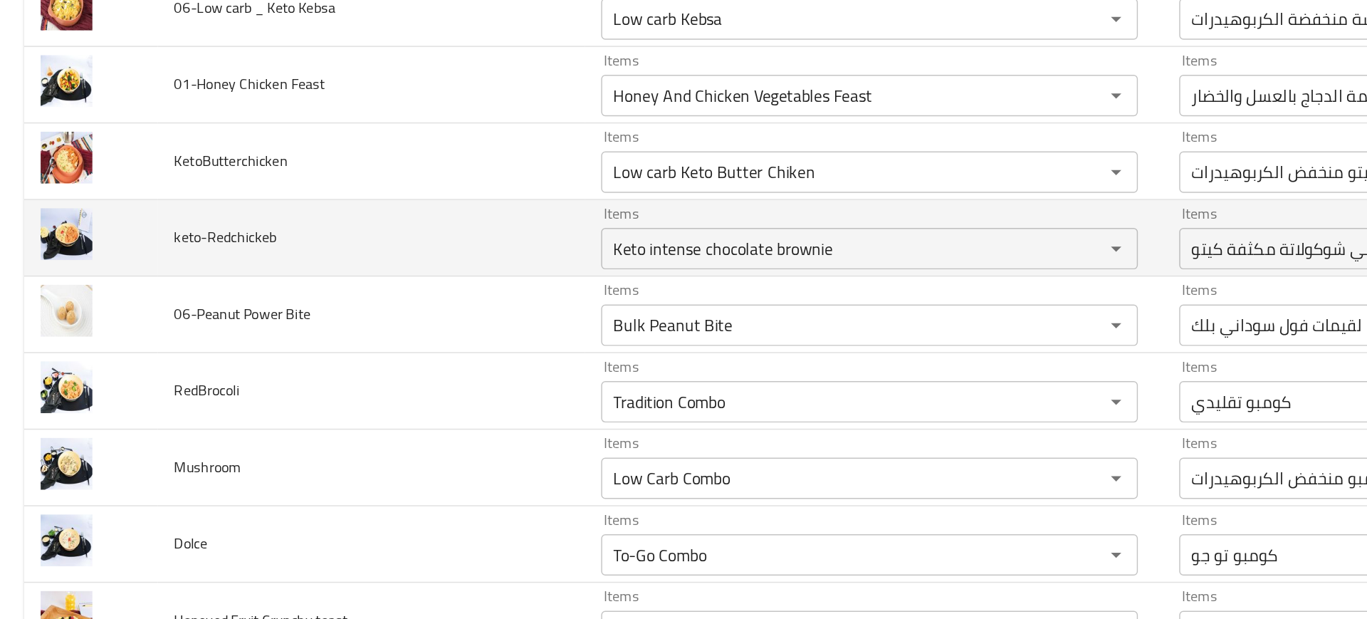
scroll to position [4784, 0]
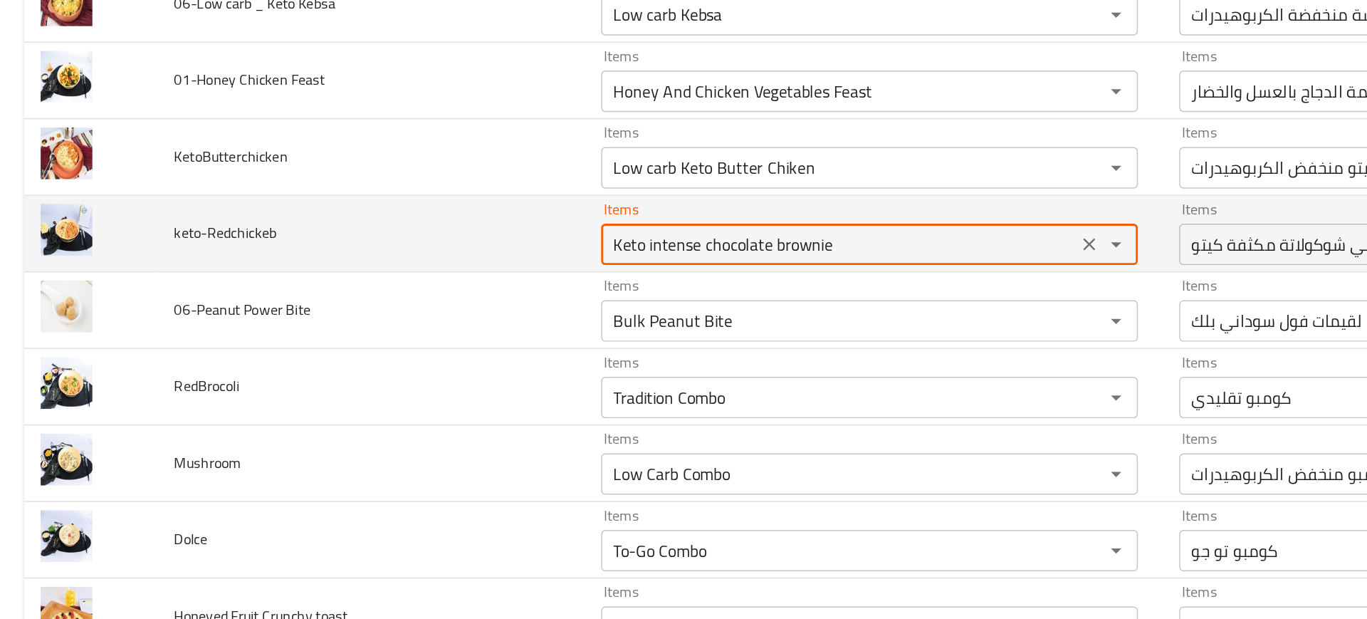
click at [439, 209] on input "Keto intense chocolate brownie" at bounding box center [578, 209] width 319 height 20
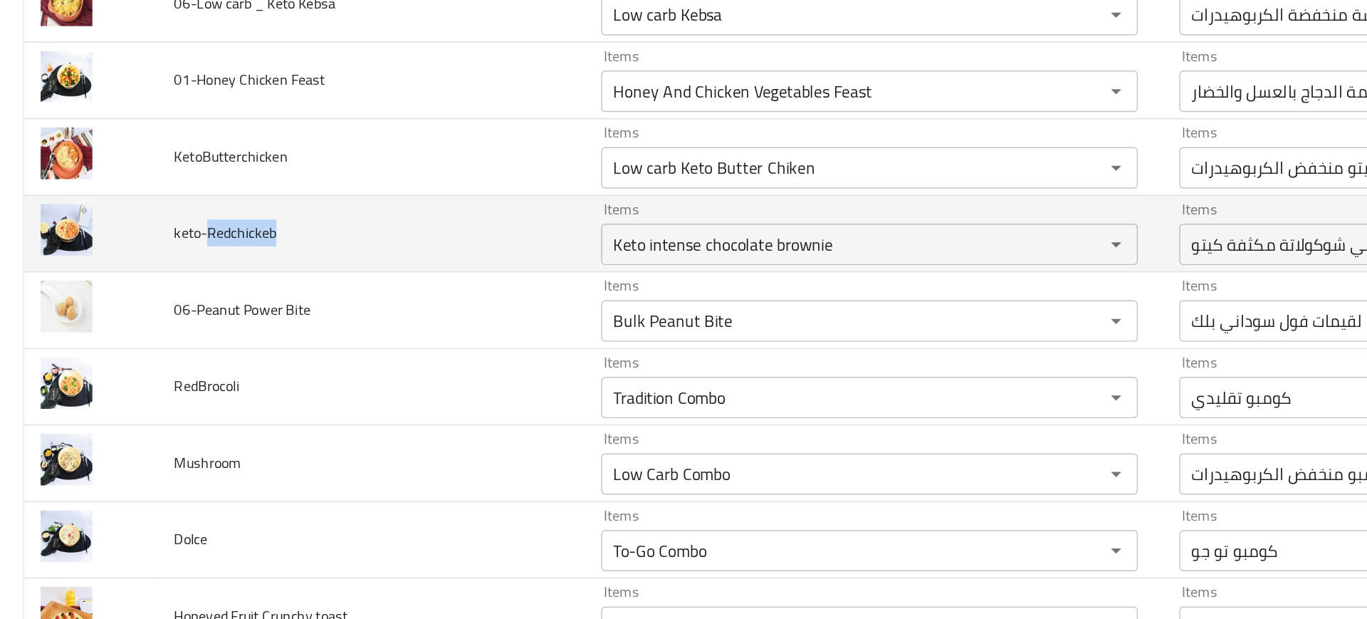
drag, startPoint x: 142, startPoint y: 199, endPoint x: 198, endPoint y: 202, distance: 56.3
click at [198, 202] on td "keto-Redchickeb" at bounding box center [256, 201] width 294 height 53
copy span "Redchickeb"
click at [487, 219] on div "Keto intense chocolate brownie Items" at bounding box center [598, 208] width 369 height 28
paste input "Redchickeb"
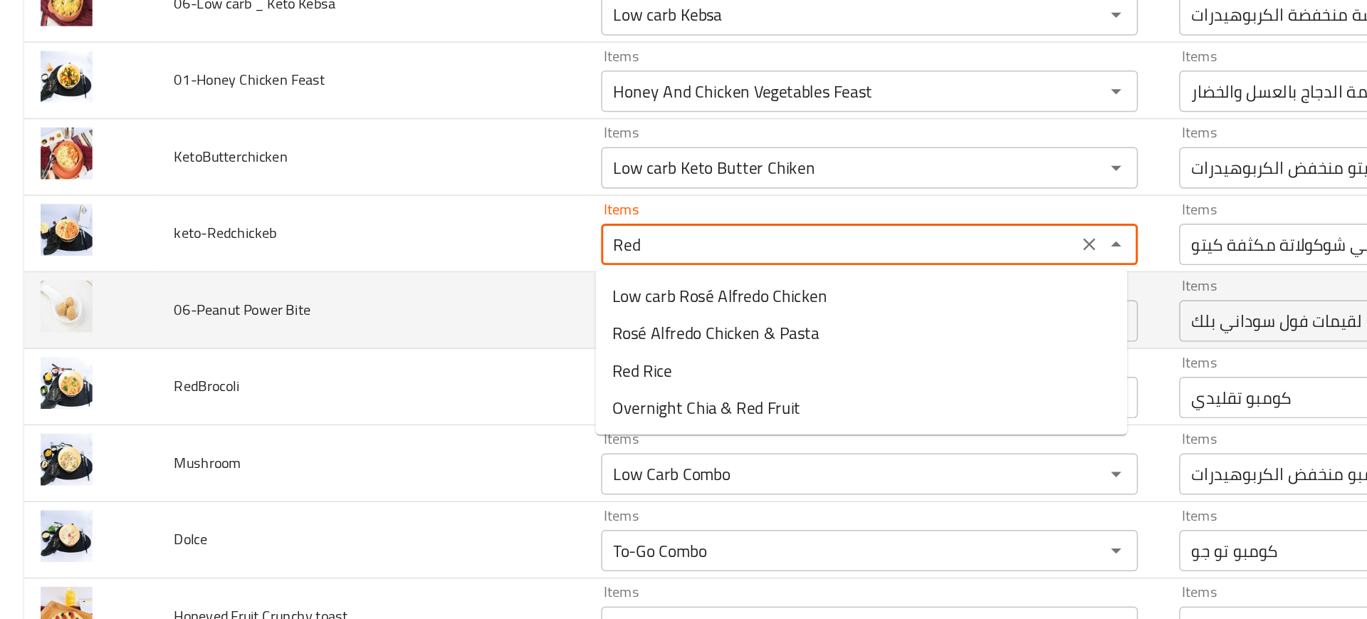
type input "Red"
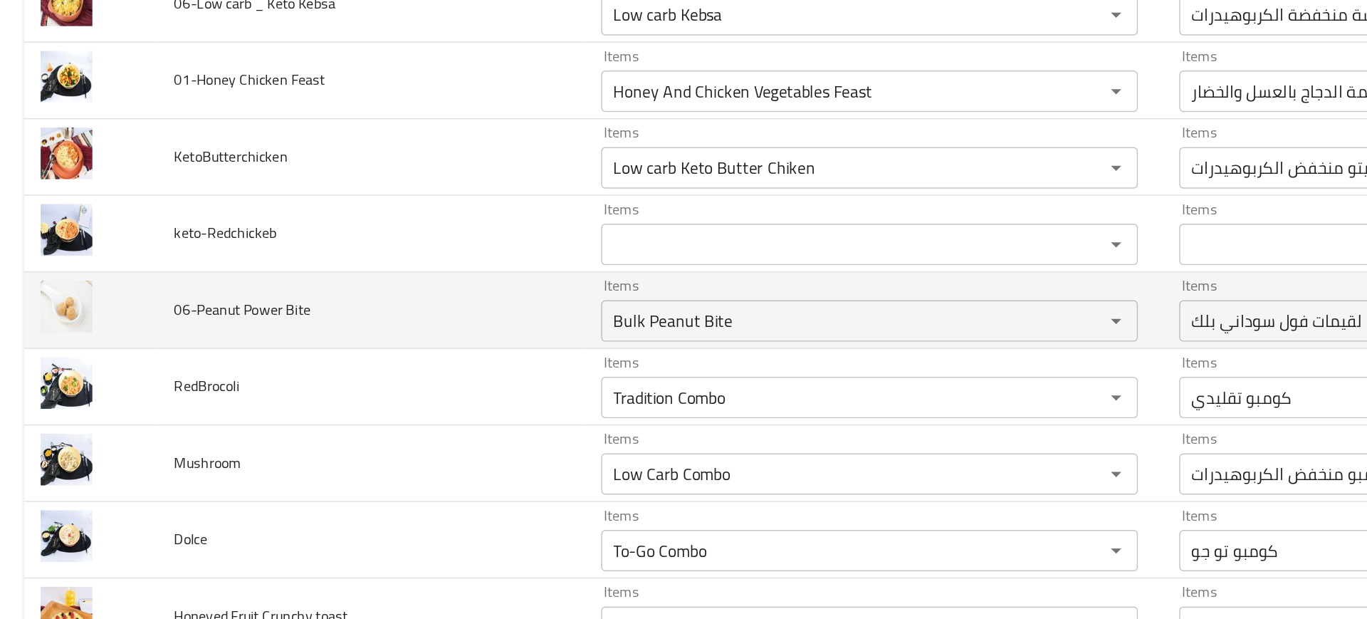
click at [325, 257] on td "06-Peanut Power Bite" at bounding box center [256, 254] width 294 height 53
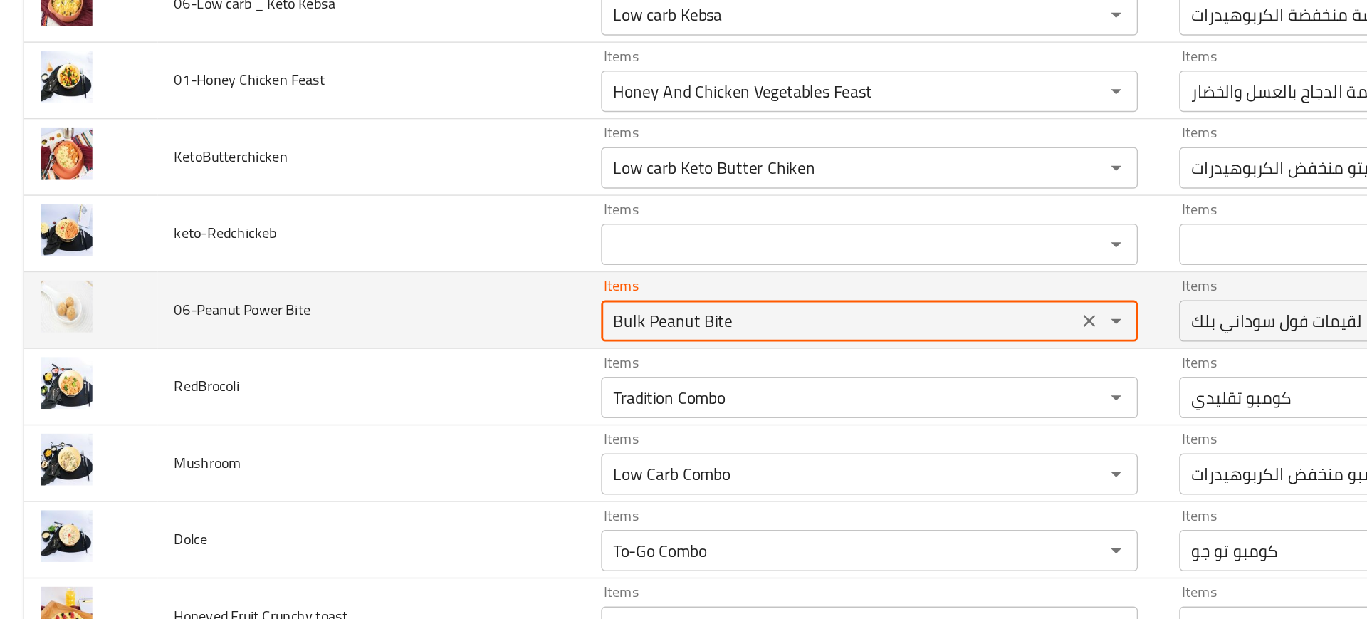
click at [426, 268] on Bite "Bulk Peanut Bite" at bounding box center [578, 261] width 319 height 20
click at [463, 265] on Bite "Bulk Peanut Bite" at bounding box center [578, 261] width 319 height 20
paste Bite "Peanut"
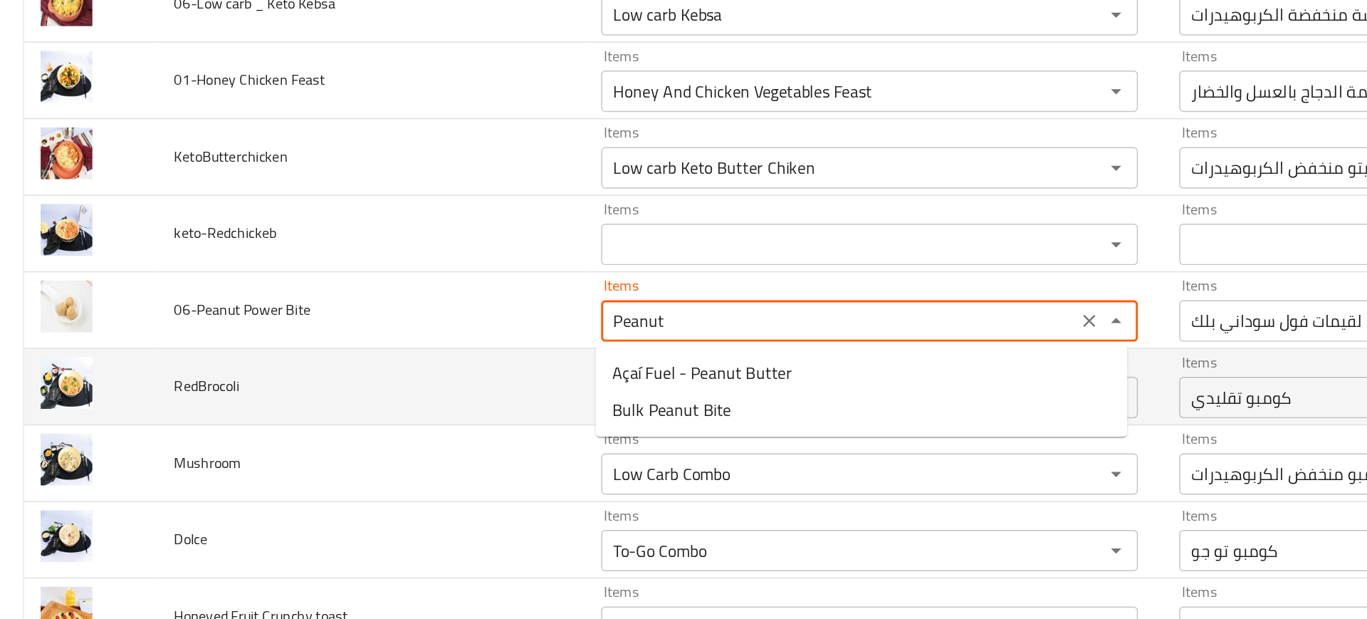
type Bite "Peanut"
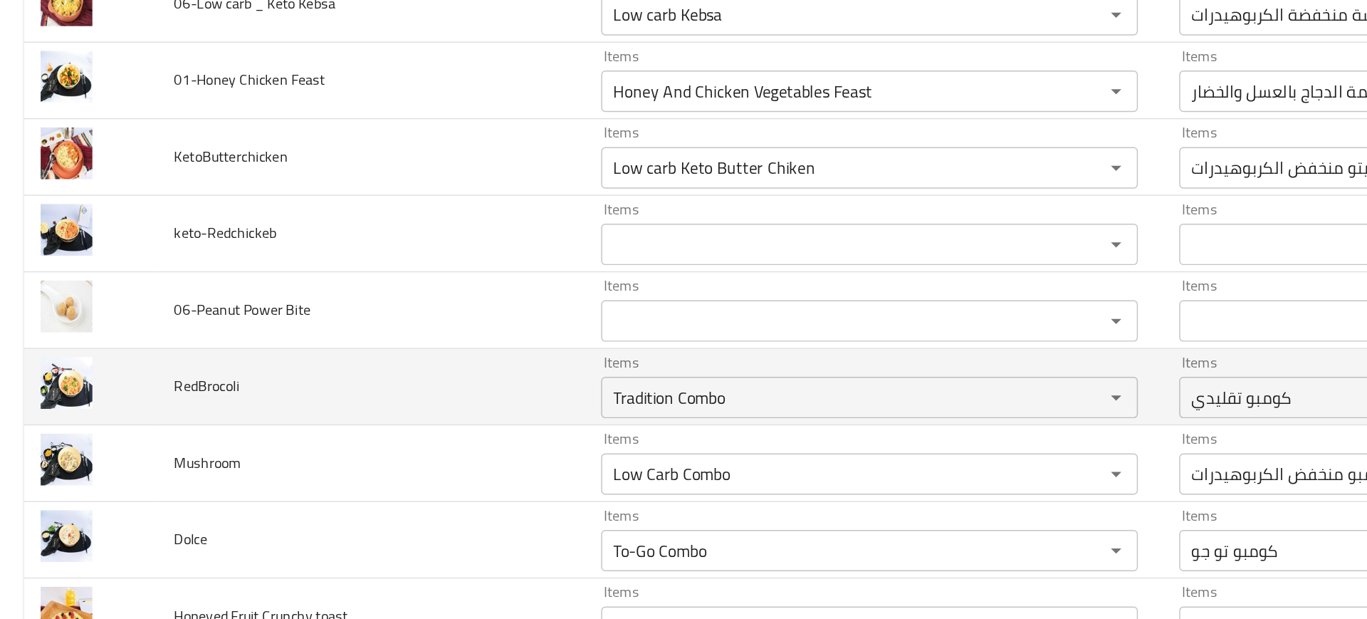
click at [348, 291] on td "RedBrocoli" at bounding box center [256, 306] width 294 height 53
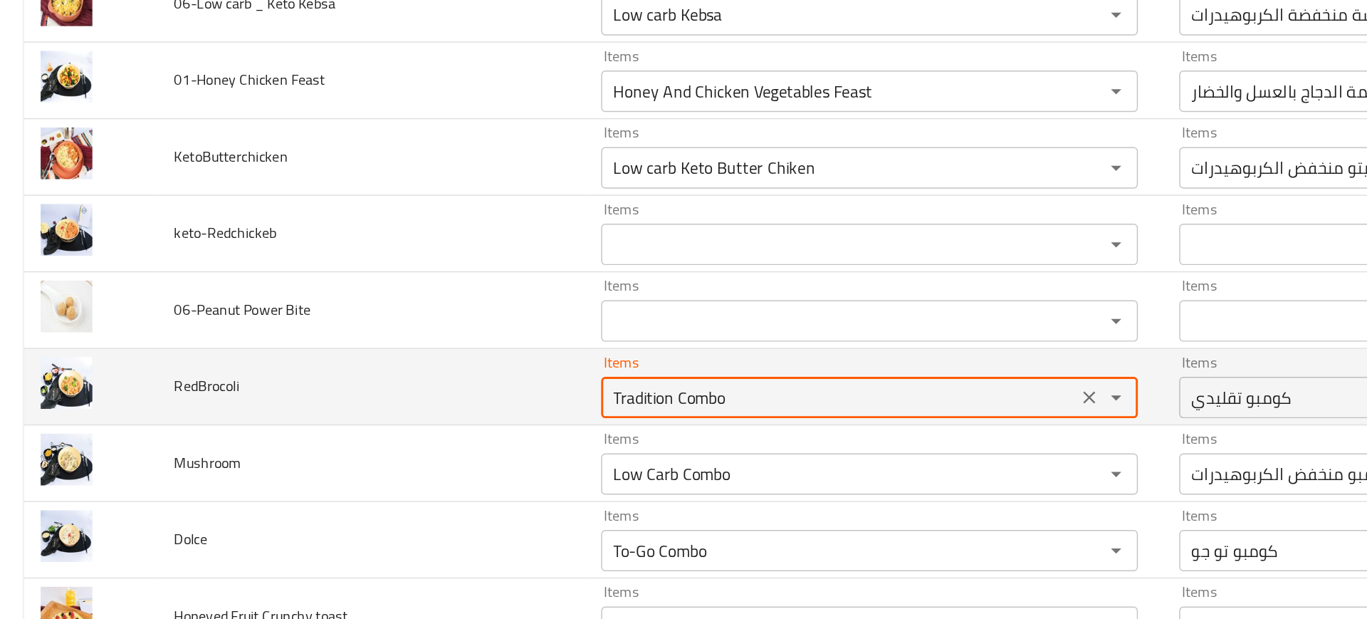
click at [467, 313] on input "Tradition Combo" at bounding box center [578, 314] width 319 height 20
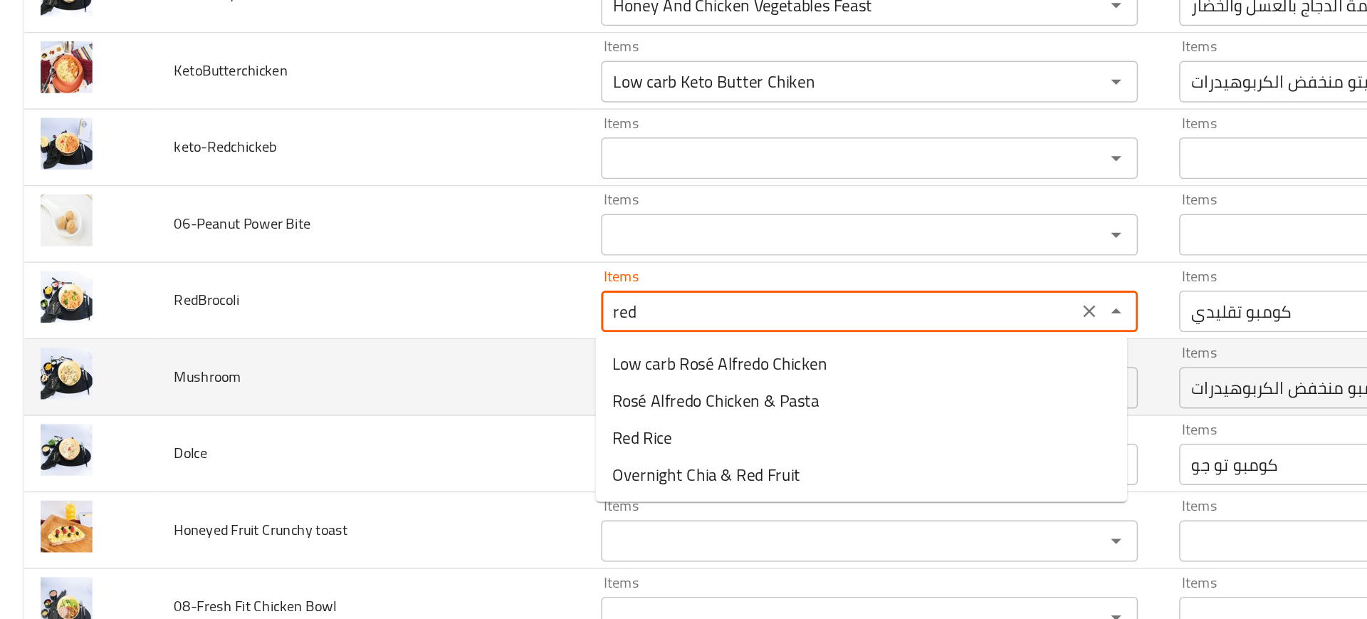
scroll to position [4846, 0]
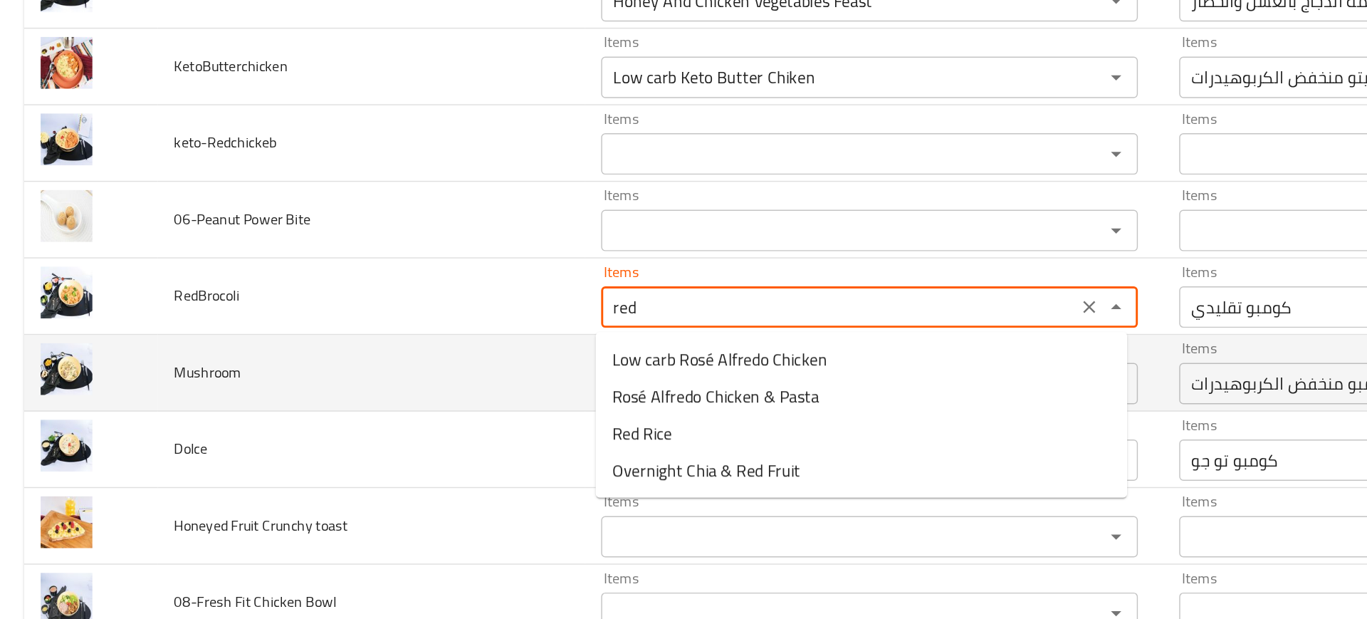
type input "red"
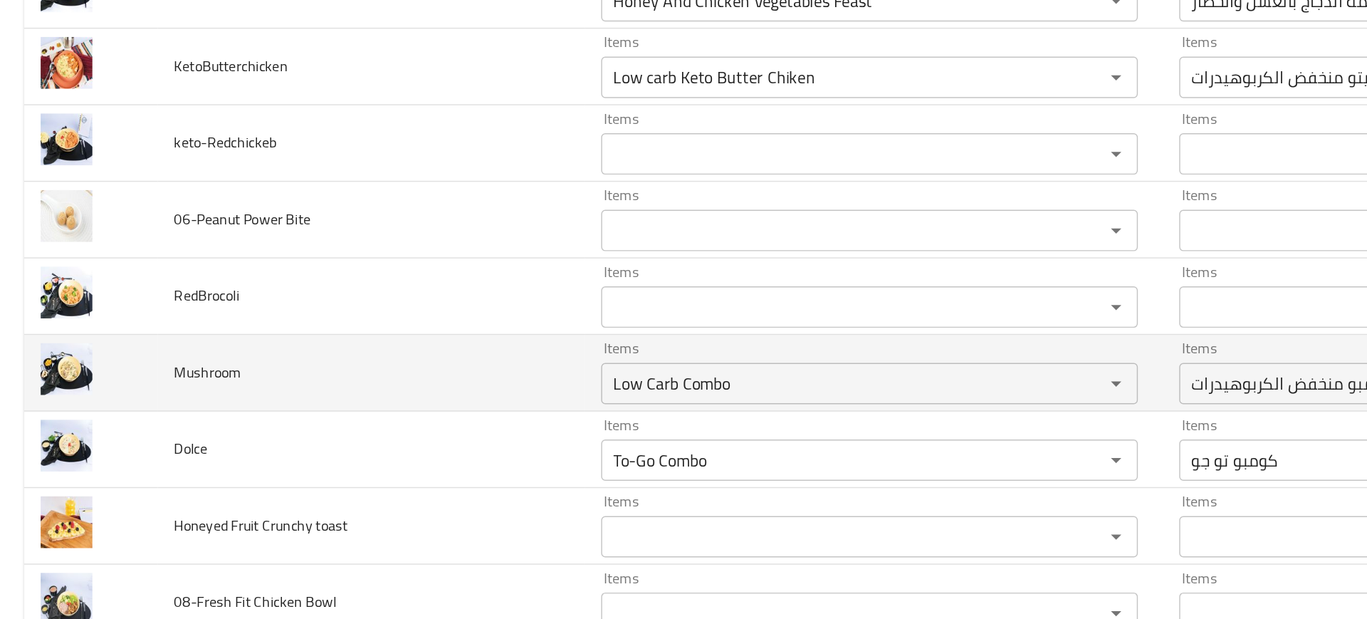
click at [283, 340] on td "Dolce" at bounding box center [256, 350] width 294 height 53
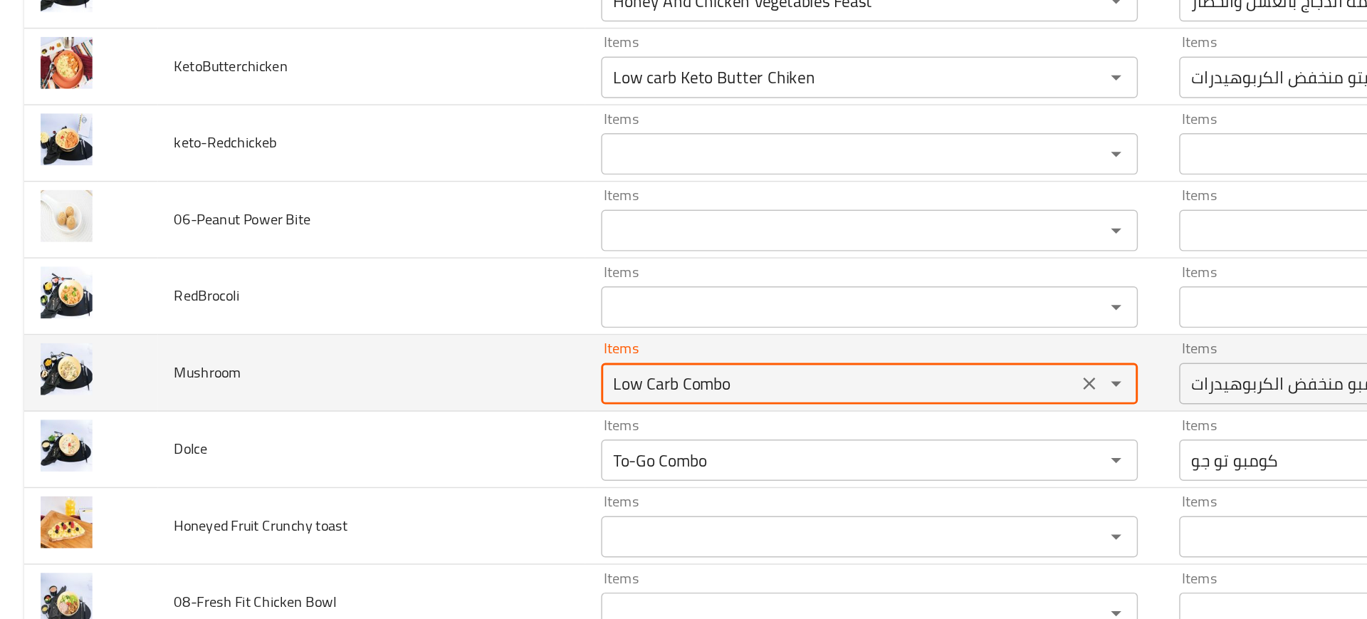
click at [478, 306] on input "Low Carb Combo" at bounding box center [578, 305] width 319 height 20
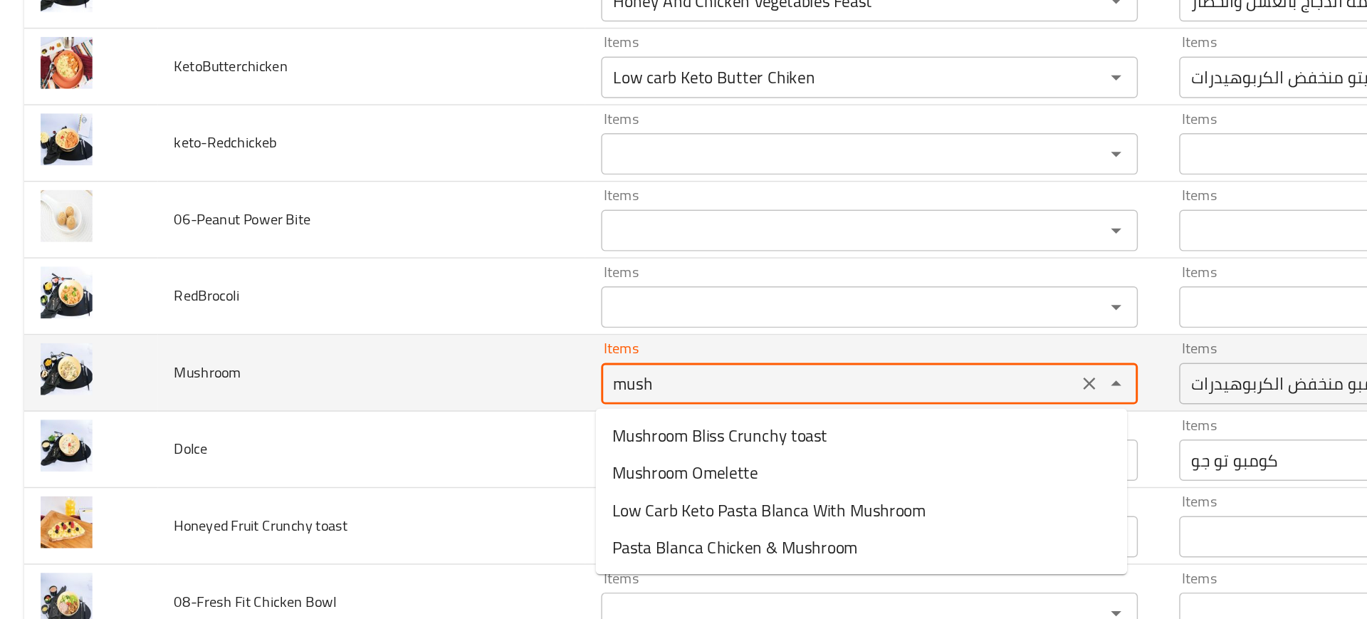
type input "mushr"
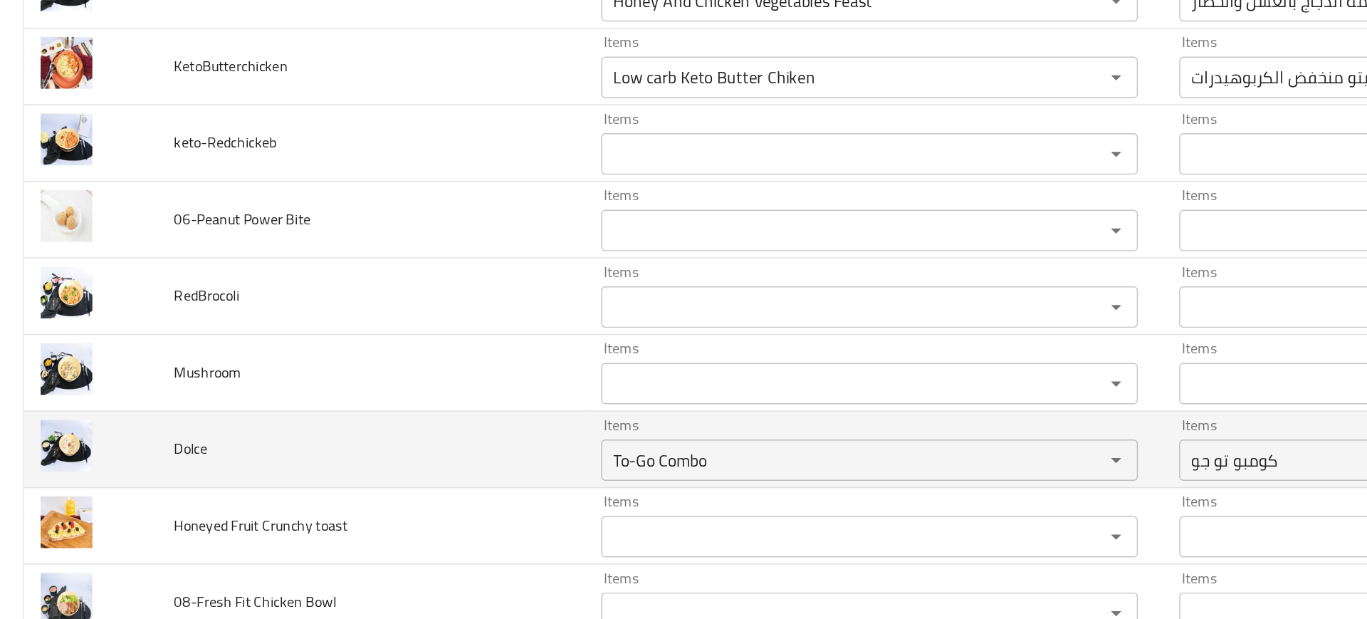
click at [361, 342] on td "Dolce" at bounding box center [256, 350] width 294 height 53
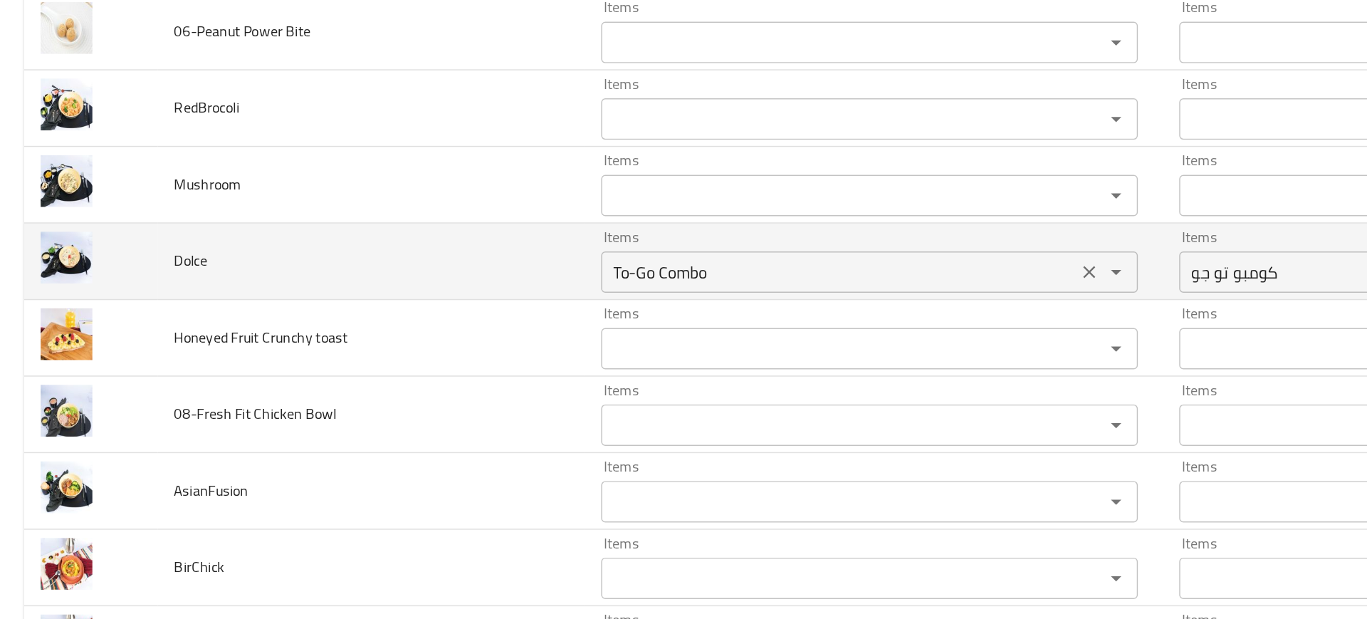
click at [471, 224] on input "To-Go Combo" at bounding box center [578, 228] width 319 height 20
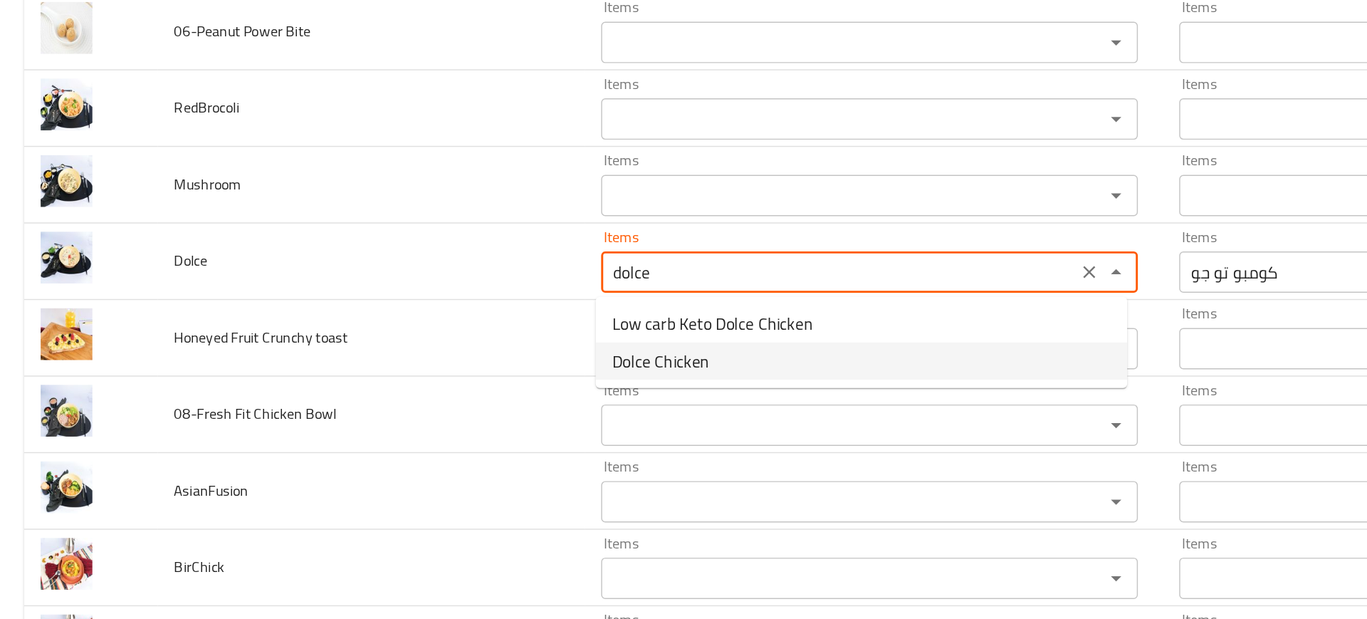
click at [435, 290] on span "Dolce Chicken" at bounding box center [455, 288] width 67 height 17
type input "Dolce Chicken"
type input "دجاج دولتشي"
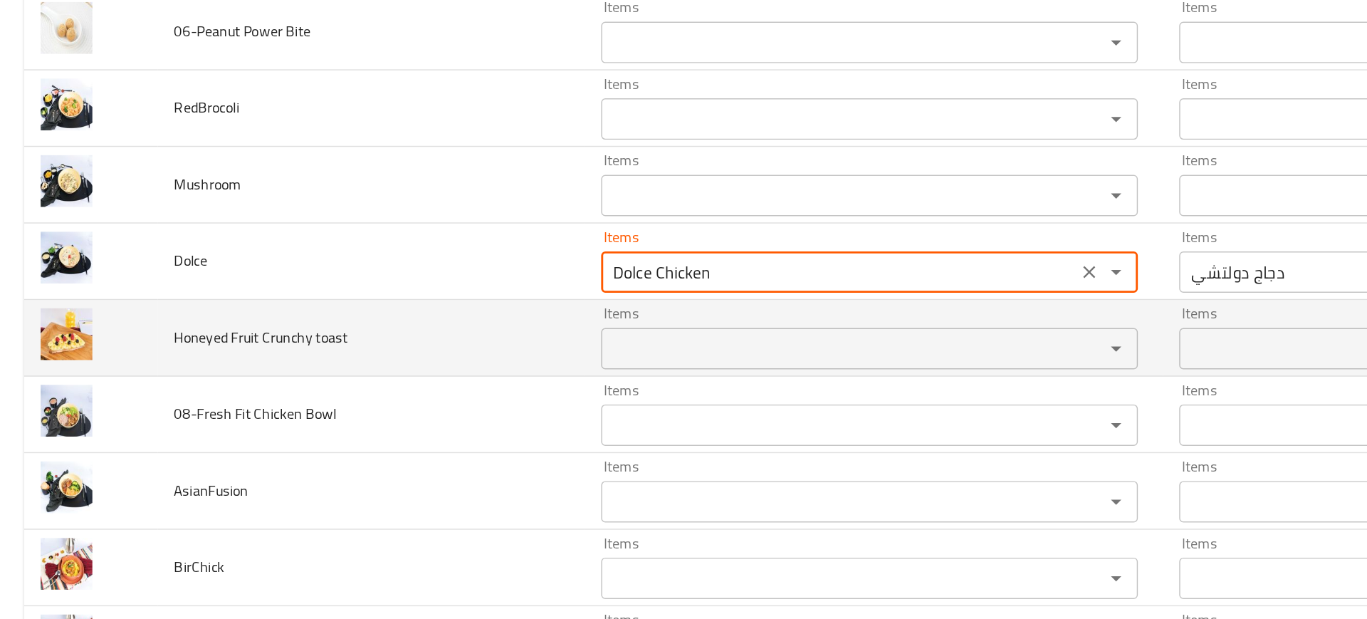
type input "Dolce Chicken"
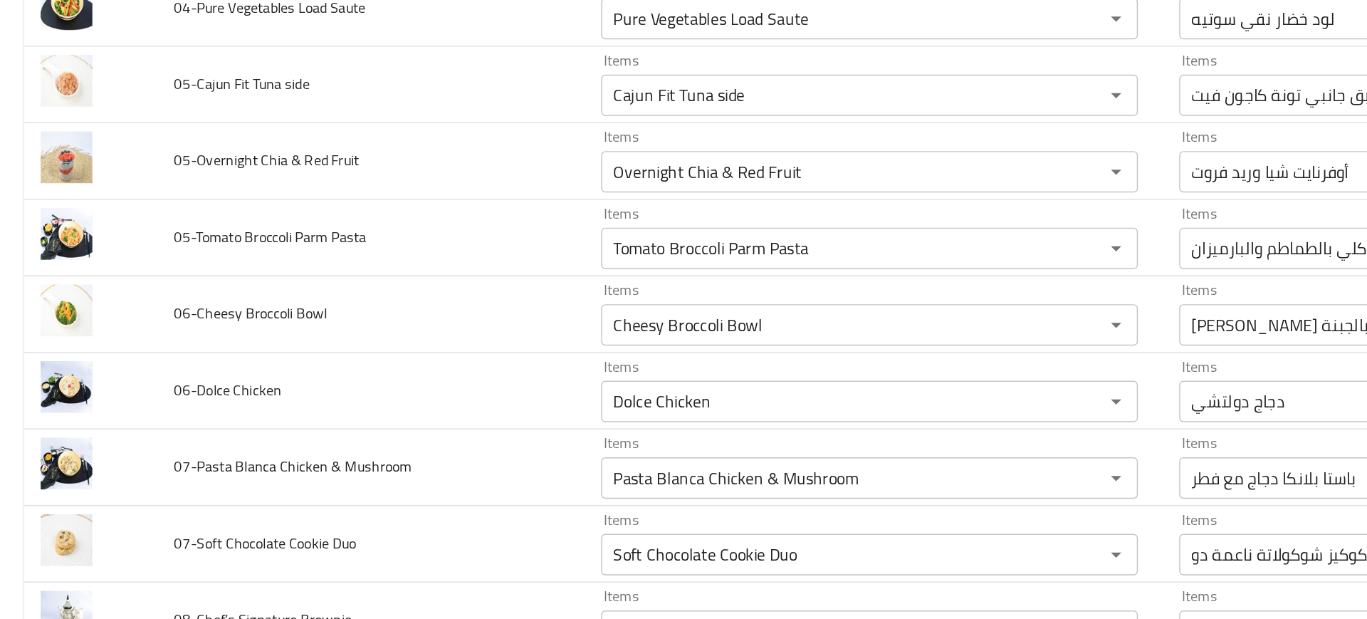
scroll to position [4894, 0]
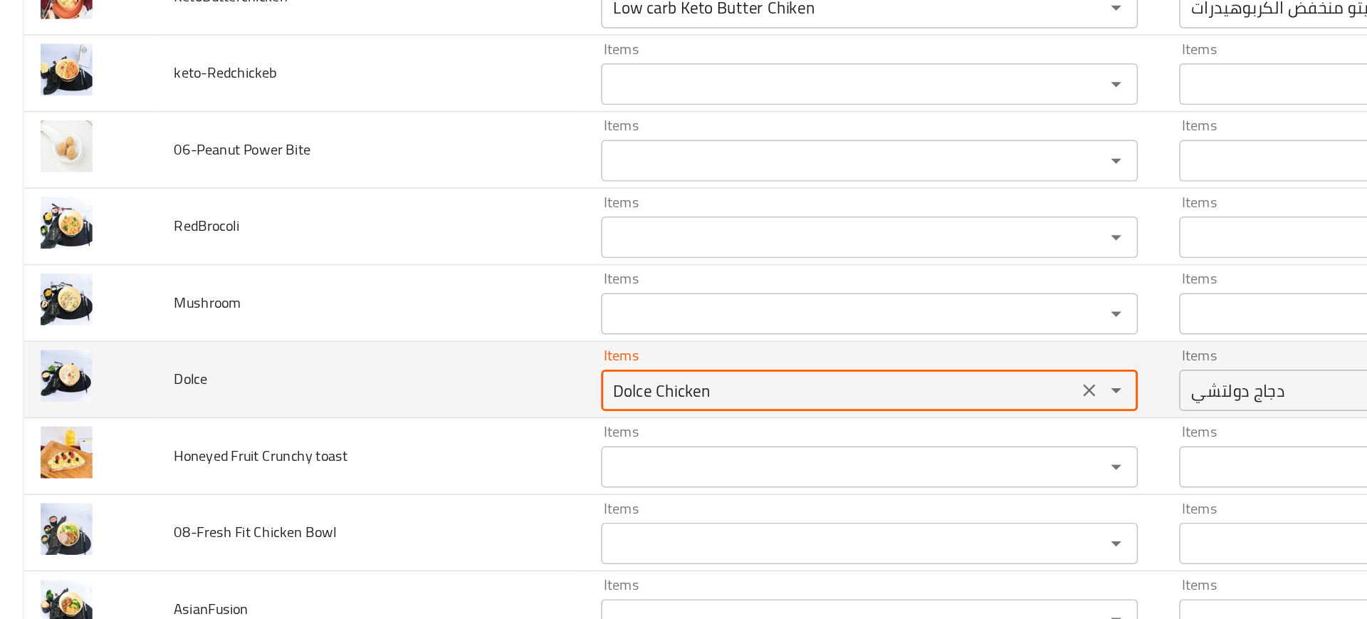
click at [441, 310] on input "Dolce Chicken" at bounding box center [578, 309] width 319 height 20
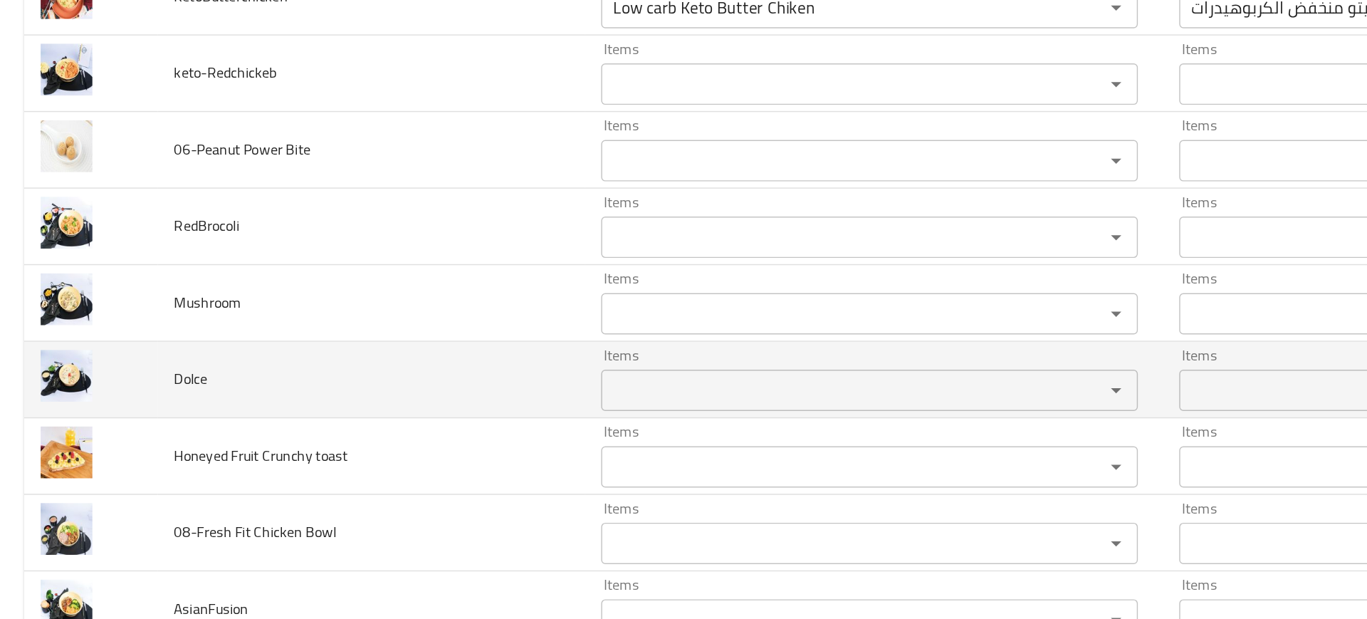
click at [326, 318] on td "Dolce" at bounding box center [256, 302] width 294 height 53
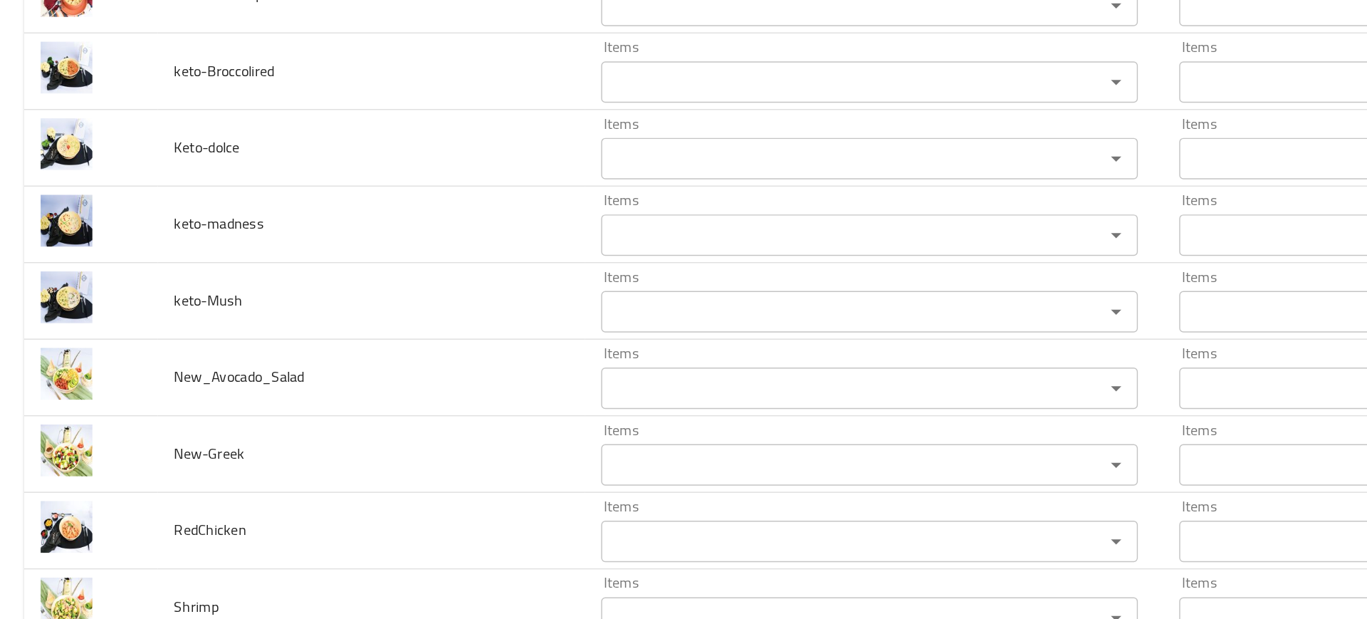
scroll to position [0, 0]
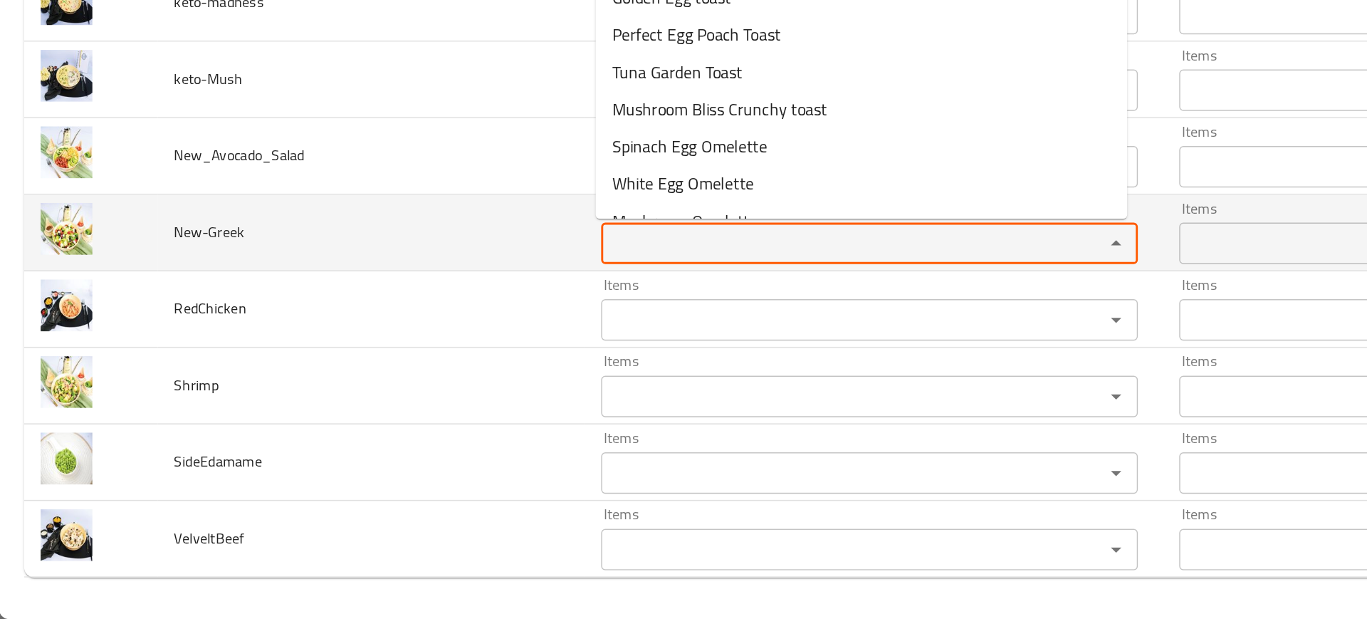
click at [433, 360] on input "Items" at bounding box center [578, 360] width 319 height 20
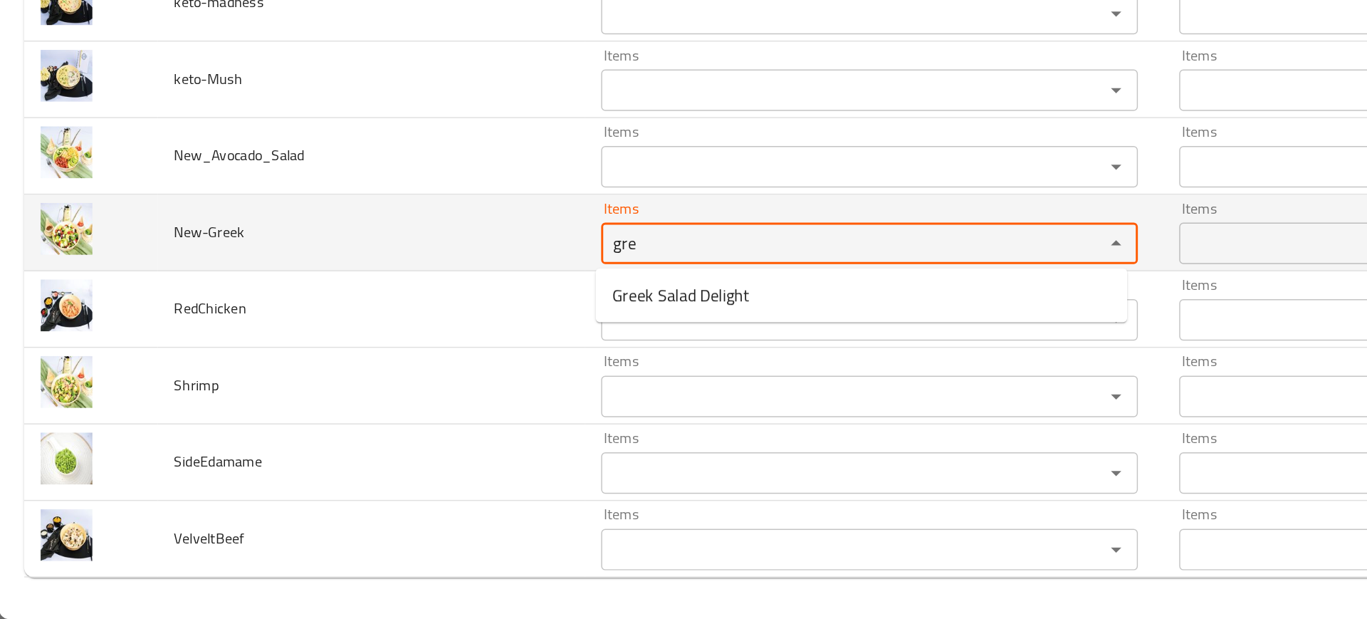
type input "gree"
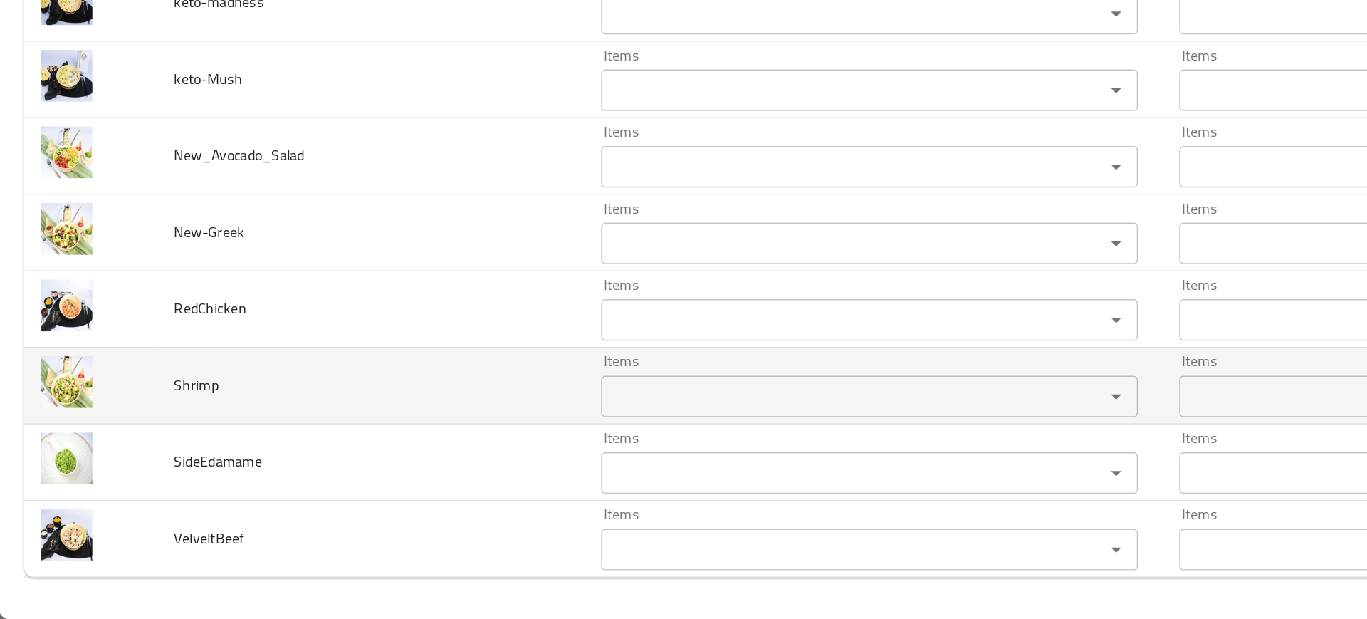
drag, startPoint x: 208, startPoint y: 439, endPoint x: 266, endPoint y: 463, distance: 62.8
click at [266, 463] on td "Shrimp" at bounding box center [256, 458] width 294 height 53
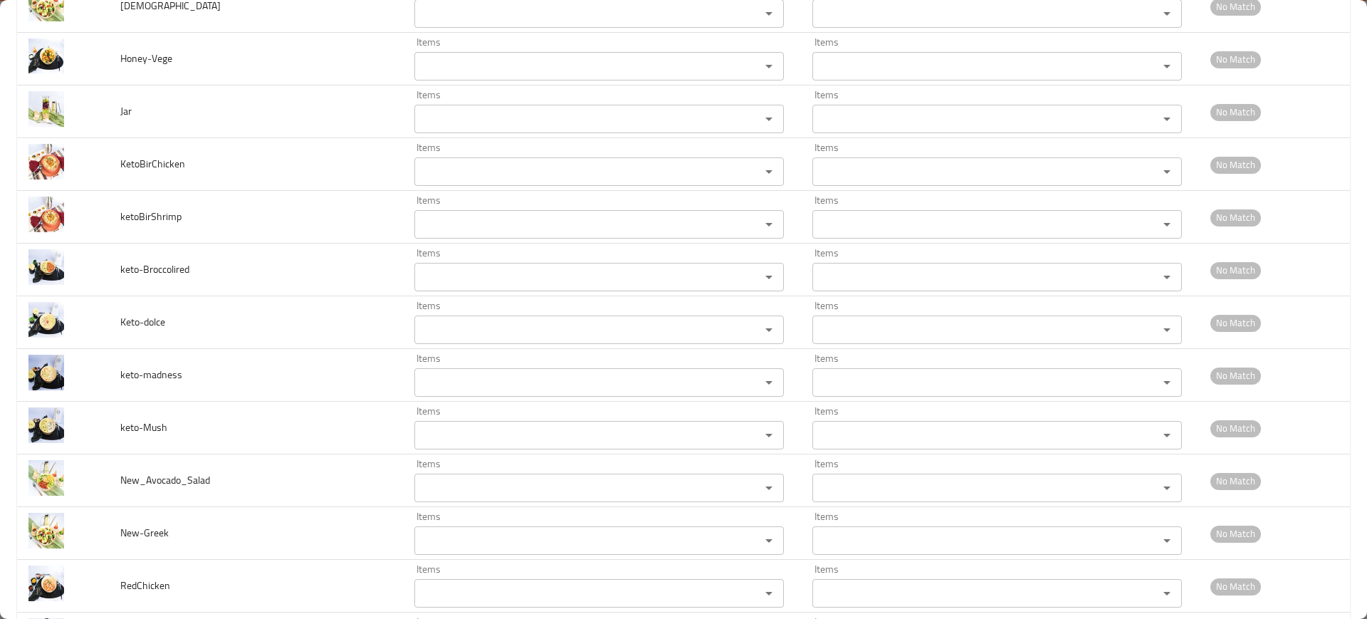
scroll to position [5897, 0]
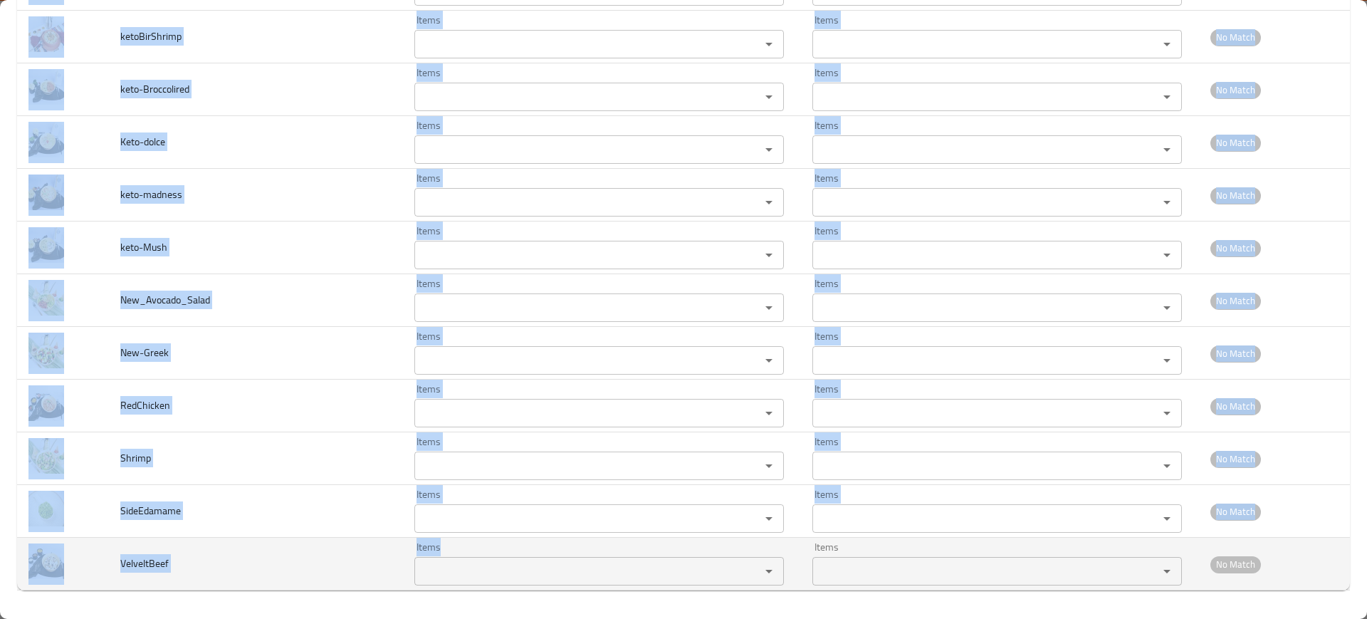
drag, startPoint x: 116, startPoint y: 382, endPoint x: 626, endPoint y: 580, distance: 547.7
copy tbody "KetoButterchicken Items Items Items Items Low Match keto-Redchickeb Items Items…"
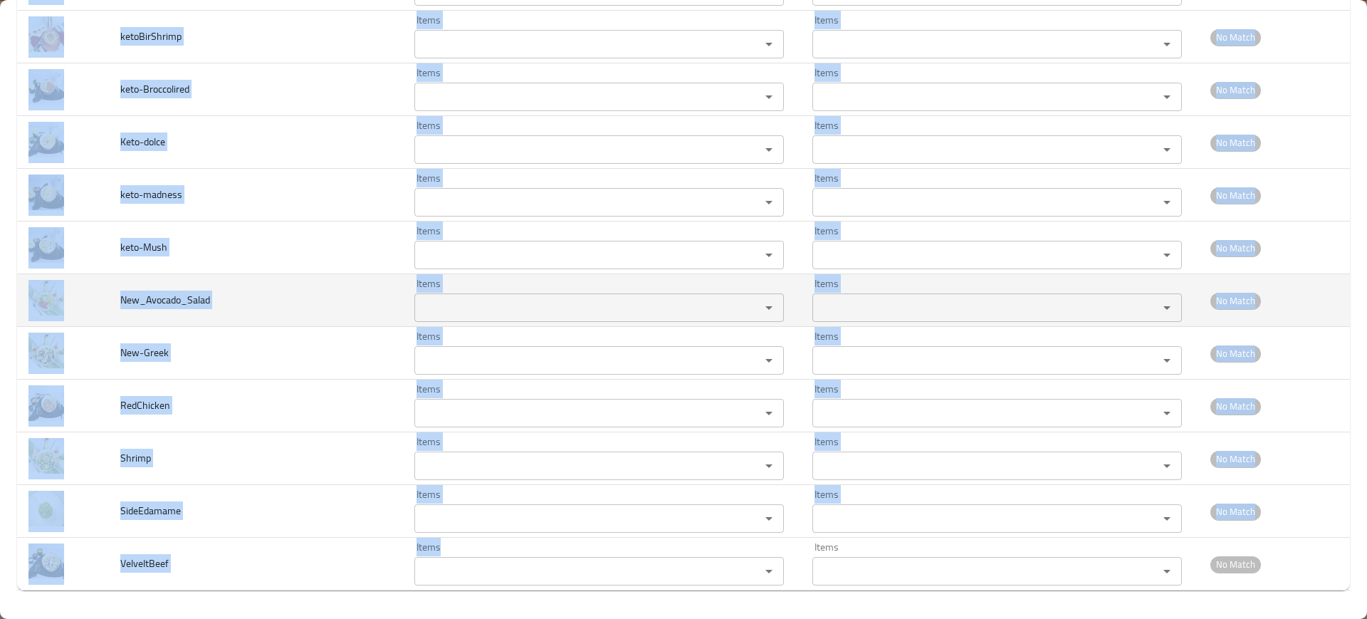
click at [305, 305] on td "New_Avocado_Salad" at bounding box center [256, 300] width 294 height 53
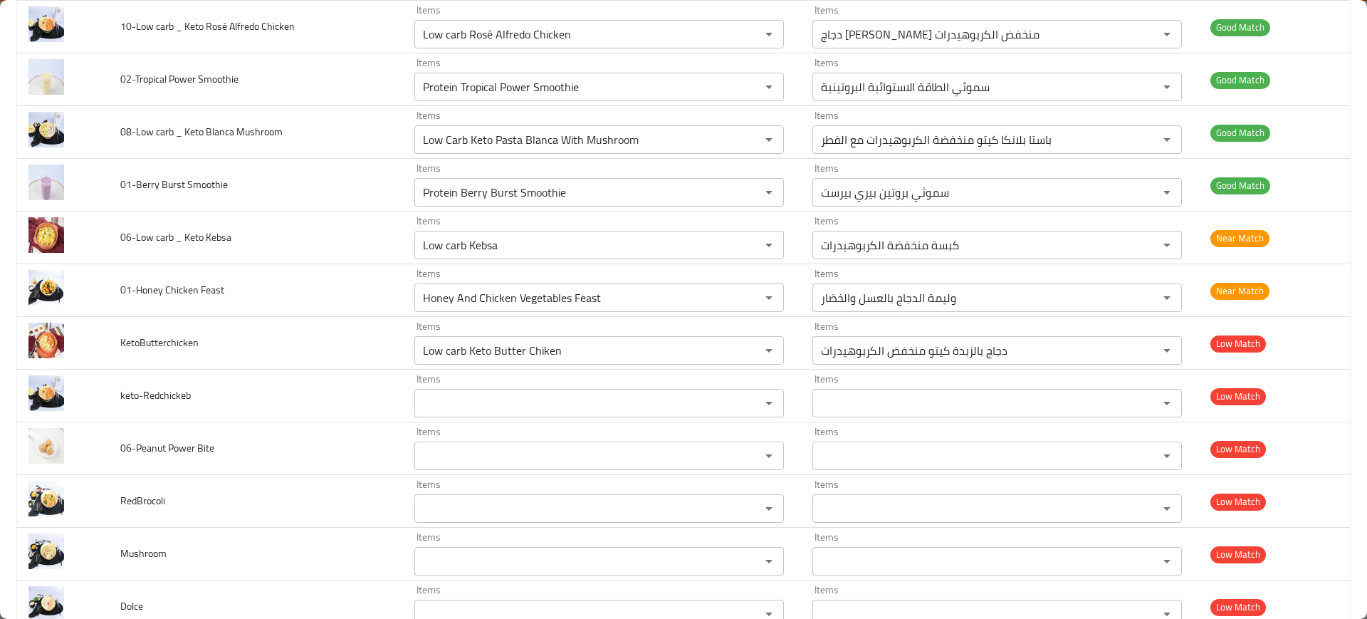
scroll to position [4590, 0]
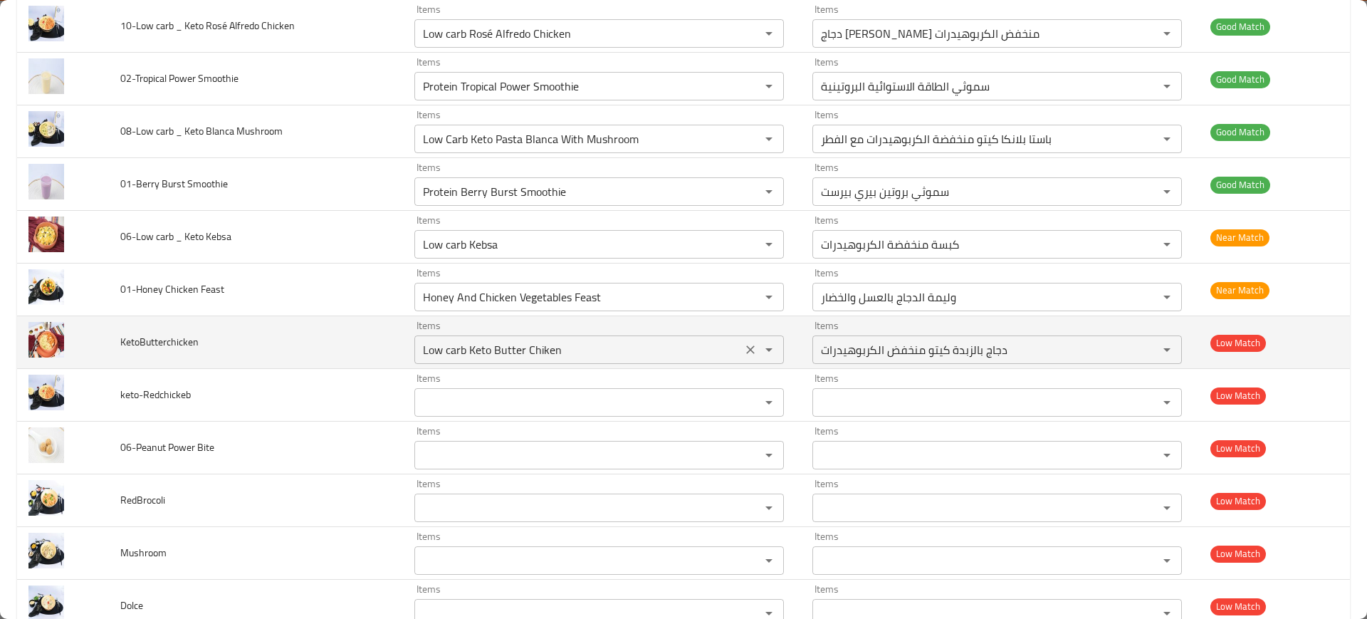
click at [449, 337] on div "Low carb Keto Butter Chiken Items" at bounding box center [598, 349] width 369 height 28
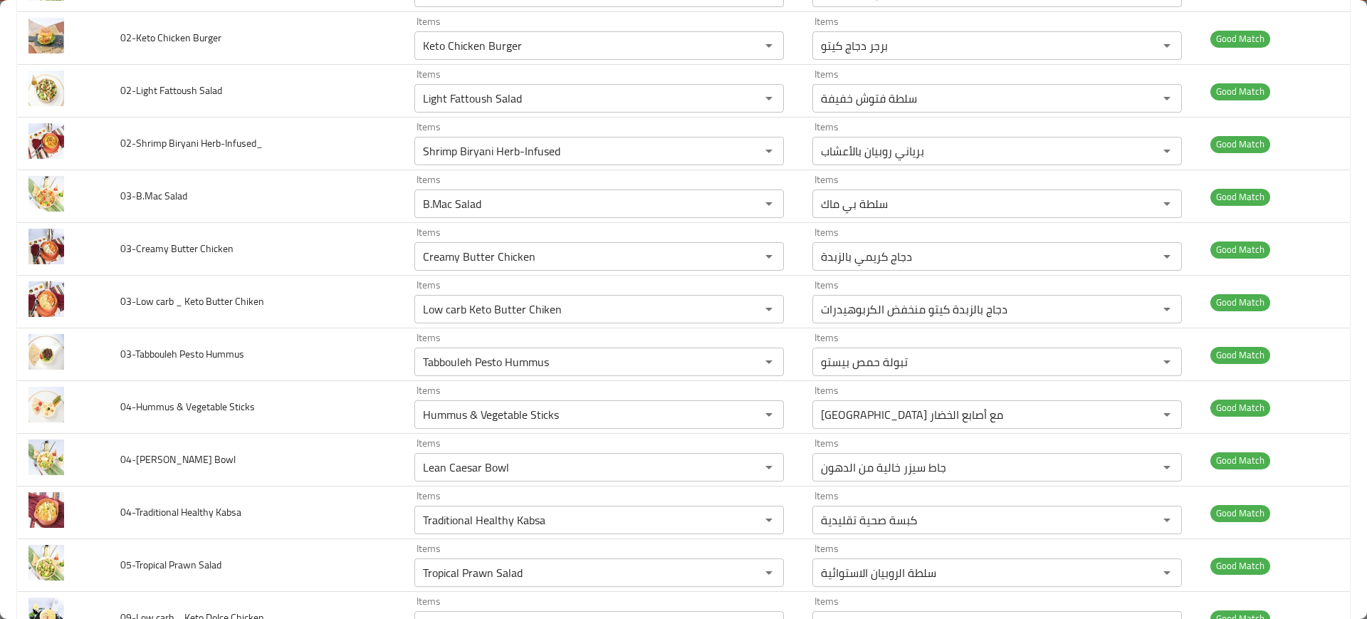
scroll to position [4631, 0]
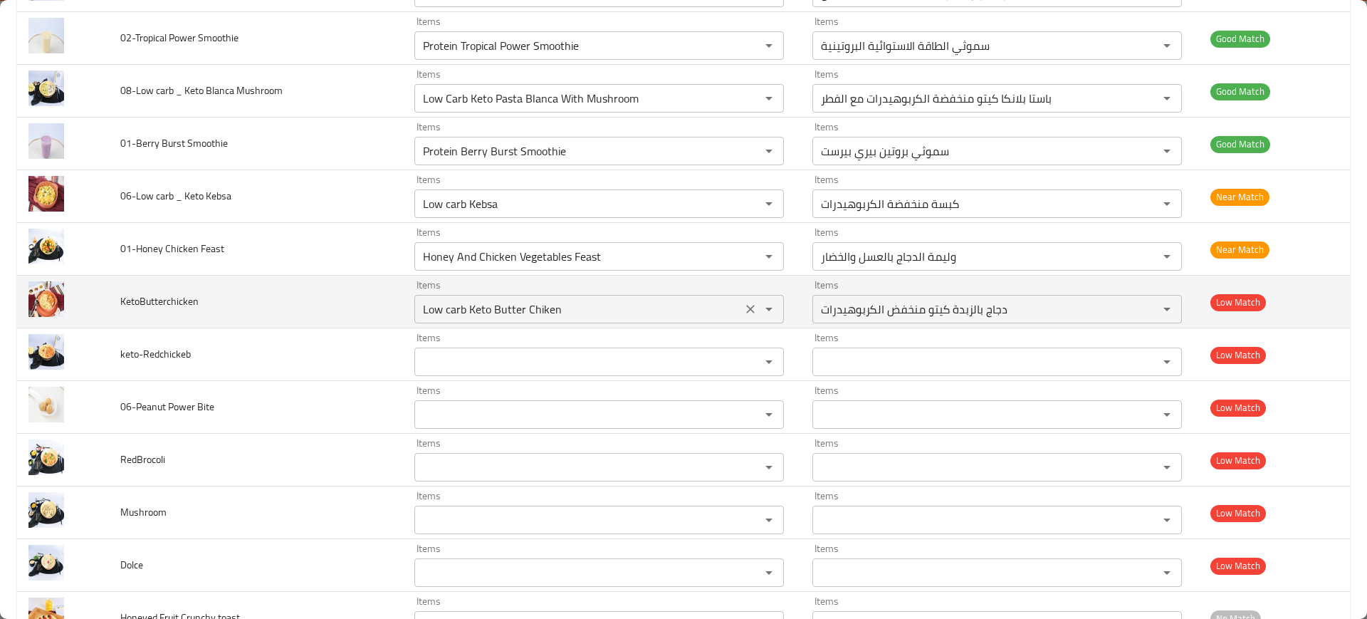
click at [475, 313] on input "Low carb Keto Butter Chiken" at bounding box center [578, 309] width 319 height 20
click at [326, 302] on td "KetoButterchicken" at bounding box center [256, 302] width 294 height 53
click at [360, 291] on td "KetoButterchicken" at bounding box center [256, 302] width 294 height 53
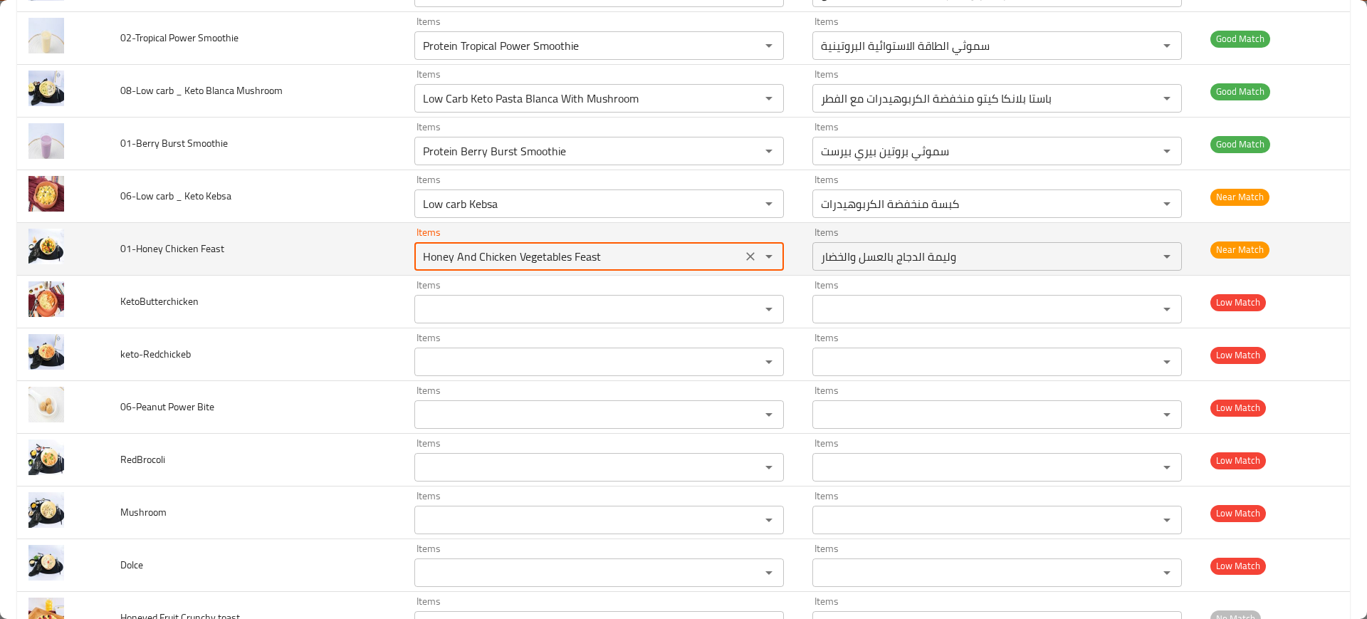
click at [499, 260] on Feast "Honey And Chicken Vegetables Feast" at bounding box center [578, 256] width 319 height 20
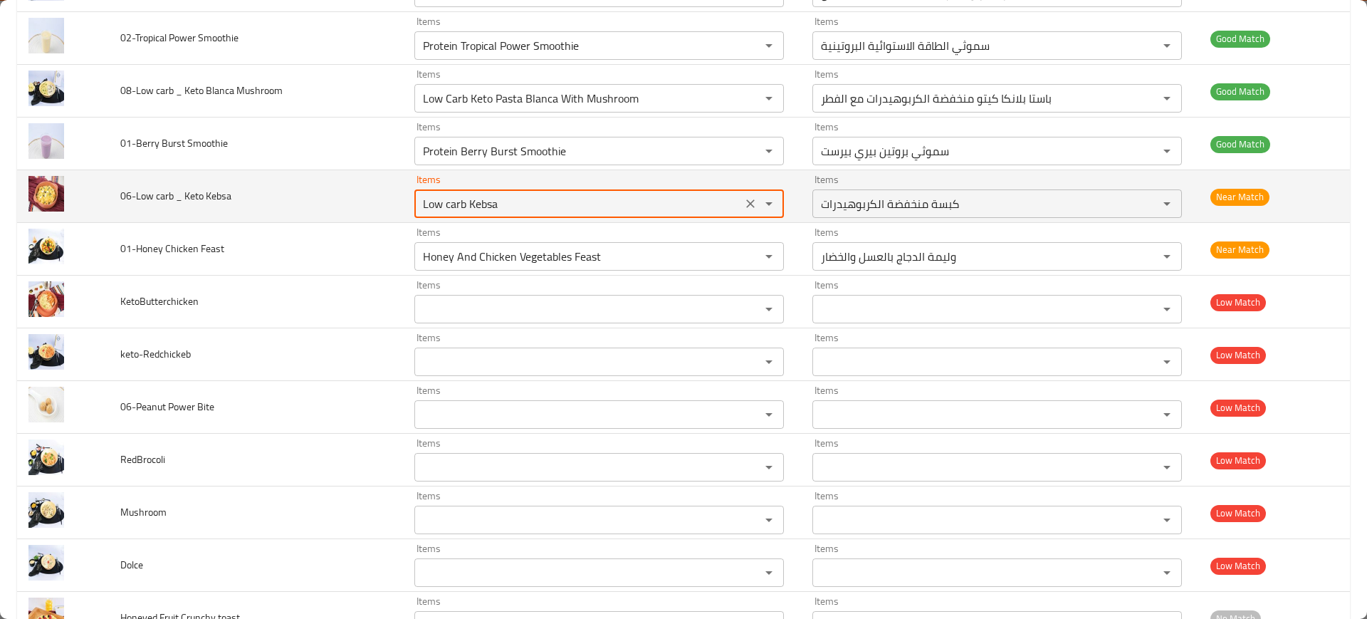
click at [440, 207] on Kebsa "Low carb Kebsa" at bounding box center [578, 204] width 319 height 20
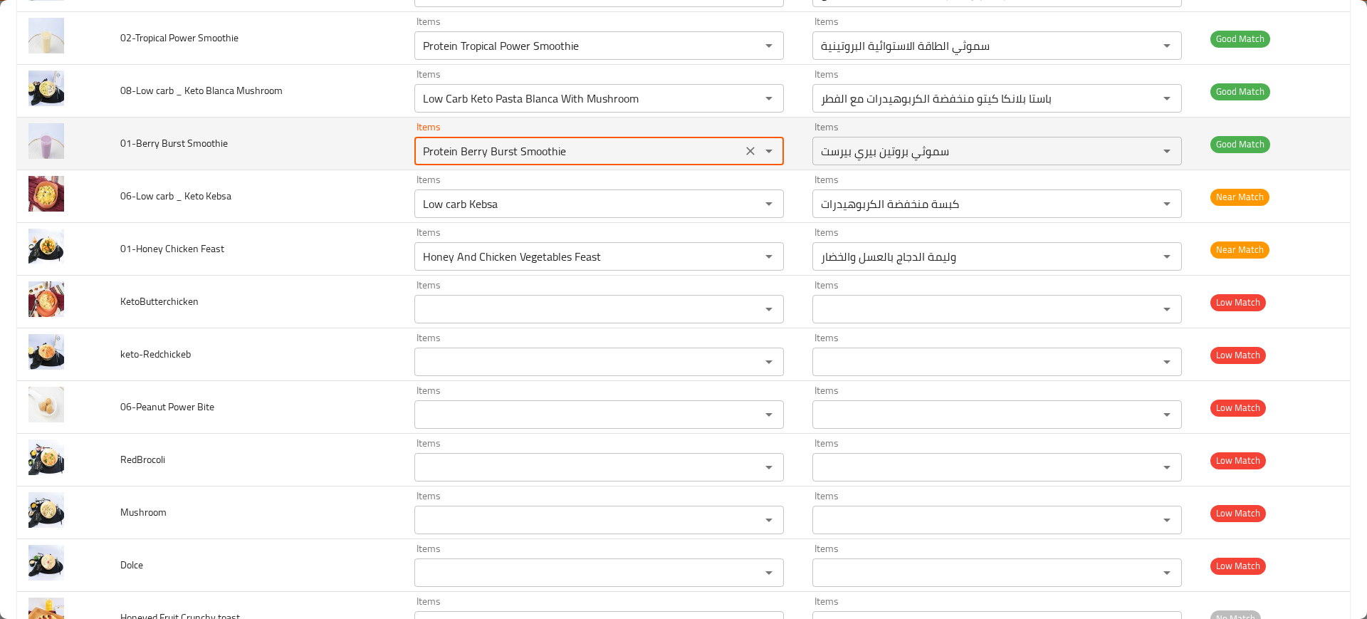
click at [430, 144] on Smoothie "Protein Berry Burst Smoothie" at bounding box center [578, 151] width 319 height 20
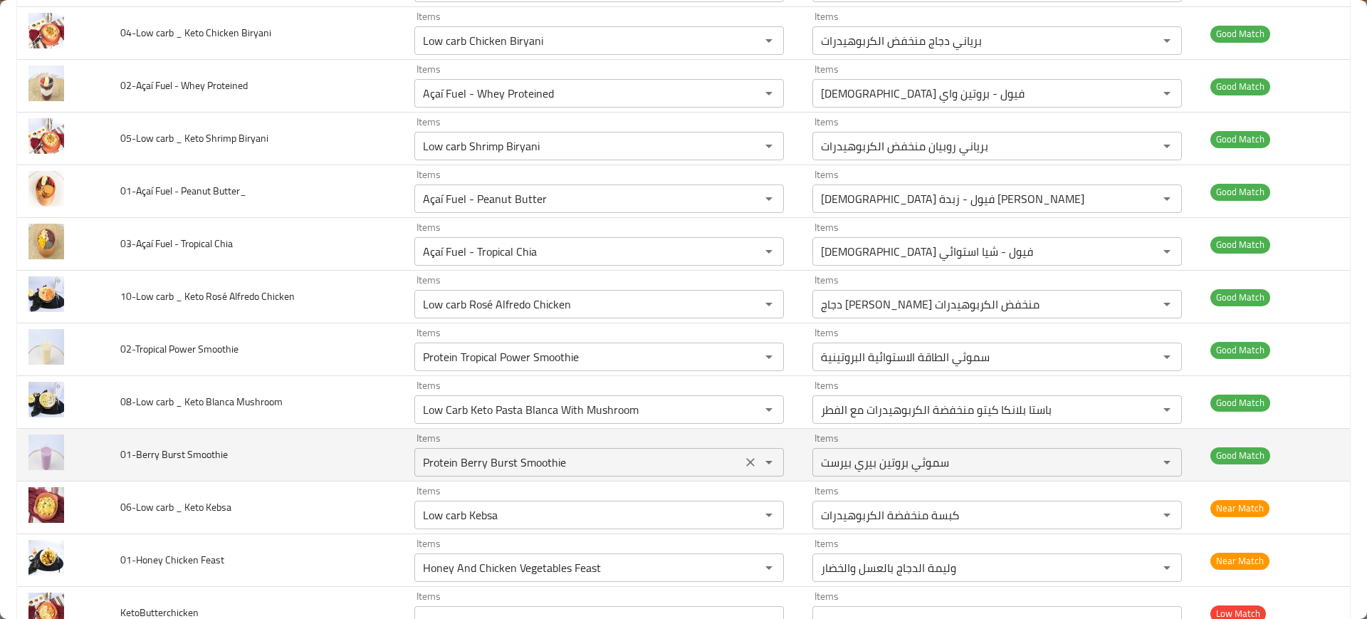
scroll to position [4310, 0]
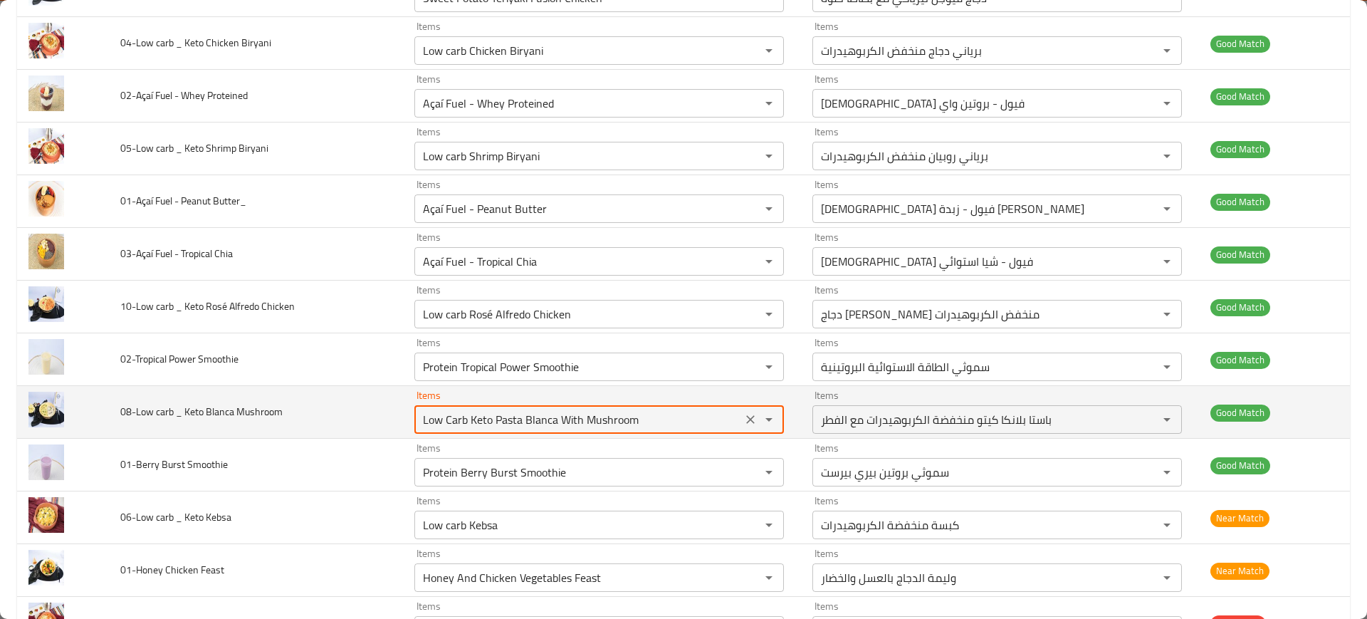
click at [515, 424] on Mushroom "Low Carb Keto Pasta Blanca With Mushroom" at bounding box center [578, 419] width 319 height 20
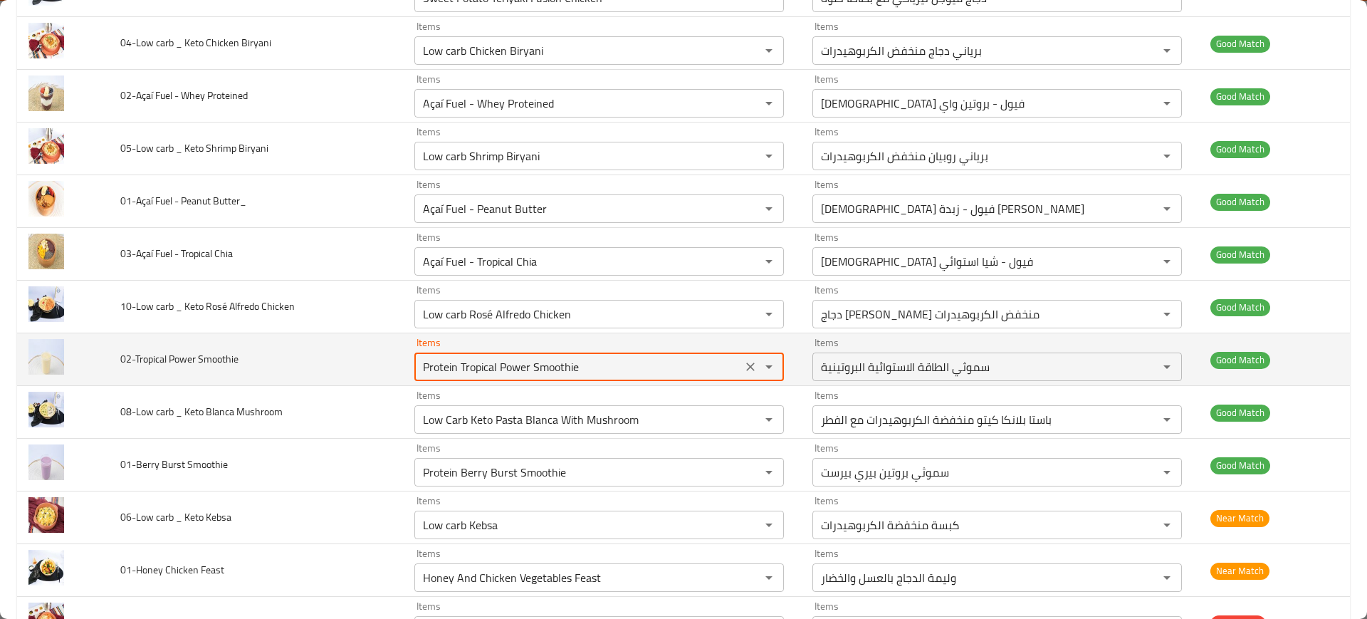
click at [463, 367] on Smoothie "Protein Tropical Power Smoothie" at bounding box center [578, 367] width 319 height 20
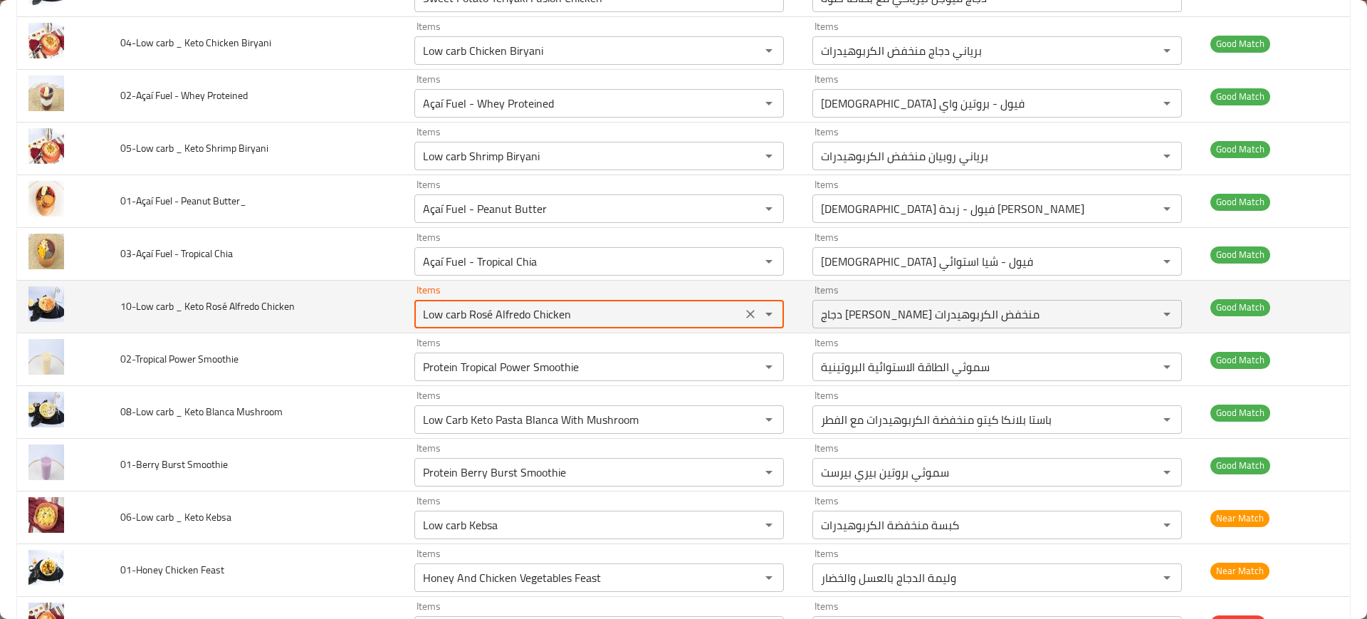
click at [432, 321] on Chicken "Low carb Rosé Alfredo Chicken" at bounding box center [578, 314] width 319 height 20
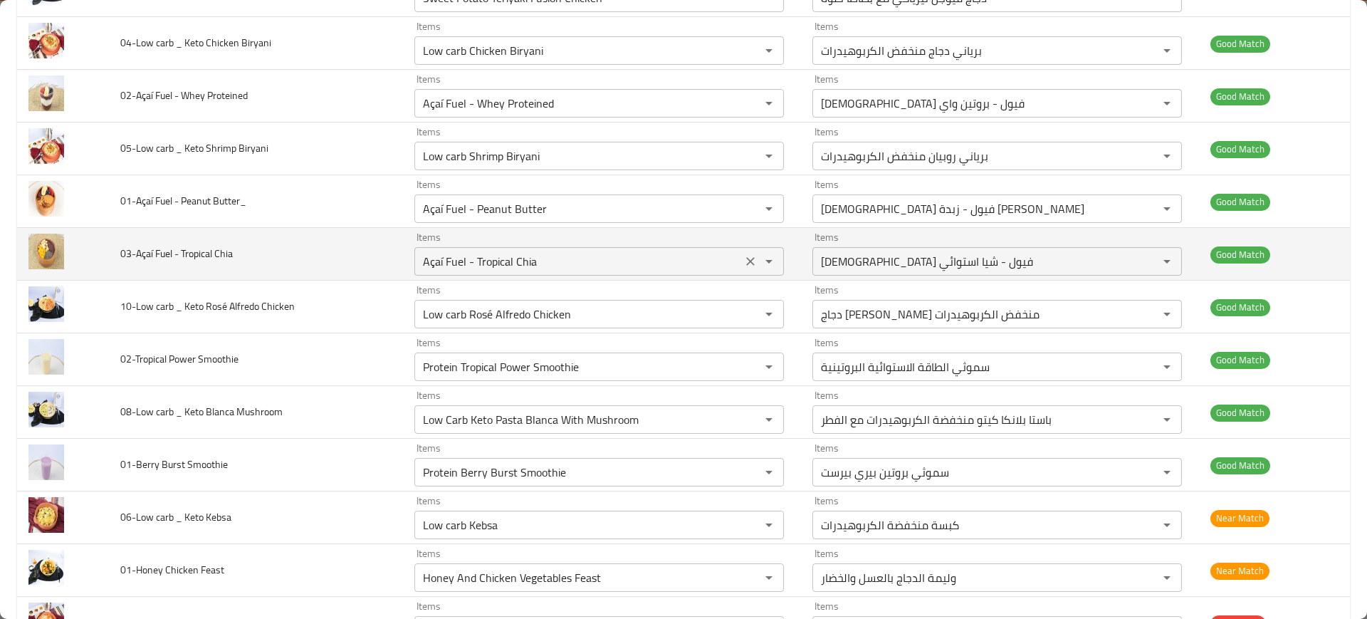
click at [426, 260] on Chia "Açaí Fuel - Tropical Chia" at bounding box center [578, 261] width 319 height 20
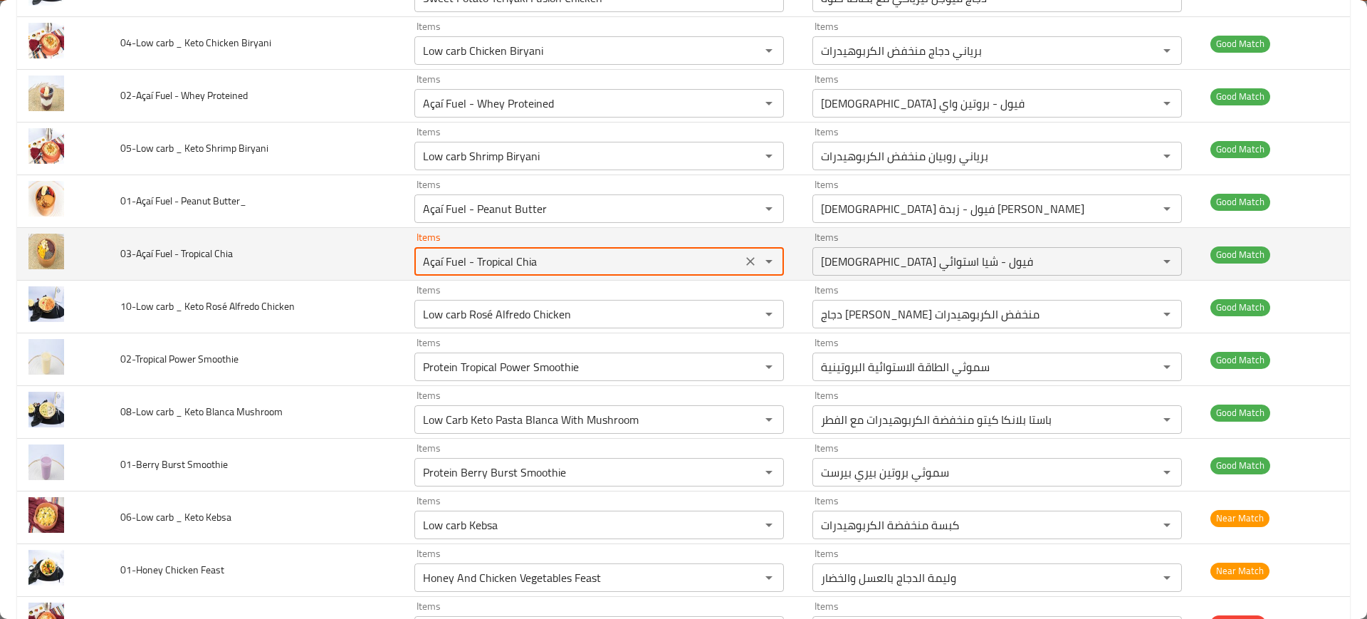
click at [426, 260] on Chia "Açaí Fuel - Tropical Chia" at bounding box center [578, 261] width 319 height 20
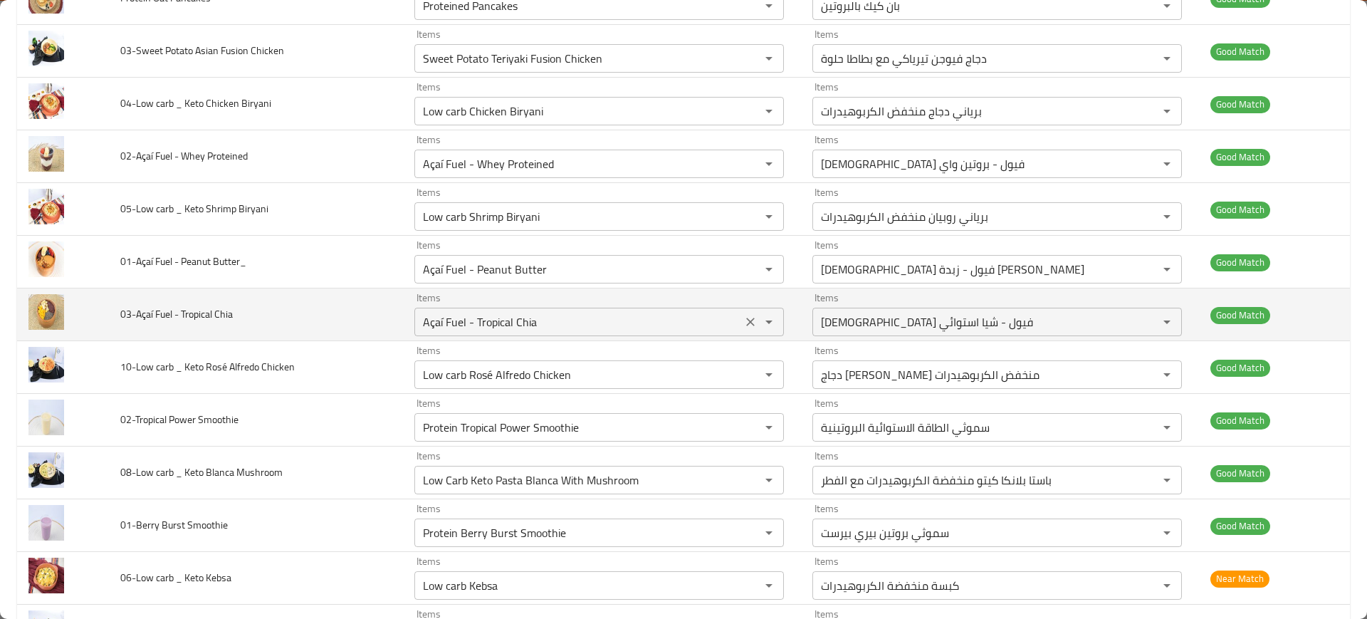
scroll to position [4248, 0]
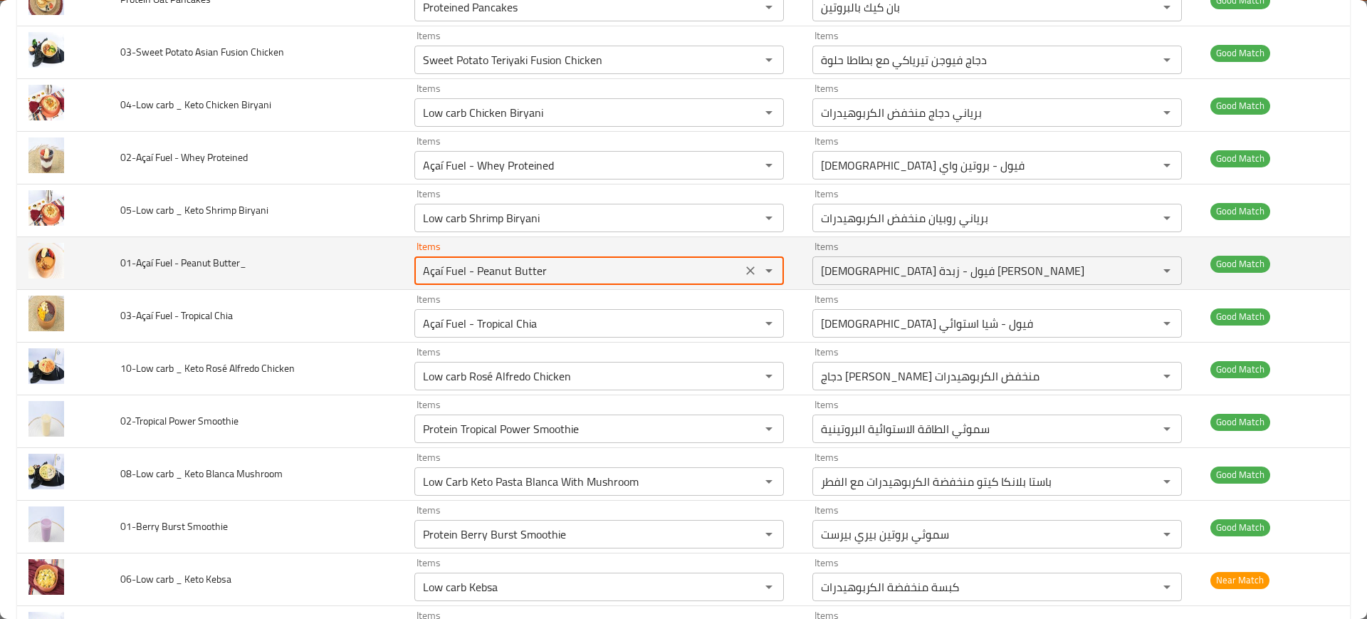
click at [558, 270] on Butter_ "Açaí Fuel - Peanut Butter" at bounding box center [578, 271] width 319 height 20
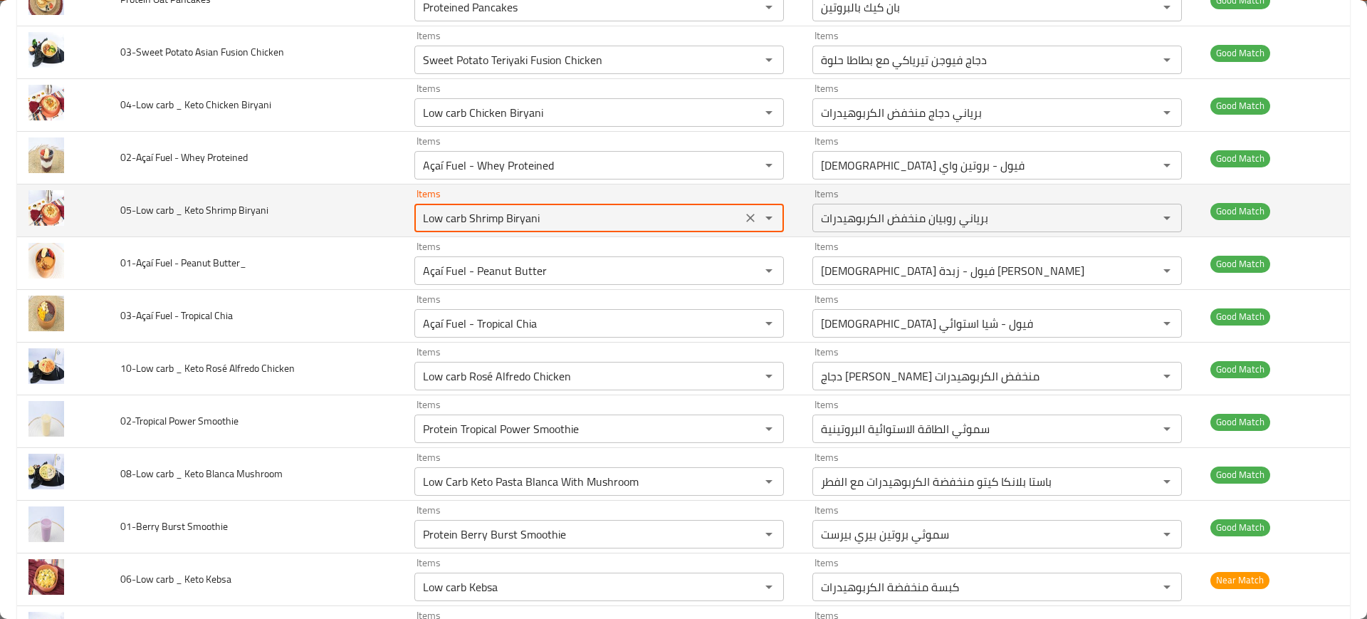
click at [500, 226] on Biryani "Low carb Shrimp Biryani" at bounding box center [578, 218] width 319 height 20
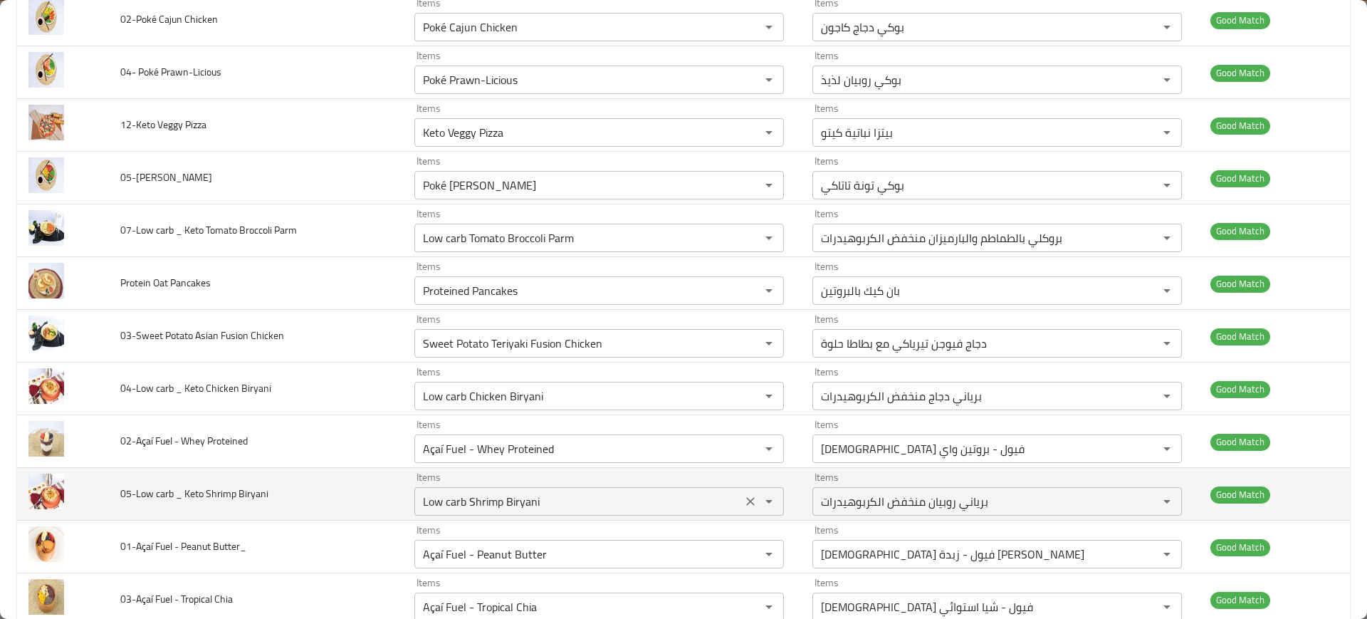
scroll to position [3965, 0]
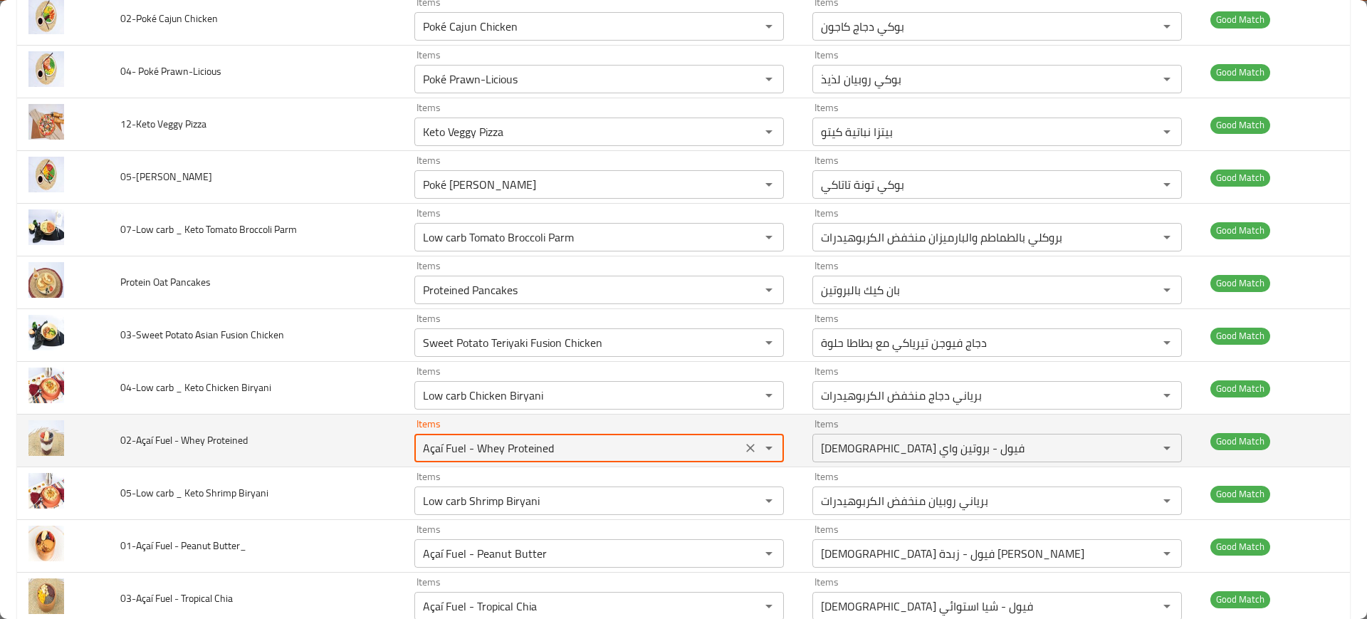
click at [525, 447] on Proteined "Açaí Fuel - Whey Proteined" at bounding box center [578, 448] width 319 height 20
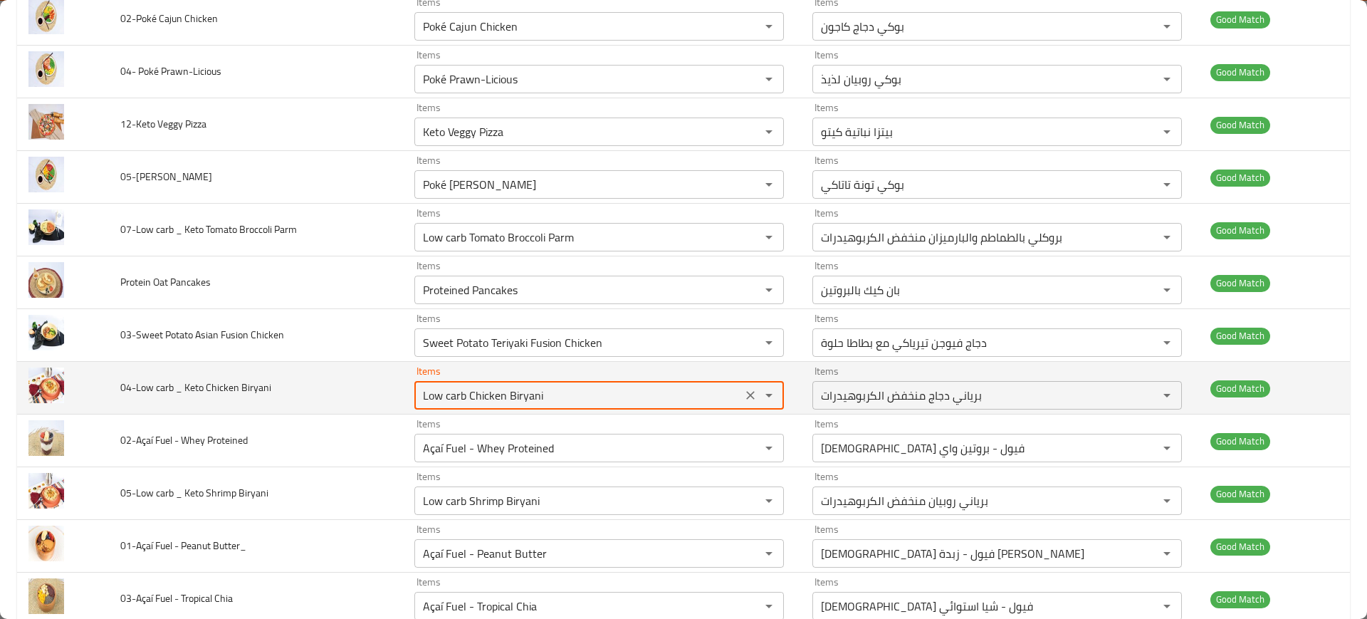
click at [481, 404] on Biryani "Low carb Chicken Biryani" at bounding box center [578, 395] width 319 height 20
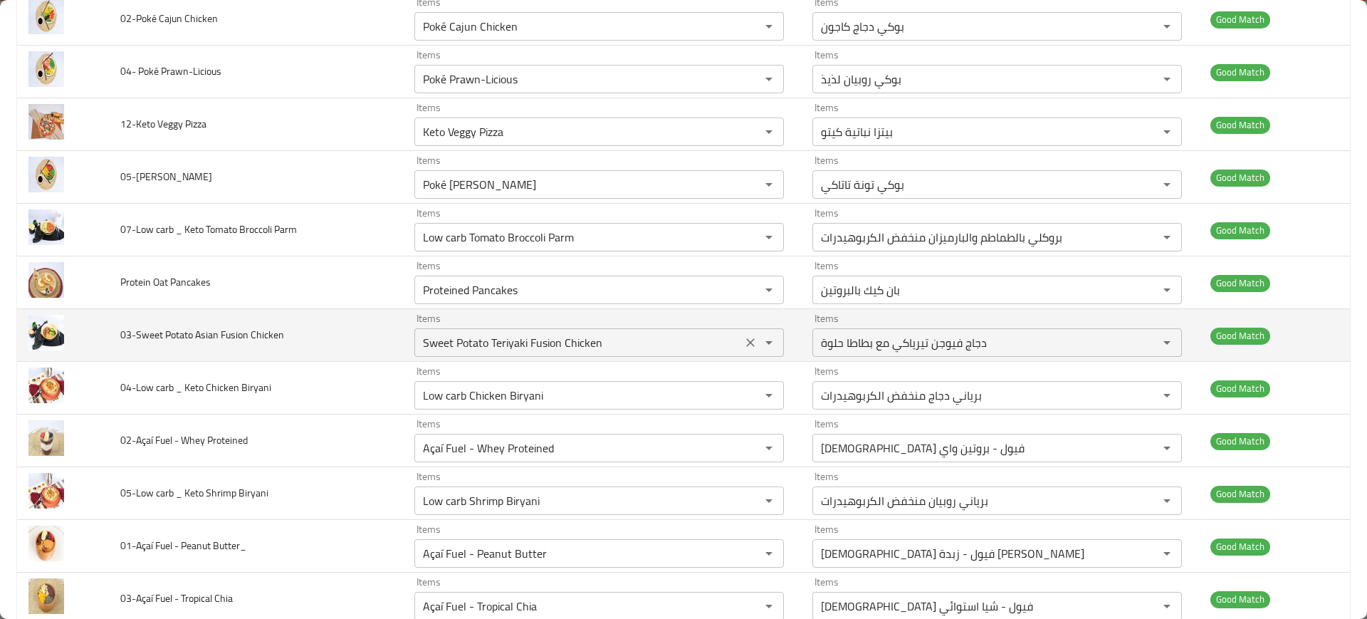
click at [437, 344] on Chicken "Sweet Potato Teriyaki Fusion Chicken" at bounding box center [578, 342] width 319 height 20
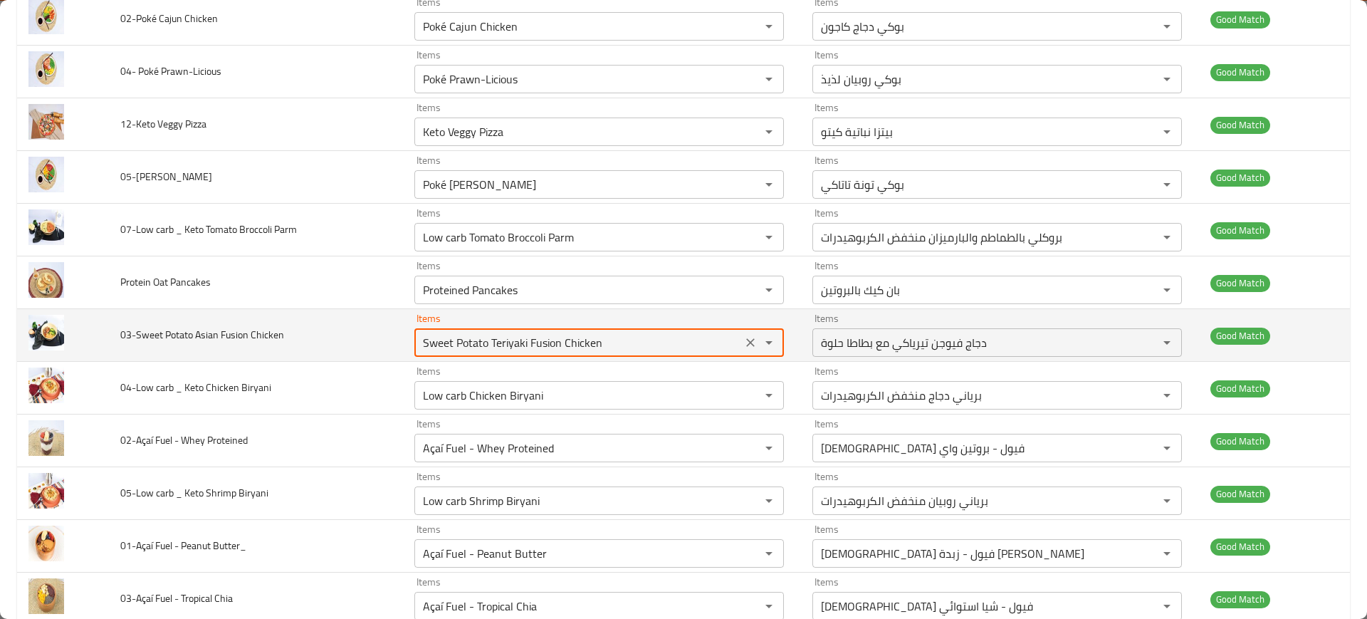
click at [437, 344] on Chicken "Sweet Potato Teriyaki Fusion Chicken" at bounding box center [578, 342] width 319 height 20
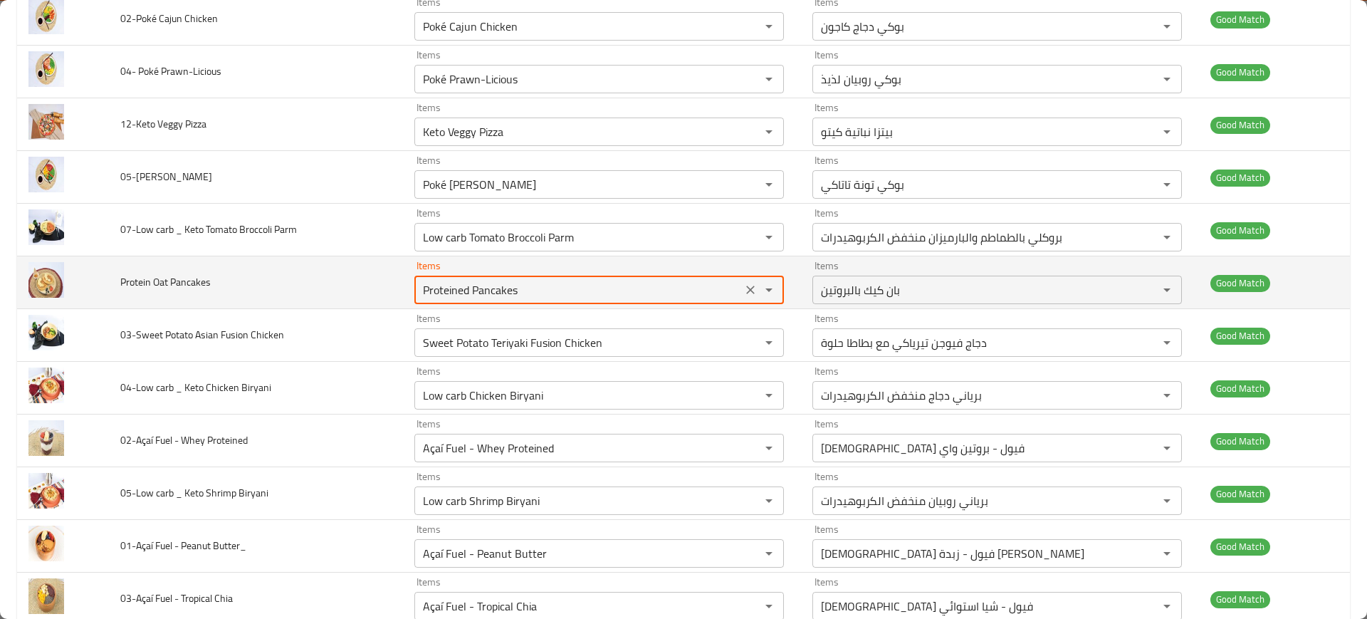
click at [425, 293] on Pancakes "Proteined Pancakes" at bounding box center [578, 290] width 319 height 20
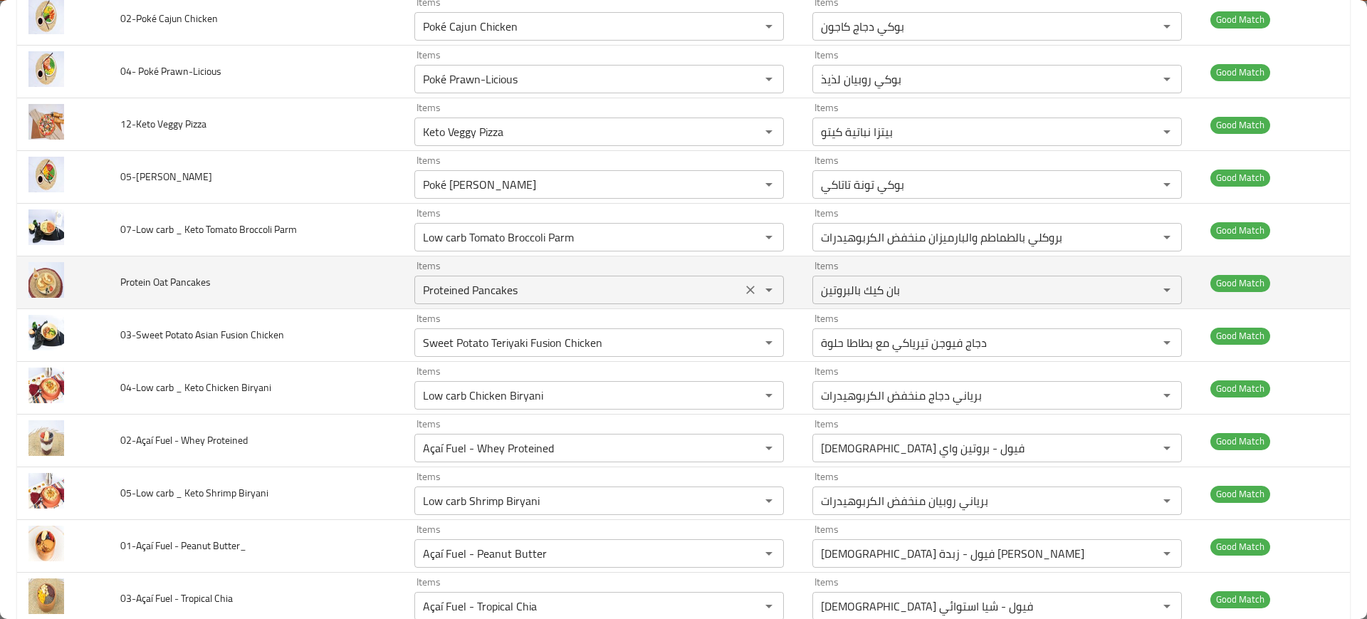
scroll to position [3839, 0]
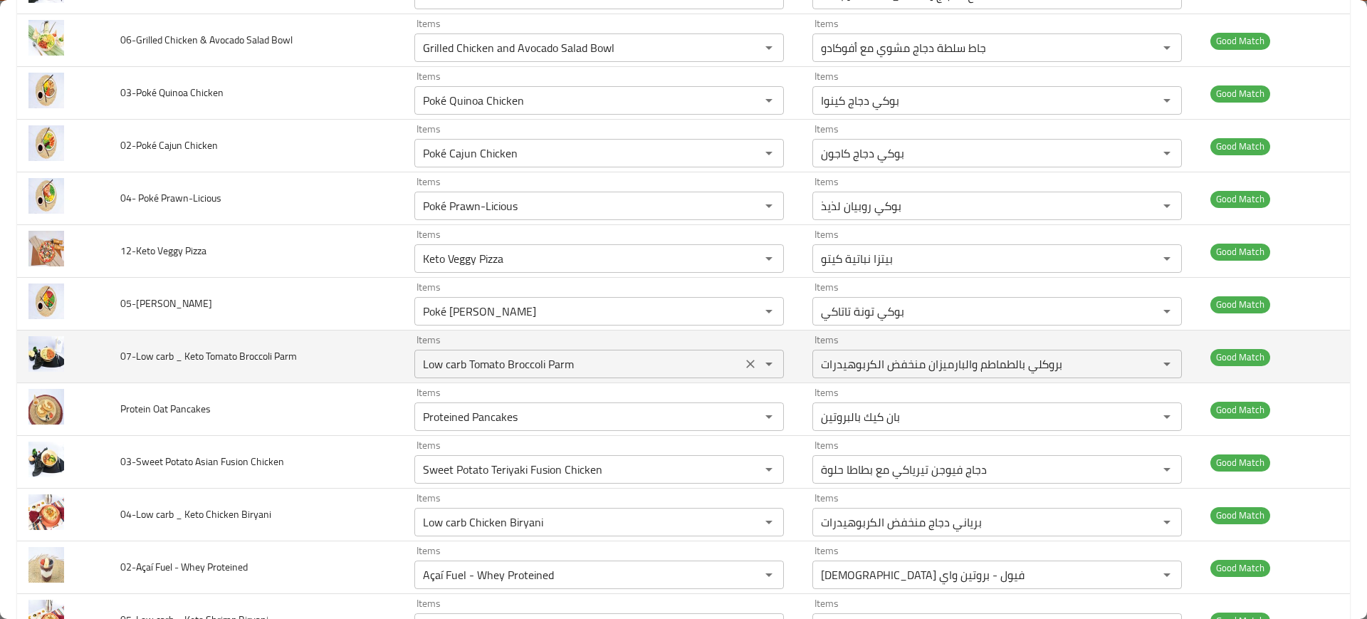
click at [478, 367] on Parm "Low carb Tomato Broccoli Parm" at bounding box center [578, 364] width 319 height 20
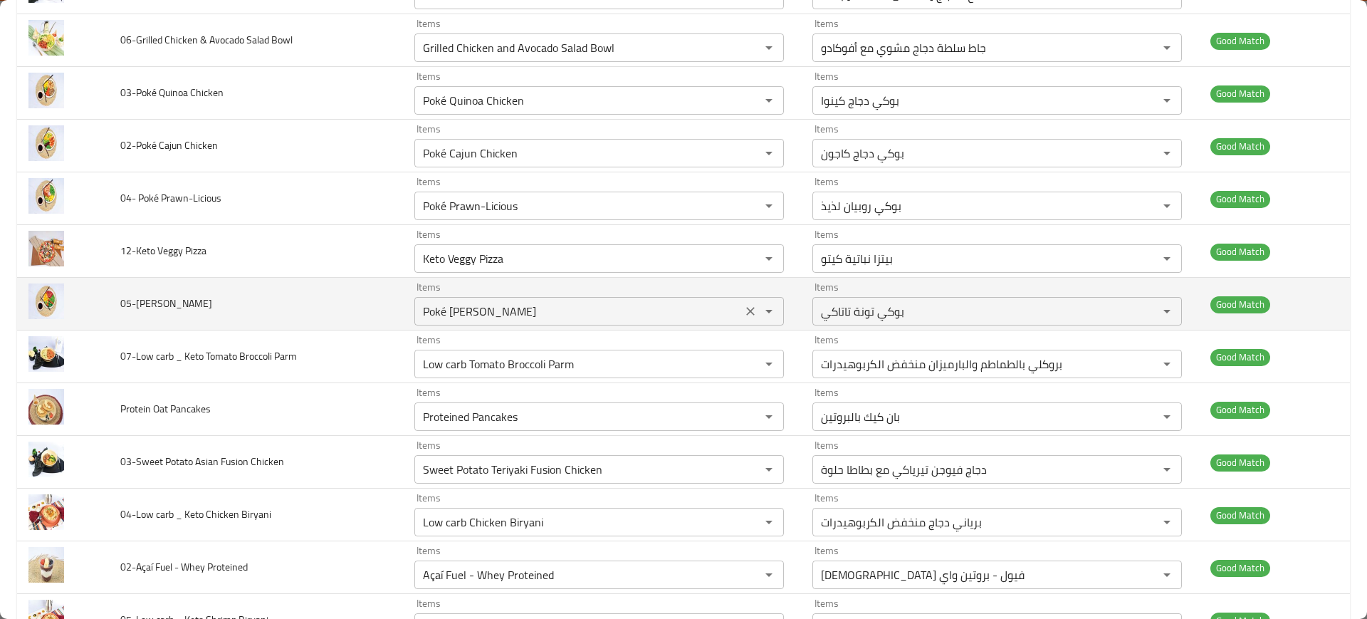
click at [460, 318] on Tataki "Poké [PERSON_NAME]" at bounding box center [578, 311] width 319 height 20
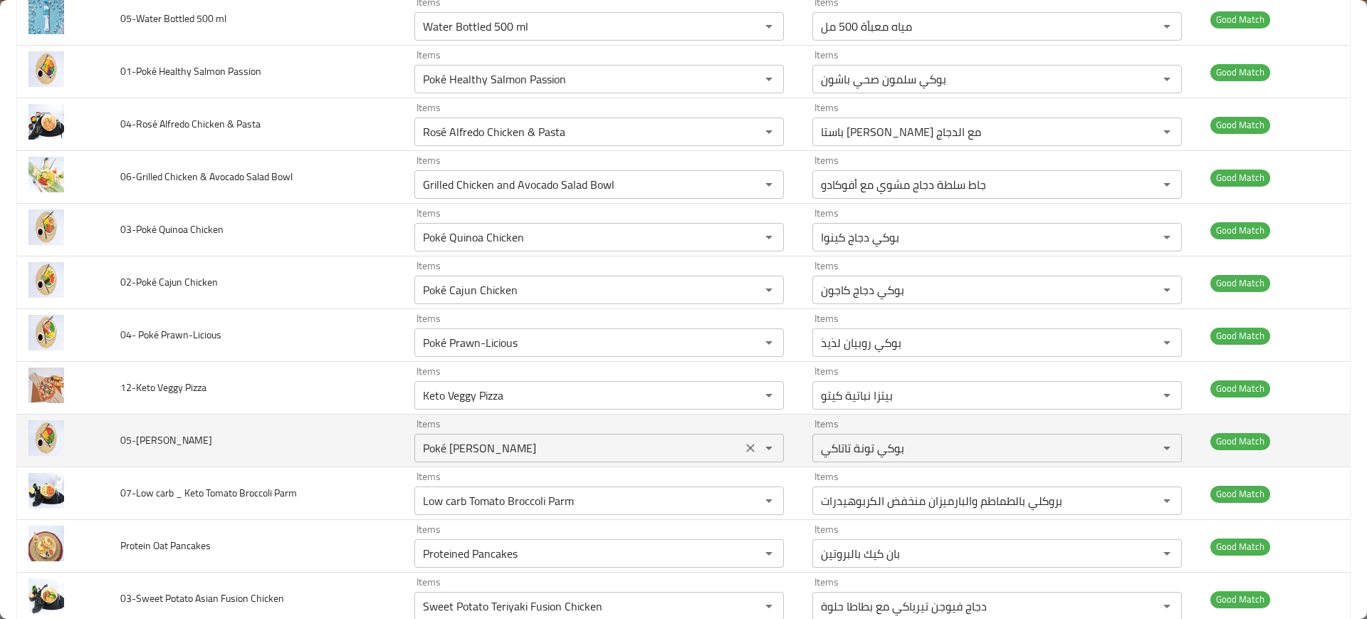
scroll to position [3698, 0]
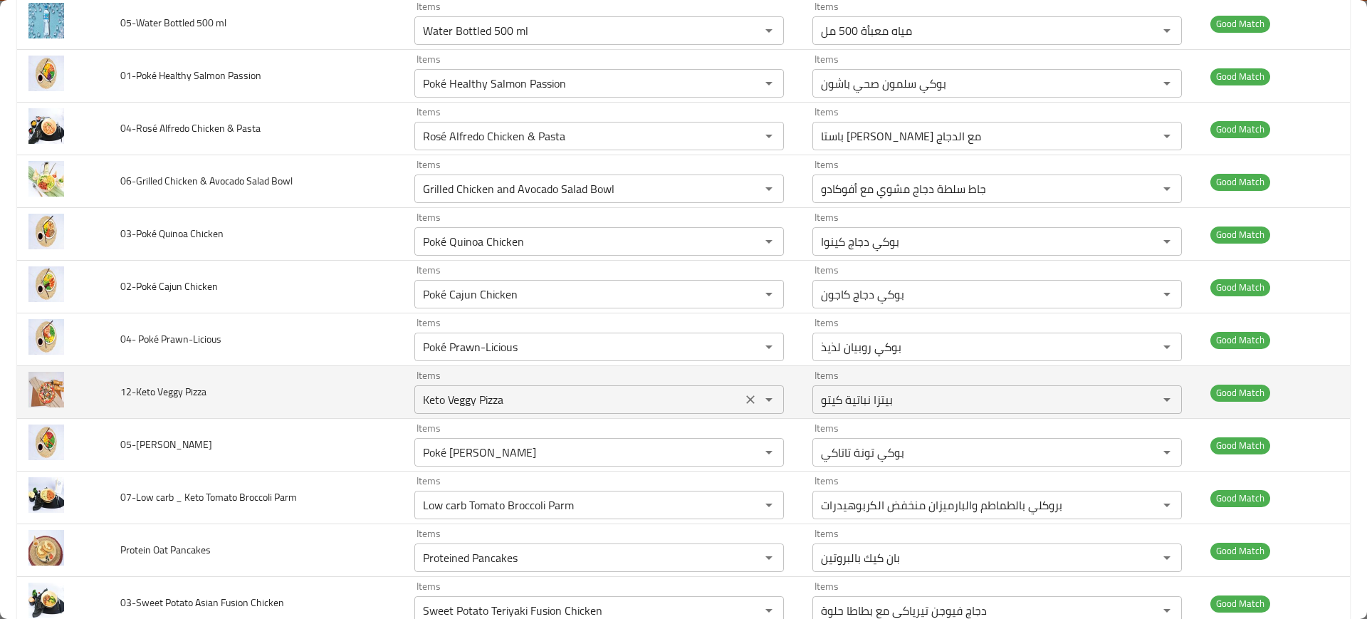
click at [477, 404] on Pizza "Keto Veggy Pizza" at bounding box center [578, 399] width 319 height 20
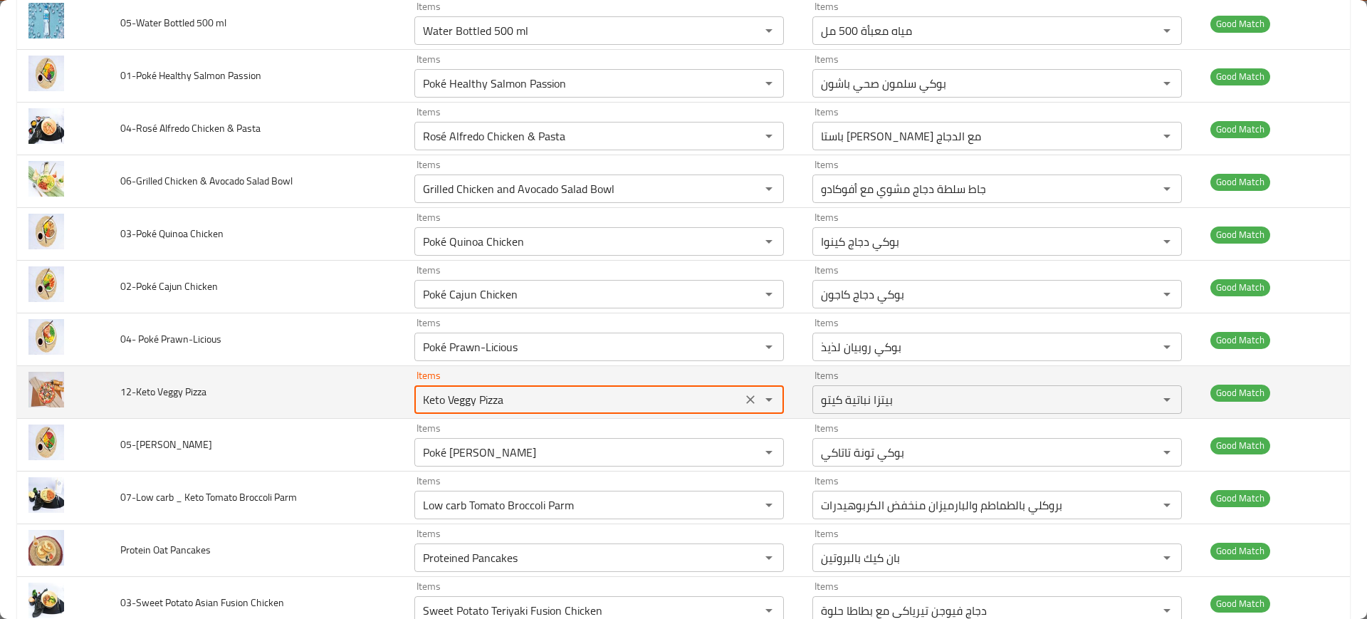
click at [477, 404] on Pizza "Keto Veggy Pizza" at bounding box center [578, 399] width 319 height 20
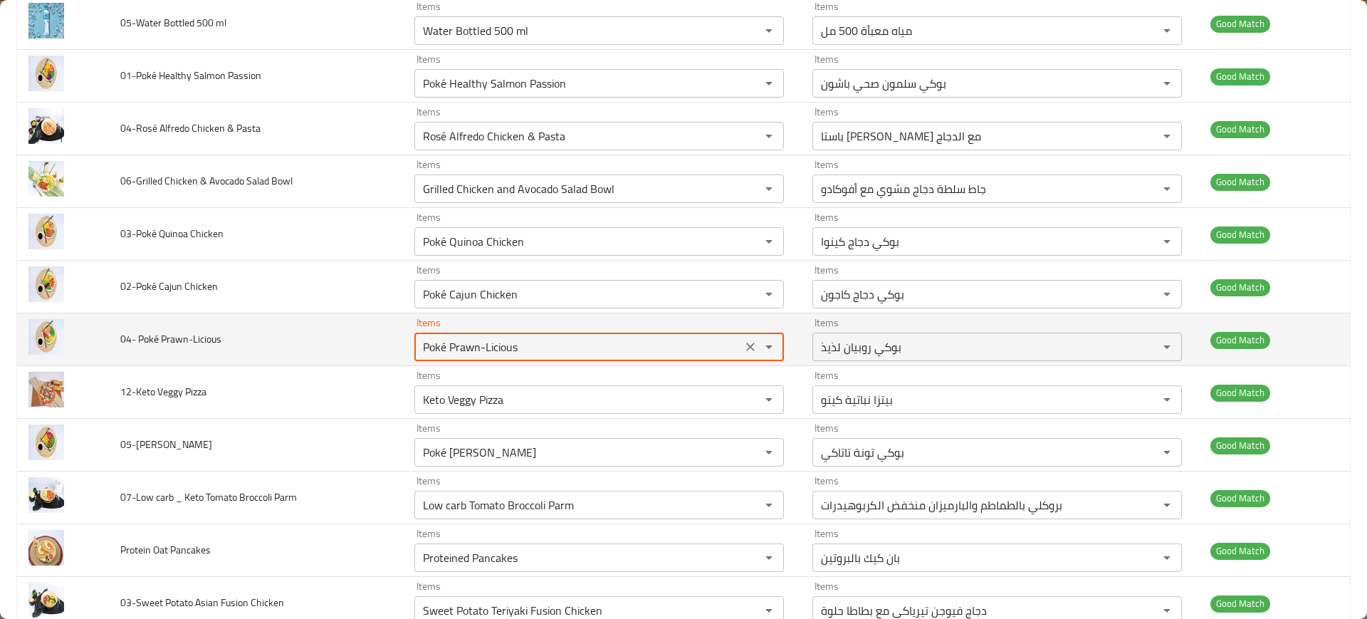
click at [444, 351] on Prawn-Licious "Poké Prawn-Licious" at bounding box center [578, 347] width 319 height 20
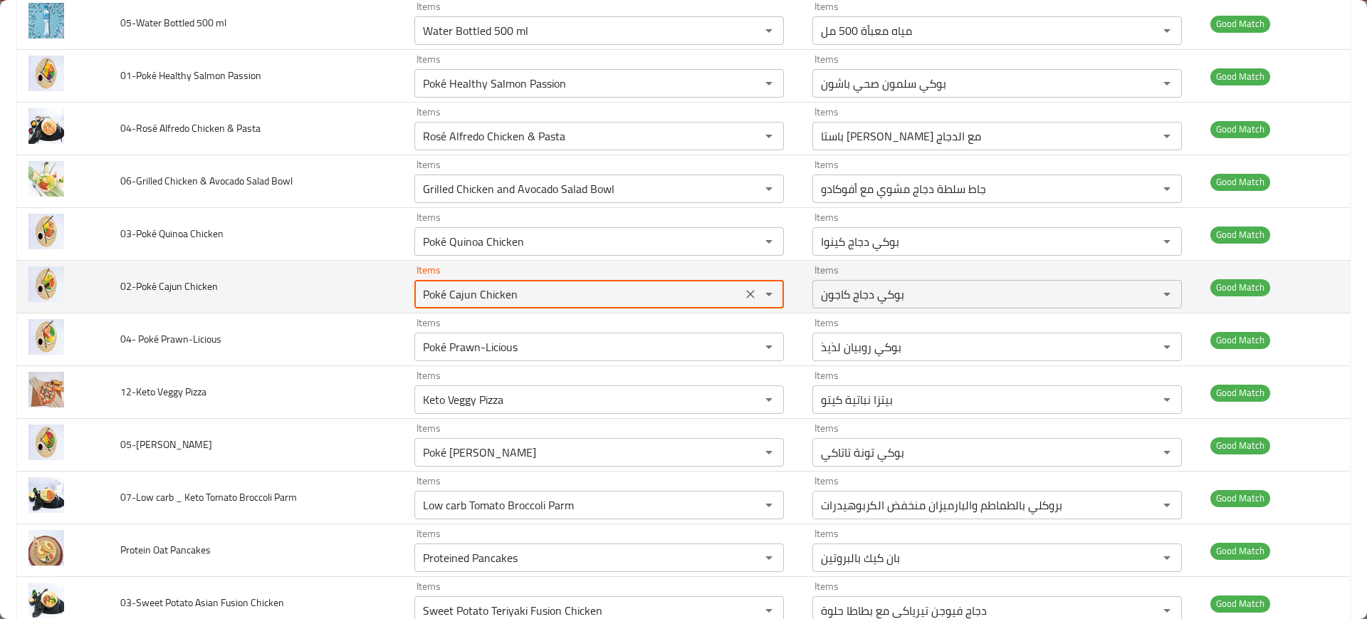
click at [426, 291] on Chicken "Poké Cajun Chicken" at bounding box center [578, 294] width 319 height 20
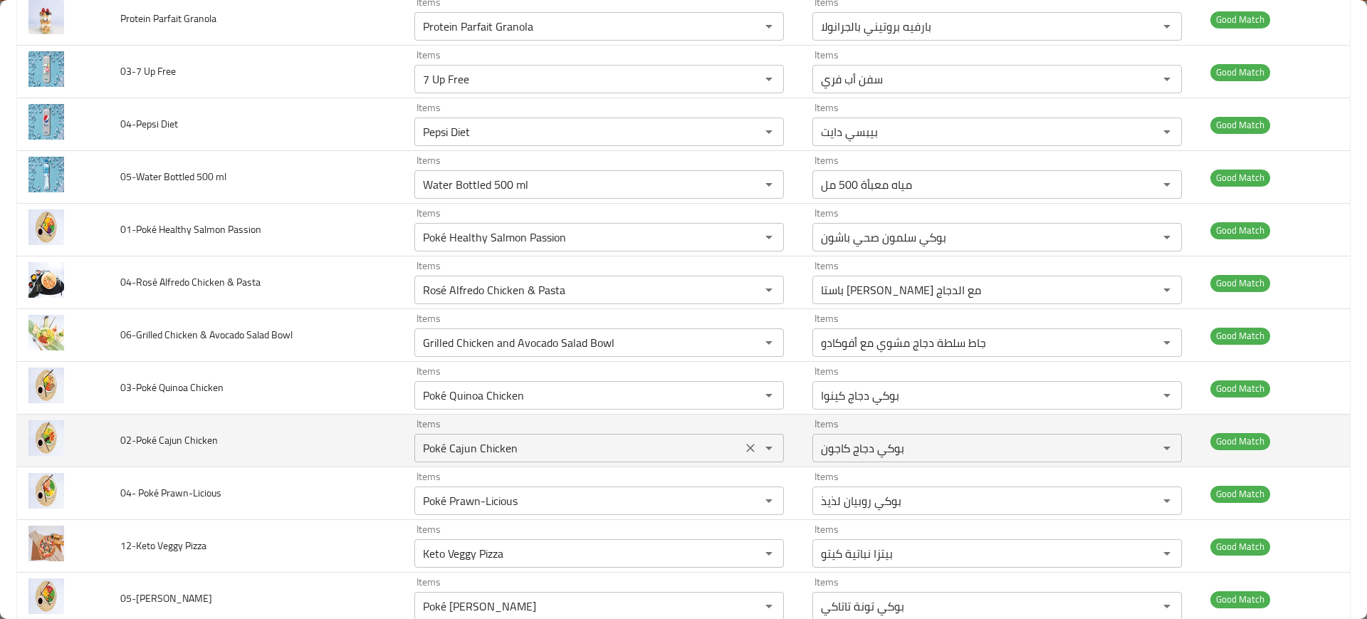
scroll to position [3540, 0]
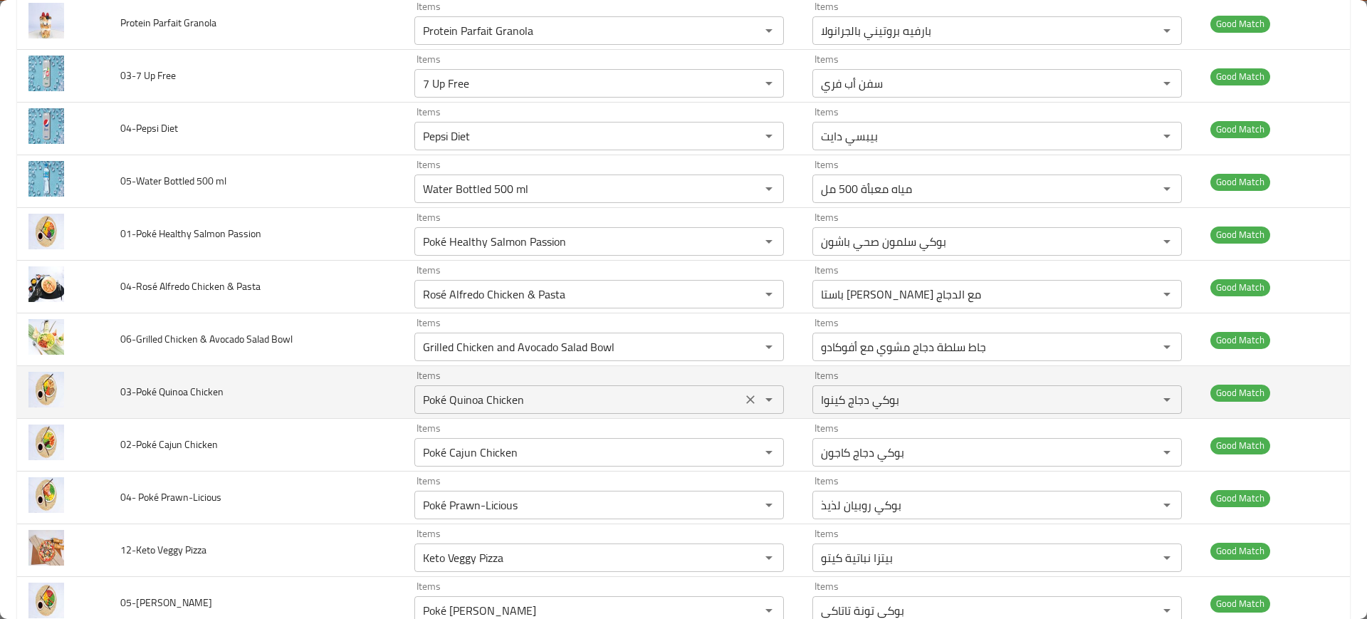
click at [500, 395] on Chicken "Poké Quinoa Chicken" at bounding box center [578, 399] width 319 height 20
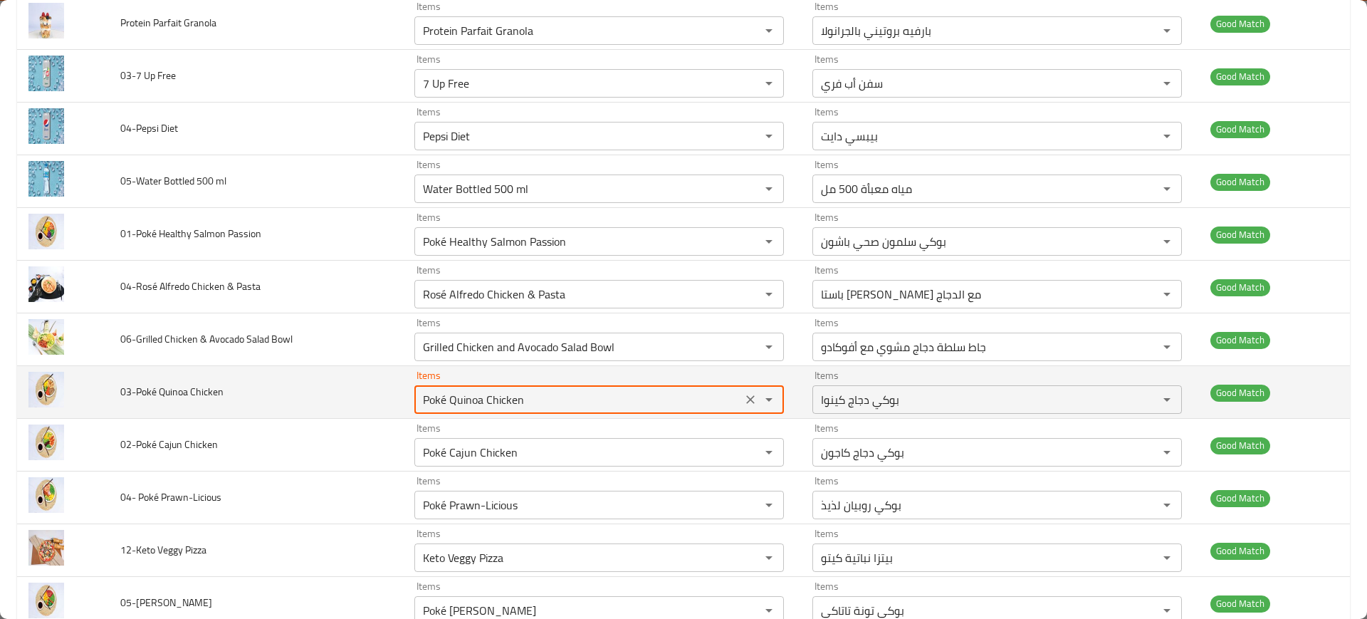
click at [500, 395] on Chicken "Poké Quinoa Chicken" at bounding box center [578, 399] width 319 height 20
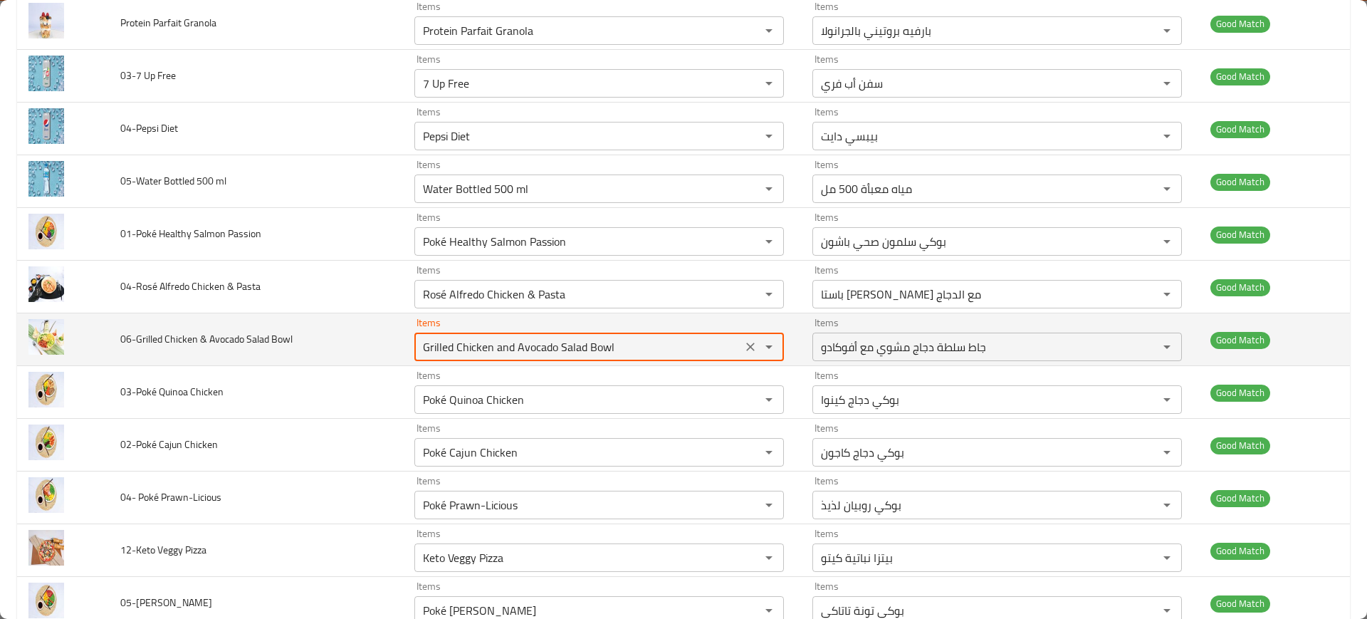
click at [461, 348] on Bowl "Grilled Chicken and Avocado Salad Bowl" at bounding box center [578, 347] width 319 height 20
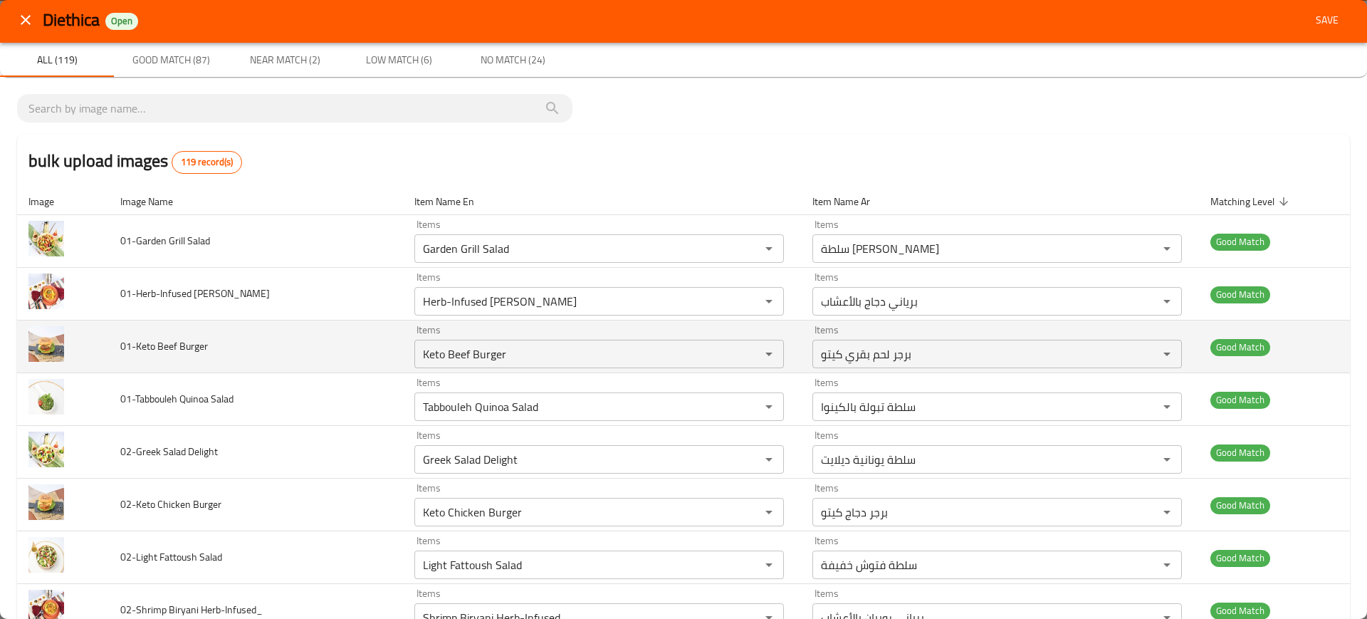
click at [369, 352] on td "01-Keto Beef Burger" at bounding box center [256, 346] width 294 height 53
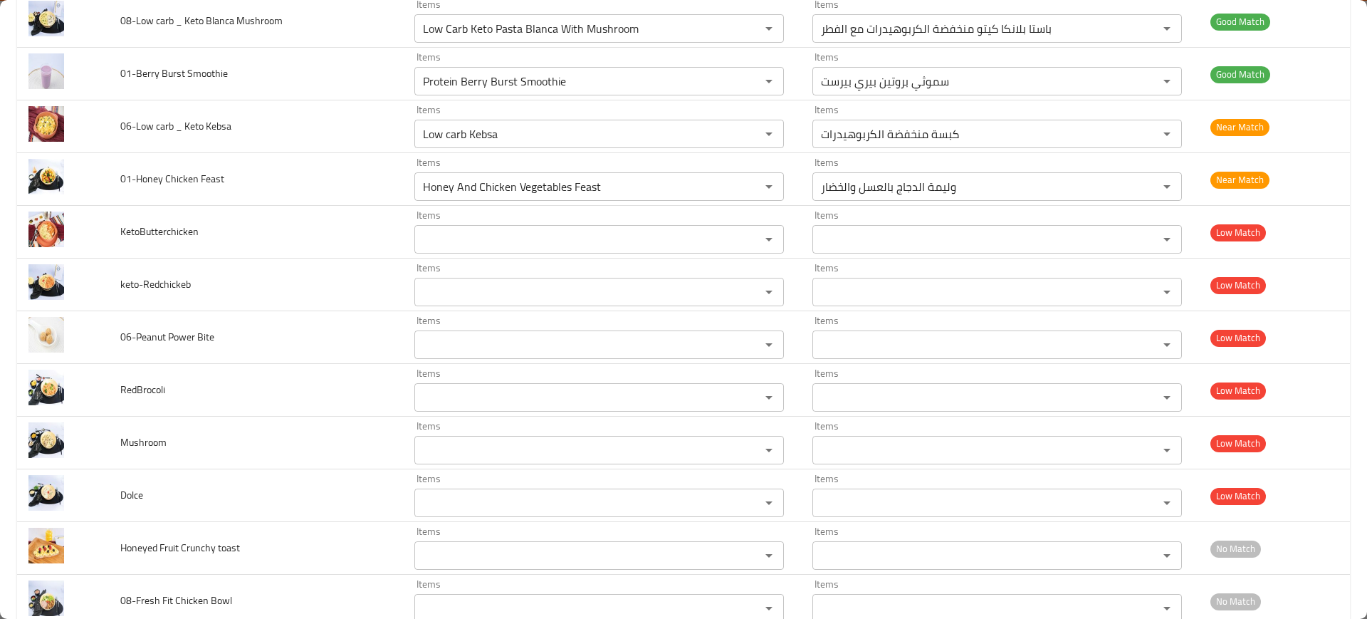
scroll to position [4700, 0]
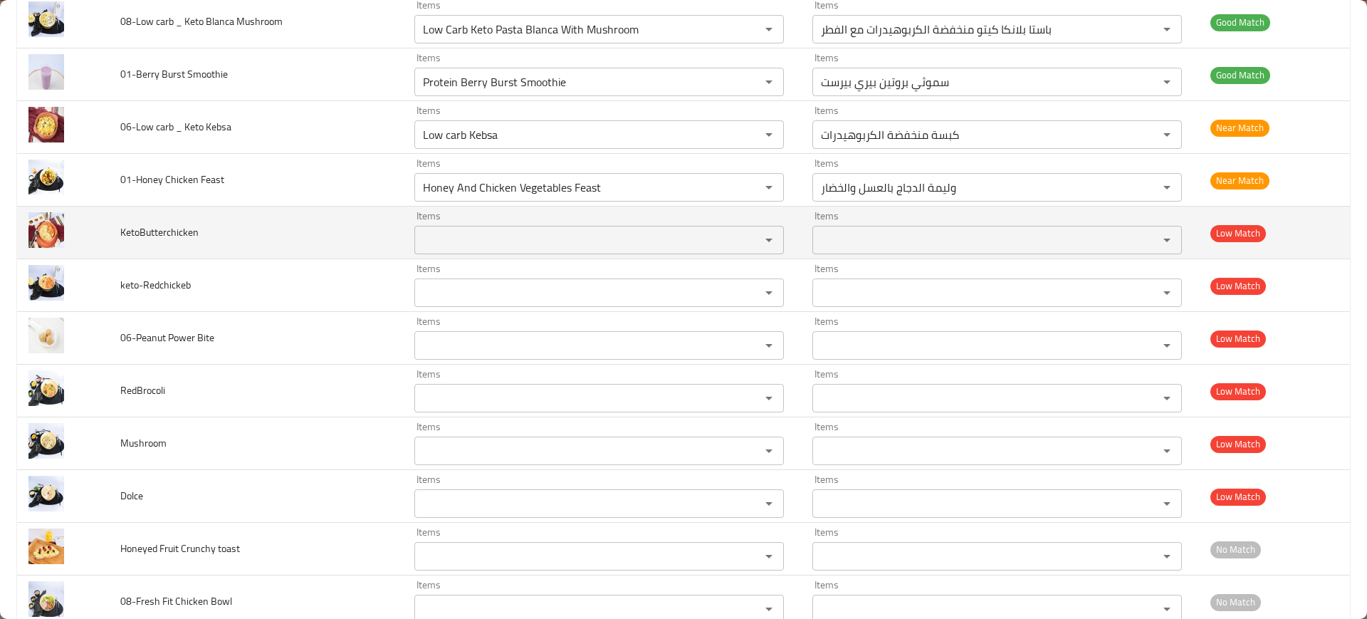
click at [164, 234] on span "KetoButterchicken" at bounding box center [159, 232] width 78 height 19
copy span "KetoButterchicken"
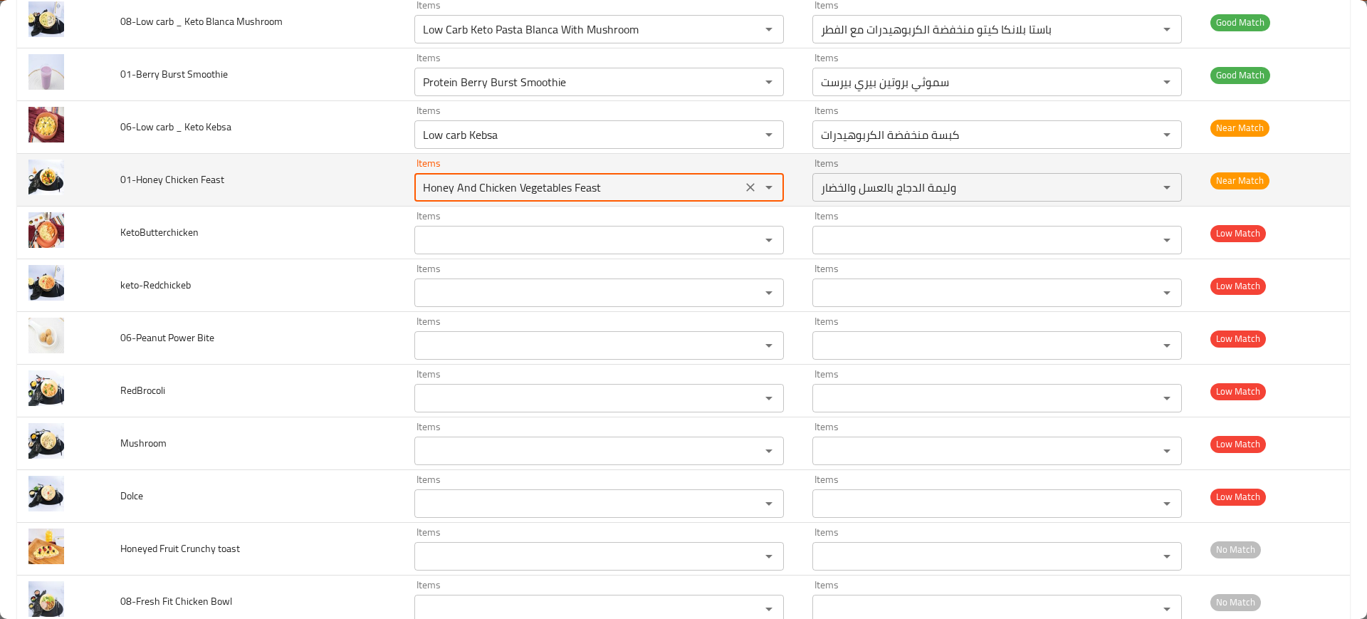
click at [615, 179] on Feast "Honey And Chicken Vegetables Feast" at bounding box center [578, 187] width 319 height 20
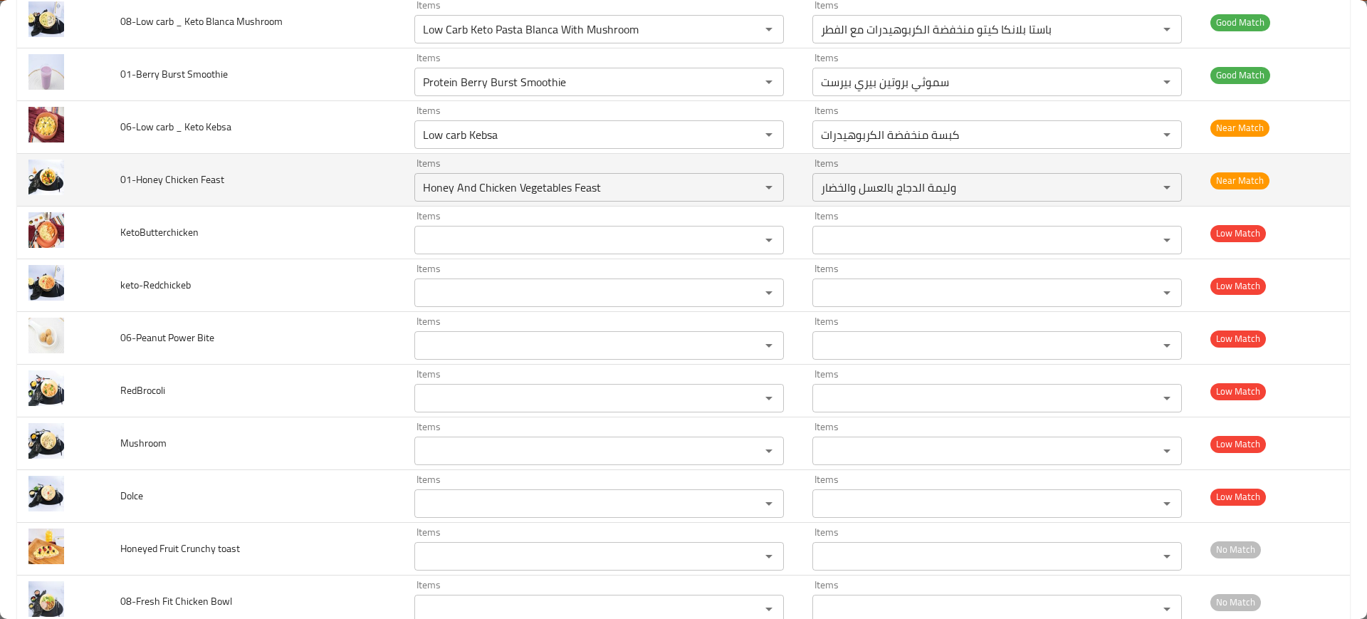
click at [404, 204] on td "Items Honey And Chicken Vegetables Feast Items" at bounding box center [602, 180] width 398 height 53
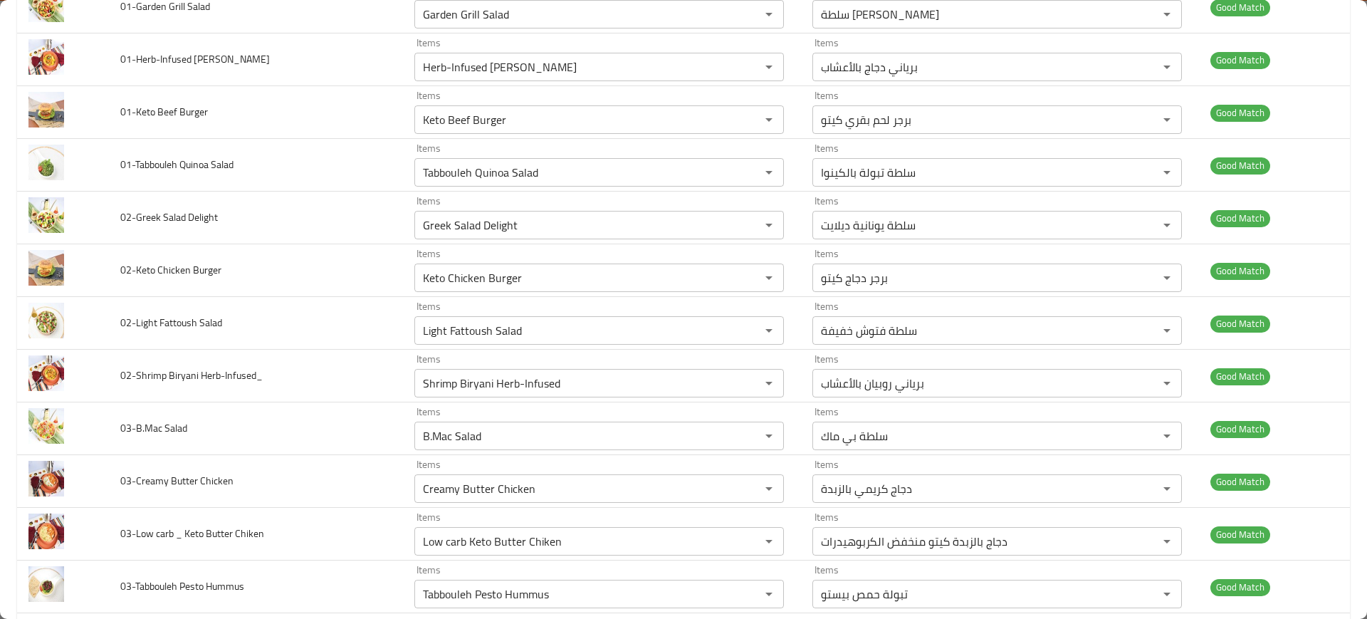
scroll to position [0, 0]
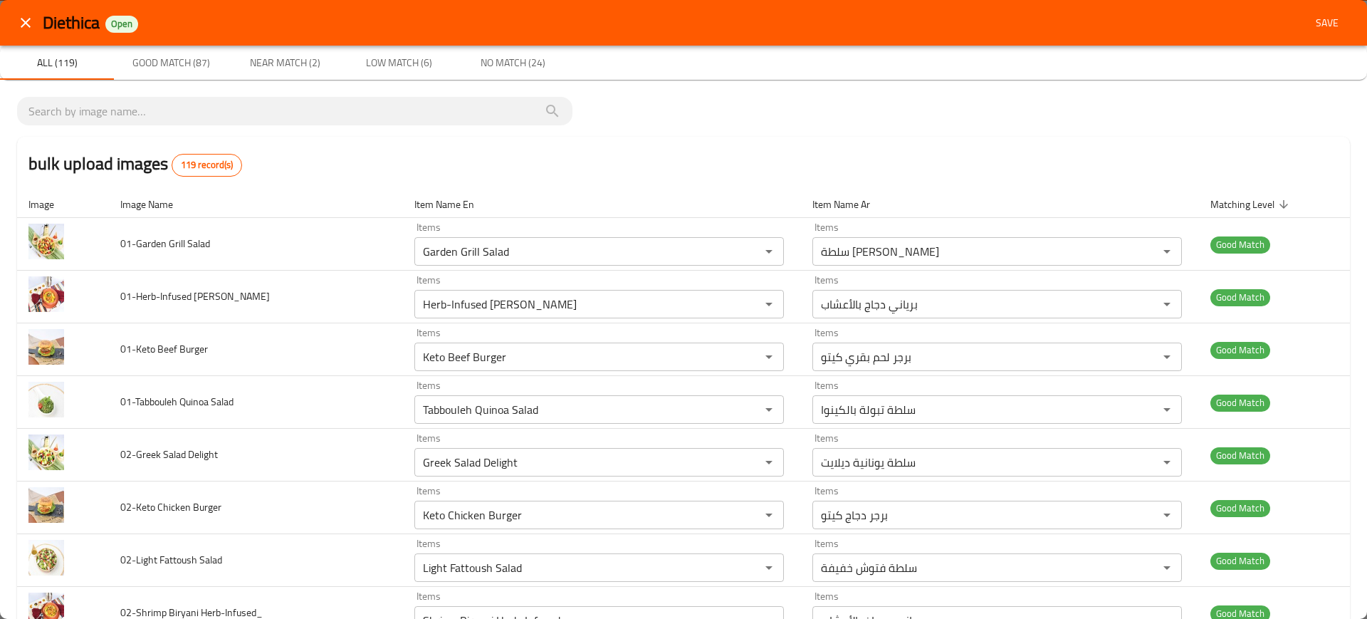
click at [1314, 19] on span "Save" at bounding box center [1327, 23] width 34 height 18
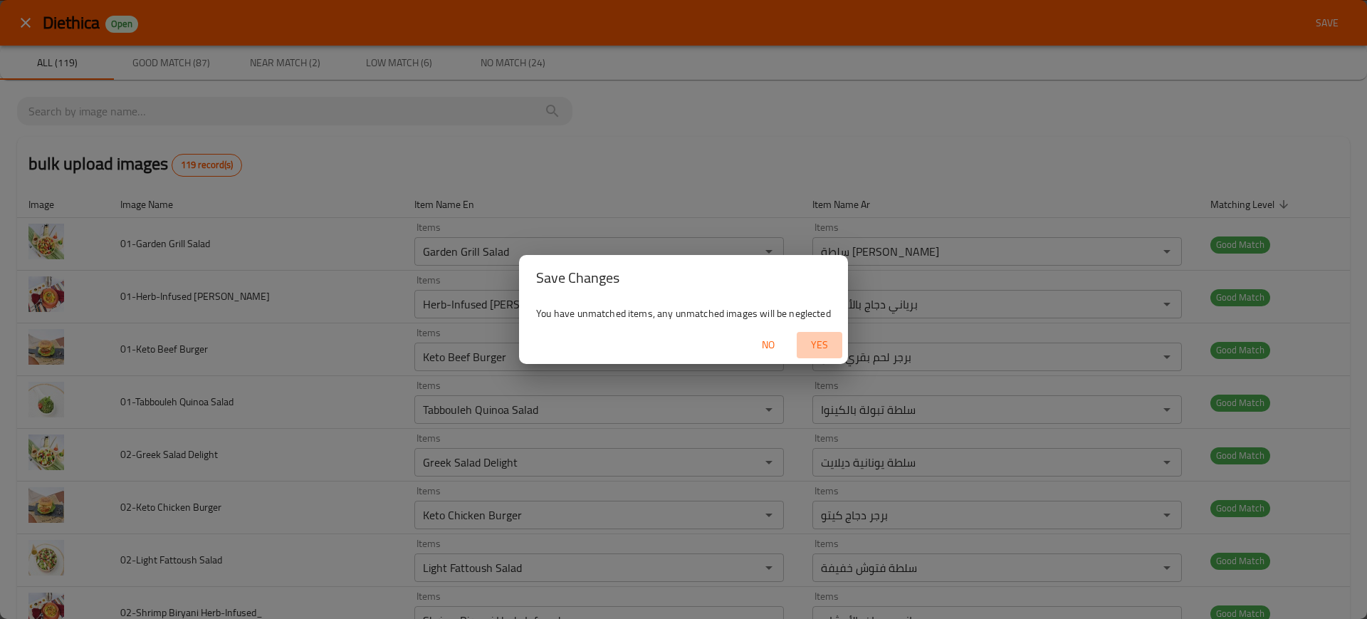
click at [809, 356] on button "Yes" at bounding box center [820, 345] width 46 height 26
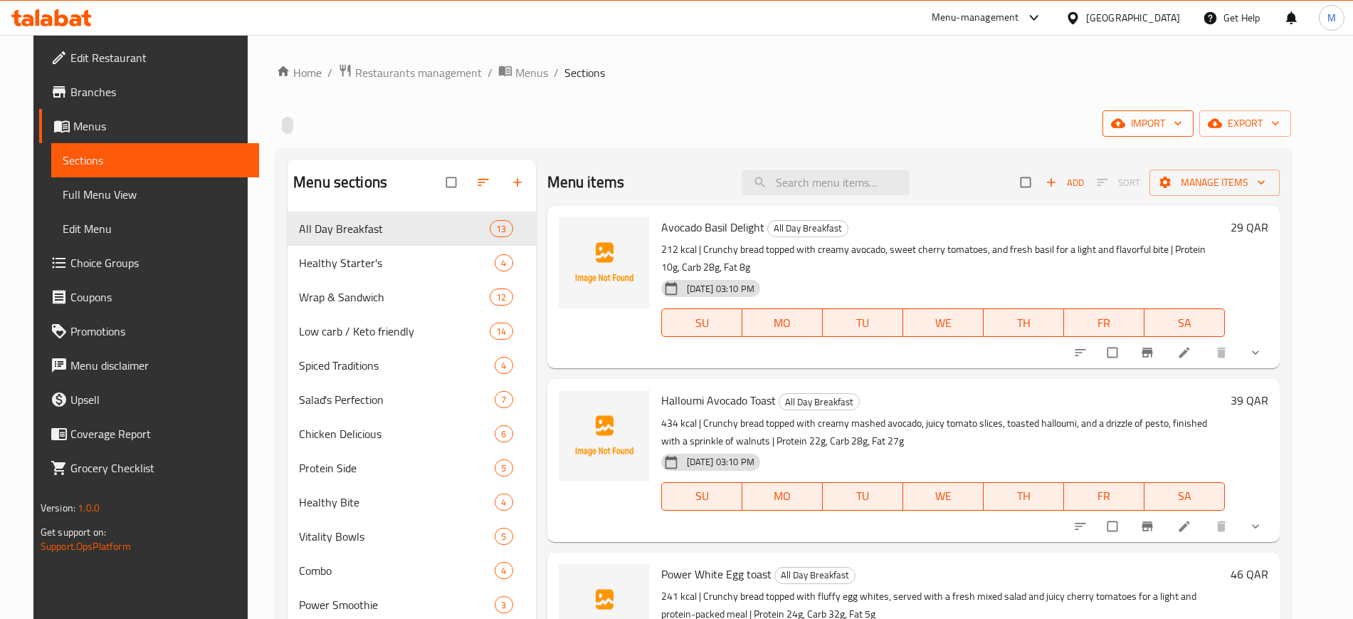
click at [1164, 117] on span "import" at bounding box center [1148, 124] width 68 height 18
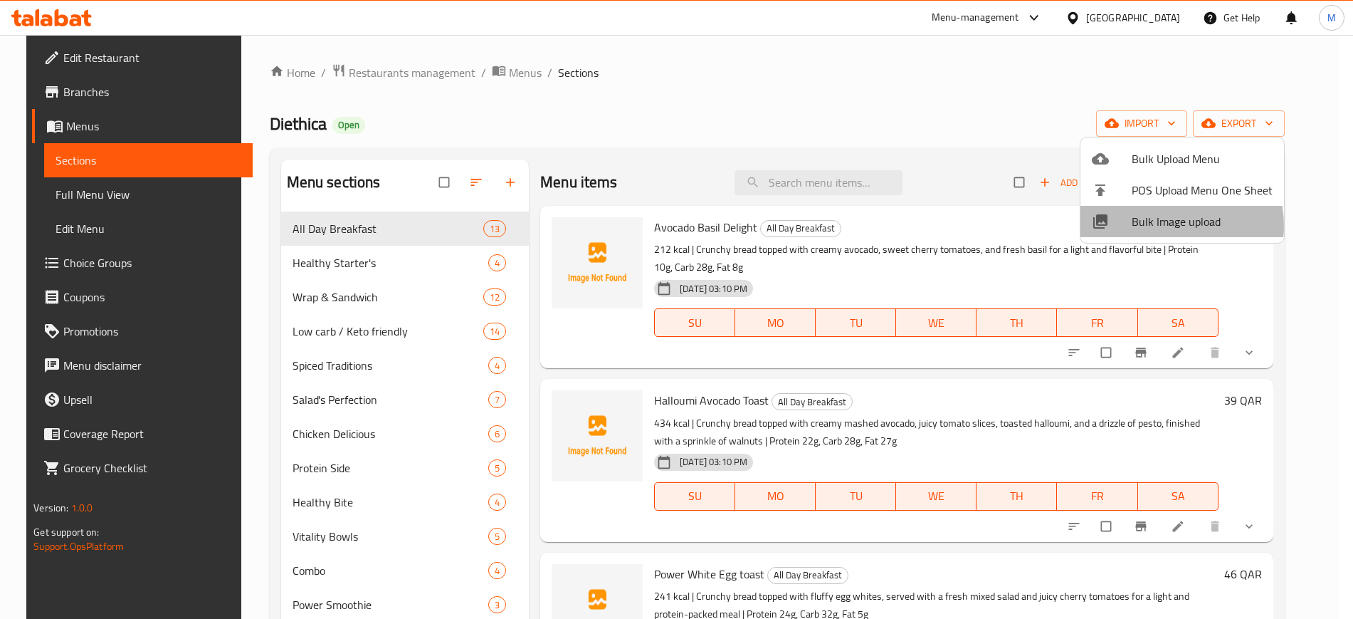
click at [1160, 226] on span "Bulk Image upload" at bounding box center [1202, 221] width 141 height 17
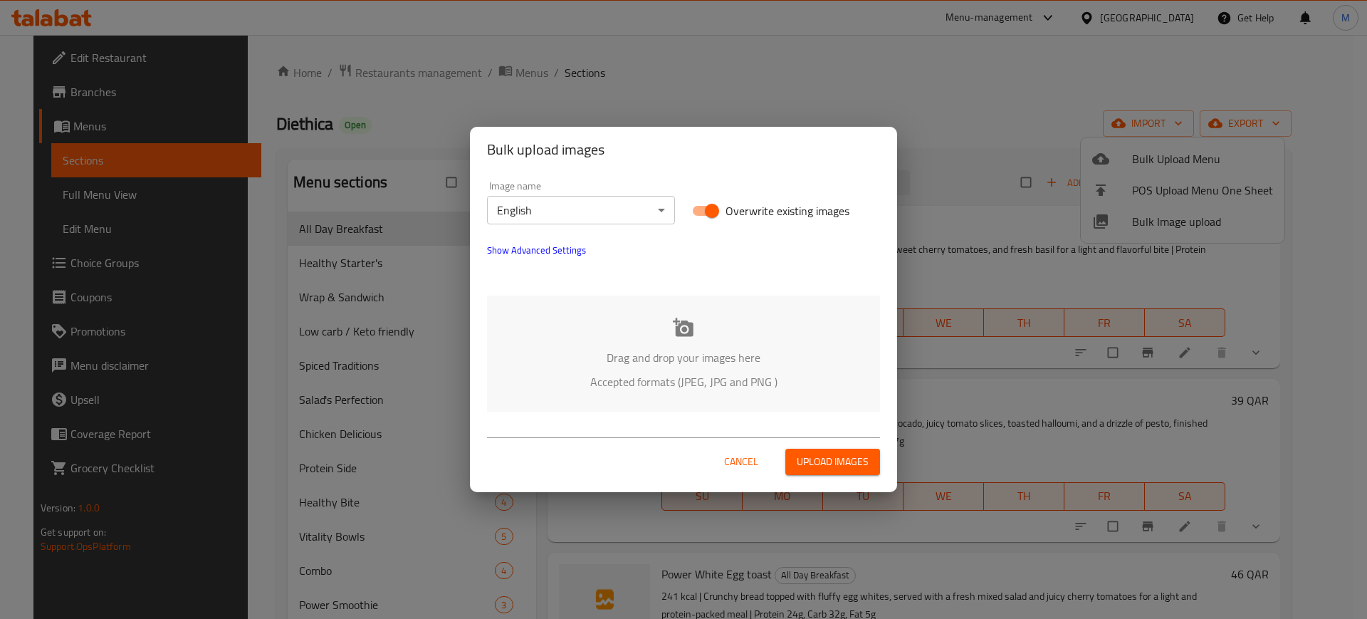
click at [600, 369] on div "Drag and drop your images here Accepted formats (JPEG, JPG and PNG )" at bounding box center [683, 353] width 393 height 116
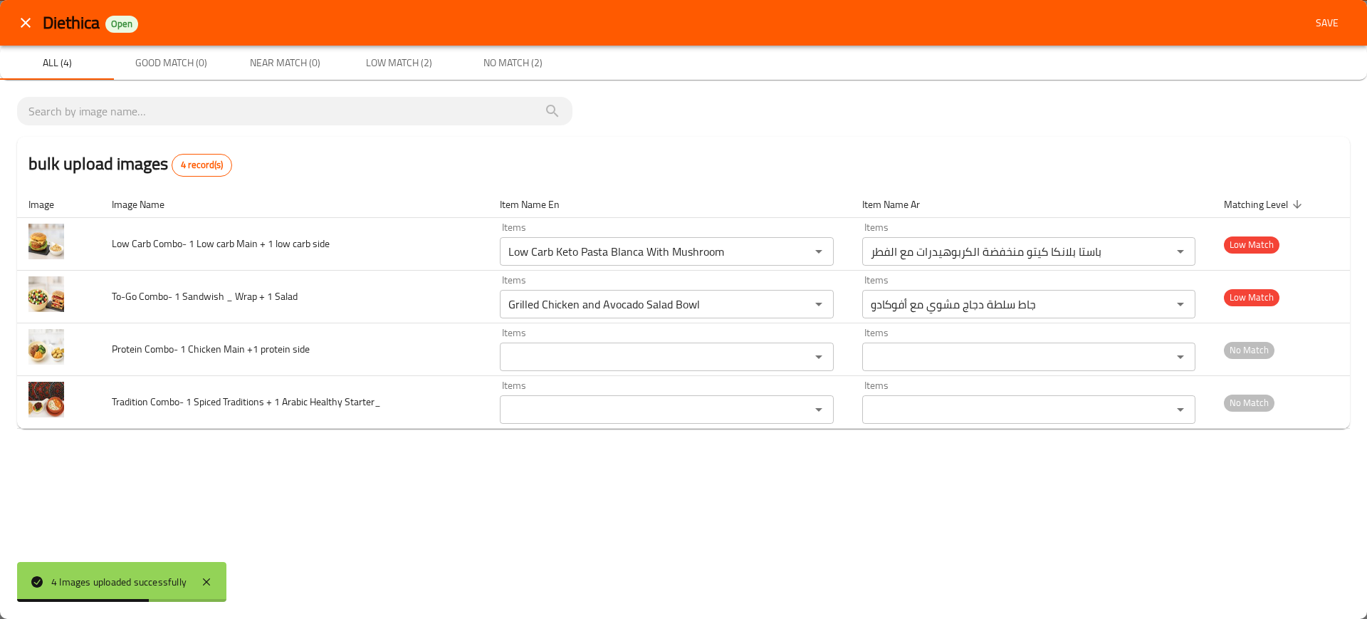
click at [789, 102] on p "bulk upload images 4 record(s) Image Image Name Item Name En Item Name Ar Match…" at bounding box center [683, 263] width 1333 height 332
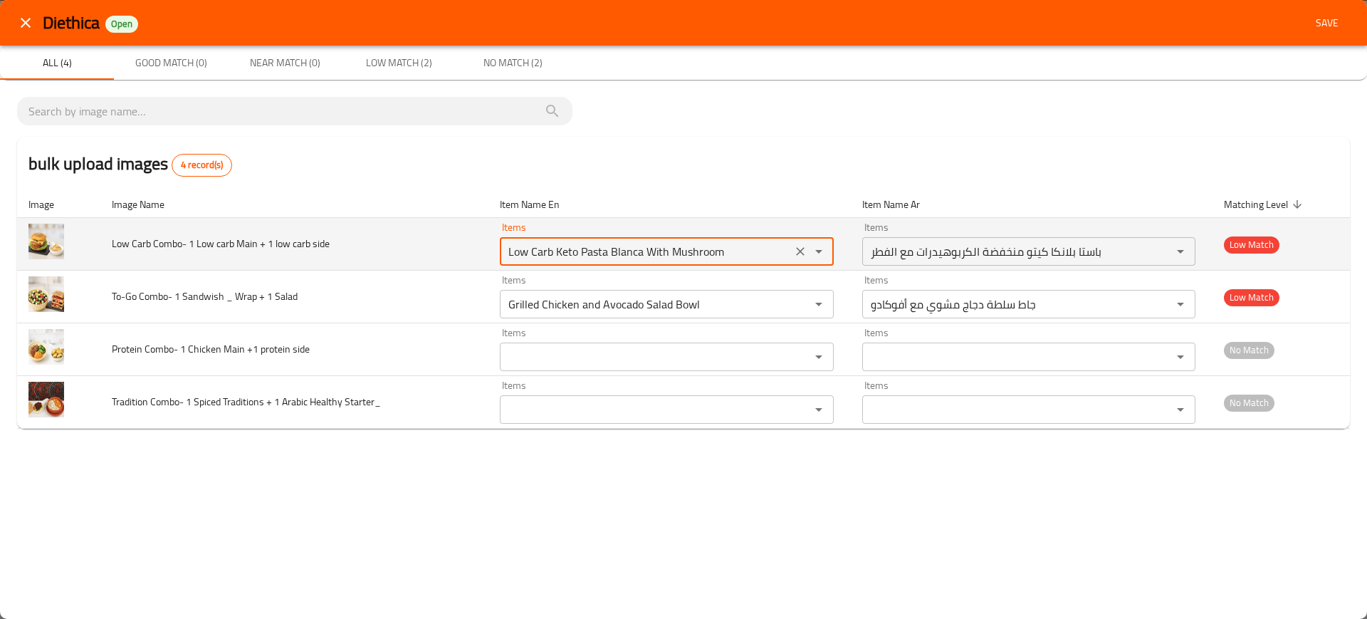
drag, startPoint x: 556, startPoint y: 252, endPoint x: 817, endPoint y: 238, distance: 261.0
click at [817, 238] on div "Low Carb Keto Pasta [PERSON_NAME] With Mushroom Items" at bounding box center [666, 251] width 333 height 28
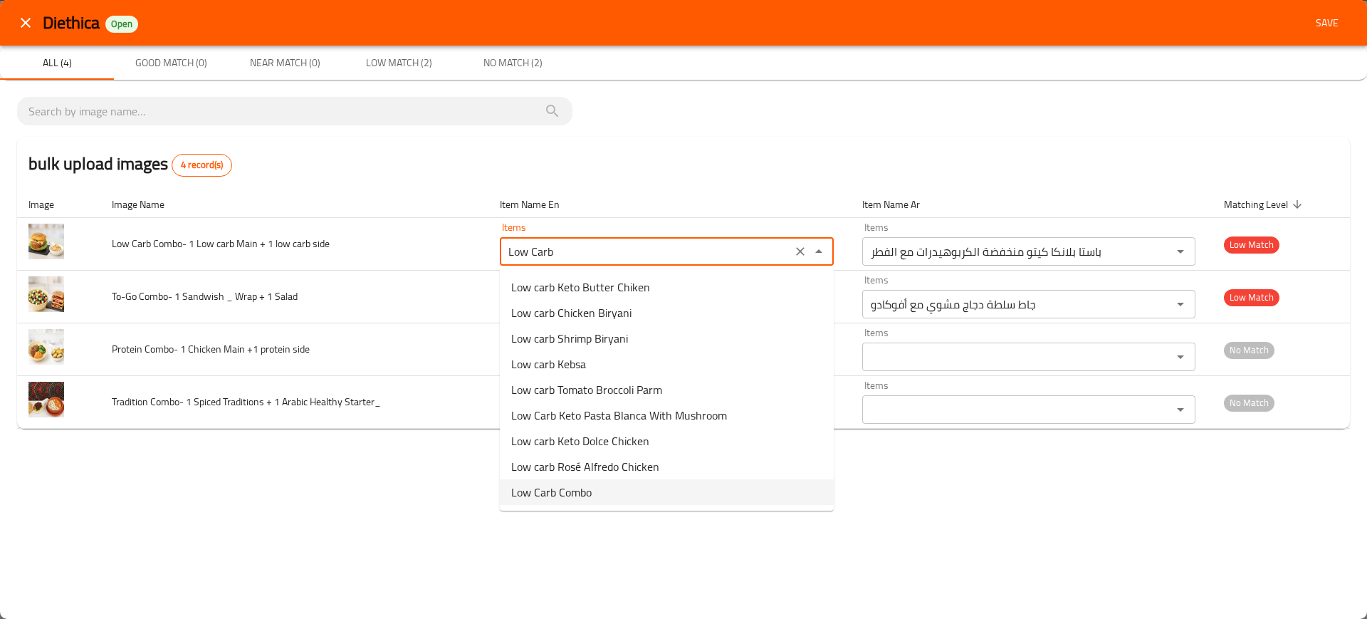
click at [578, 494] on span "Low Carb Combo" at bounding box center [551, 491] width 80 height 17
type side "Low Carb Combo"
type side-ar "كومبو منخفض الكربوهيدرات"
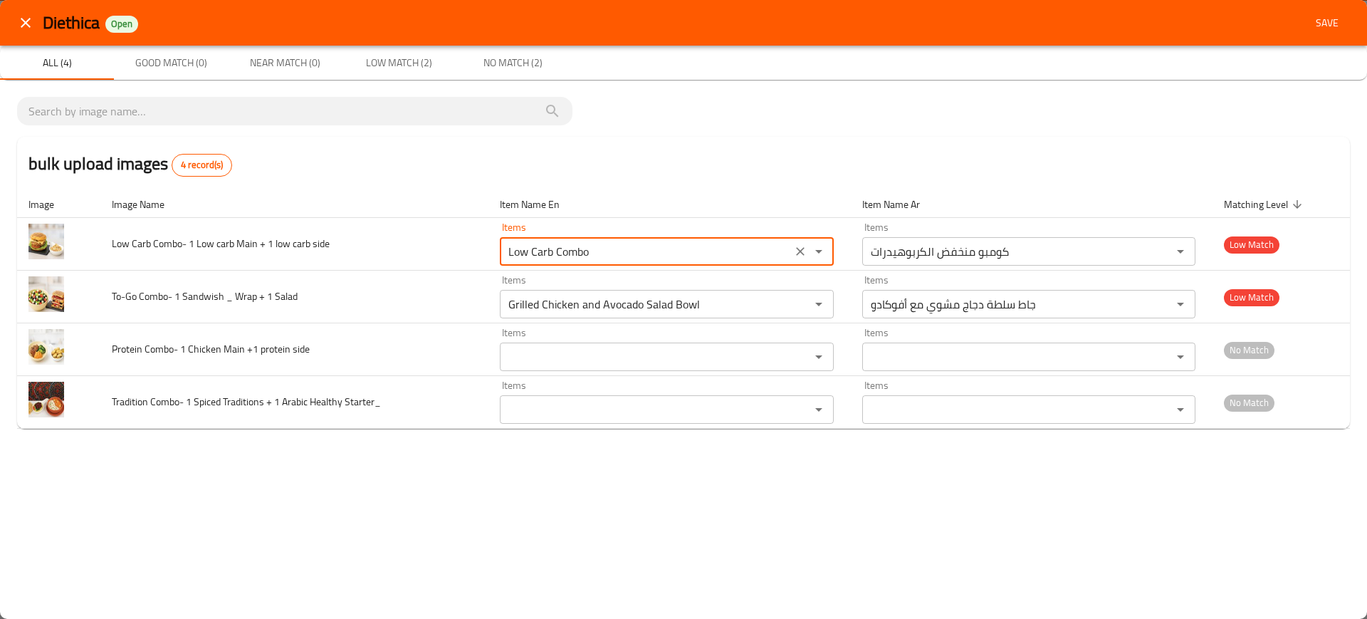
type side "Low Carb Combo"
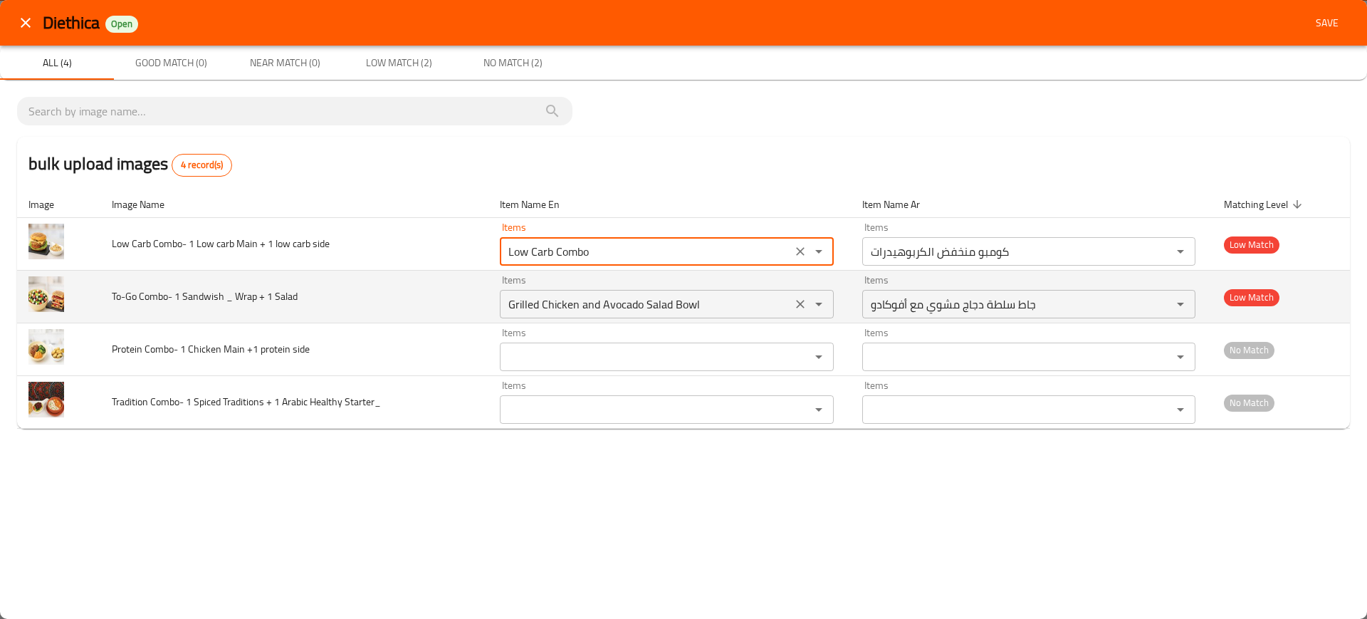
click at [656, 307] on Salad "Grilled Chicken and Avocado Salad Bowl" at bounding box center [645, 304] width 283 height 20
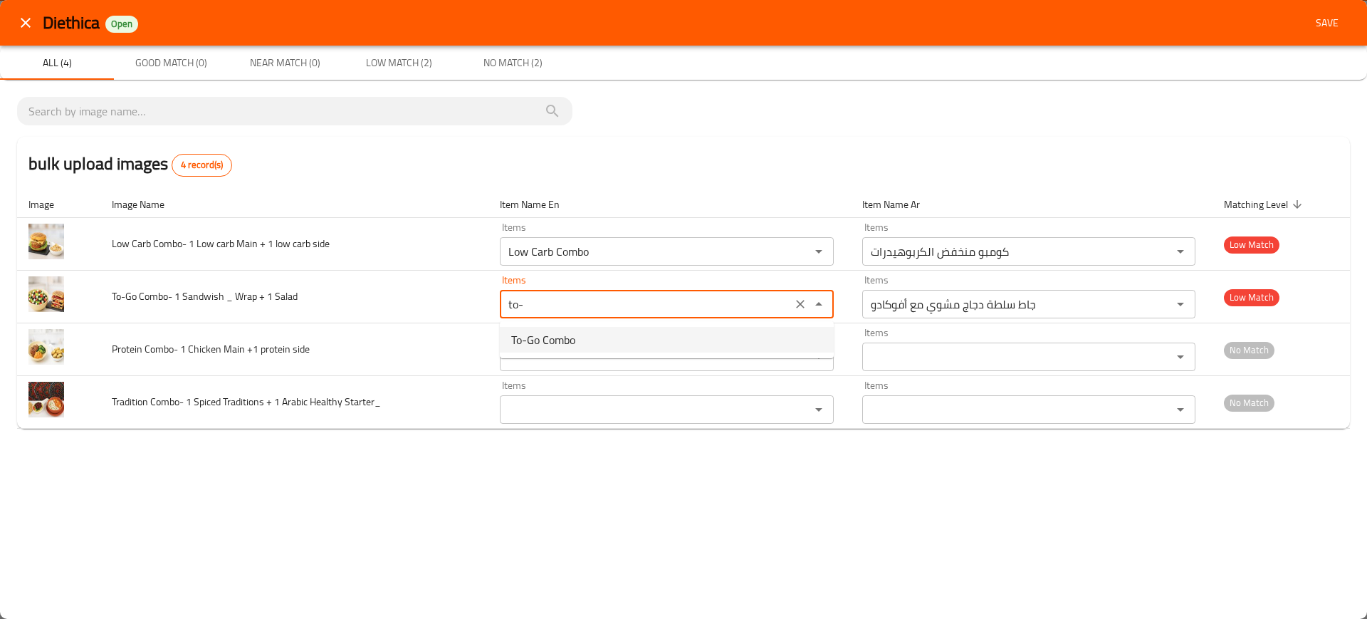
click at [575, 340] on span "To-Go Combo" at bounding box center [543, 339] width 64 height 17
type Salad "To-Go Combo"
type Salad-ar "كومبو تو جو"
type Salad "To-Go Combo"
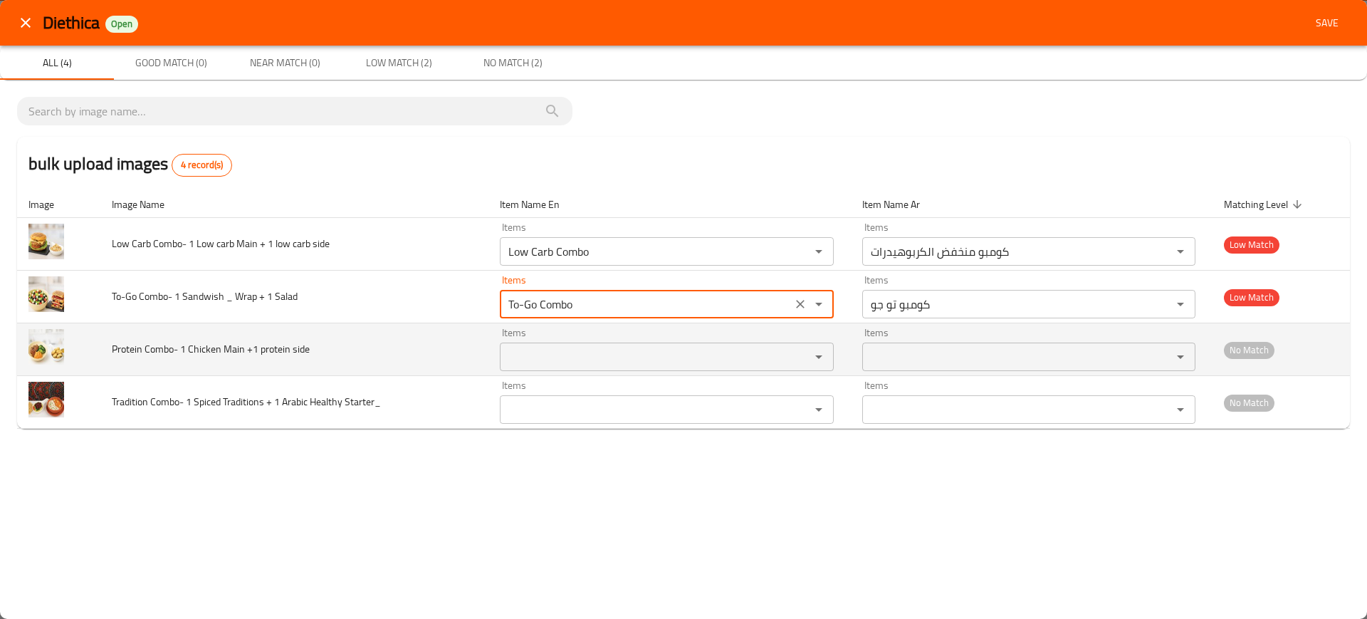
click at [547, 345] on div "Items" at bounding box center [666, 356] width 333 height 28
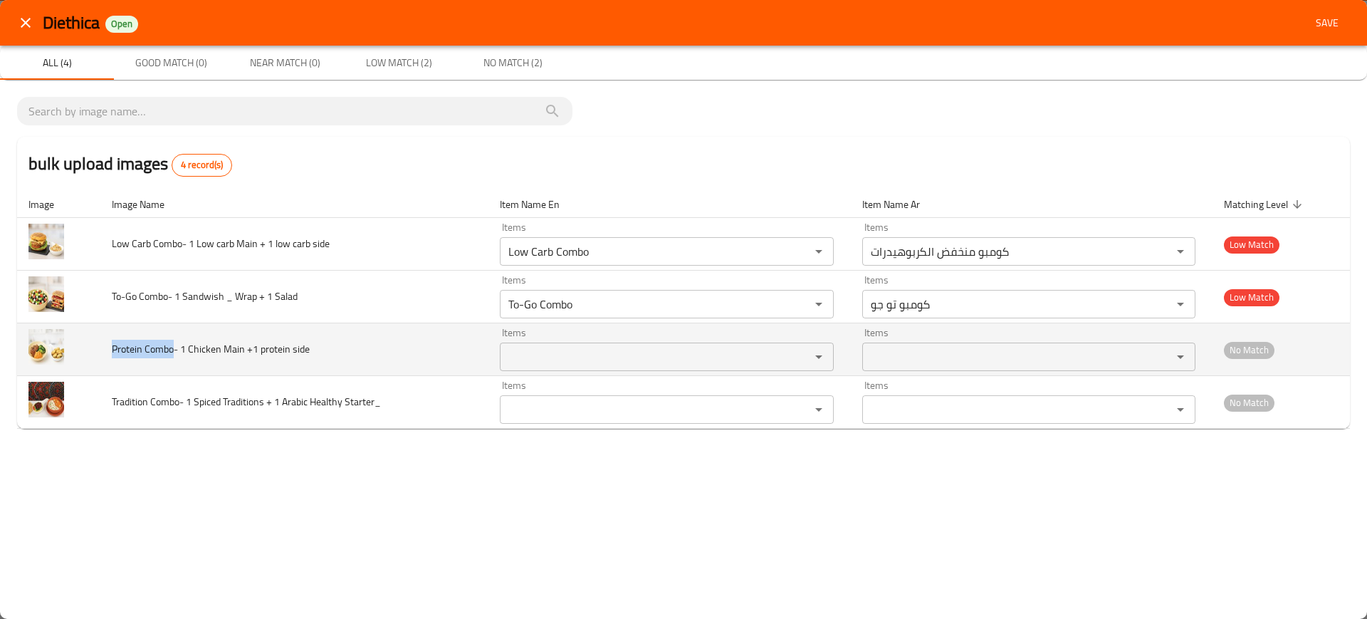
drag, startPoint x: 108, startPoint y: 345, endPoint x: 173, endPoint y: 347, distance: 64.8
click at [173, 347] on td "Protein Combo- 1 Chicken Main +1 protein side" at bounding box center [294, 349] width 388 height 53
copy span "Protein Combo"
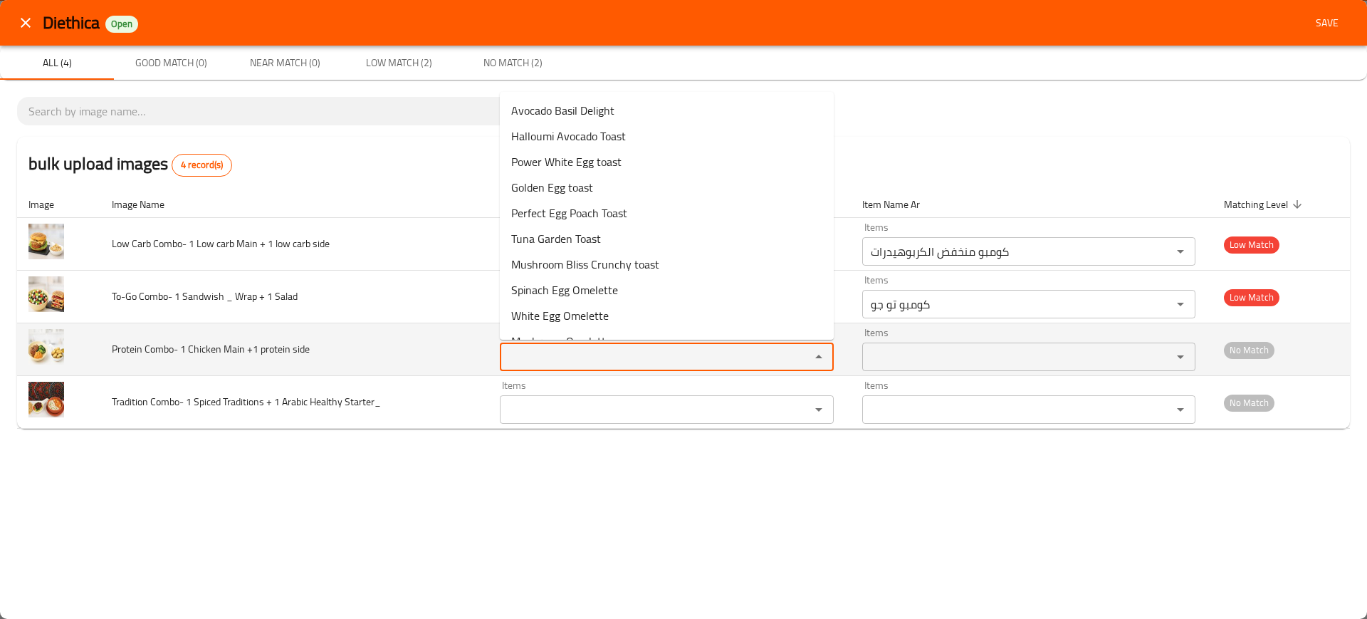
paste side "Protein Combo"
click at [583, 360] on side "Items" at bounding box center [645, 357] width 283 height 20
type side "Protein Combo"
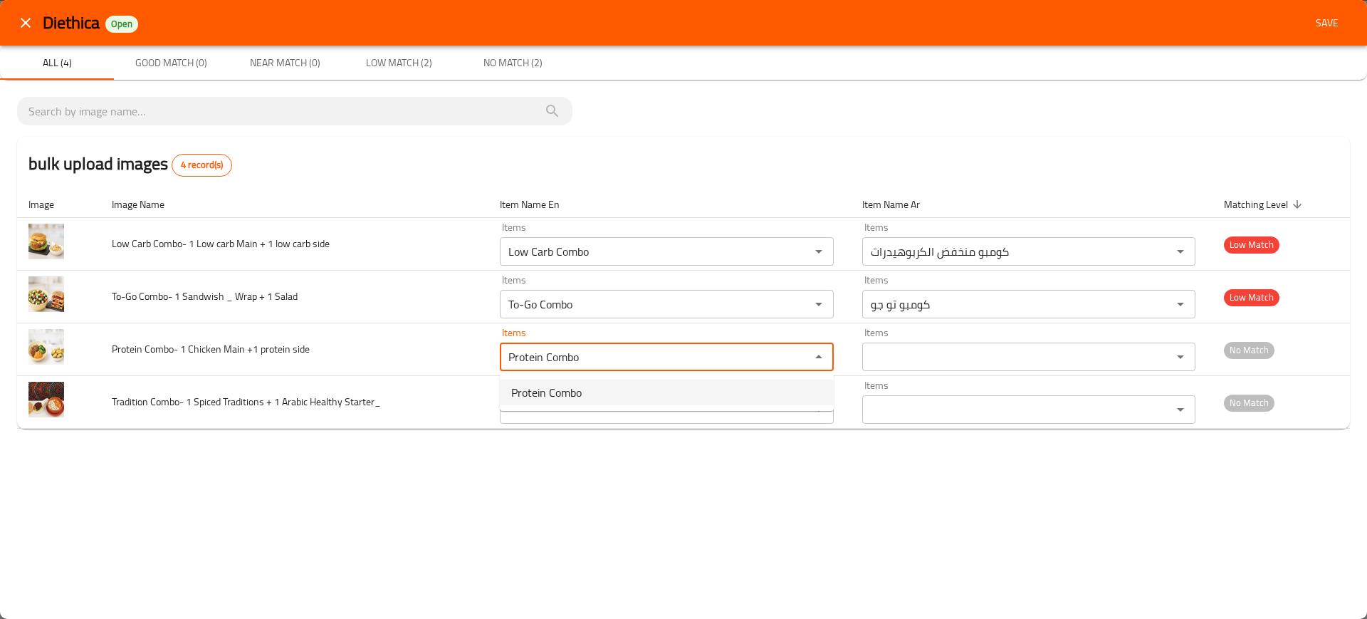
click at [598, 393] on side-option-0 "Protein Combo" at bounding box center [667, 392] width 334 height 26
type side-ar "كومبو بروتين"
type side "Protein Combo"
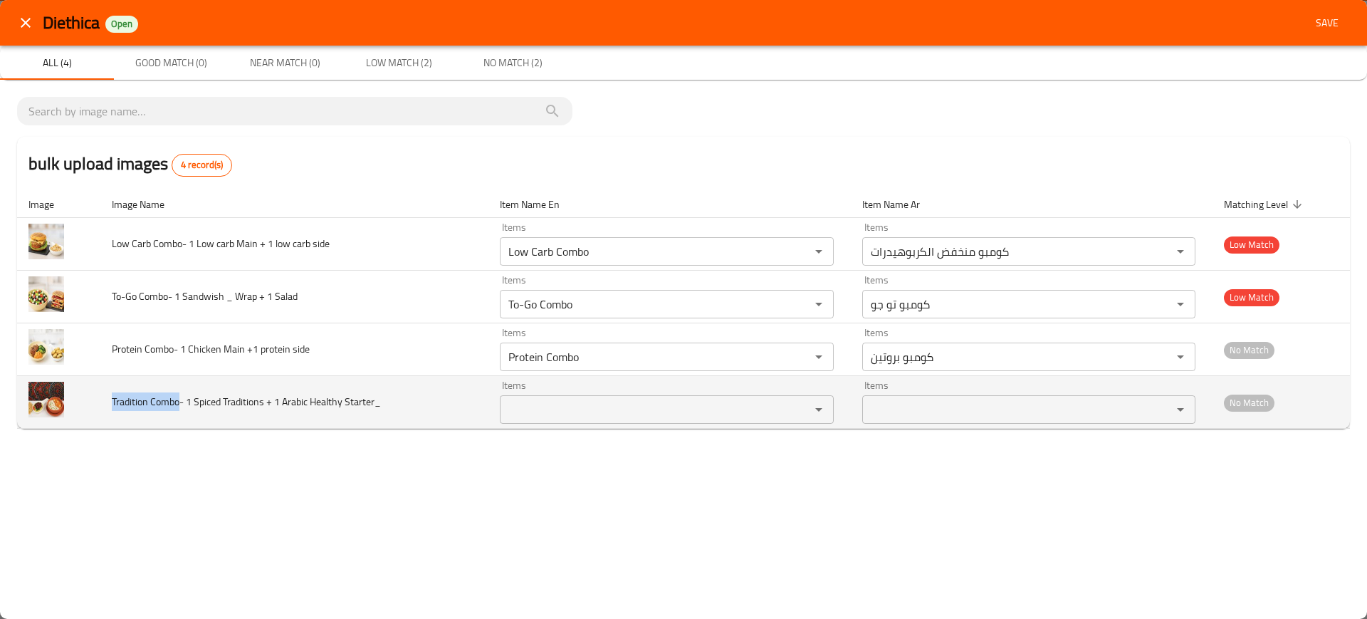
drag, startPoint x: 110, startPoint y: 399, endPoint x: 179, endPoint y: 399, distance: 69.8
click at [179, 399] on td "Tradition Combo- 1 Spiced Traditions + 1 Arabic Healthy Starter_" at bounding box center [294, 402] width 388 height 53
copy span "Tradition Combo"
click at [641, 395] on div "Items" at bounding box center [666, 409] width 333 height 28
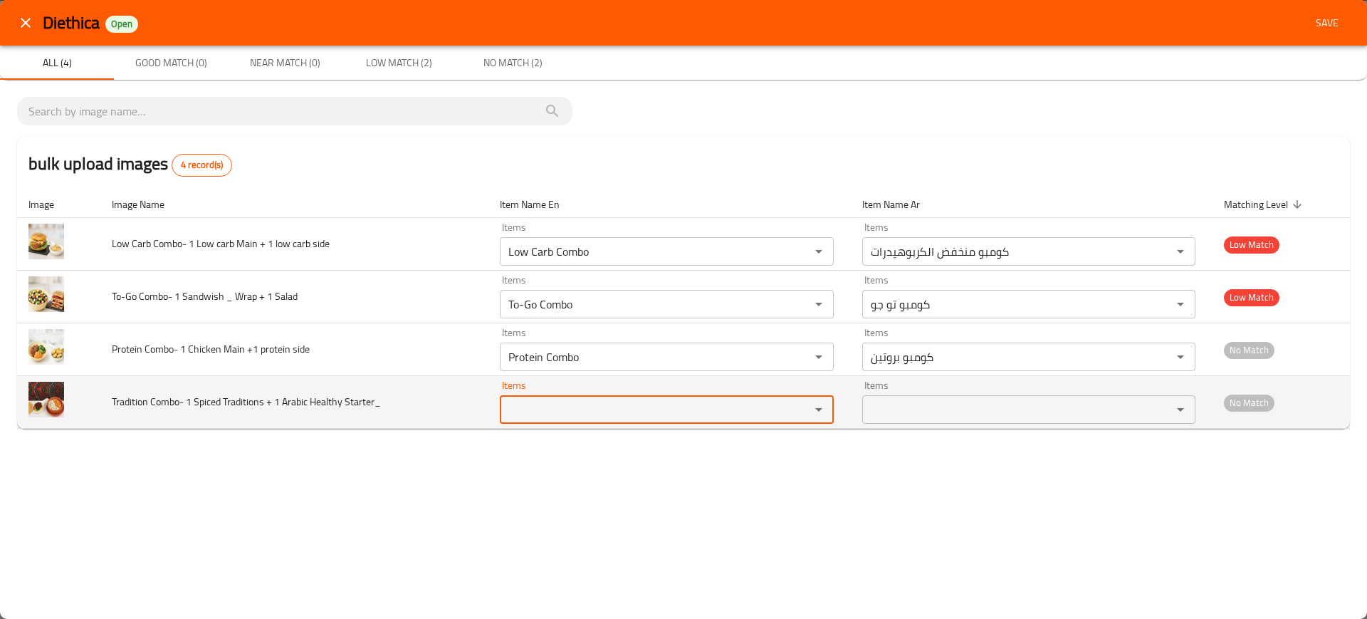
paste Starter_ "Tradition Combo"
type Starter_ "Tradition Combo"
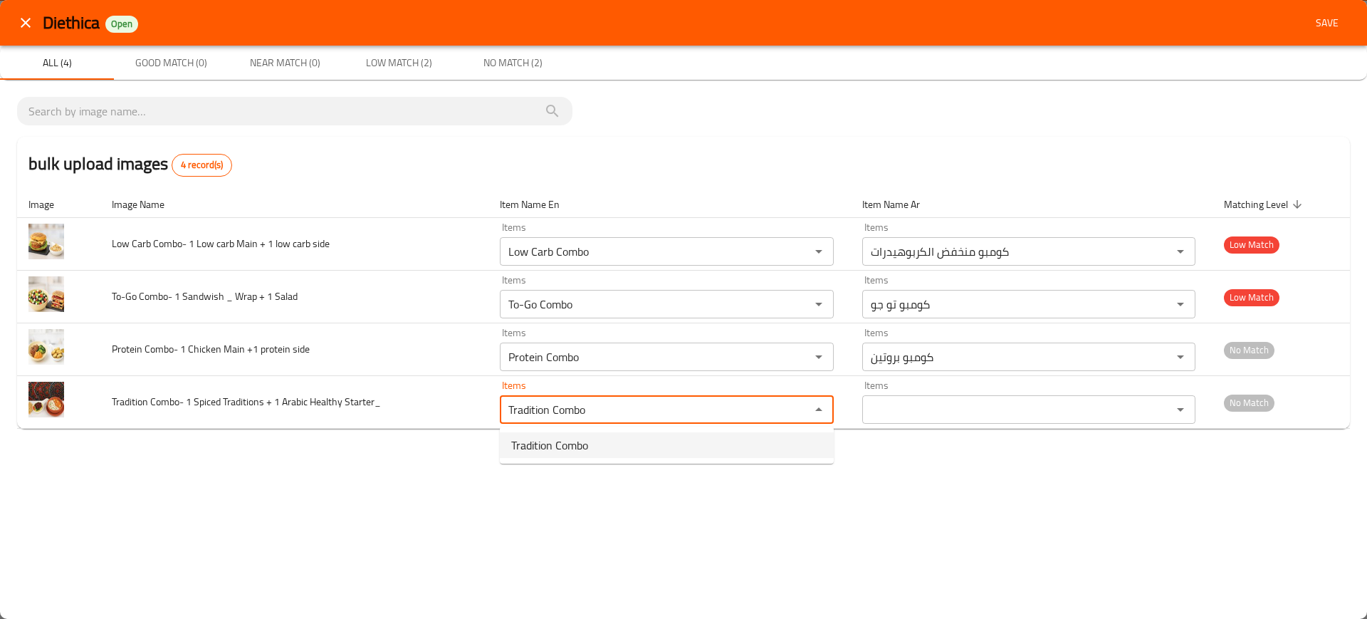
click at [561, 442] on span "Tradition Combo" at bounding box center [549, 444] width 77 height 17
type Starter_-ar "كومبو تقليدي"
type Starter_ "Tradition Combo"
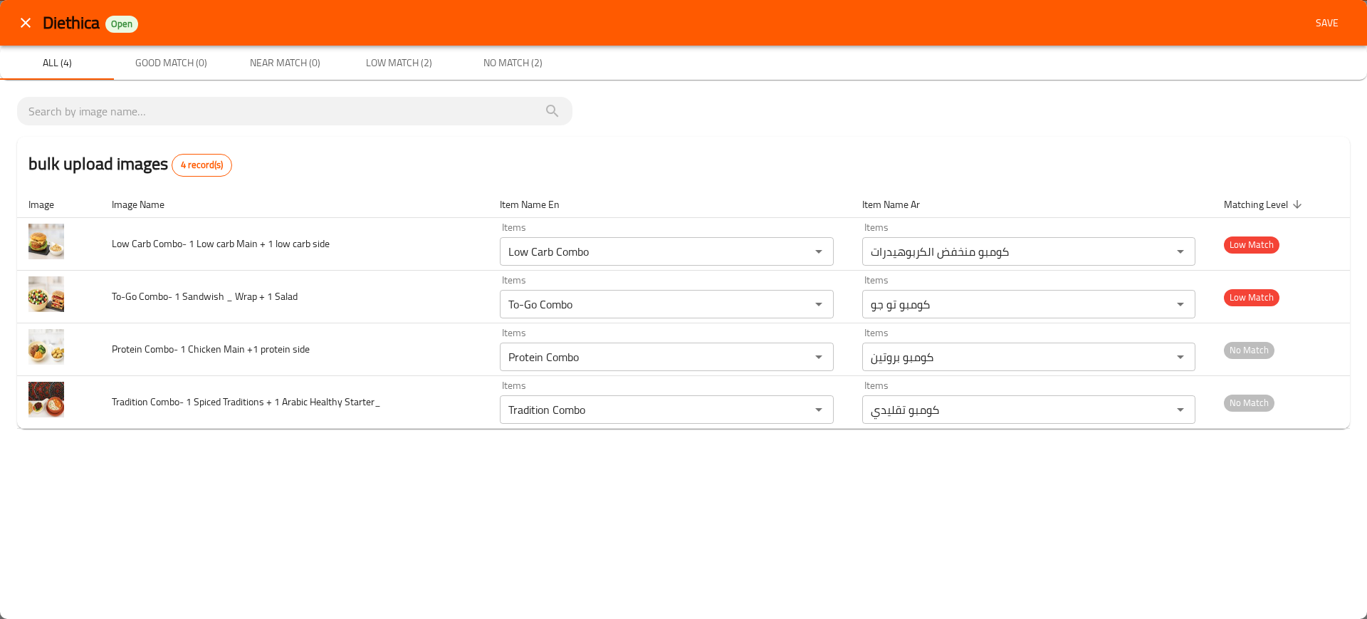
click at [586, 488] on div "Diethica Open Save All (4) Good Match (0) Near Match (0) Low Match (2) No Match…" at bounding box center [683, 309] width 1367 height 619
click at [1333, 31] on span "Save" at bounding box center [1327, 23] width 34 height 18
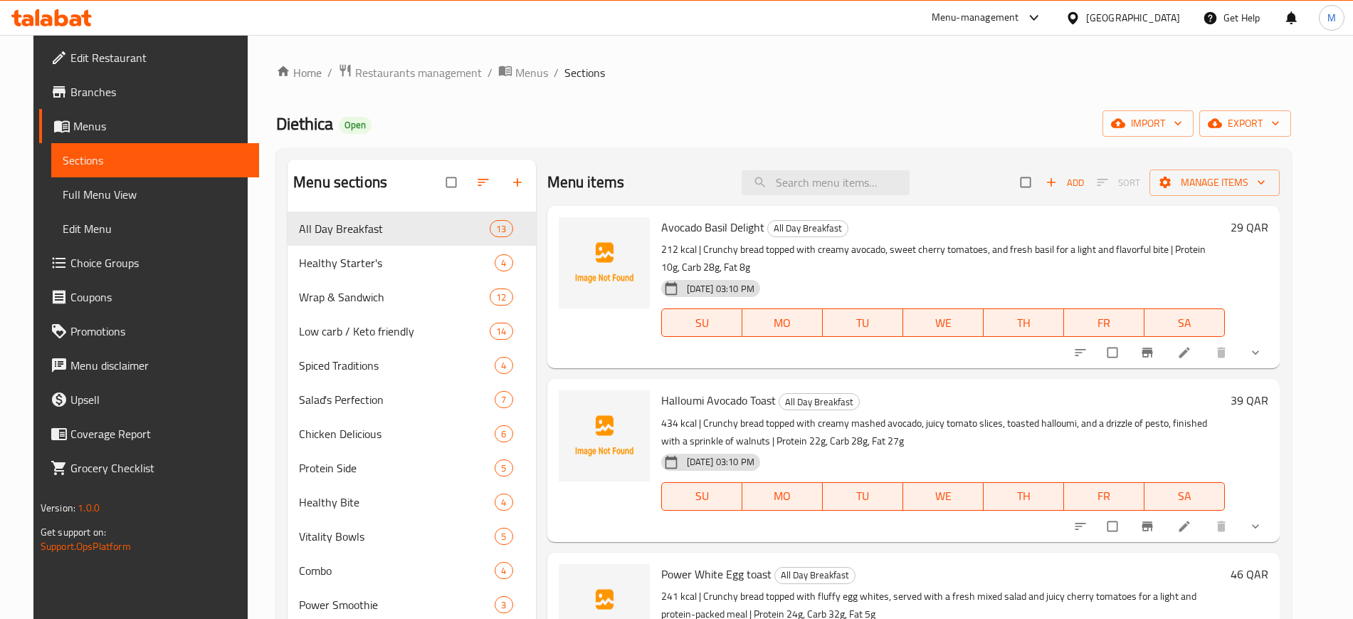
click at [829, 210] on div "Avocado Basil Delight All Day Breakfast 212 kcal | Crunchy bread topped with cr…" at bounding box center [913, 287] width 733 height 162
click at [815, 188] on input "search" at bounding box center [826, 182] width 168 height 25
paste input "Low Carb Combo"
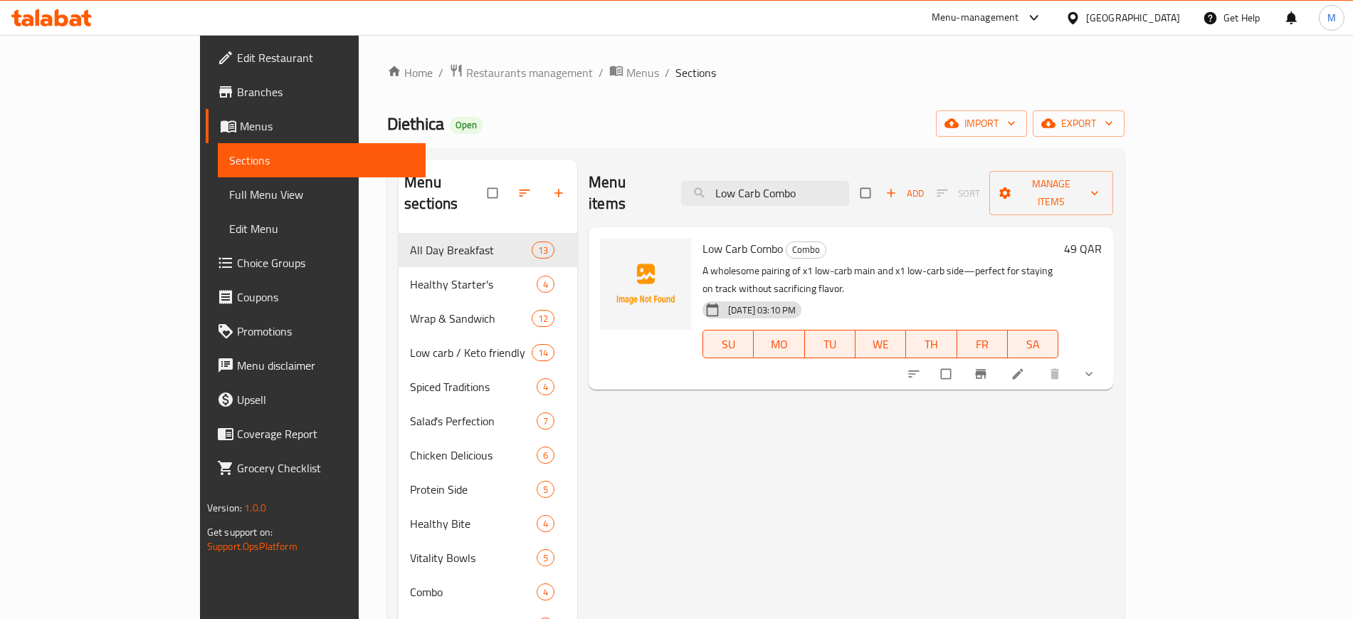
paste input "To-Go"
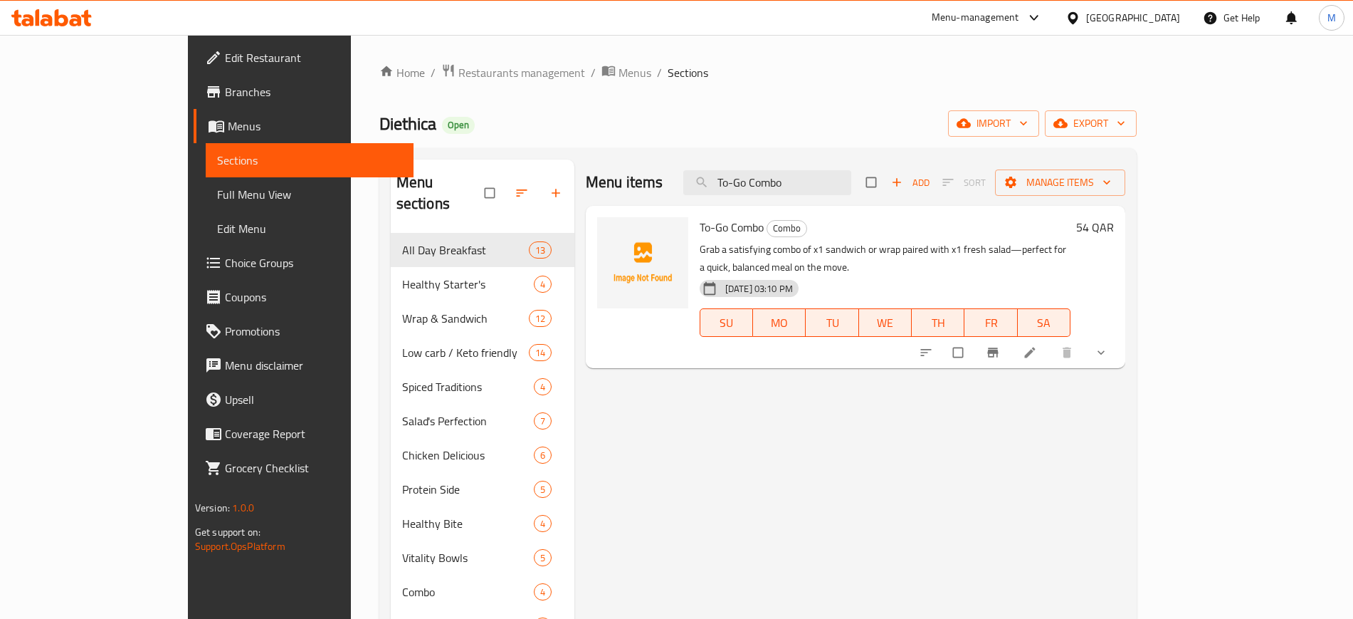
paste input "Protein"
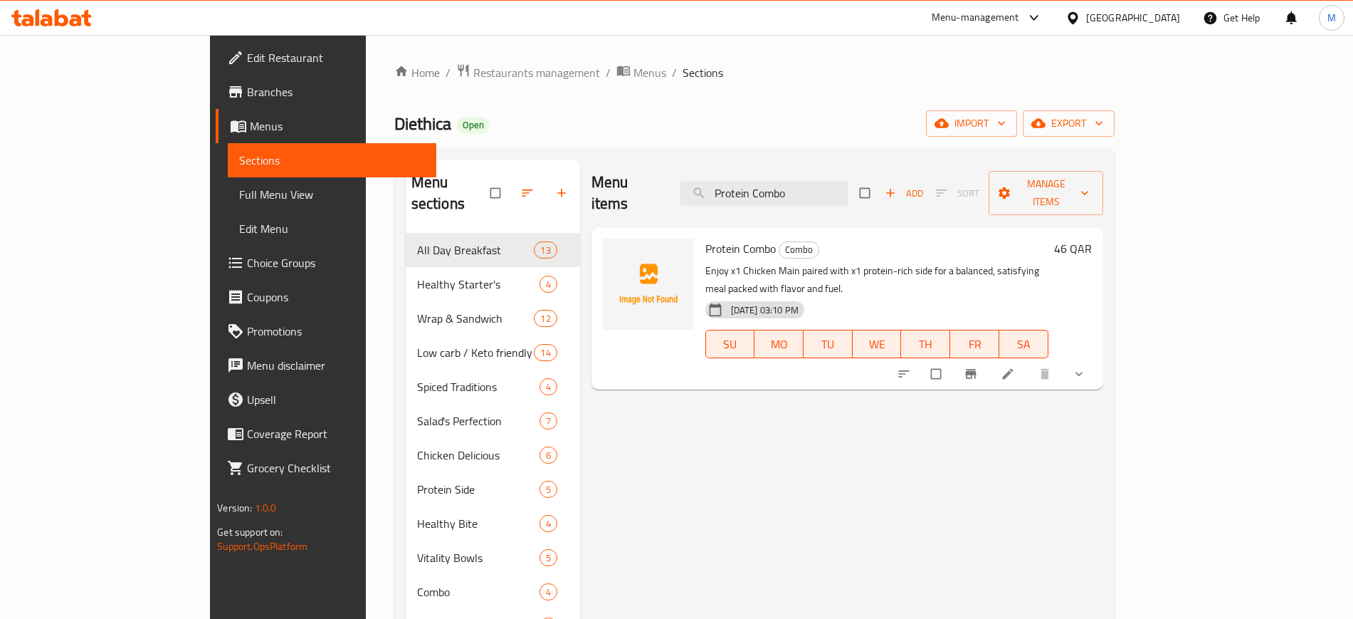
paste input "Traditio"
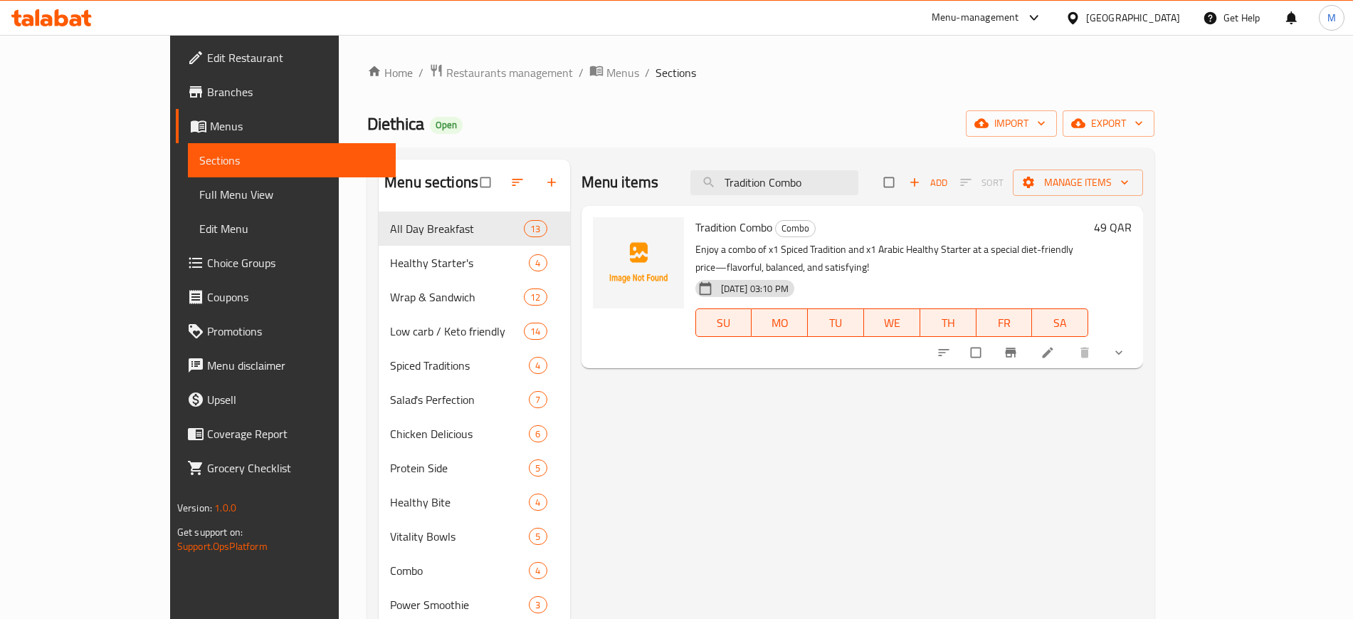
type input "Tradition Combo"
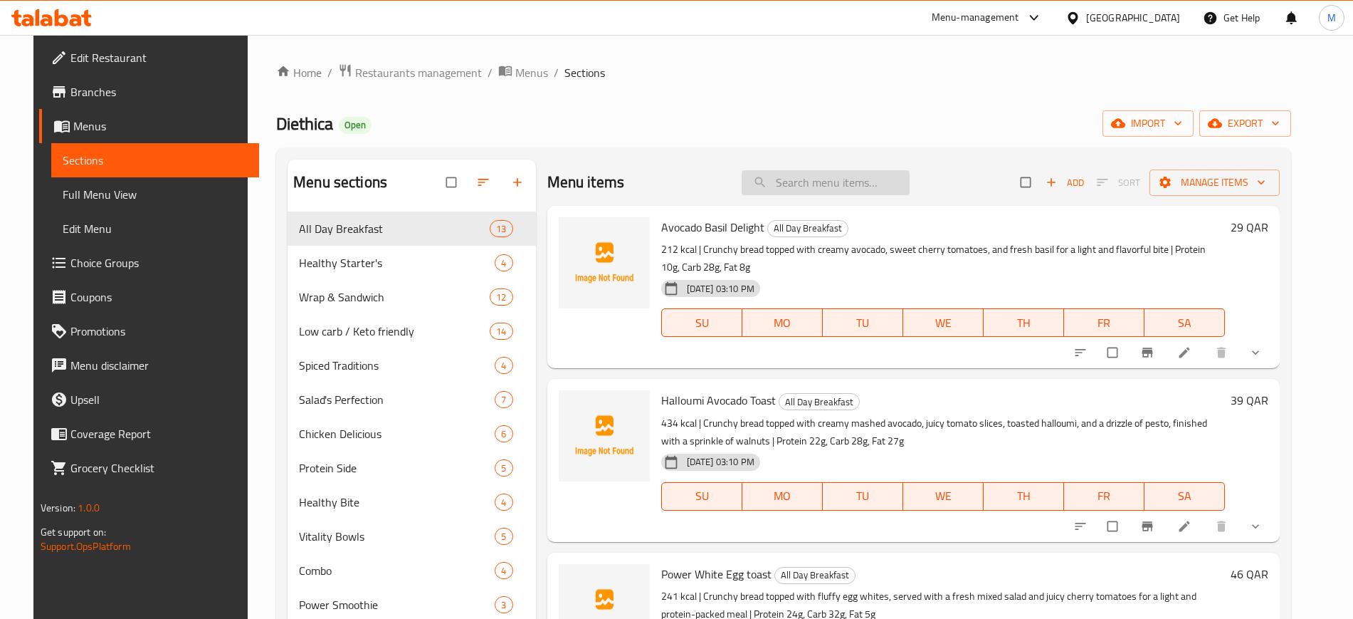
click at [855, 192] on input "search" at bounding box center [826, 182] width 168 height 25
paste input "Tradition Combo"
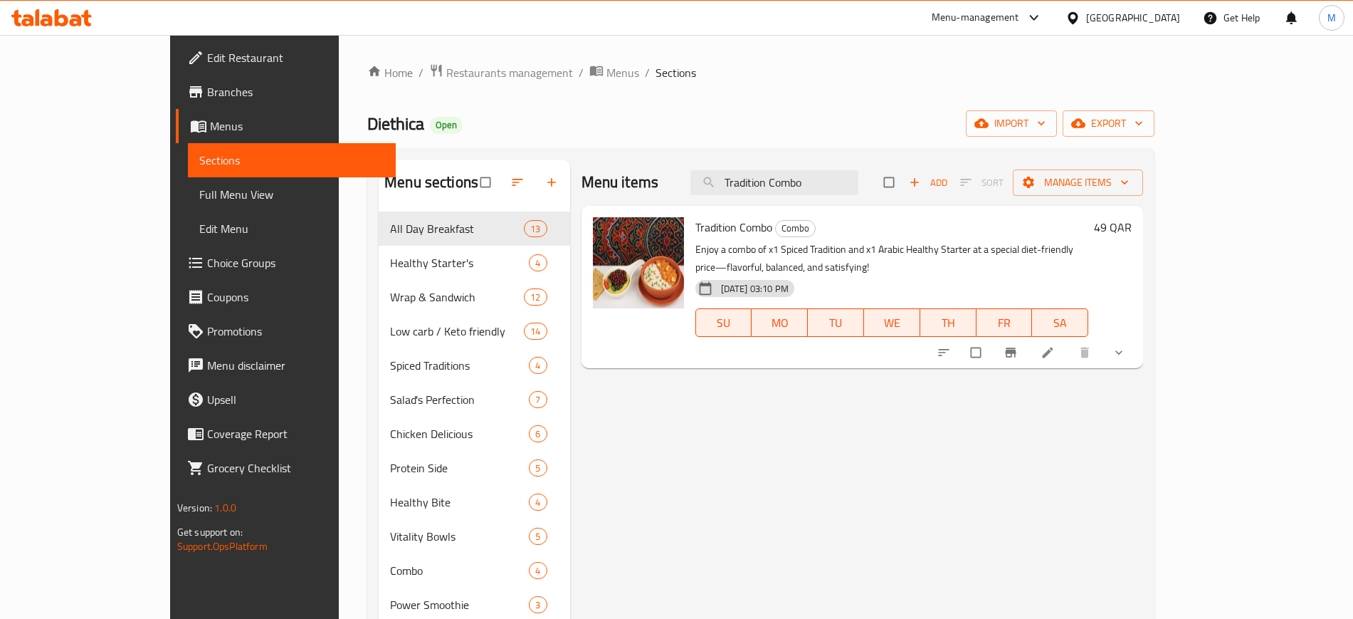
paste input "Protei"
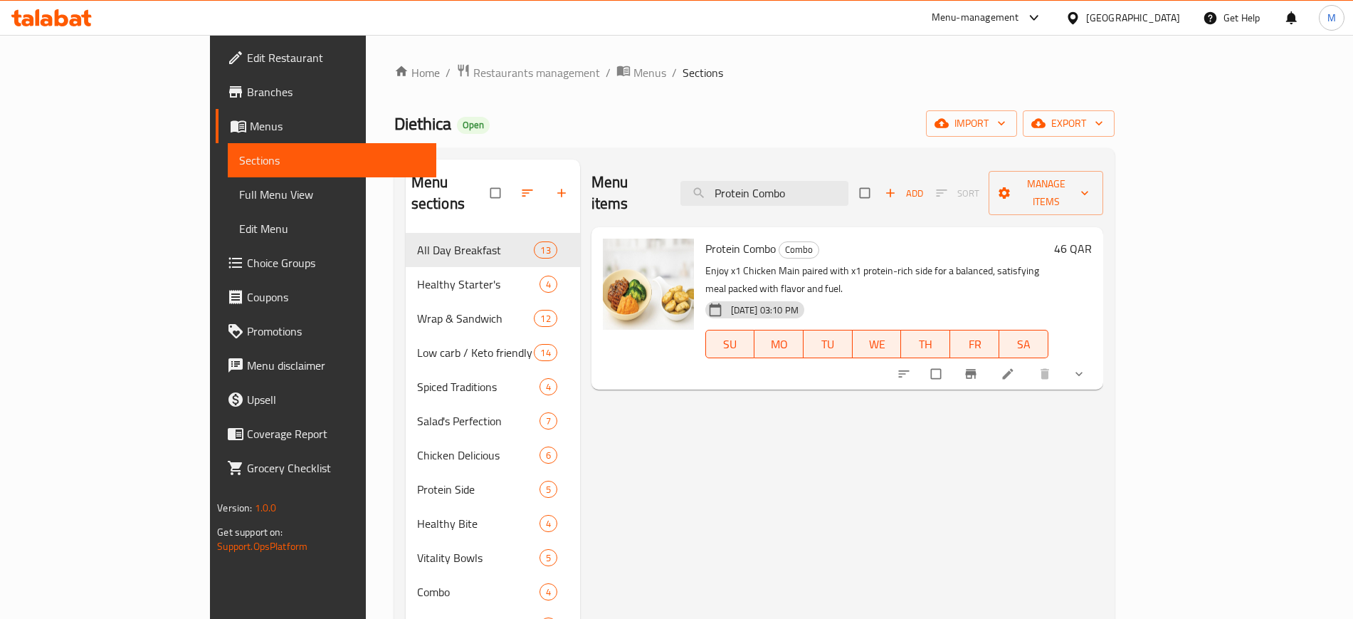
paste input "To-Go"
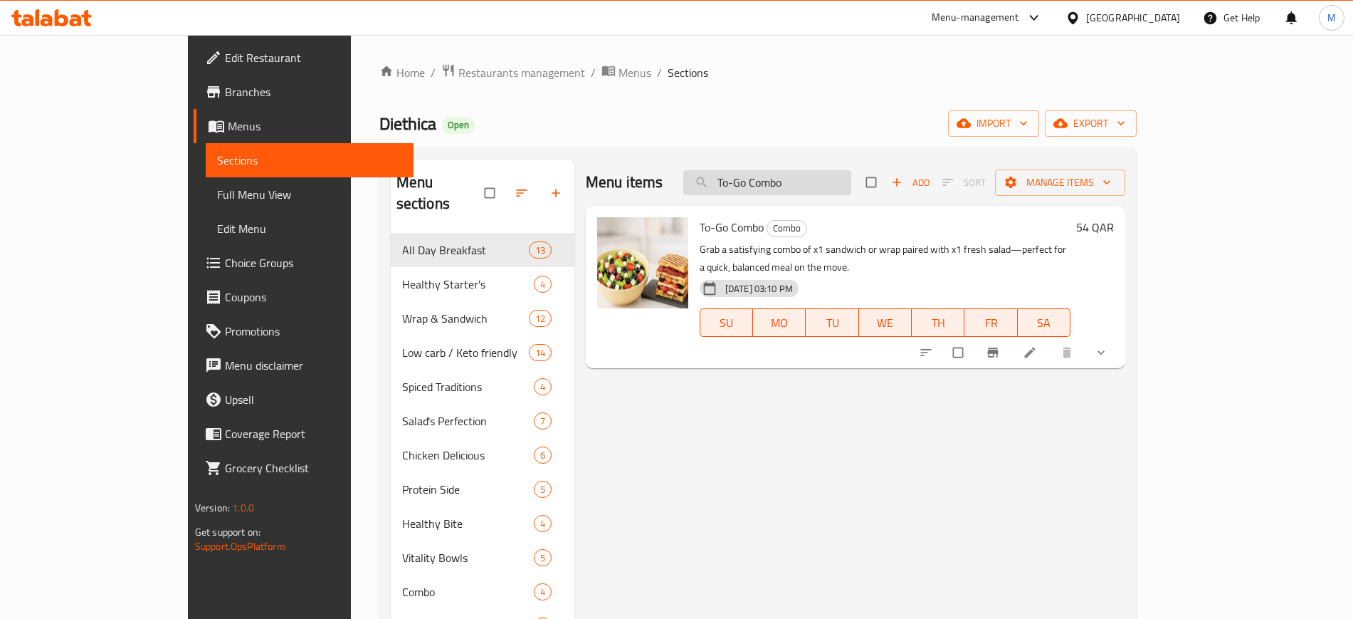
click at [851, 172] on input "To-Go Combo" at bounding box center [767, 182] width 168 height 25
paste input "Low Carb"
type input "Low Carb Combo"
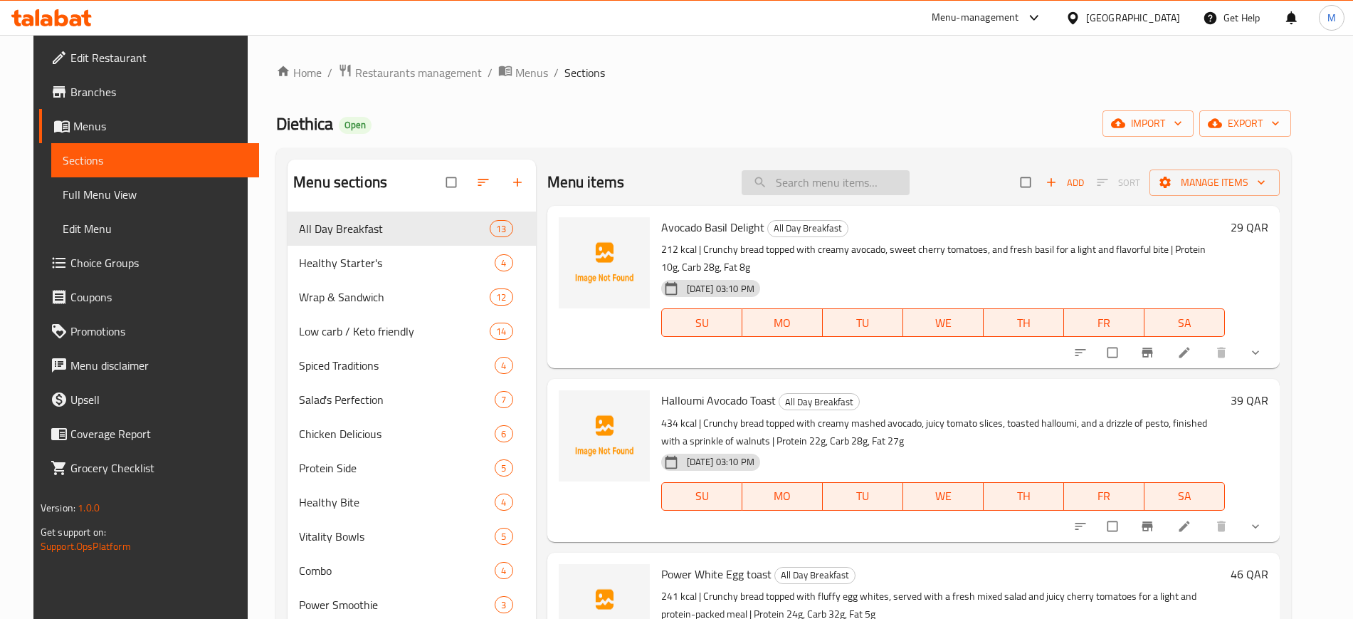
click at [807, 182] on input "search" at bounding box center [826, 182] width 168 height 25
paste input "Low carb Kebsa"
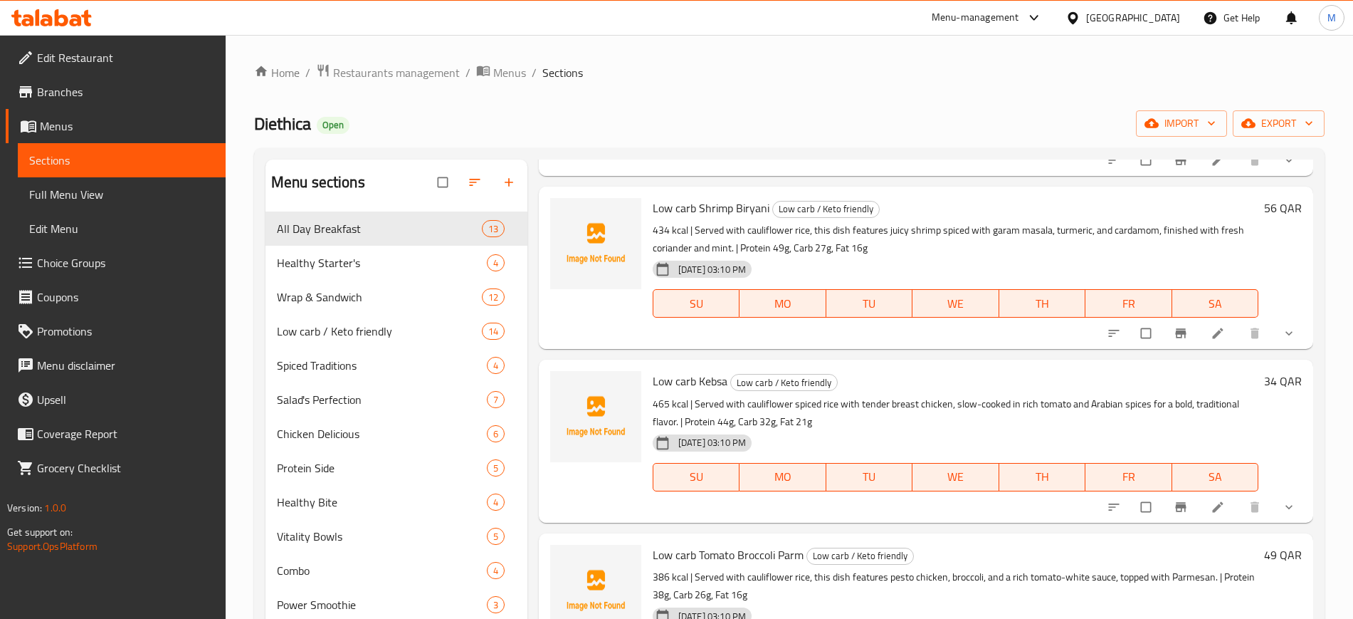
scroll to position [374, 0]
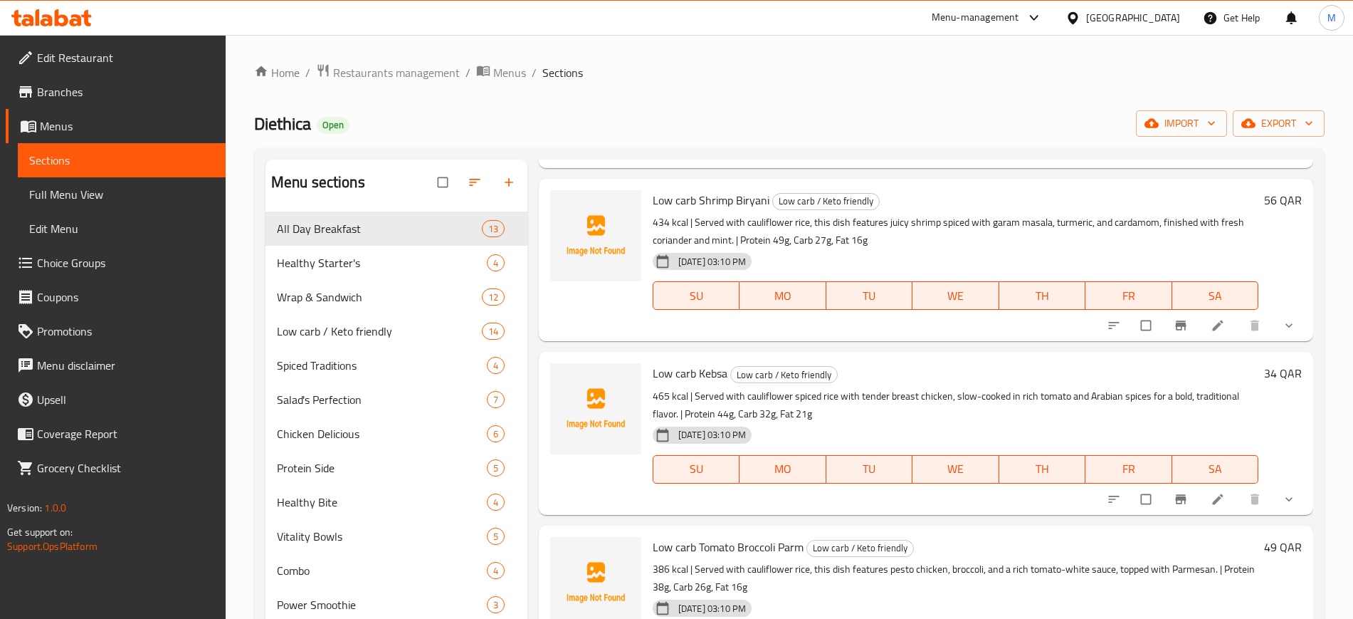
click at [715, 375] on span "Low carb Kebsa" at bounding box center [690, 372] width 75 height 21
copy h6 "Kebsa"
click at [715, 375] on span "Low carb Kebsa" at bounding box center [690, 372] width 75 height 21
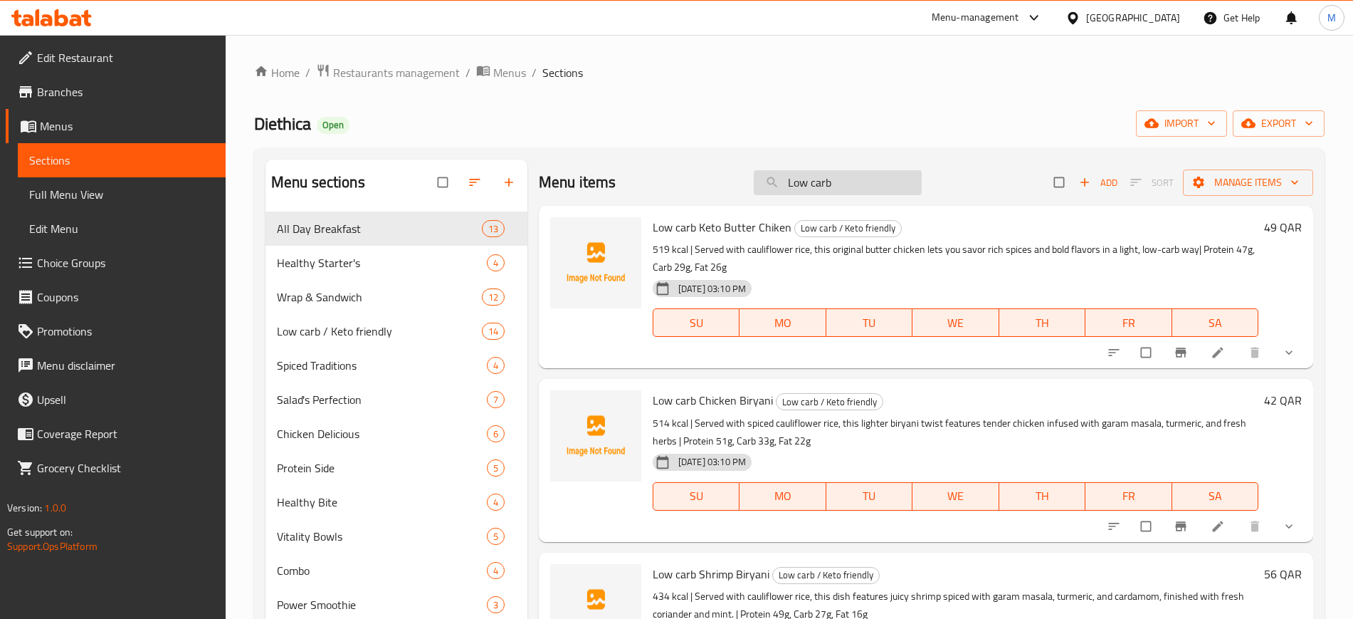
click at [827, 181] on input "Low carb" at bounding box center [838, 182] width 168 height 25
paste input "Kebsa"
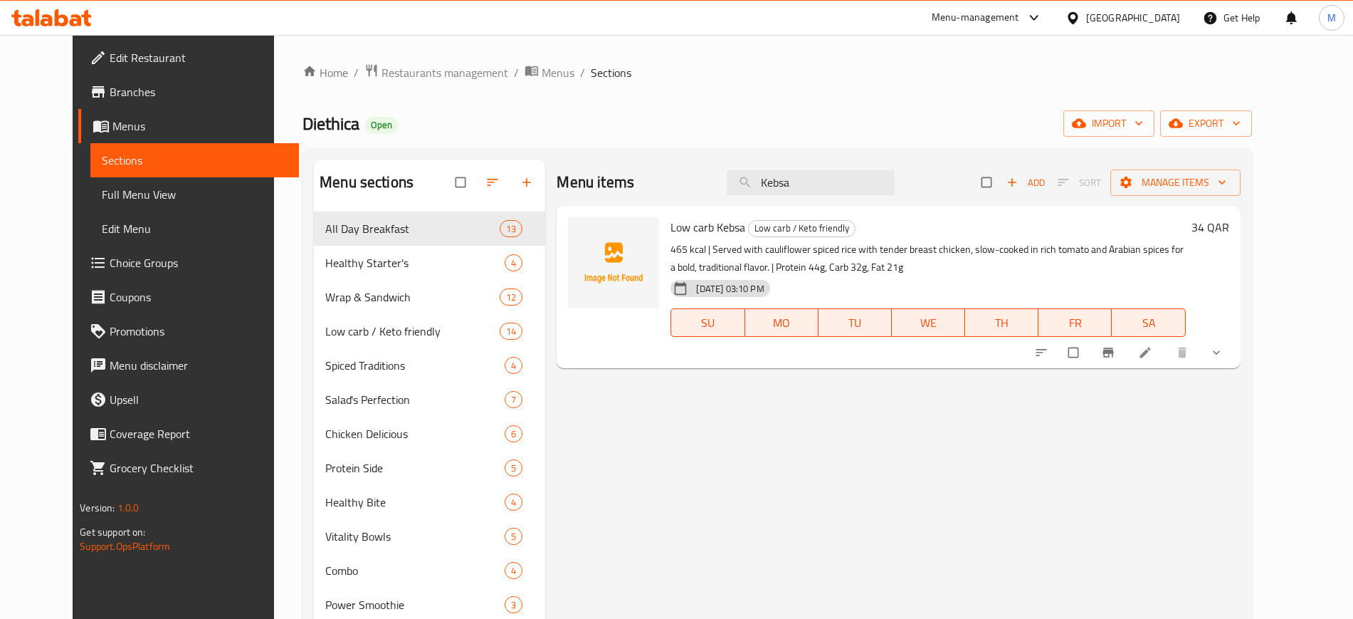
paste input "Honey And Chicken Vegetables Feast"
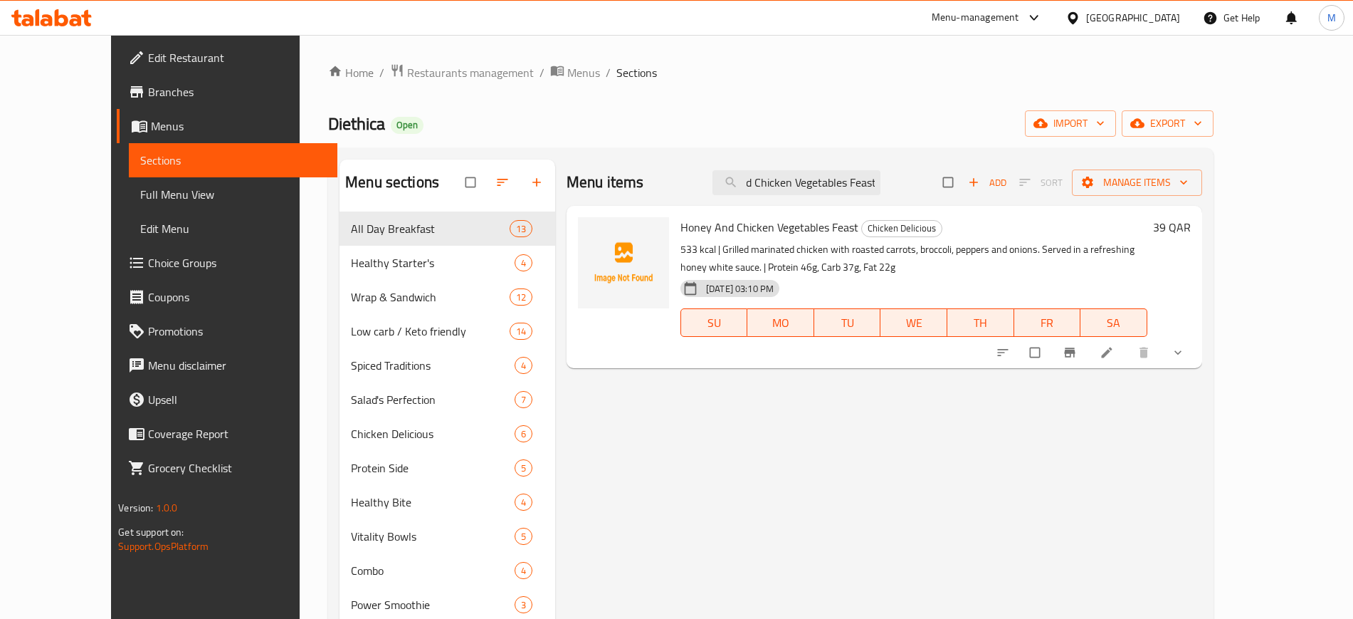
type input "Honey And Chicken Vegetables Feast"
click at [1048, 120] on icon "button" at bounding box center [1041, 123] width 14 height 9
click at [786, 173] on input "Honey And Chicken Vegetables Feast" at bounding box center [797, 182] width 168 height 25
paste input "Keto intense chocolate brownie"
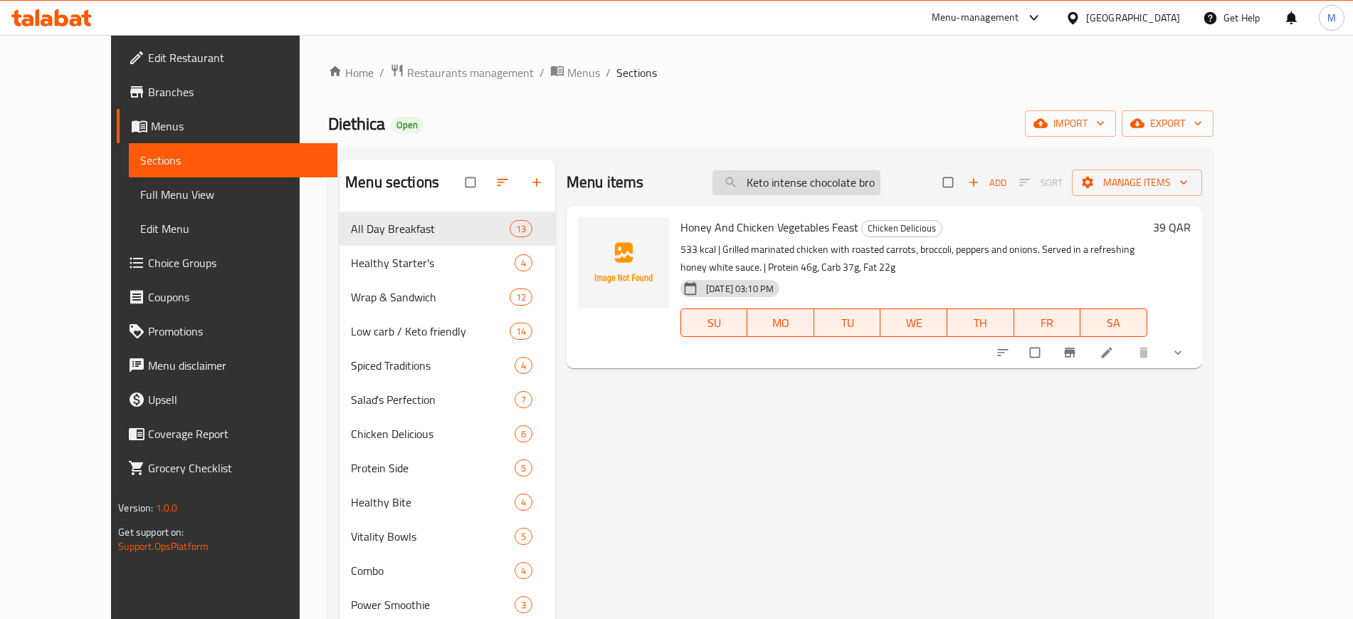
scroll to position [0, 22]
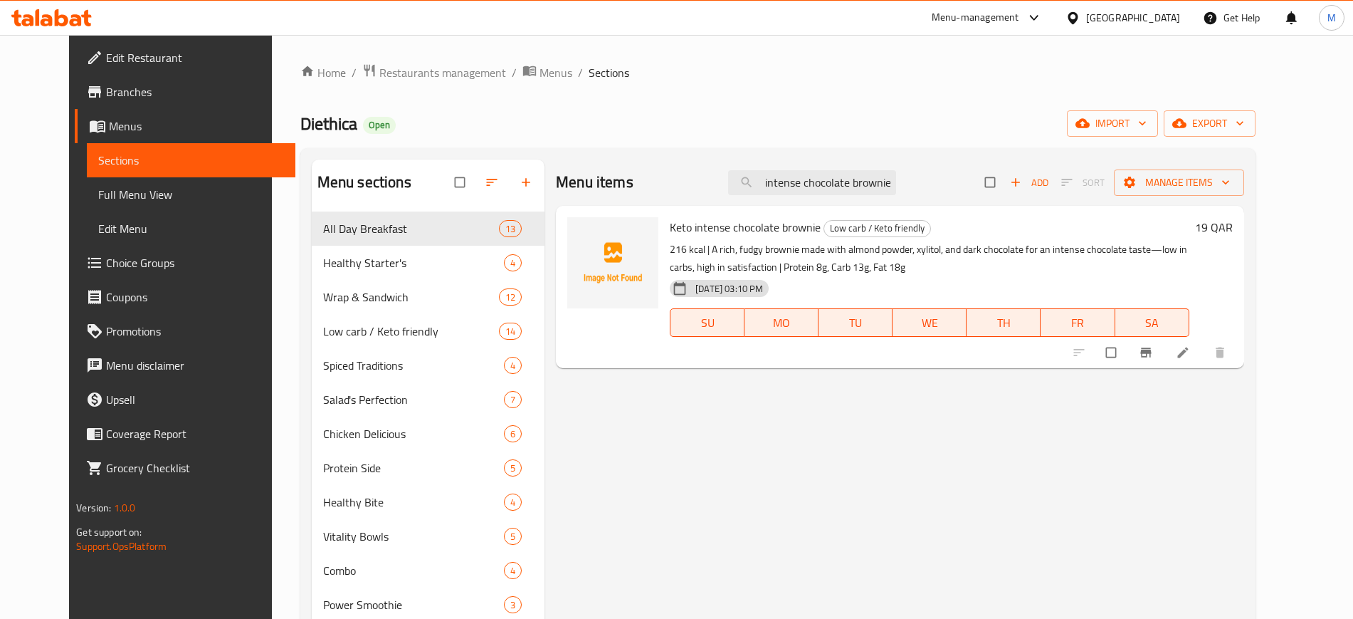
type input "Keto intense chocolate brownie"
click at [570, 235] on img at bounding box center [612, 262] width 91 height 91
click at [582, 250] on img at bounding box center [612, 262] width 91 height 91
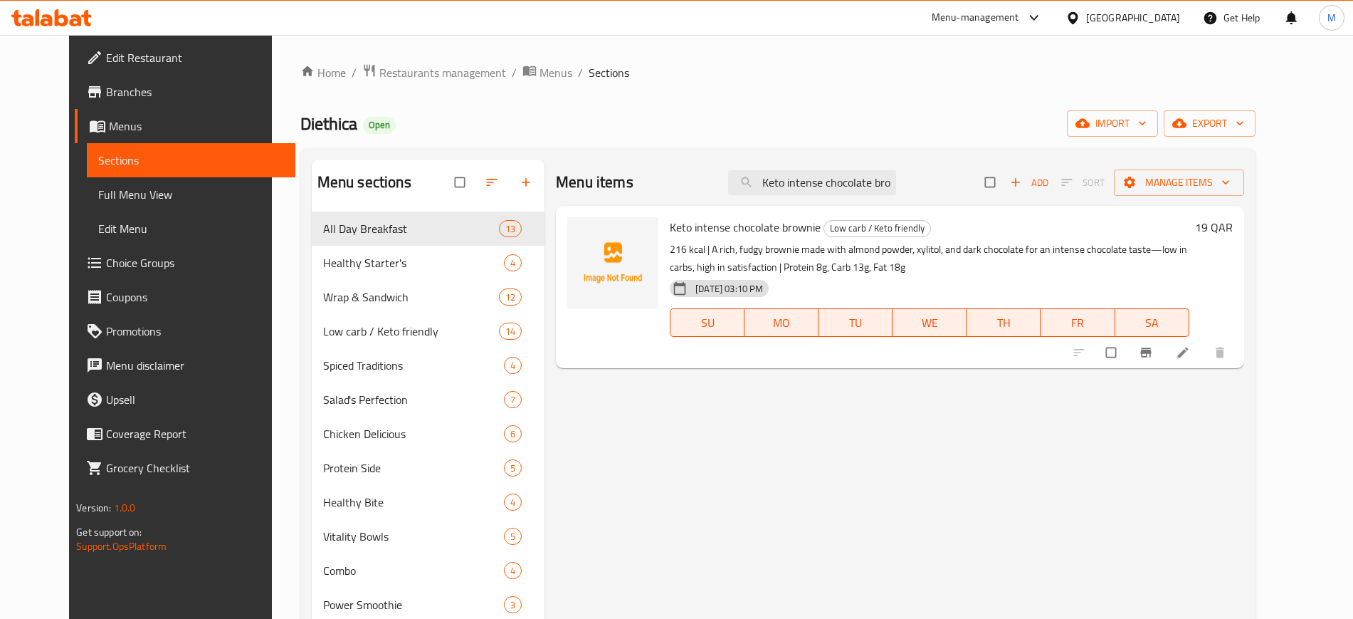
click at [576, 204] on div "Menu items Keto intense chocolate brownie Add Sort Manage items" at bounding box center [900, 182] width 688 height 46
click at [579, 230] on icon "upload picture" at bounding box center [586, 237] width 14 height 14
click at [849, 169] on div "Menu items Keto intense chocolate brownie Add Sort Manage items" at bounding box center [900, 182] width 688 height 46
click at [839, 187] on input "Keto intense chocolate brownie" at bounding box center [812, 182] width 168 height 25
paste input "soft Choco Chip Cookies"
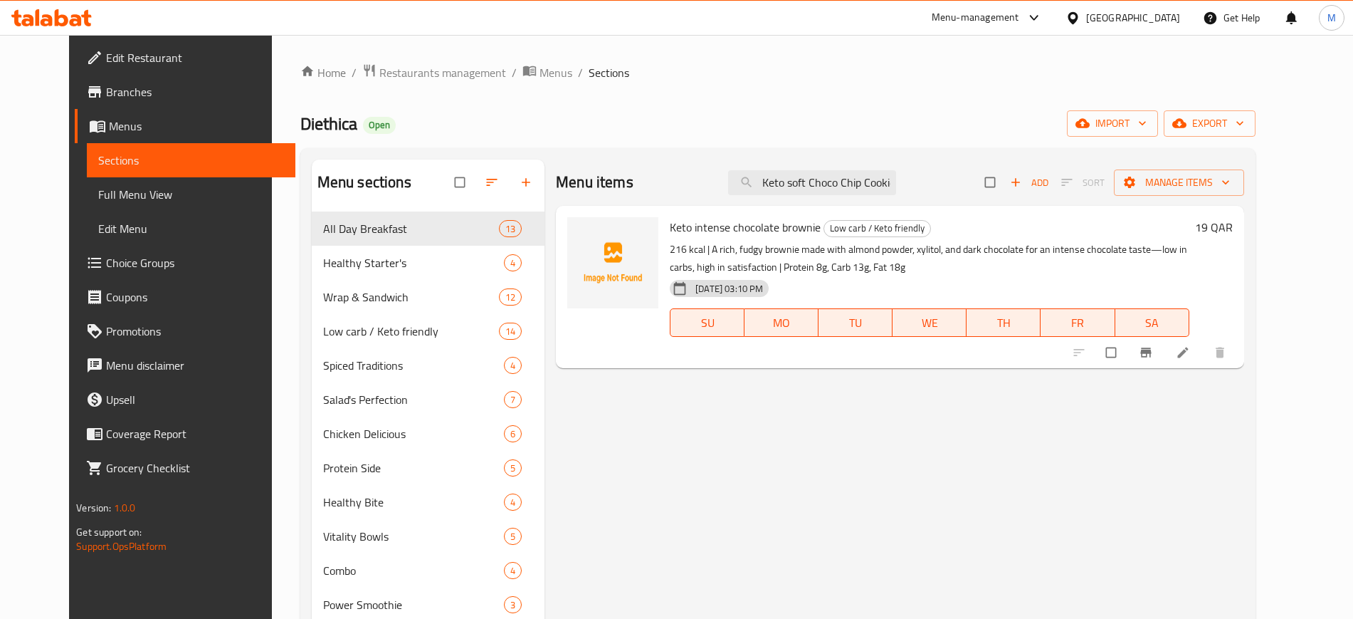
scroll to position [0, 10]
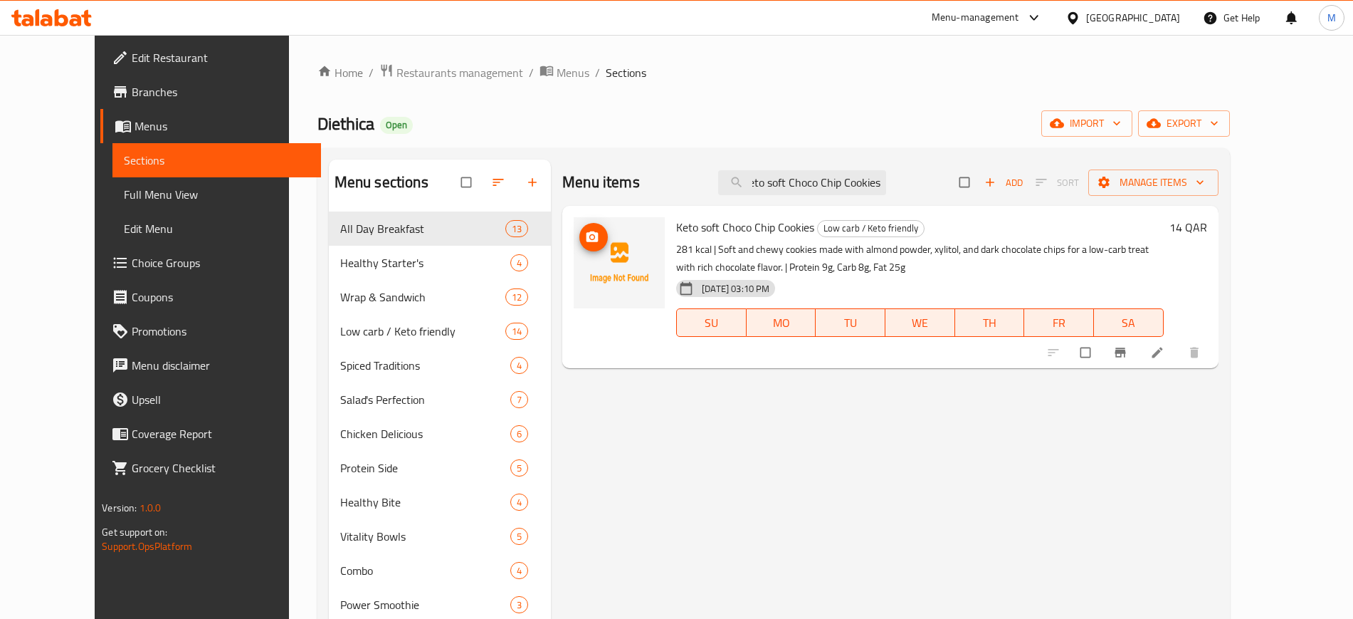
type input "Keto soft Choco Chip Cookies"
click at [580, 246] on button "upload picture" at bounding box center [594, 237] width 28 height 28
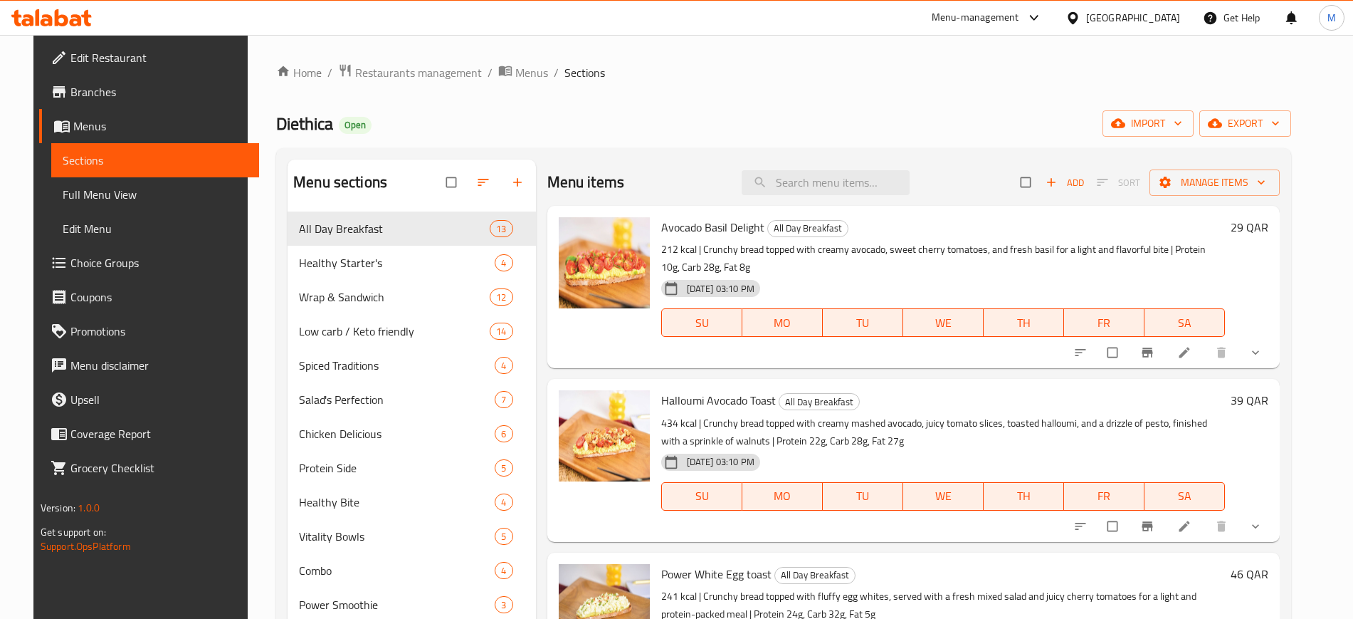
click at [626, 182] on div "Menu items Add Sort Manage items" at bounding box center [913, 182] width 733 height 46
click at [794, 399] on span "All Day Breakfast" at bounding box center [820, 402] width 80 height 16
click at [851, 400] on h6 "Halloumi Avocado Toast All Day Breakfast" at bounding box center [943, 400] width 565 height 20
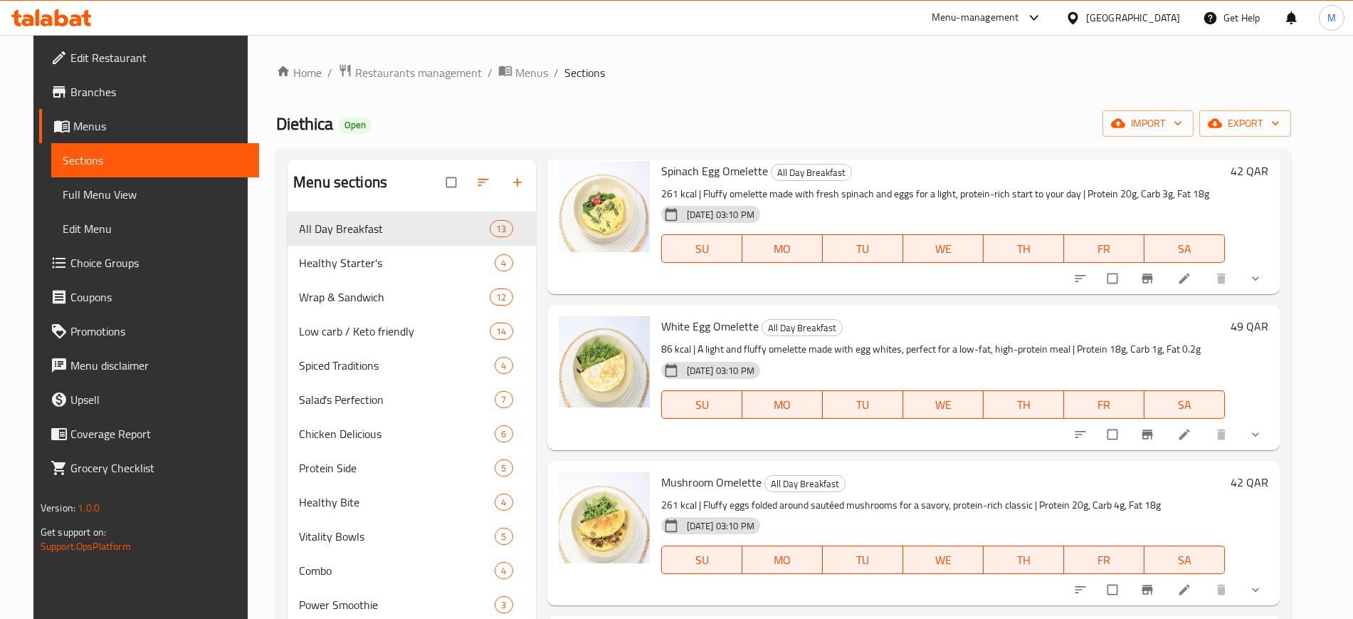
scroll to position [1617, 0]
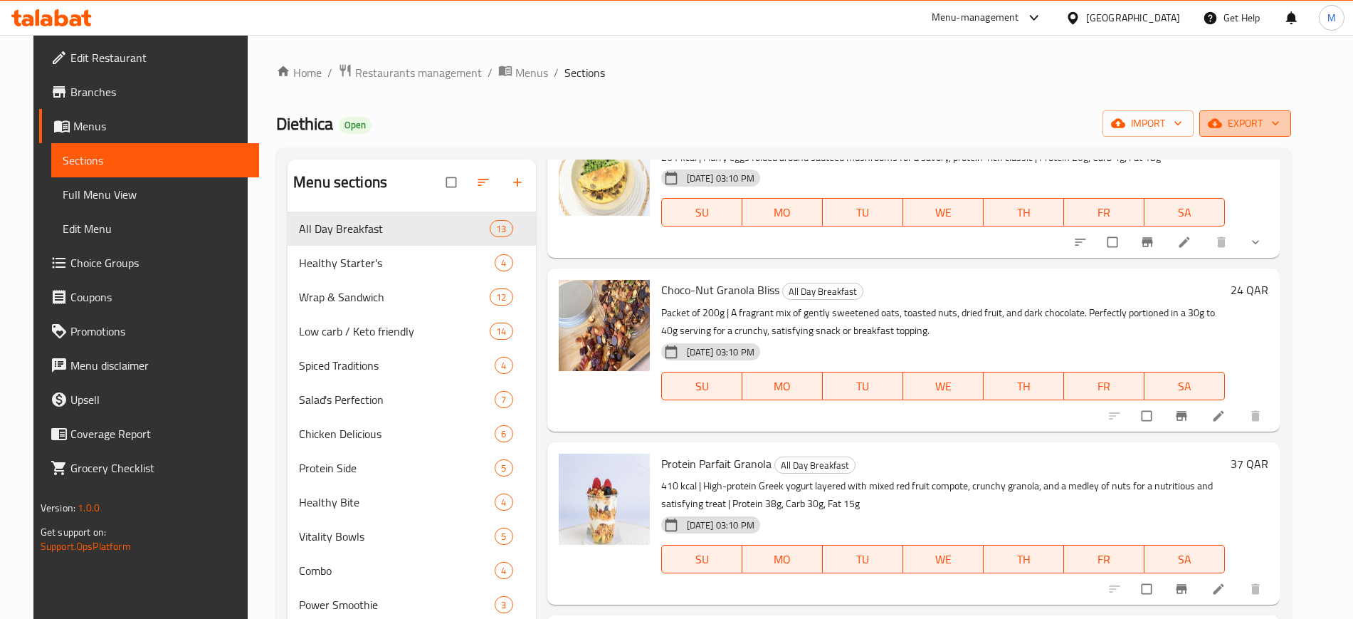
click at [1222, 130] on icon "button" at bounding box center [1215, 123] width 14 height 14
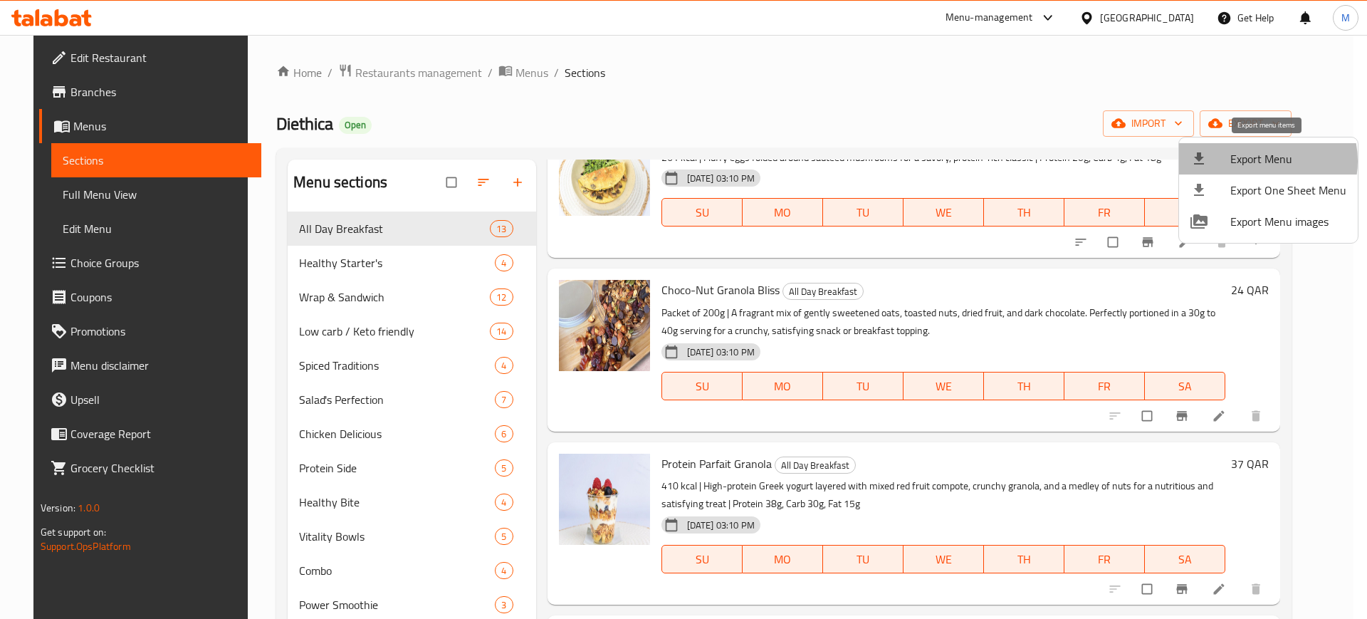
click at [1263, 161] on span "Export Menu" at bounding box center [1288, 158] width 116 height 17
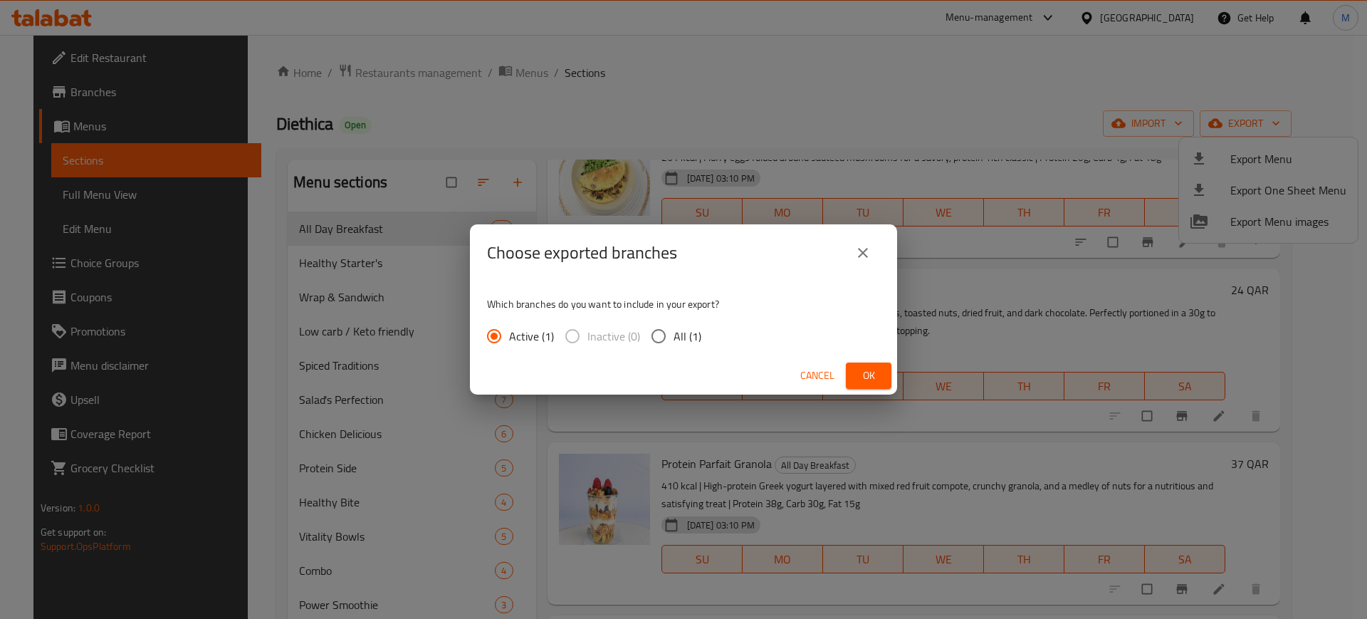
click at [676, 345] on span "All (1)" at bounding box center [687, 335] width 28 height 17
click at [673, 345] on input "All (1)" at bounding box center [659, 336] width 30 height 30
radio input "true"
click at [851, 369] on button "Ok" at bounding box center [869, 375] width 46 height 26
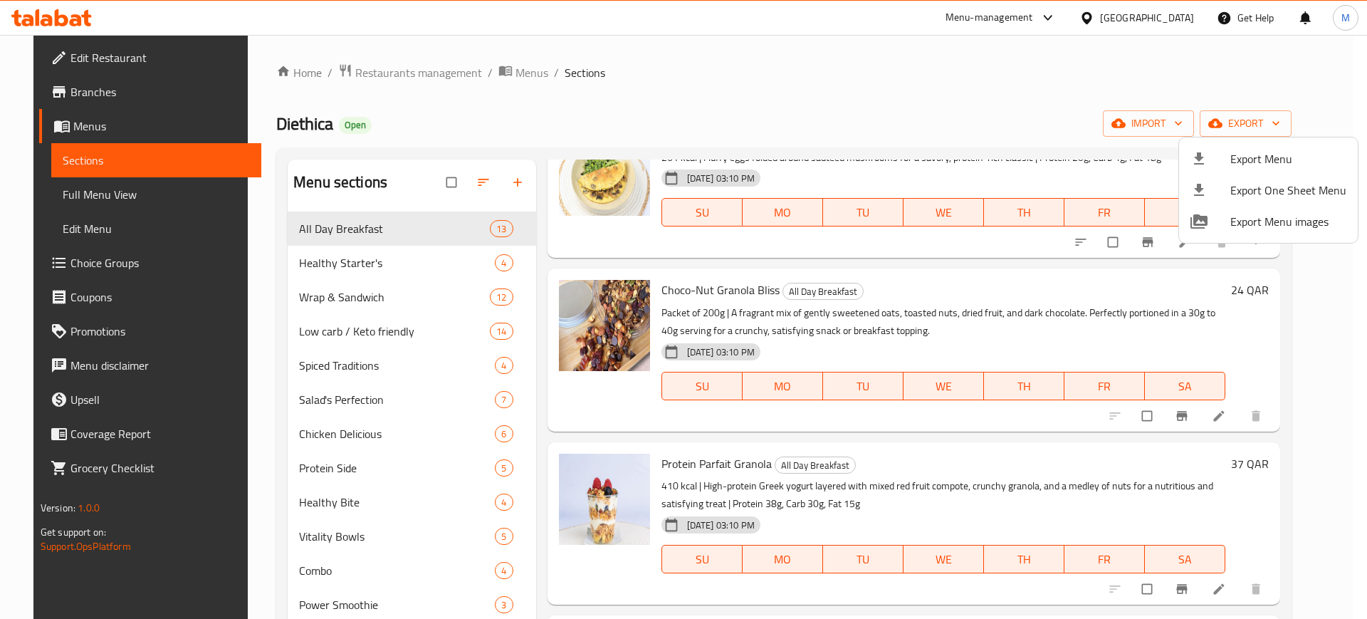
click at [757, 427] on div at bounding box center [683, 309] width 1367 height 619
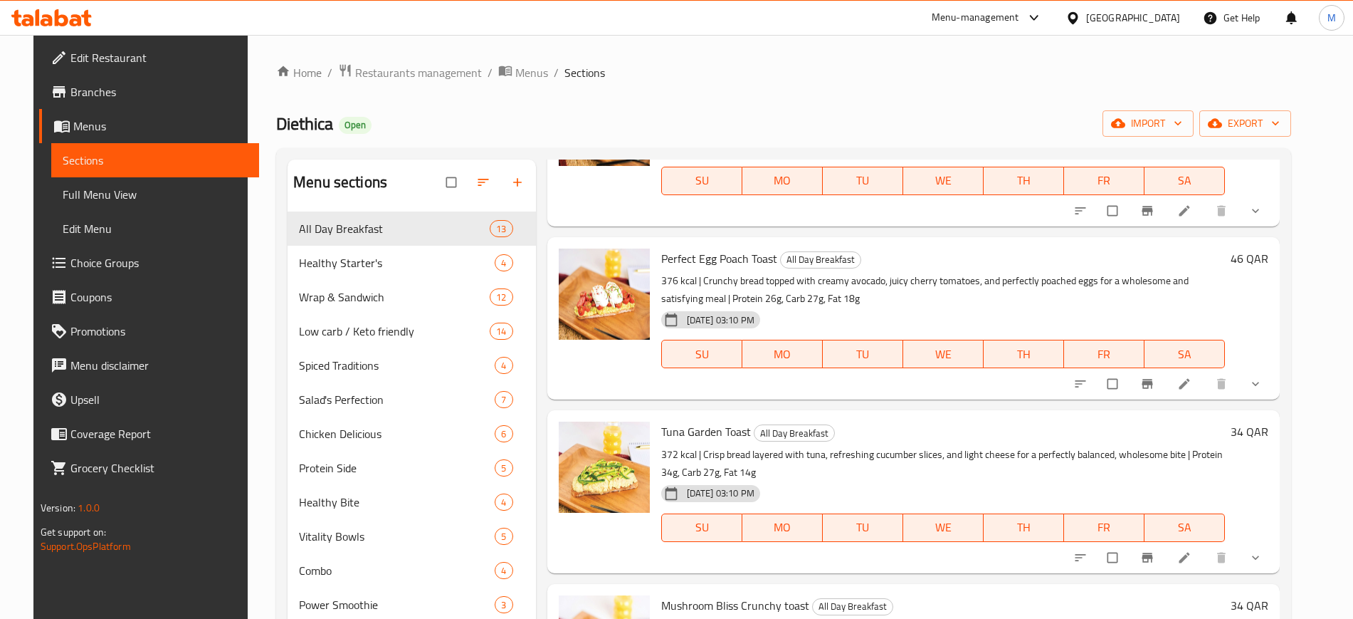
scroll to position [0, 0]
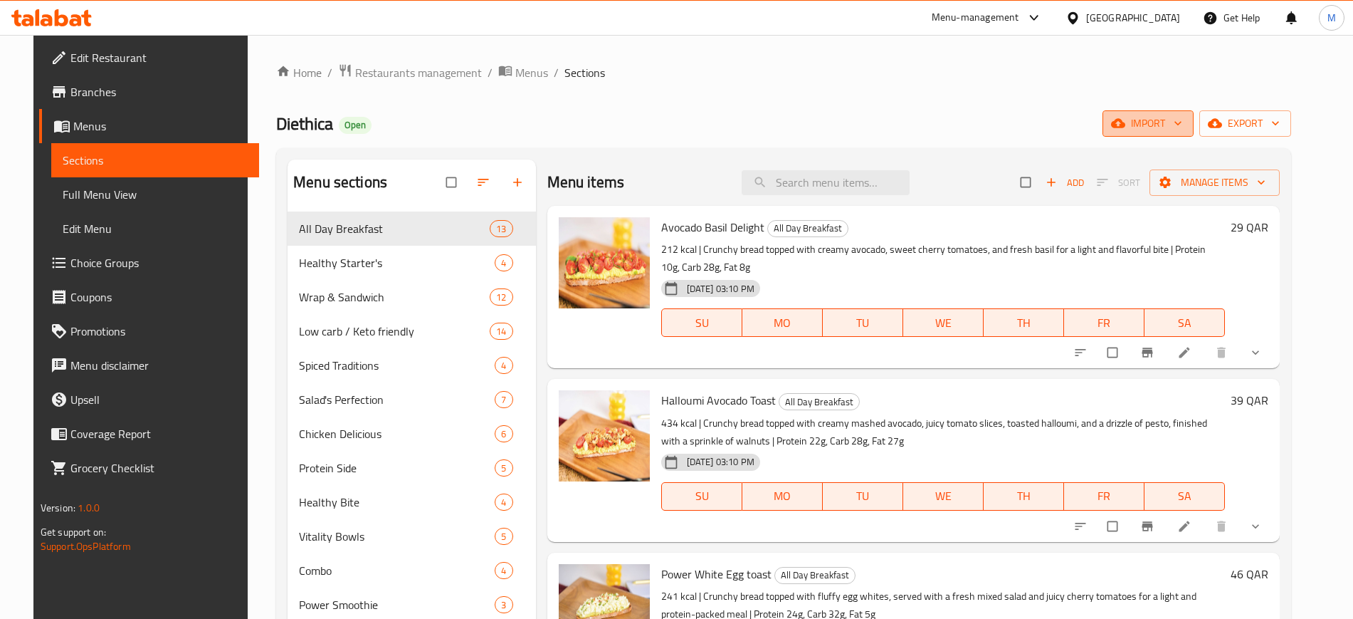
click at [1186, 136] on button "import" at bounding box center [1148, 123] width 91 height 26
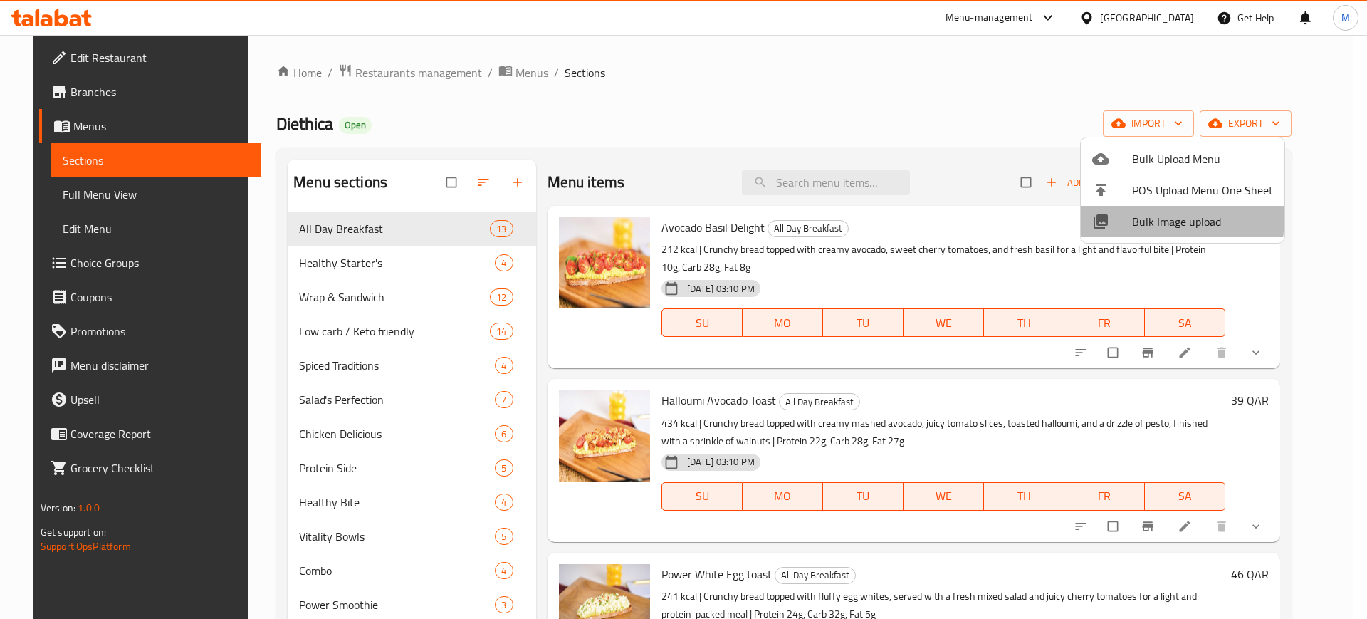
click at [1122, 217] on div at bounding box center [1112, 221] width 40 height 17
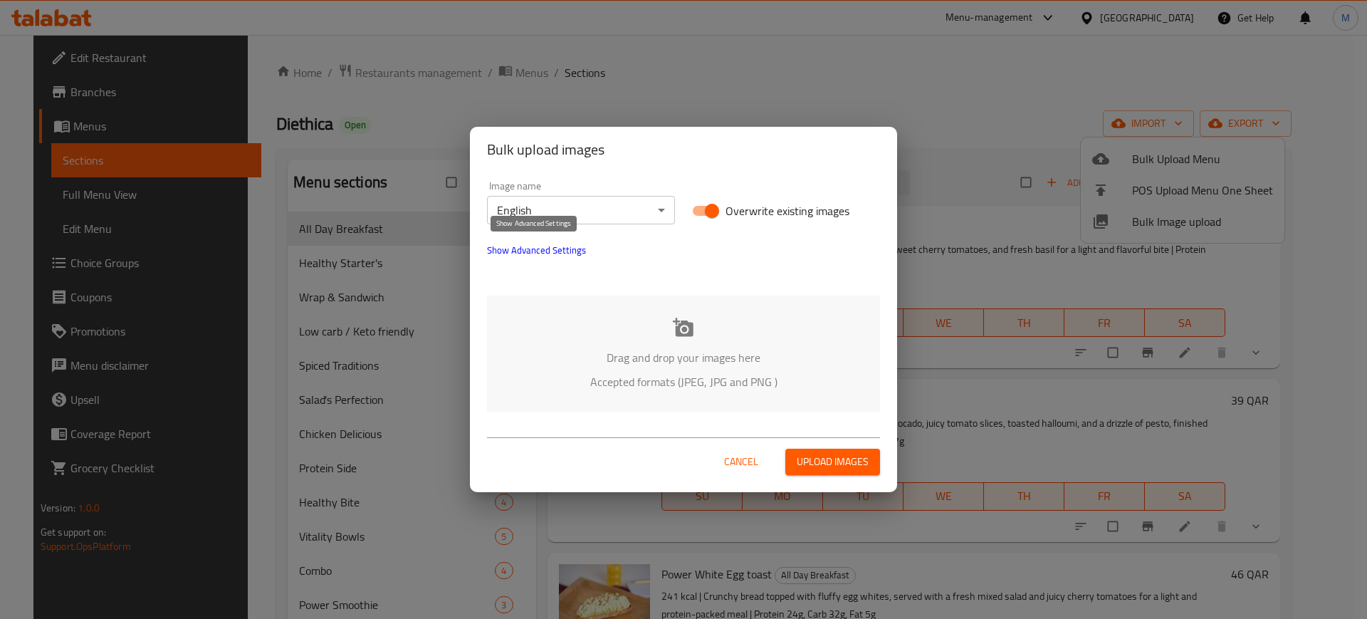
click at [529, 241] on span "Show Advanced Settings" at bounding box center [536, 249] width 99 height 17
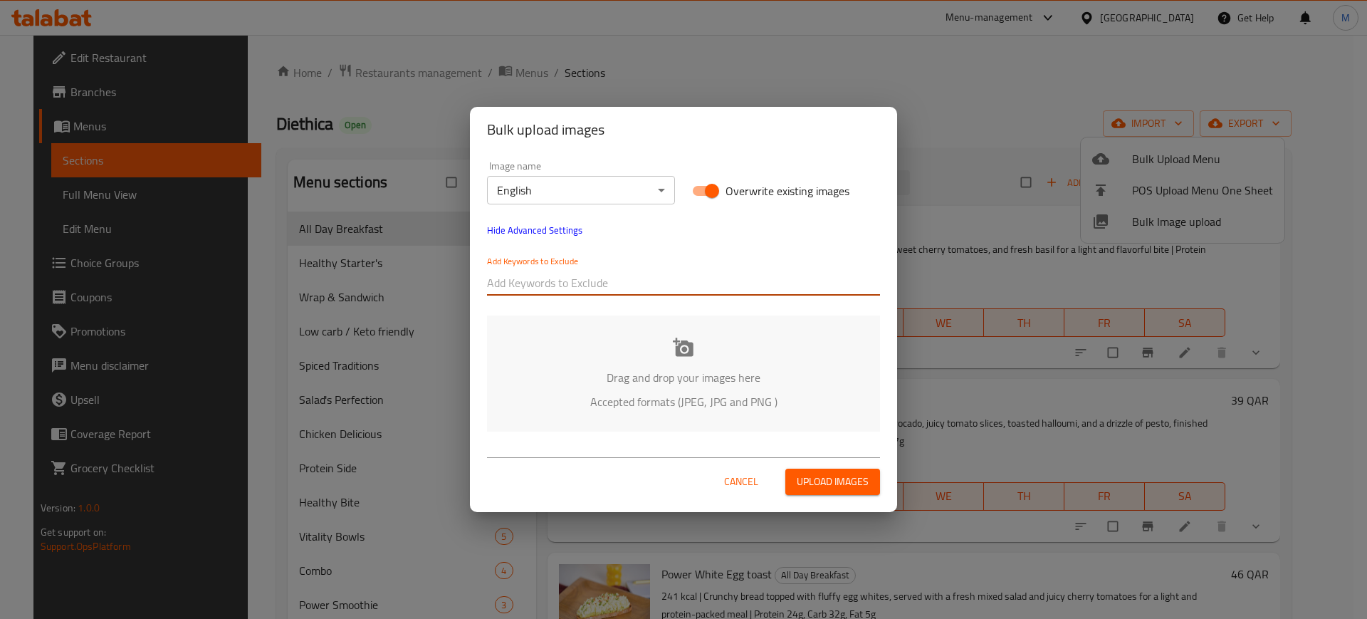
click at [565, 284] on input "text" at bounding box center [683, 282] width 393 height 23
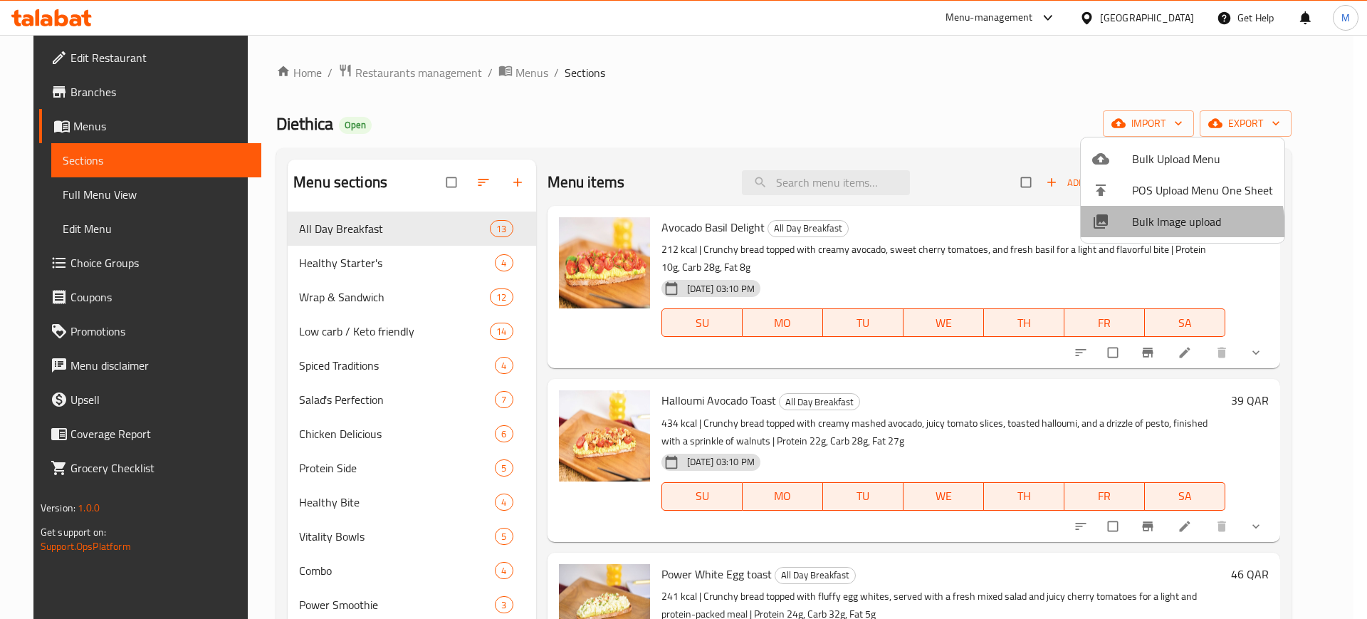
click at [1161, 229] on span "Bulk Image upload" at bounding box center [1202, 221] width 141 height 17
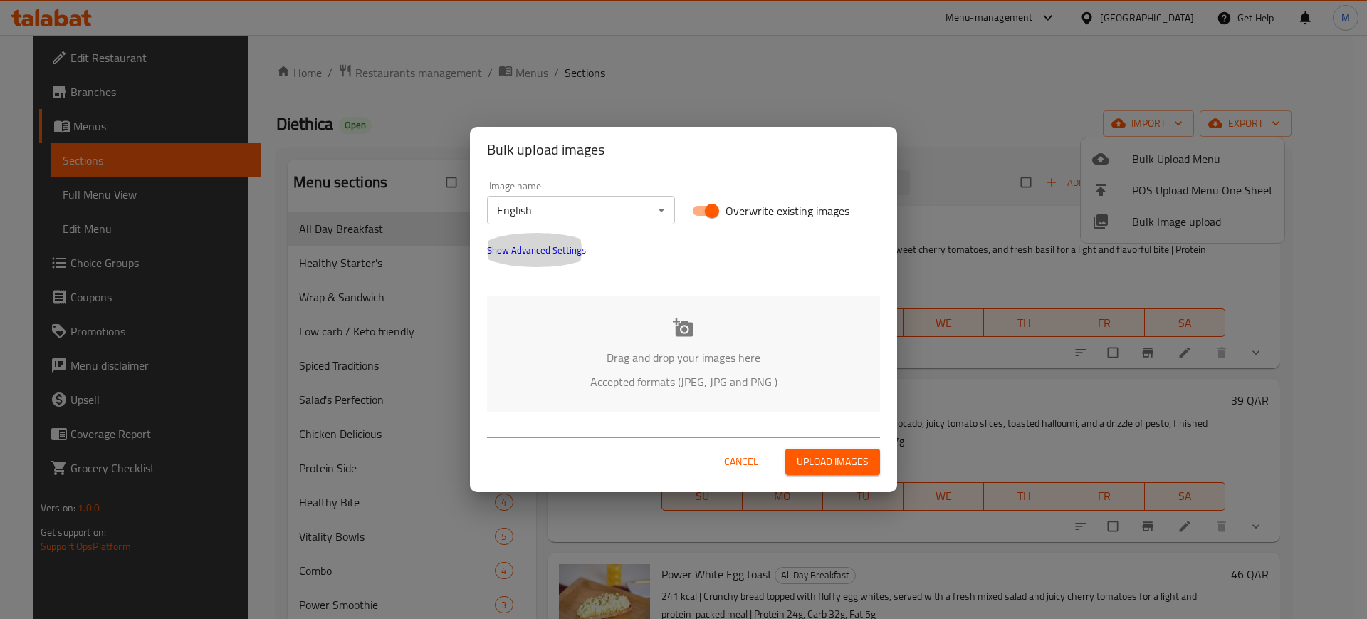
click at [567, 259] on button "Show Advanced Settings" at bounding box center [536, 250] width 116 height 34
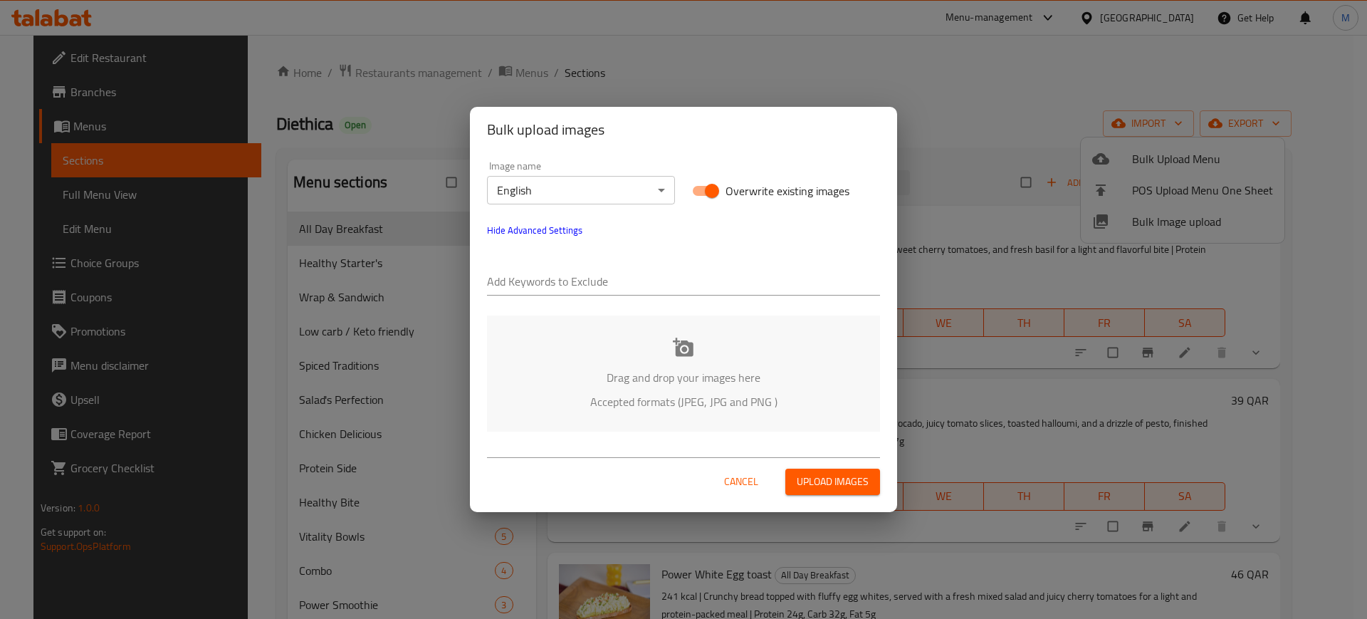
click at [597, 291] on input "text" at bounding box center [683, 282] width 393 height 23
paste input "01-"
type input "01-"
paste input "01-"
type input "02-"
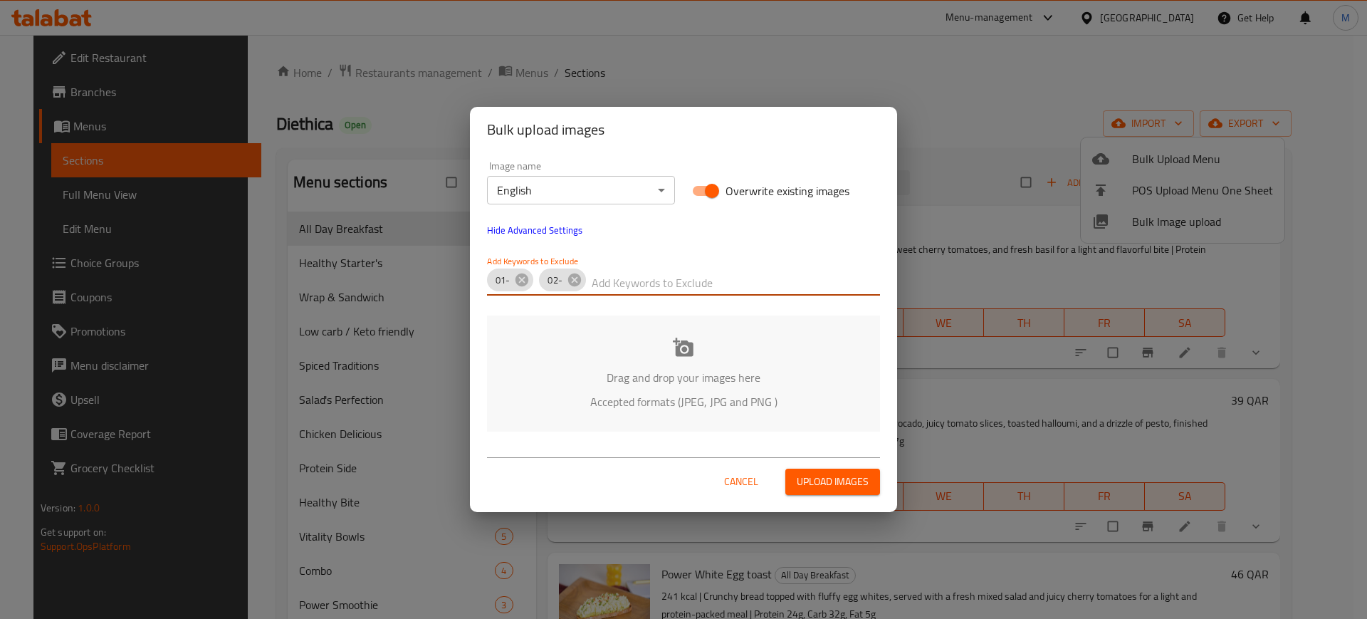
paste input "01-"
type input "03-"
paste input "01-"
type input "04-"
type input "05-"
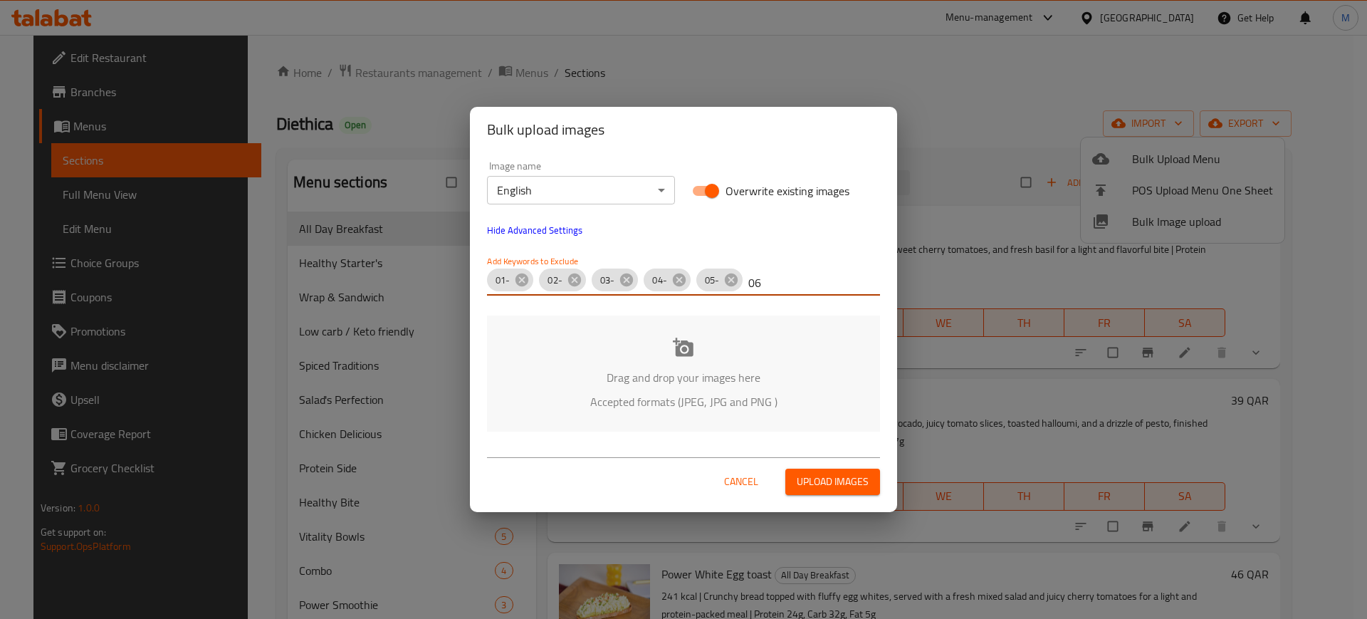
type input "06-"
type input "07"
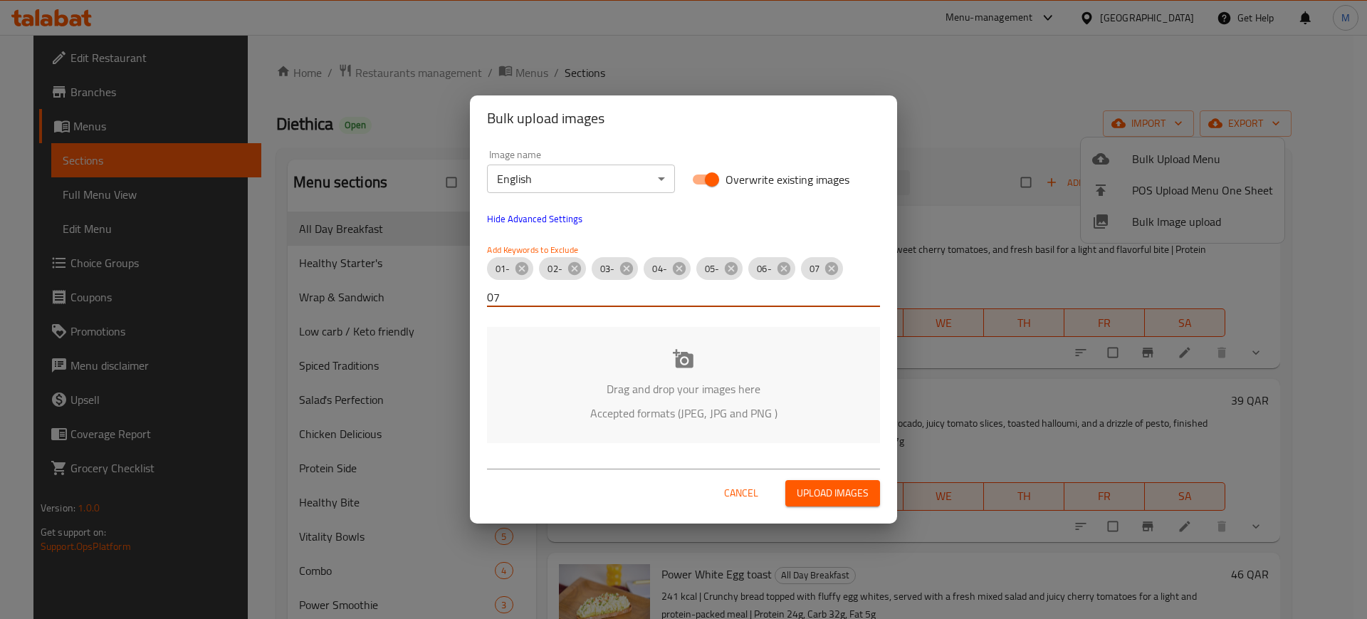
type input "07-"
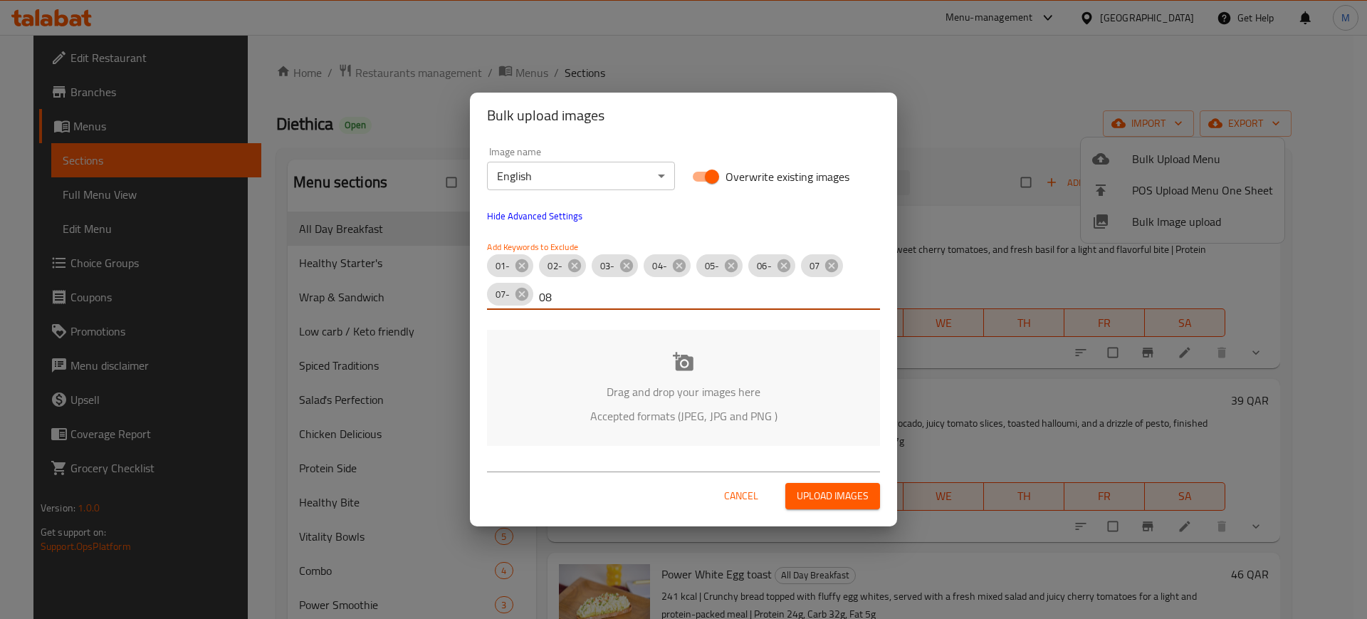
type input "08-"
type input "09-"
type input "10-"
type input "11-"
type input "12-"
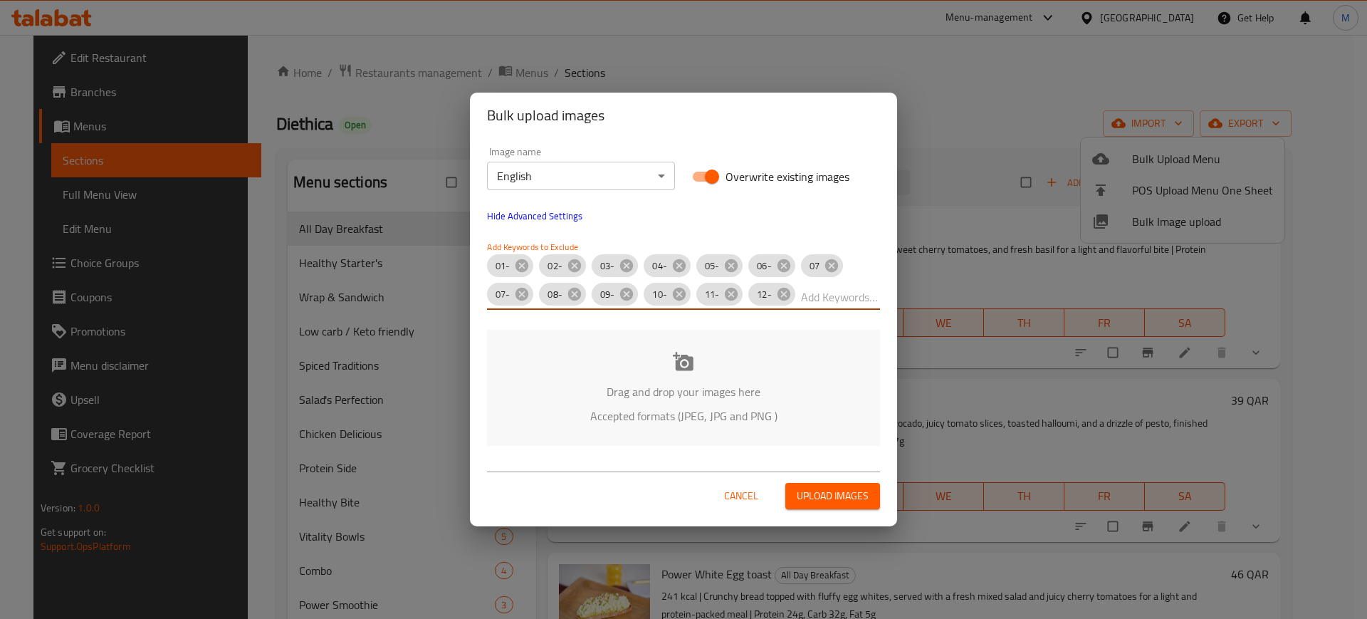
click at [681, 419] on p "Accepted formats (JPEG, JPG and PNG )" at bounding box center [683, 415] width 350 height 17
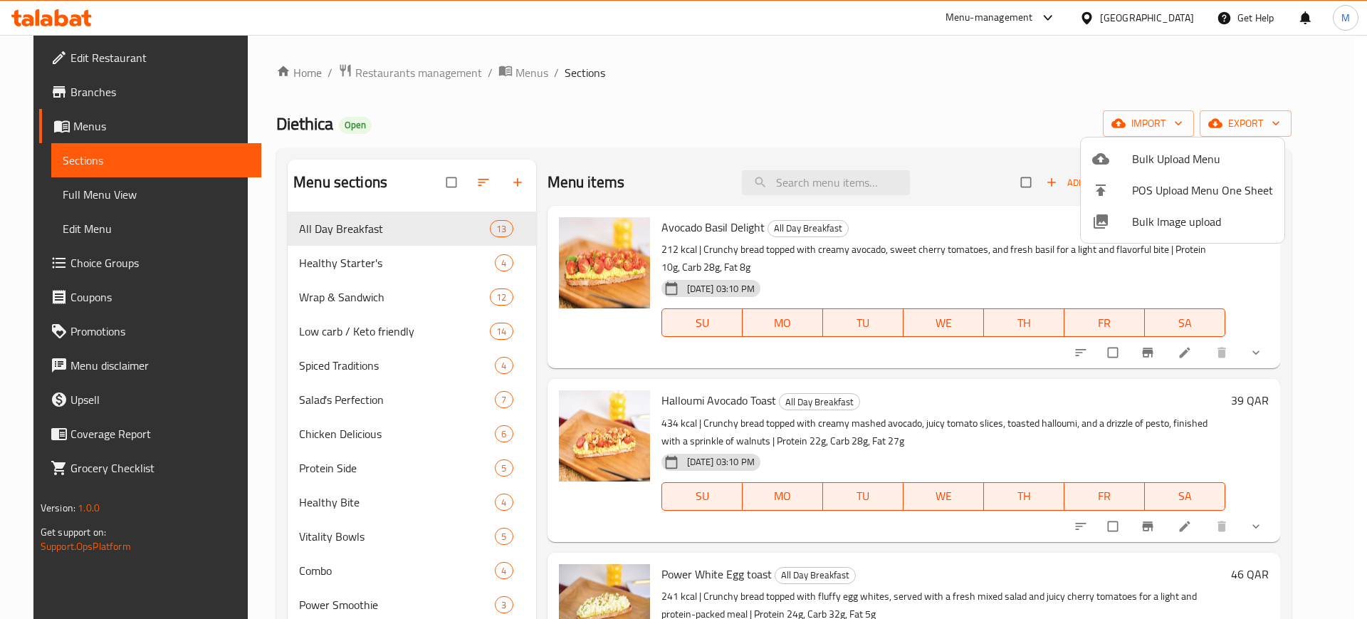
click at [103, 194] on div at bounding box center [683, 309] width 1367 height 619
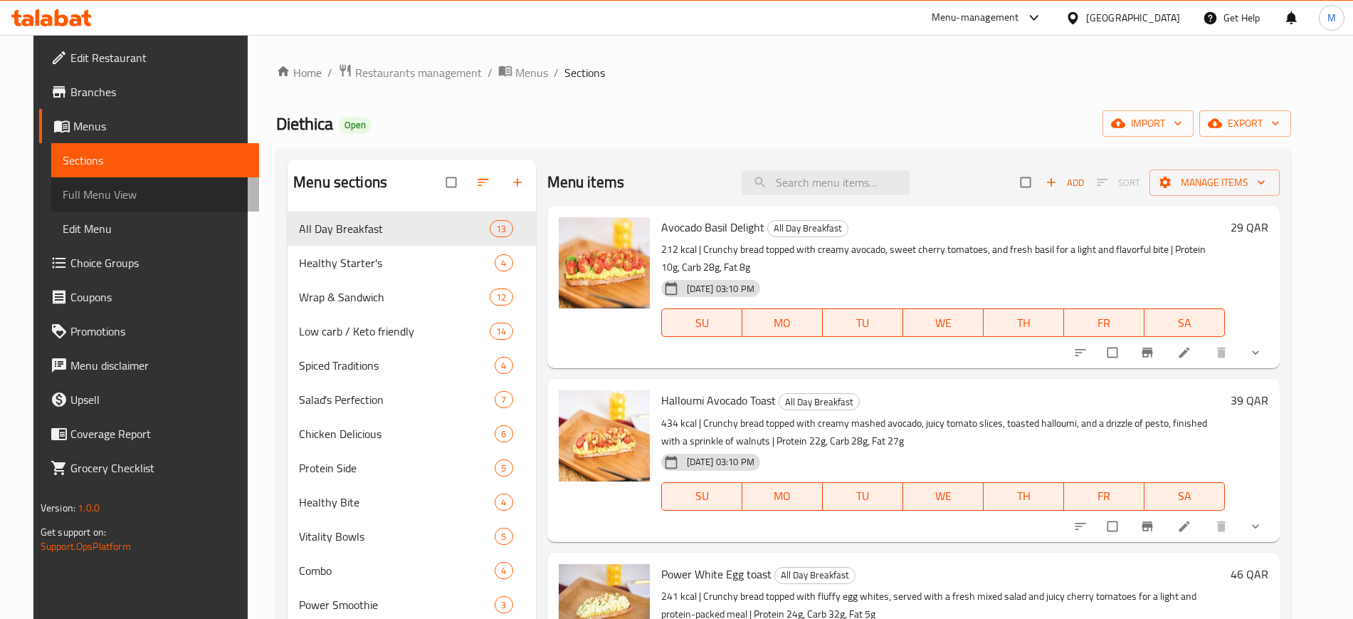
click at [103, 194] on span "Full Menu View" at bounding box center [155, 194] width 185 height 17
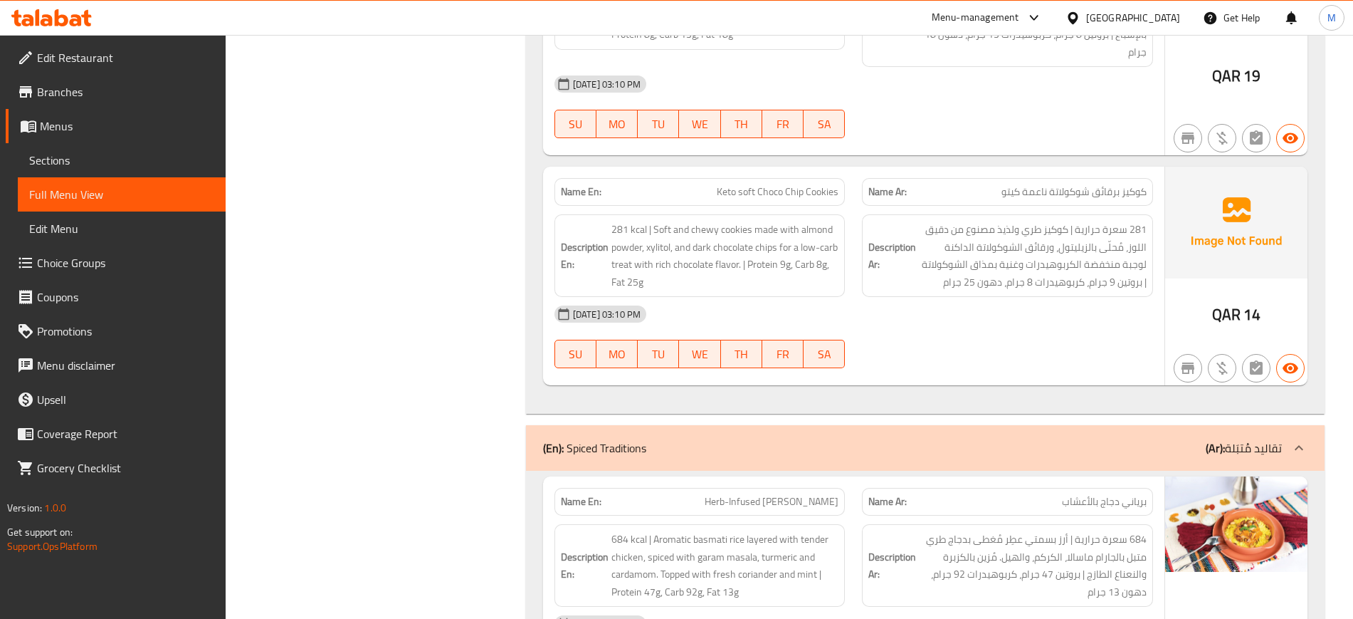
scroll to position [13667, 0]
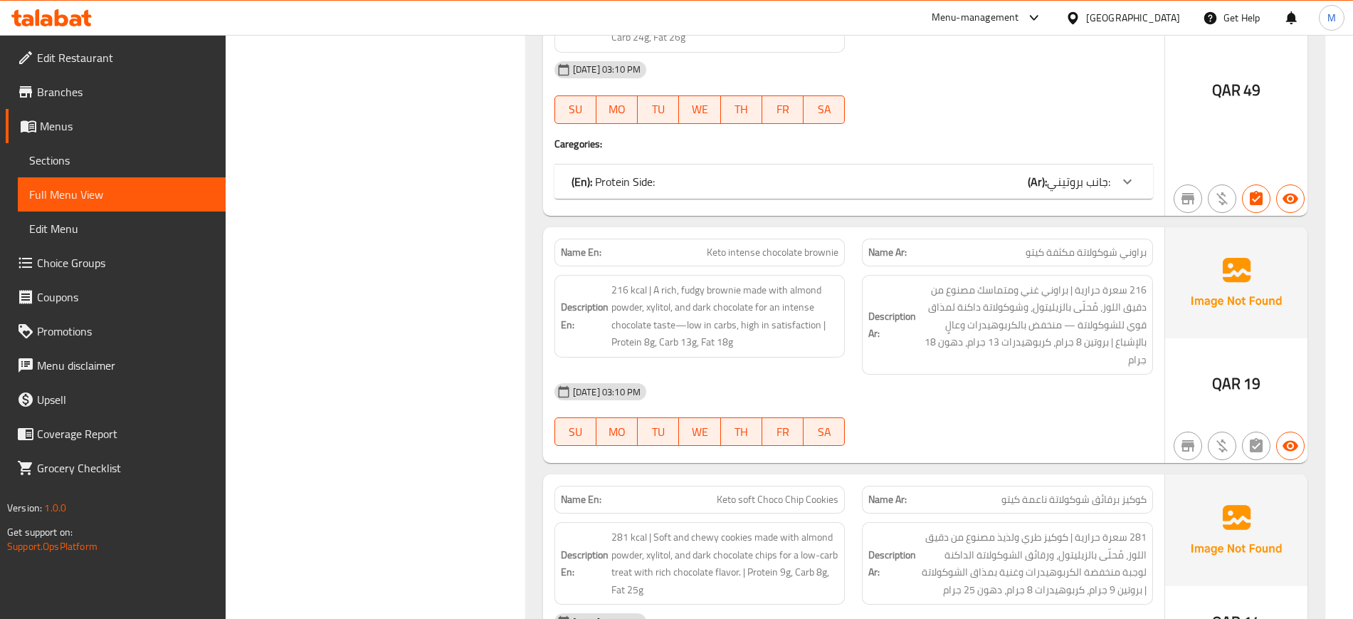
click at [777, 247] on span "Keto intense chocolate brownie" at bounding box center [773, 252] width 132 height 15
copy span "Keto intense chocolate brownie"
click at [777, 247] on span "Keto intense chocolate brownie" at bounding box center [773, 252] width 132 height 15
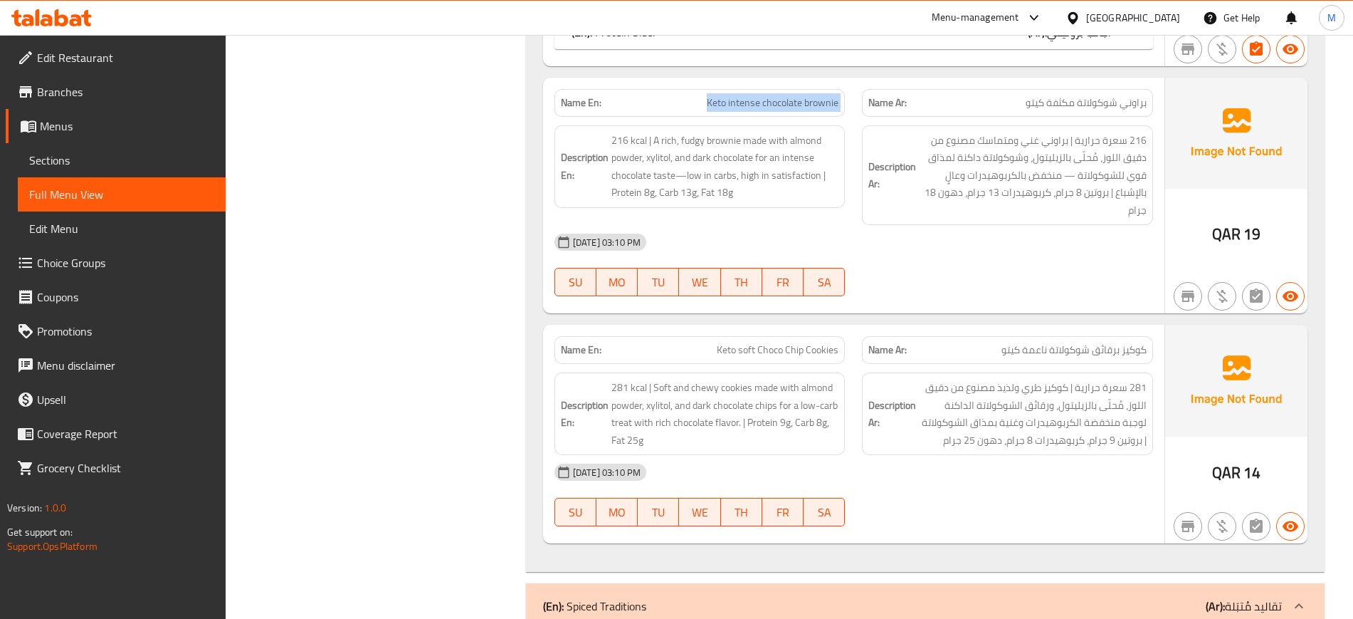
scroll to position [13826, 0]
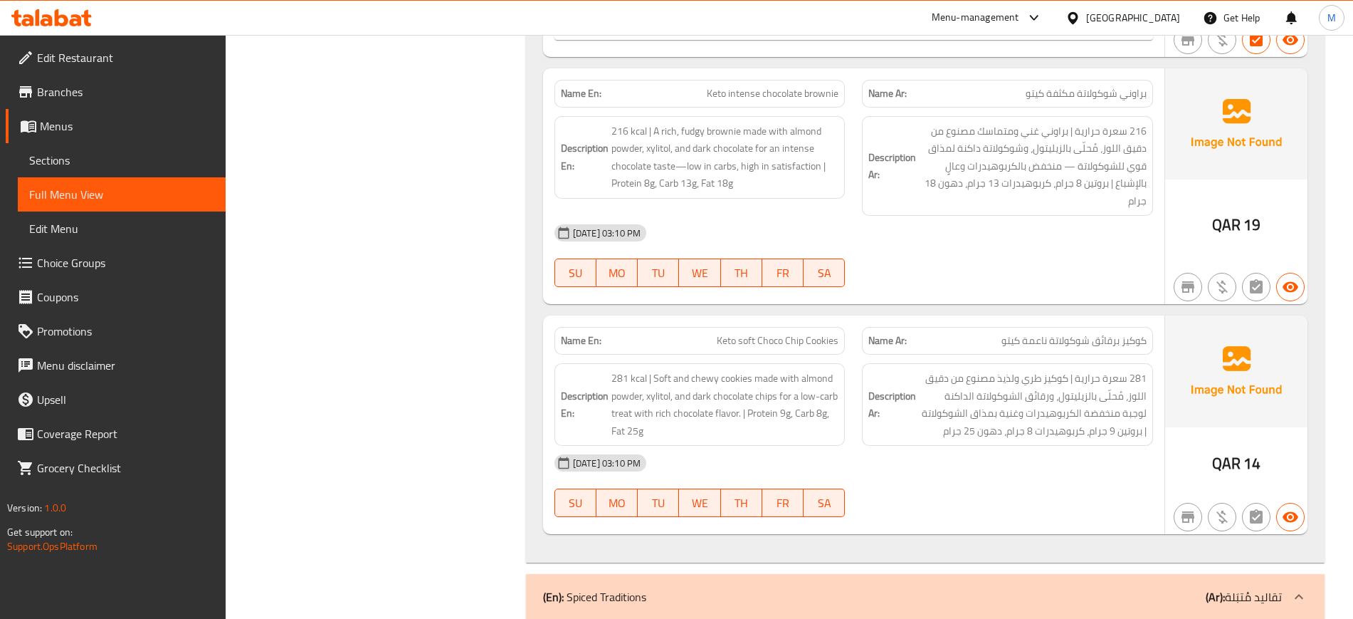
click at [761, 340] on span "Keto soft Choco Chip Cookies" at bounding box center [778, 340] width 122 height 15
copy span "Keto soft Choco Chip Cookies"
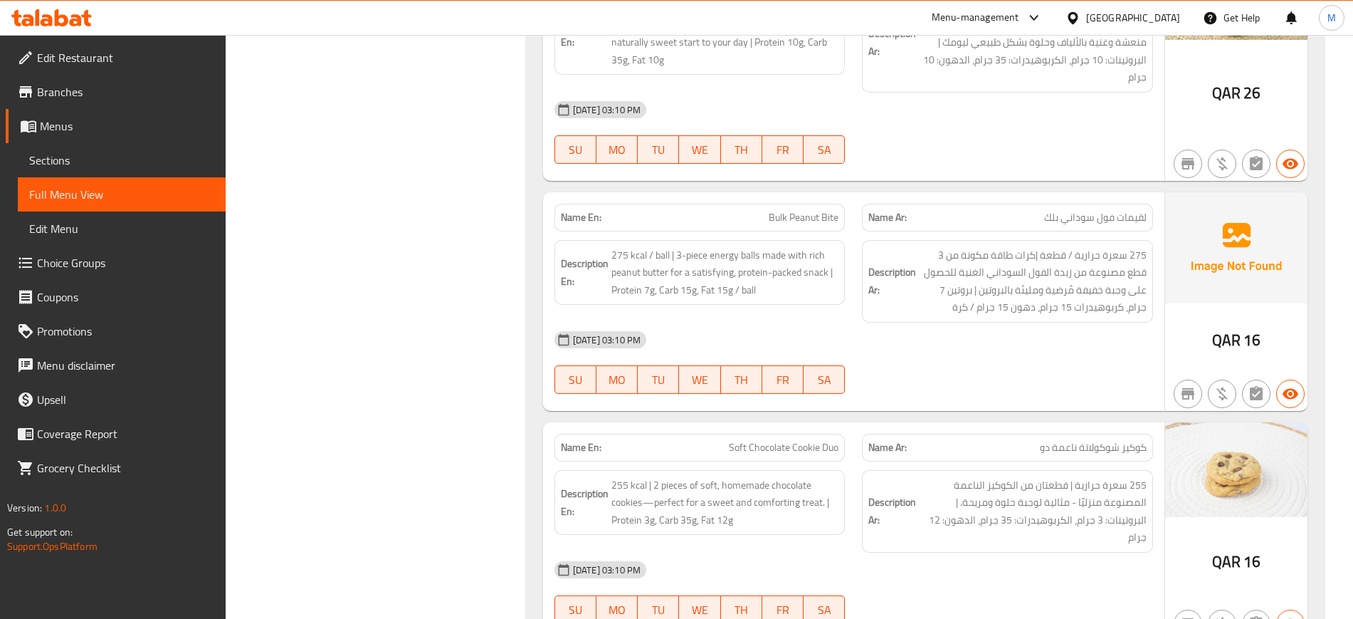
scroll to position [27740, 0]
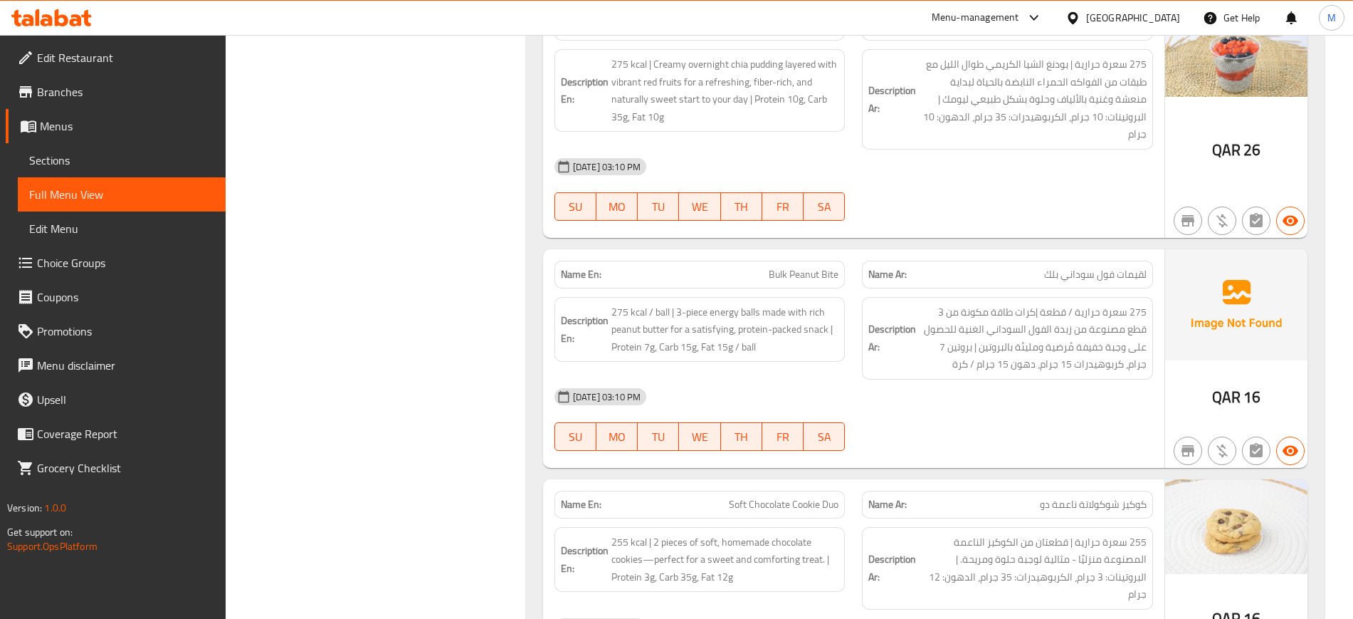
click at [798, 267] on span "Bulk Peanut Bite" at bounding box center [804, 274] width 70 height 15
click at [768, 267] on p "Name En: Bulk Peanut Bite" at bounding box center [700, 274] width 278 height 15
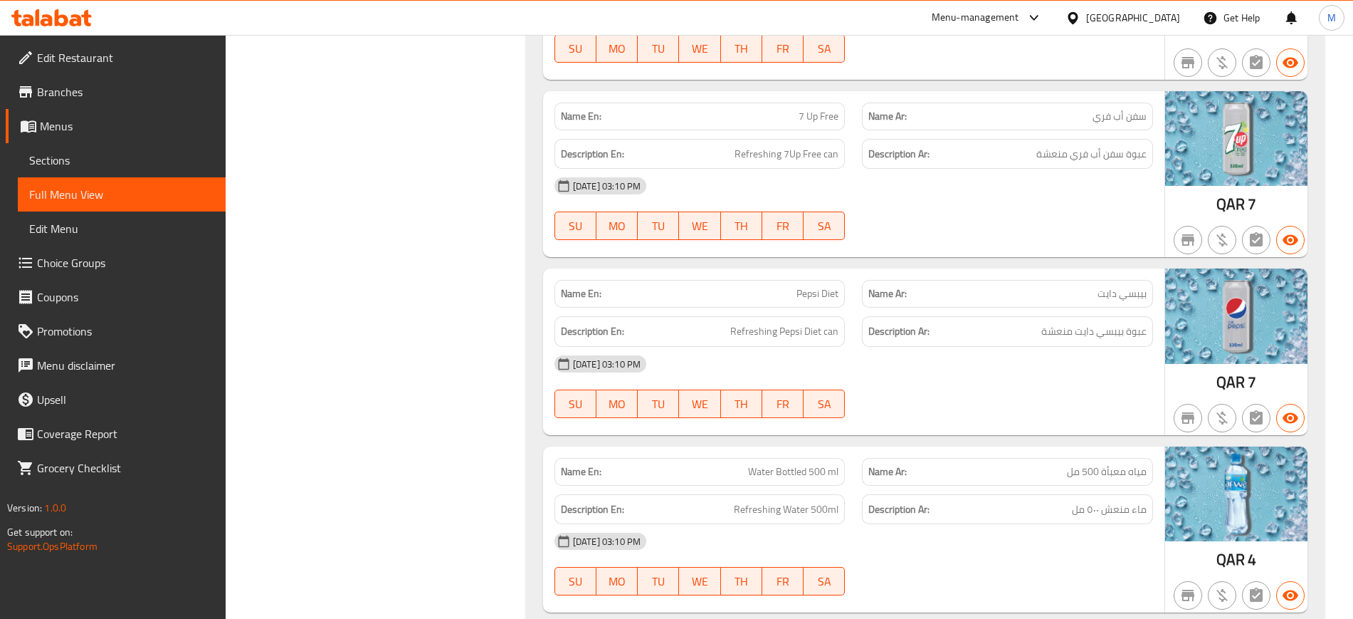
scroll to position [29499, 0]
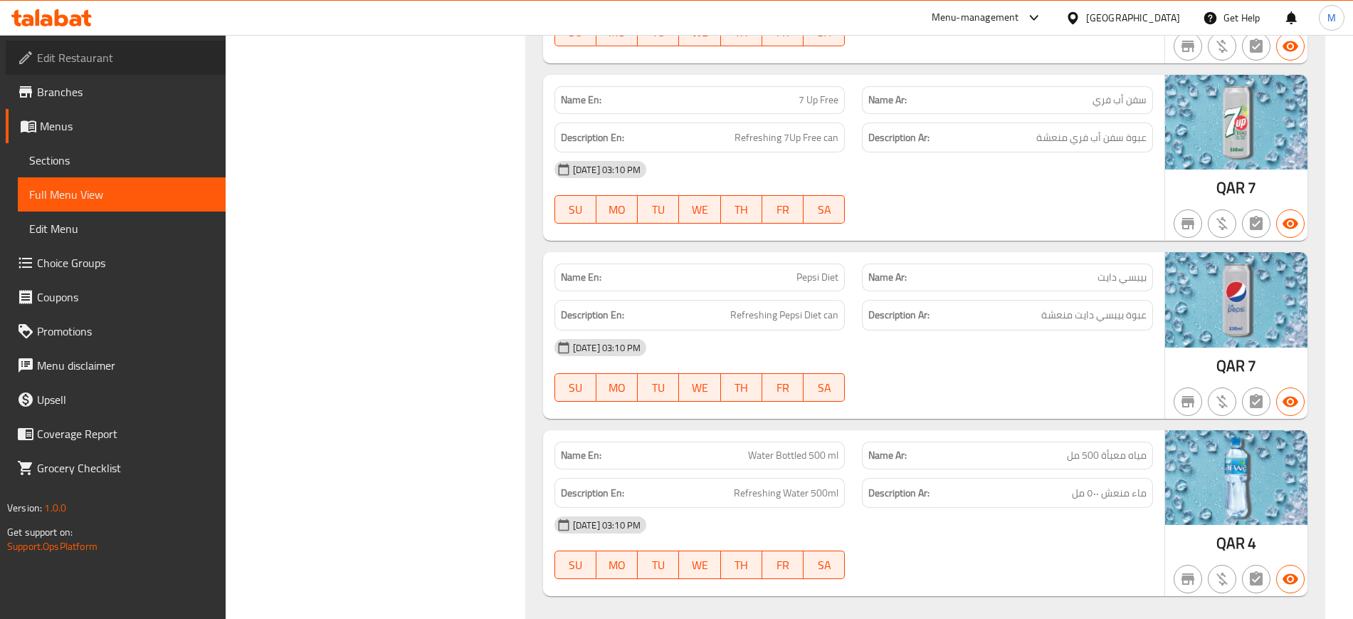
click at [116, 65] on span "Edit Restaurant" at bounding box center [125, 57] width 177 height 17
